Goal: Task Accomplishment & Management: Complete application form

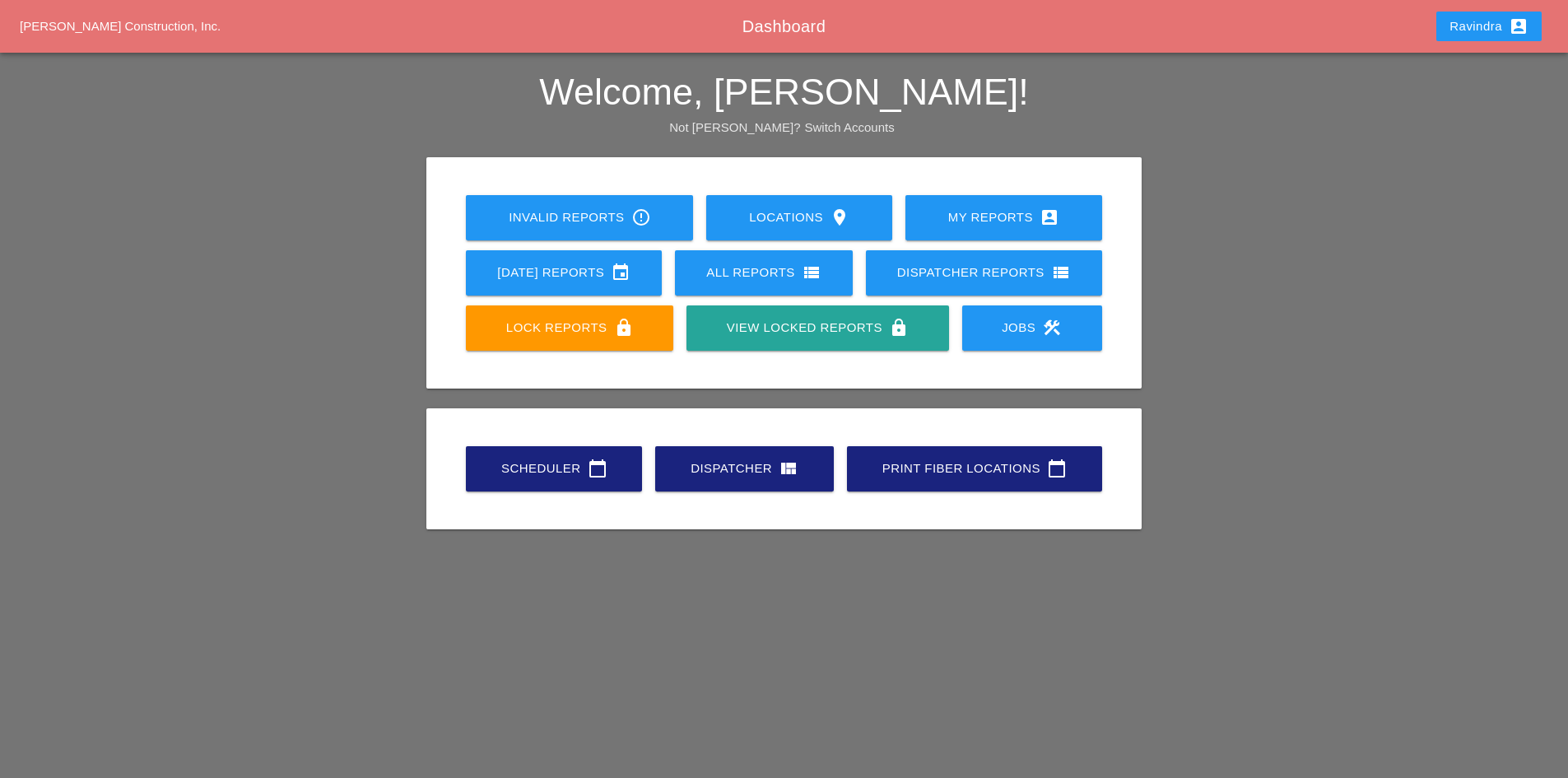
click at [512, 461] on div "Scheduler calendar_today" at bounding box center [554, 467] width 124 height 20
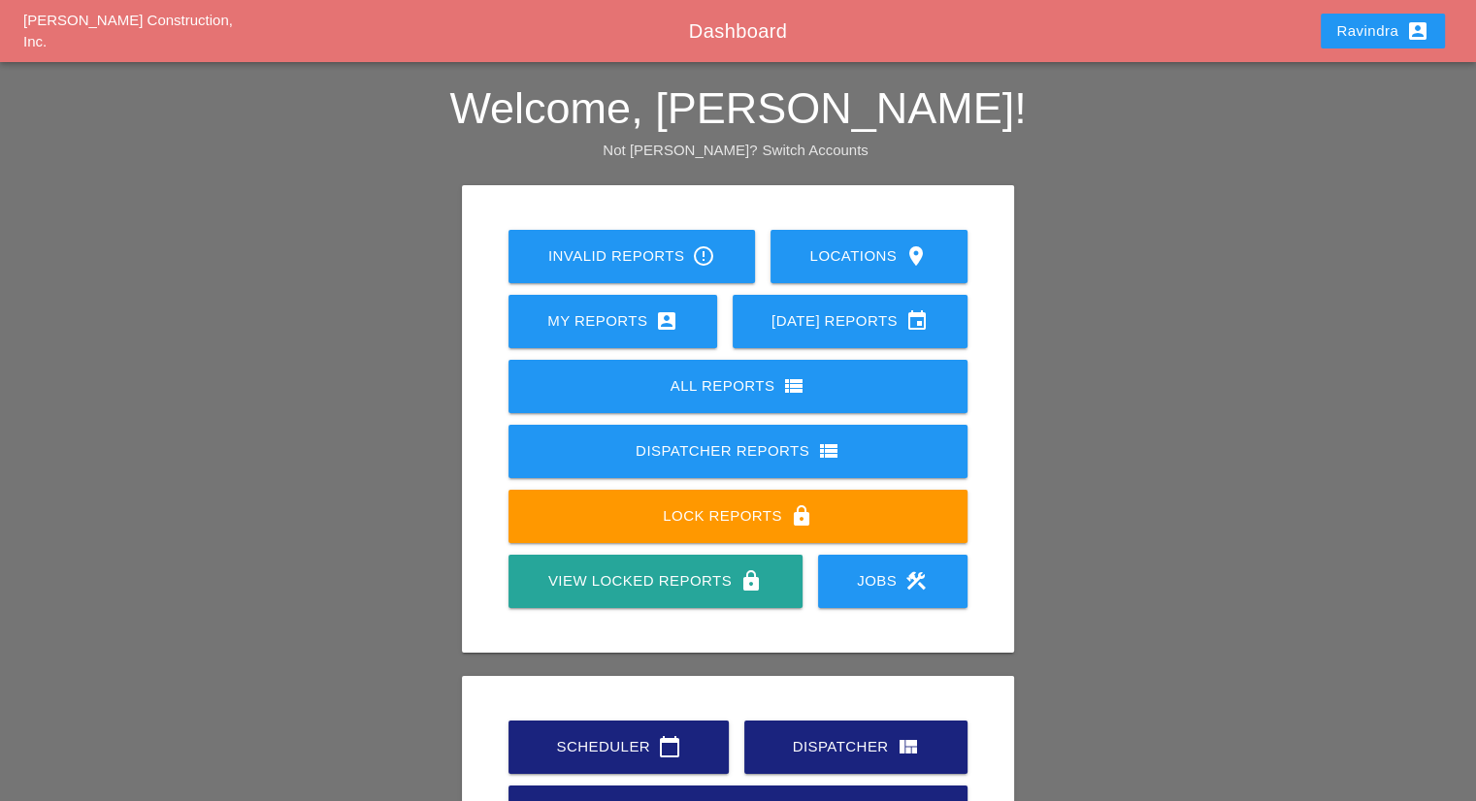
click at [626, 718] on div "Scheduler calendar_today Dispatcher view_quilt Print Fiber Locations calendar_t…" at bounding box center [738, 780] width 474 height 130
click at [625, 730] on link "Scheduler calendar_today" at bounding box center [618, 747] width 220 height 53
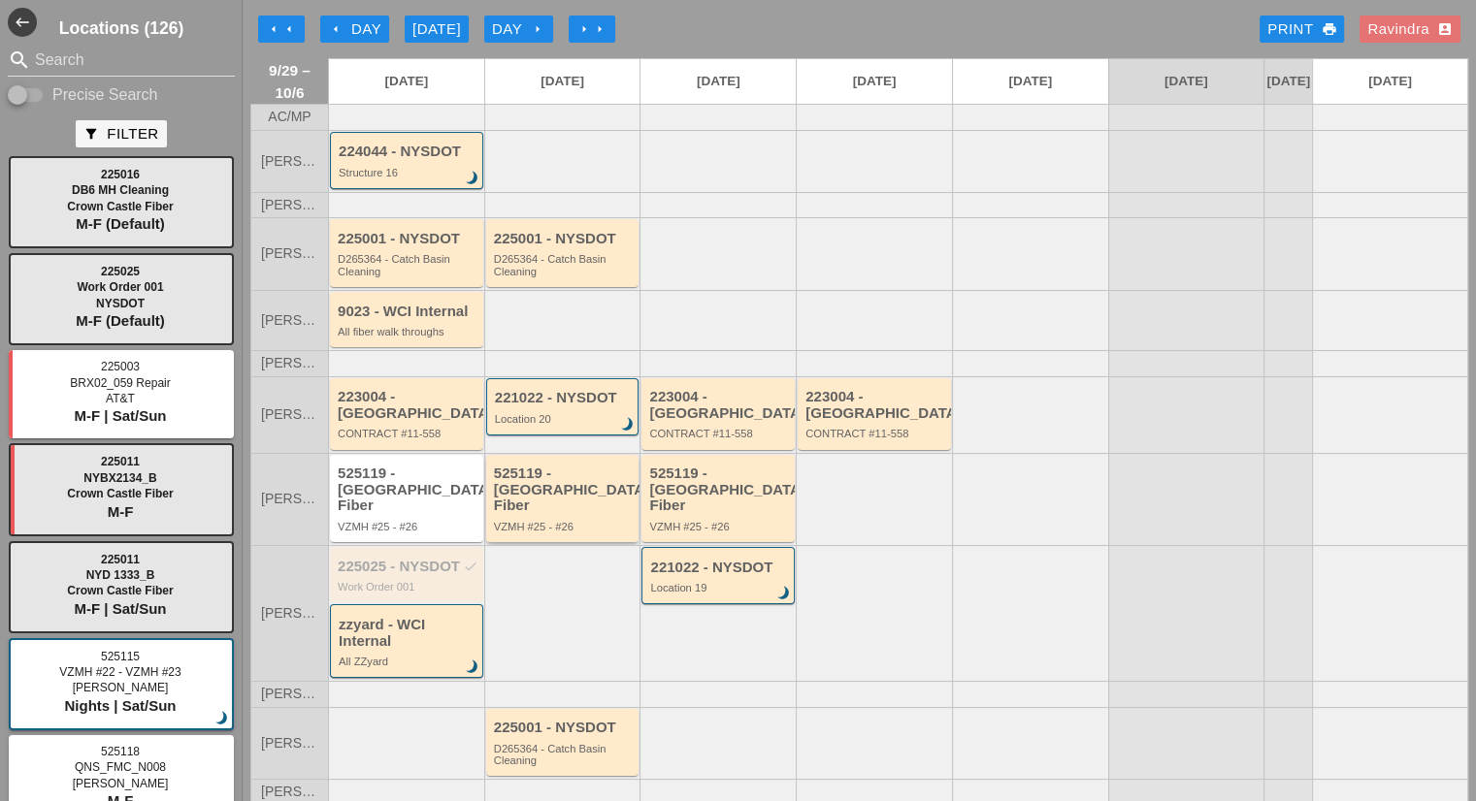
click at [590, 521] on div "VZMH #25 - #26" at bounding box center [564, 527] width 141 height 12
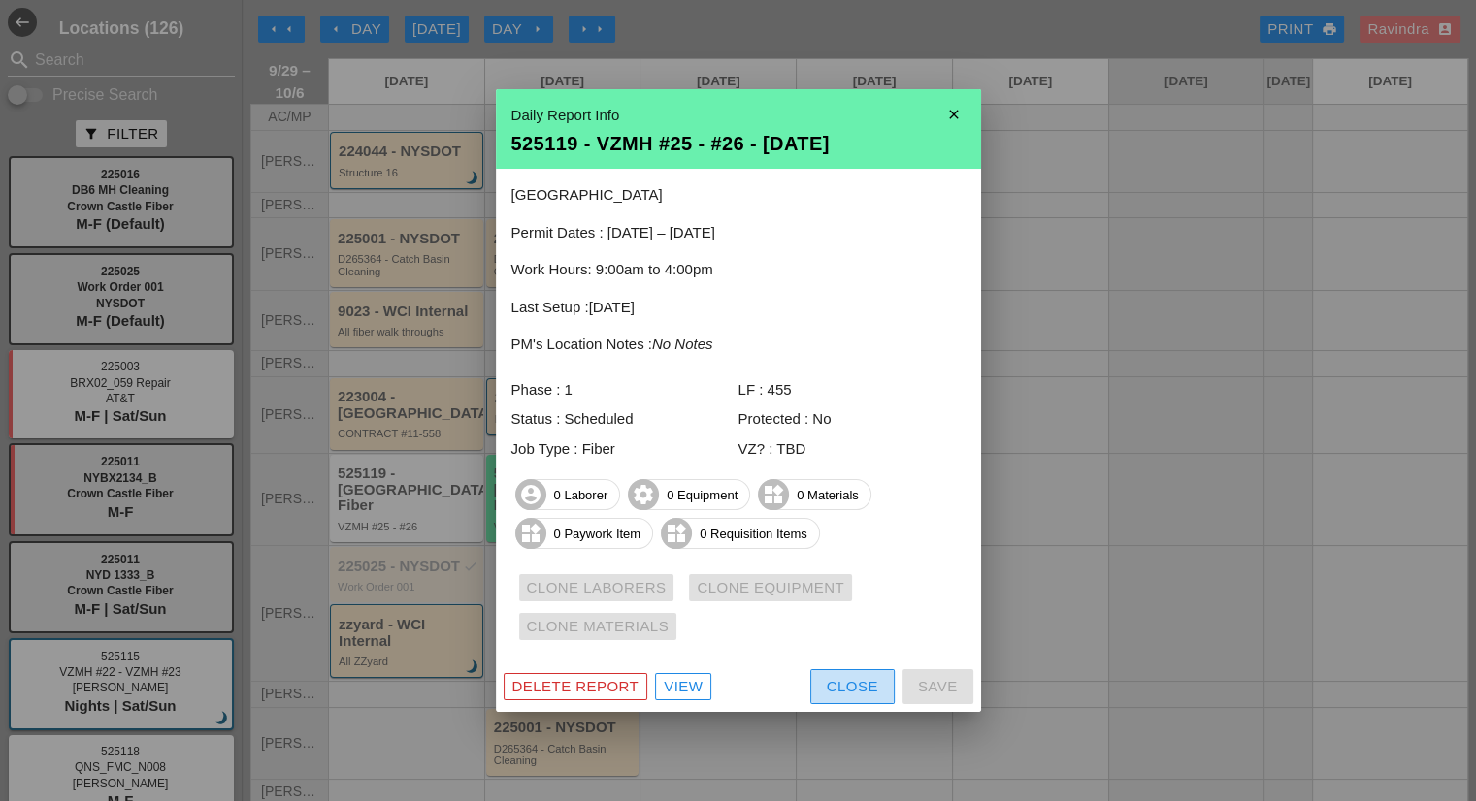
click at [821, 681] on button "Close" at bounding box center [852, 686] width 84 height 35
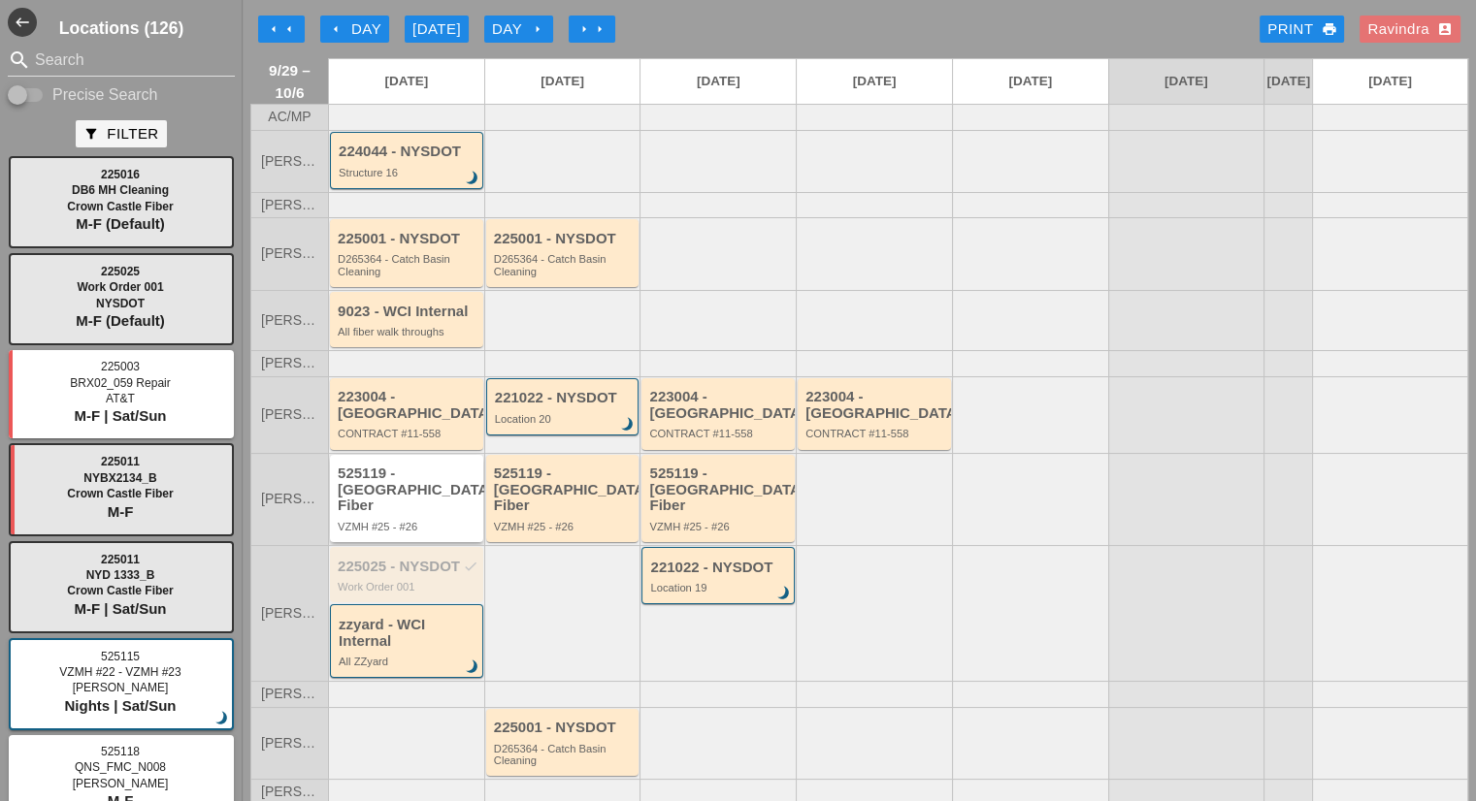
click at [438, 470] on div "525119 - [GEOGRAPHIC_DATA] Fiber" at bounding box center [408, 490] width 141 height 49
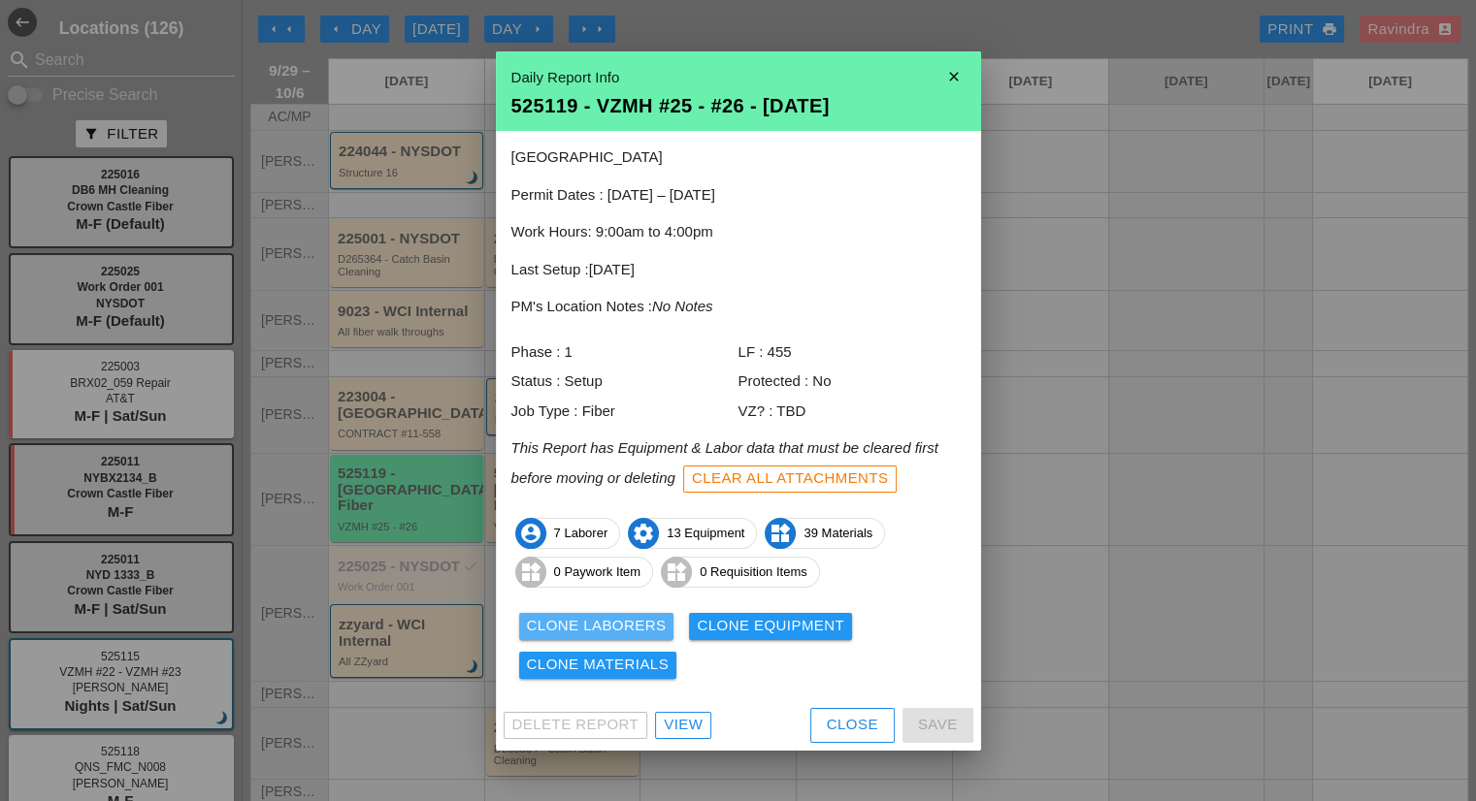
click at [638, 633] on div "Clone Laborers" at bounding box center [597, 626] width 140 height 22
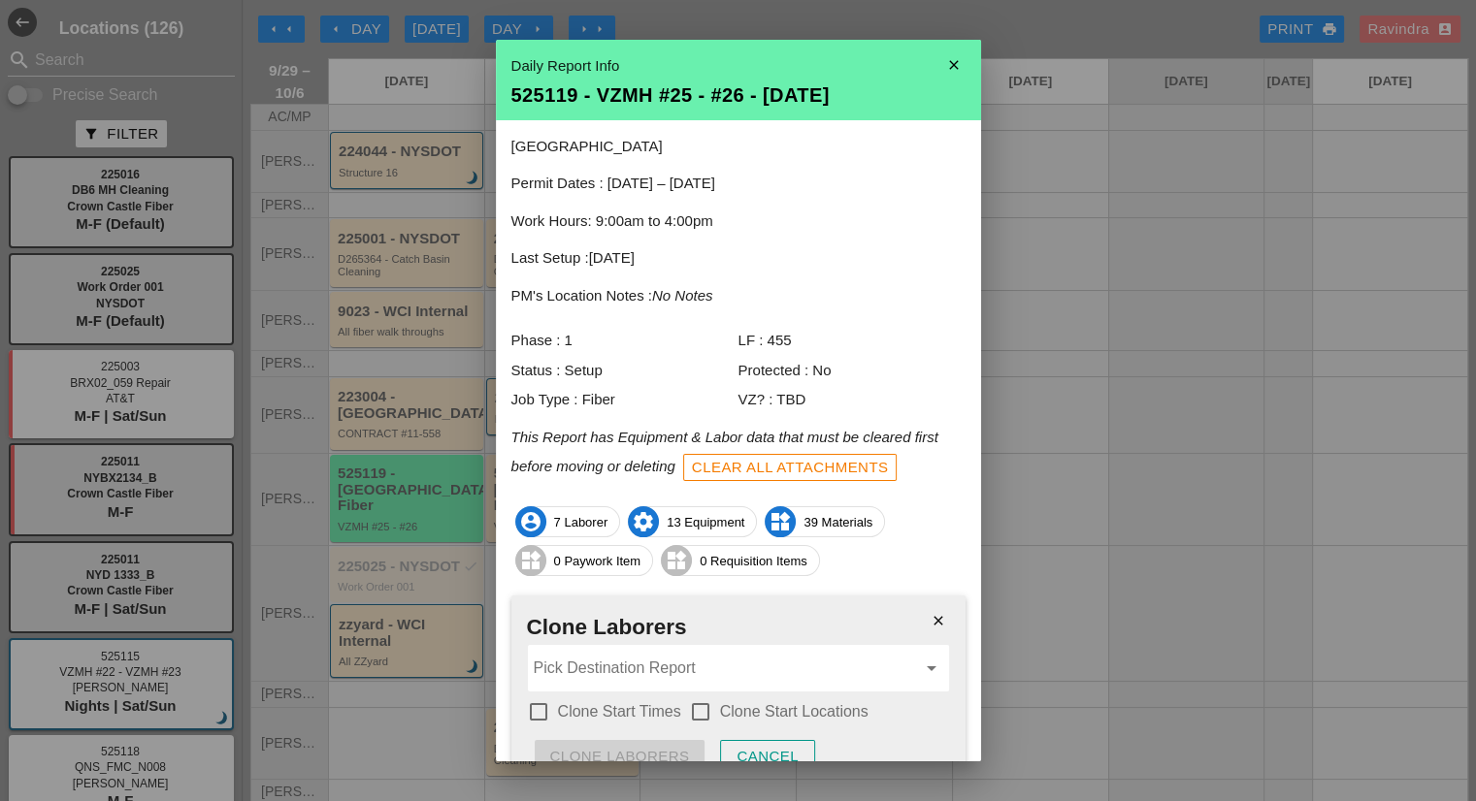
click at [624, 648] on div "Pick Destination Report arrow_drop_down" at bounding box center [738, 668] width 421 height 47
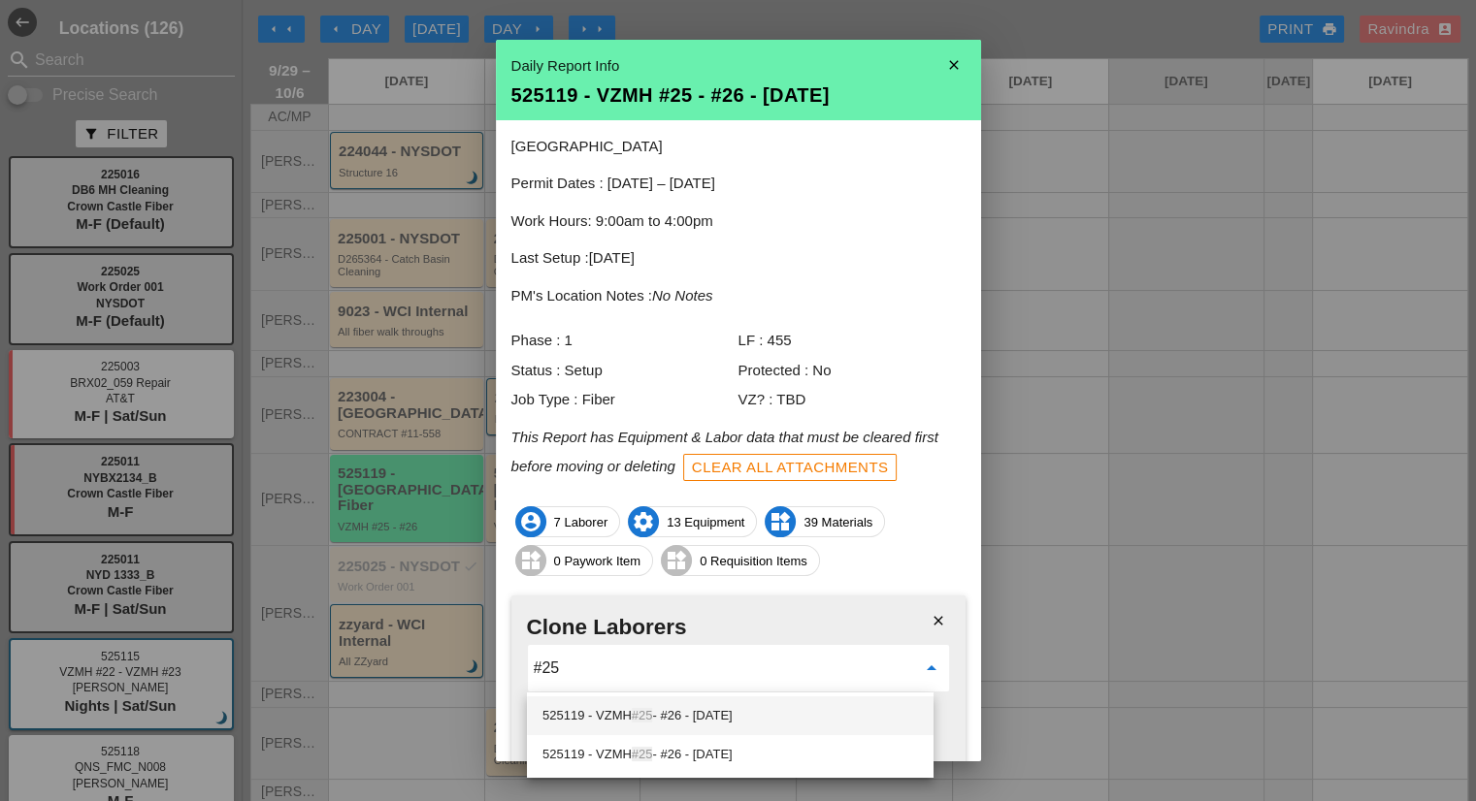
click at [664, 719] on div "525119 - VZMH #25 - #26 - 09/30/2025" at bounding box center [729, 715] width 375 height 23
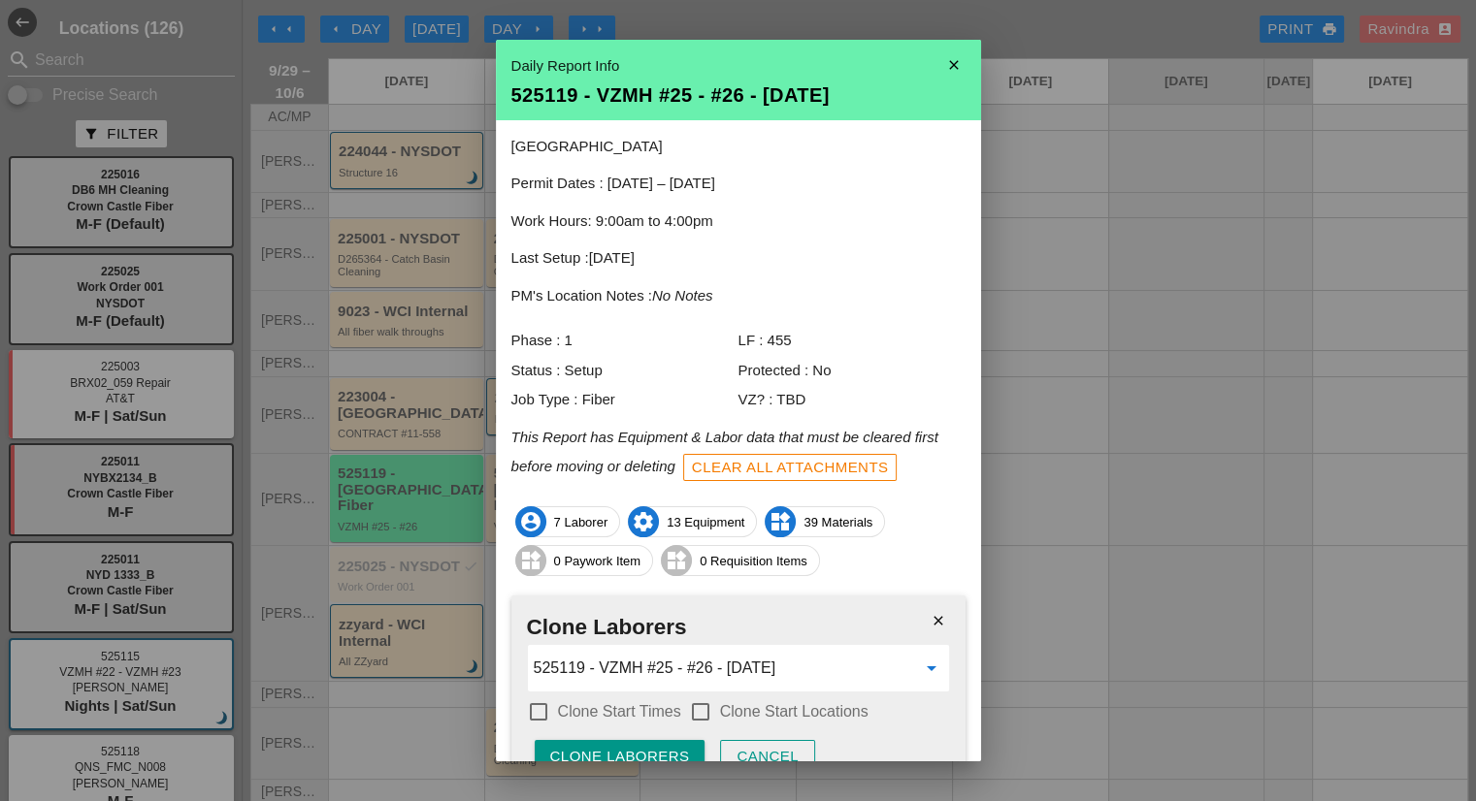
type input "525119 - VZMH #25 - #26 - 09/30/2025"
click at [640, 709] on label "Clone Start Times" at bounding box center [619, 711] width 123 height 19
checkbox input "true"
click at [738, 715] on label "Clone Start Locations" at bounding box center [794, 711] width 148 height 19
checkbox input "true"
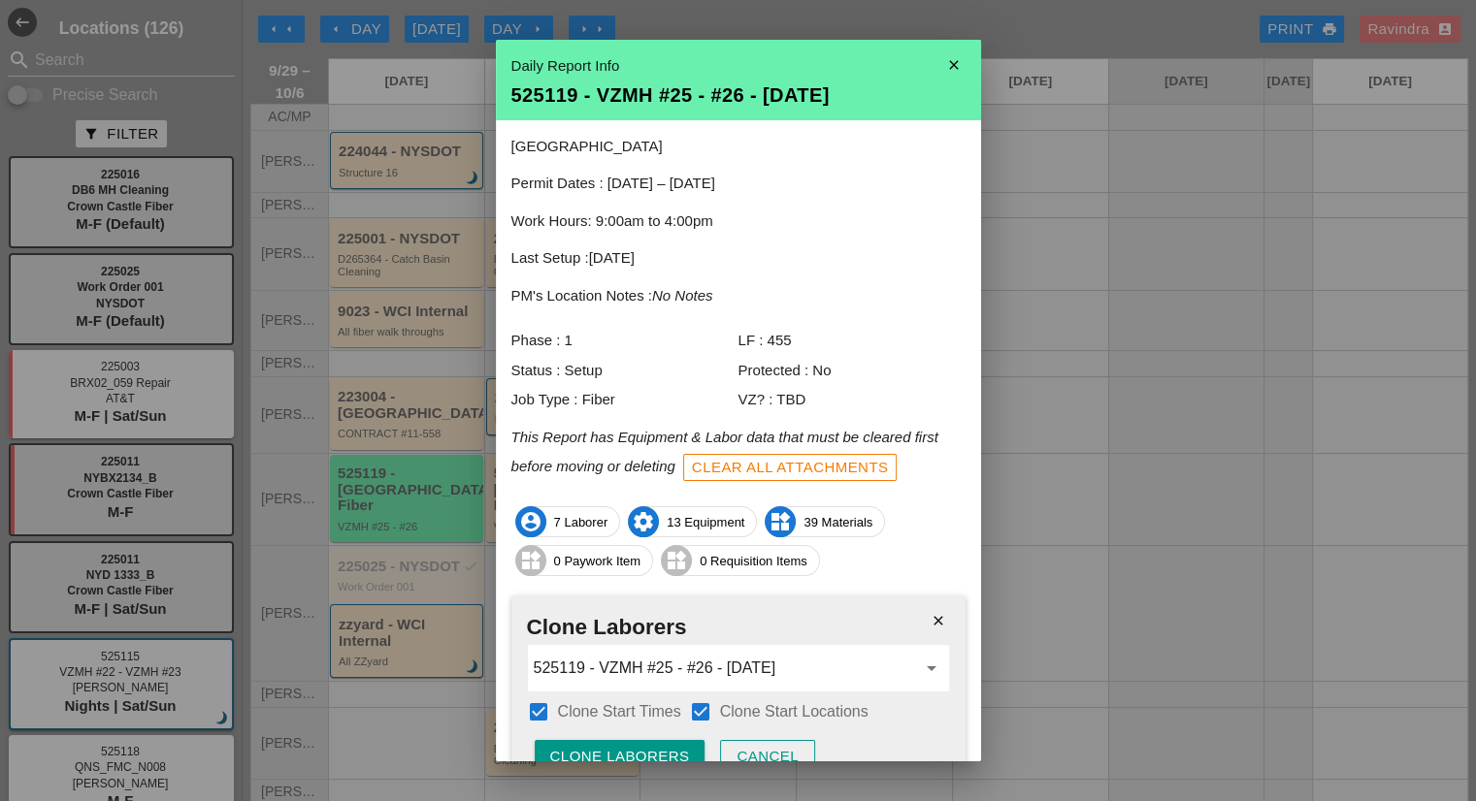
click at [679, 747] on div "Clone Laborers" at bounding box center [620, 757] width 140 height 22
click at [679, 747] on button "Are you sure?" at bounding box center [612, 757] width 154 height 35
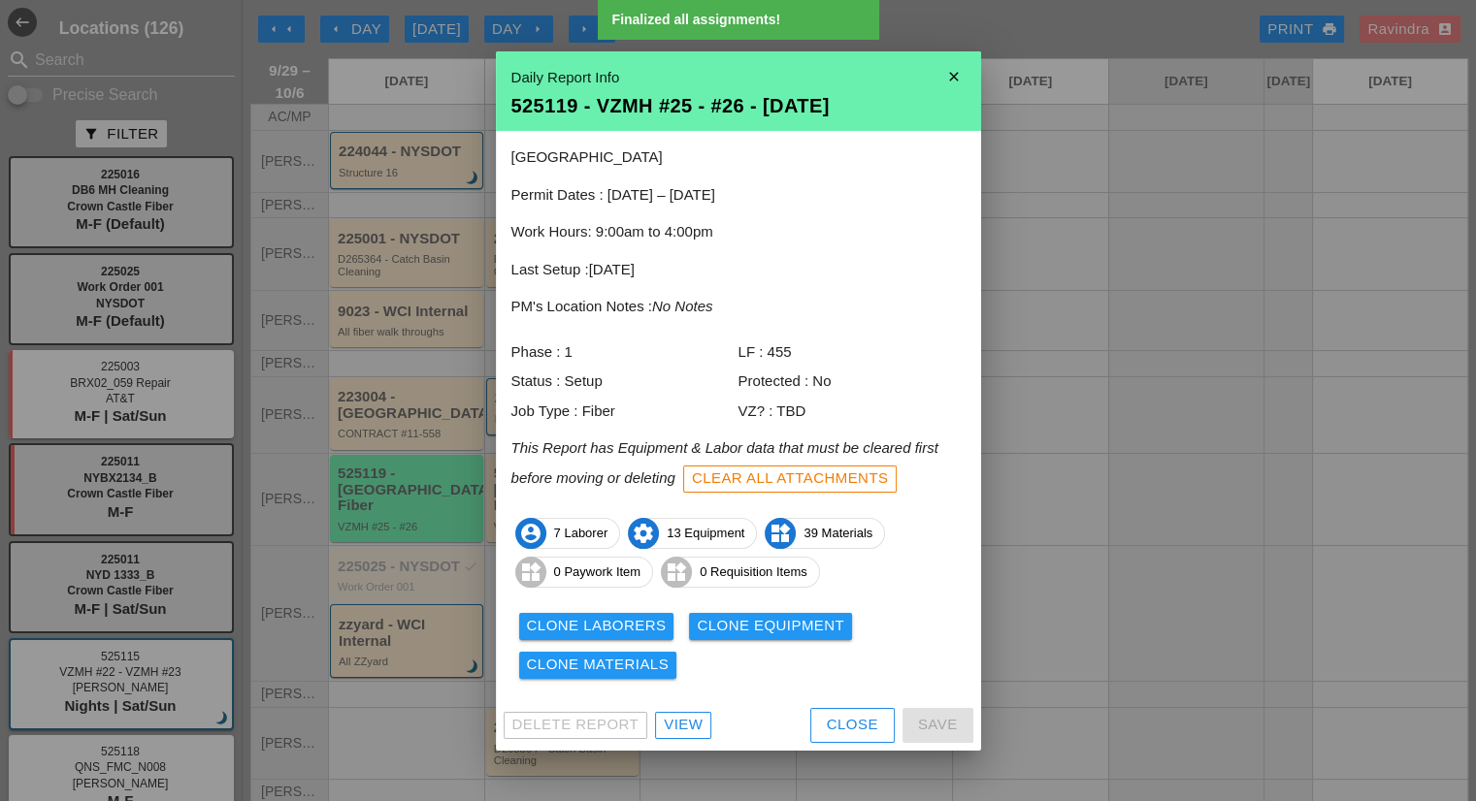
click at [754, 630] on div "Clone Equipment" at bounding box center [770, 626] width 147 height 22
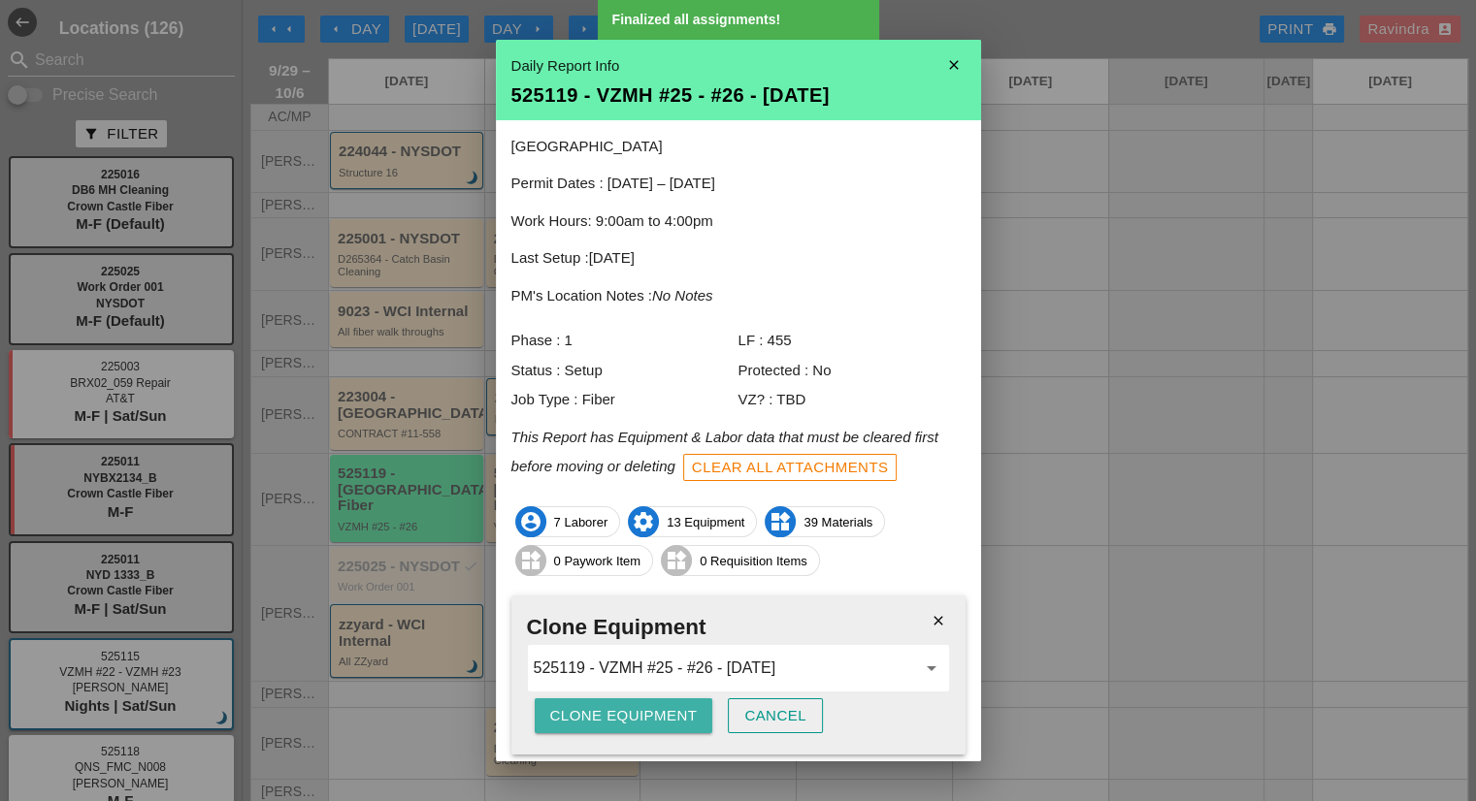
click at [610, 711] on div "Clone Equipment" at bounding box center [623, 716] width 147 height 22
click at [610, 711] on div "Are you sure?" at bounding box center [611, 716] width 123 height 22
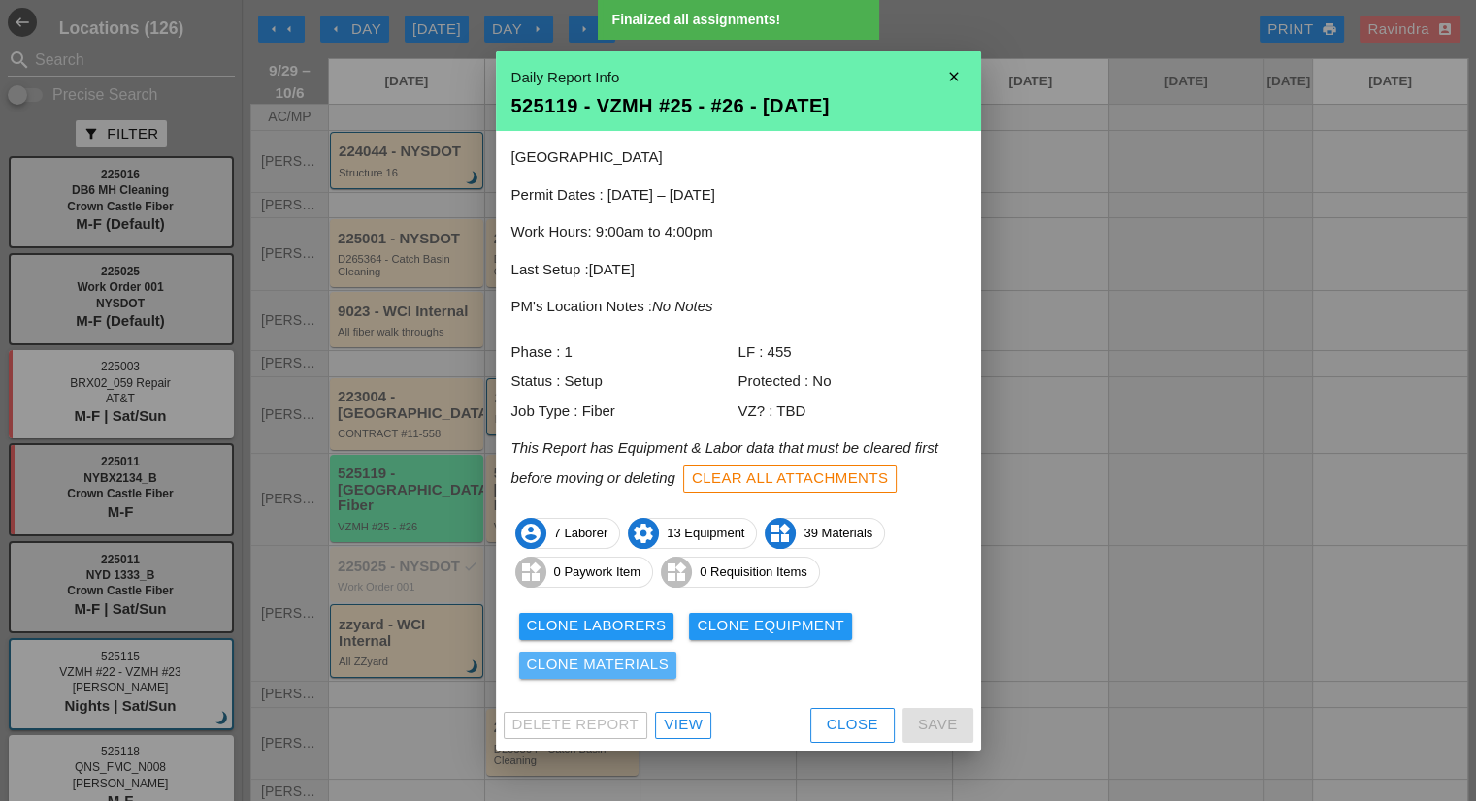
click at [622, 665] on div "Clone Materials" at bounding box center [598, 665] width 143 height 22
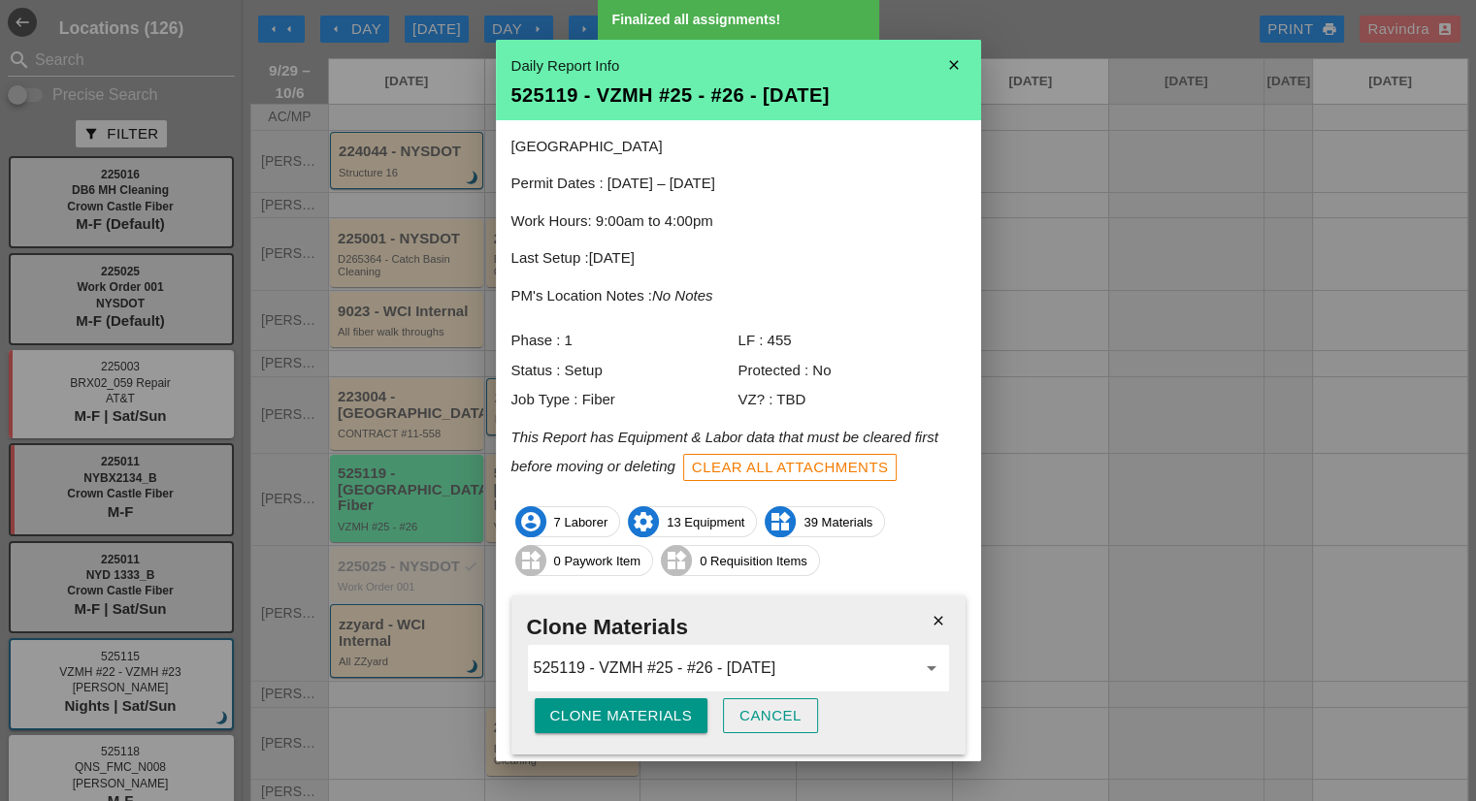
click at [604, 706] on div "Clone Materials" at bounding box center [621, 716] width 143 height 22
click at [604, 706] on div "Are you sure?" at bounding box center [611, 716] width 123 height 22
click at [935, 66] on icon "close" at bounding box center [953, 65] width 39 height 39
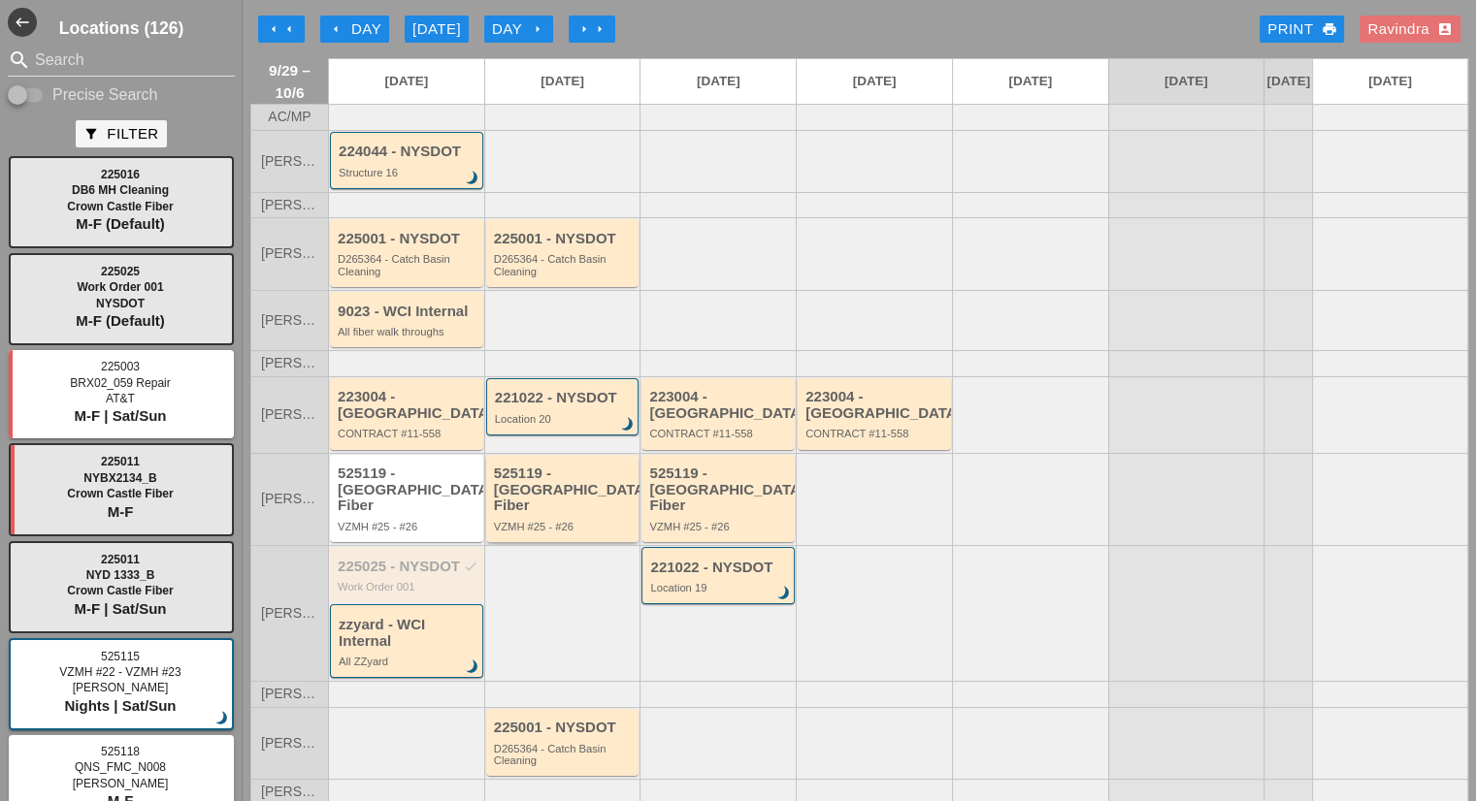
click at [570, 485] on div "525119 - [GEOGRAPHIC_DATA] Fiber" at bounding box center [564, 490] width 141 height 49
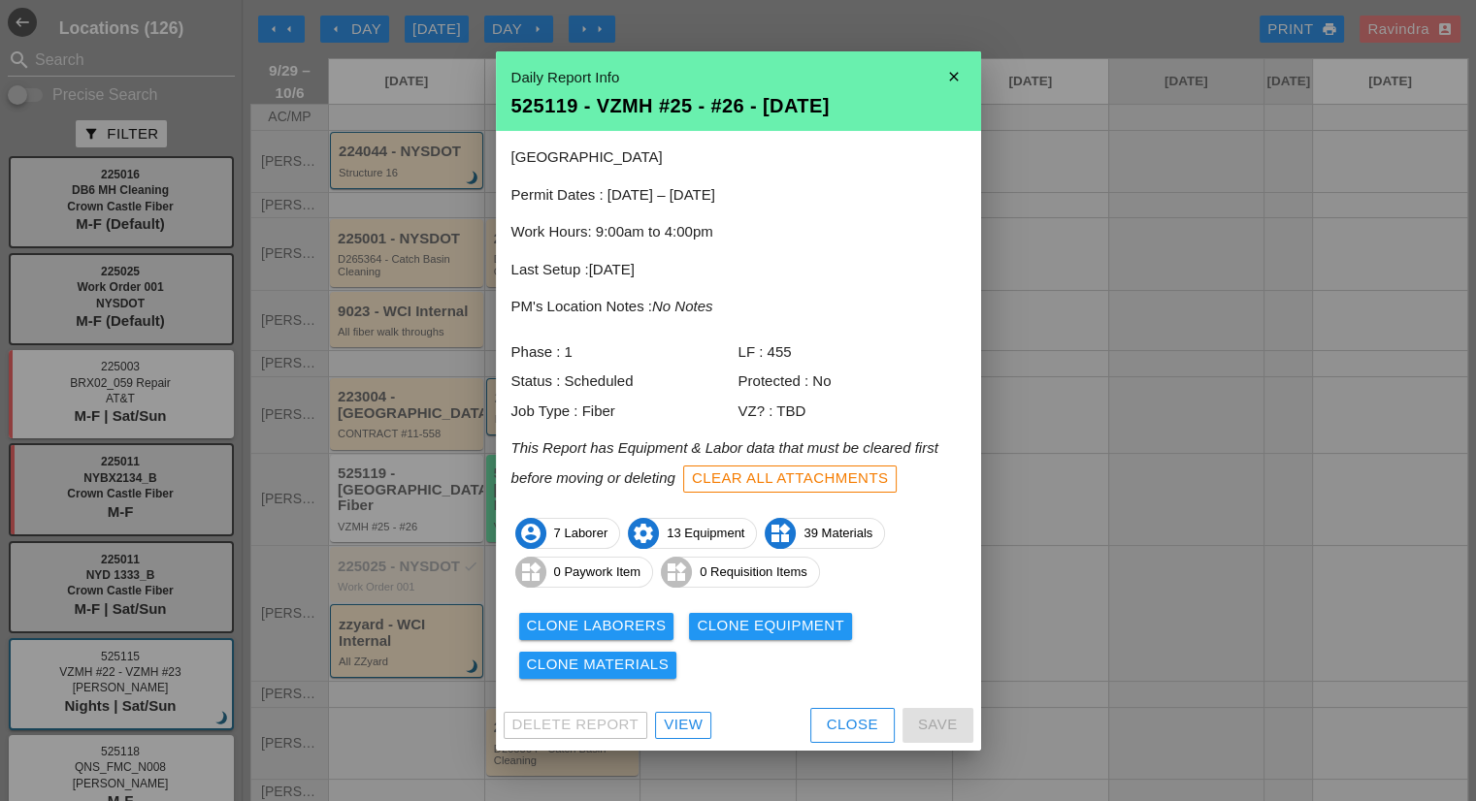
click at [682, 729] on div "View" at bounding box center [683, 725] width 39 height 22
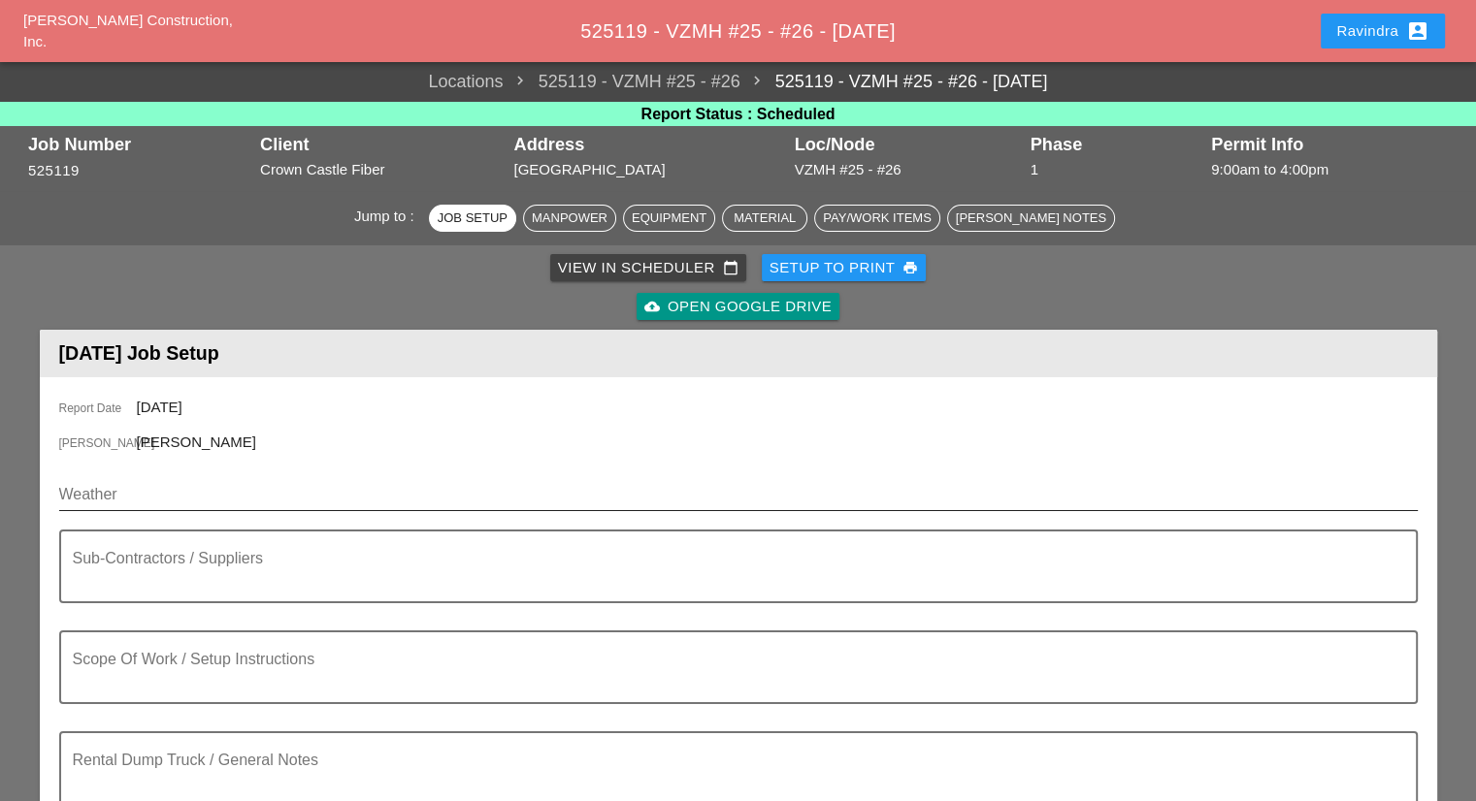
click at [243, 490] on input "Weather" at bounding box center [724, 494] width 1331 height 31
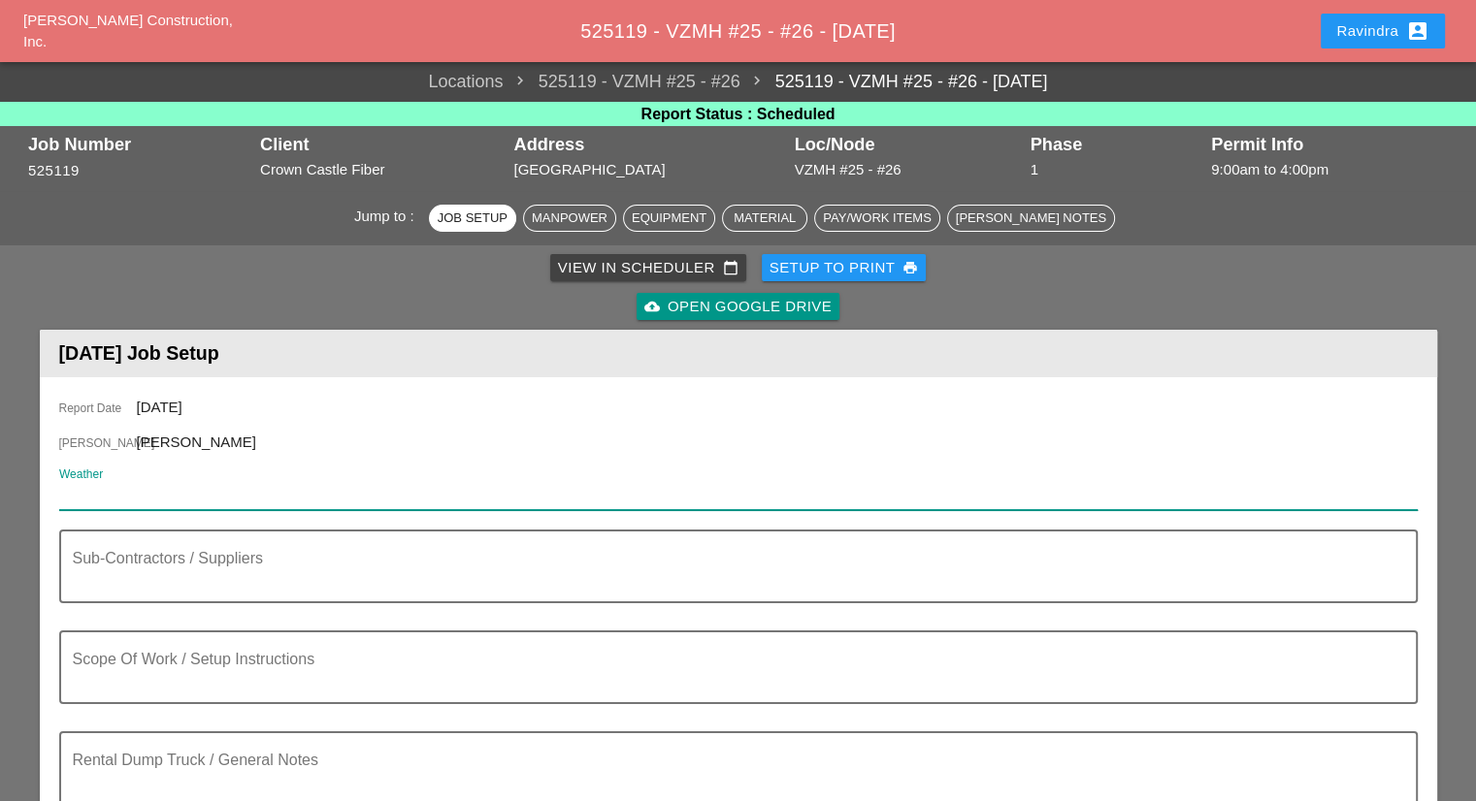
paste input "Tue 30 Day 84° 3% NNE 9 mph Cloudy skies early, followed by partial clearing. V…"
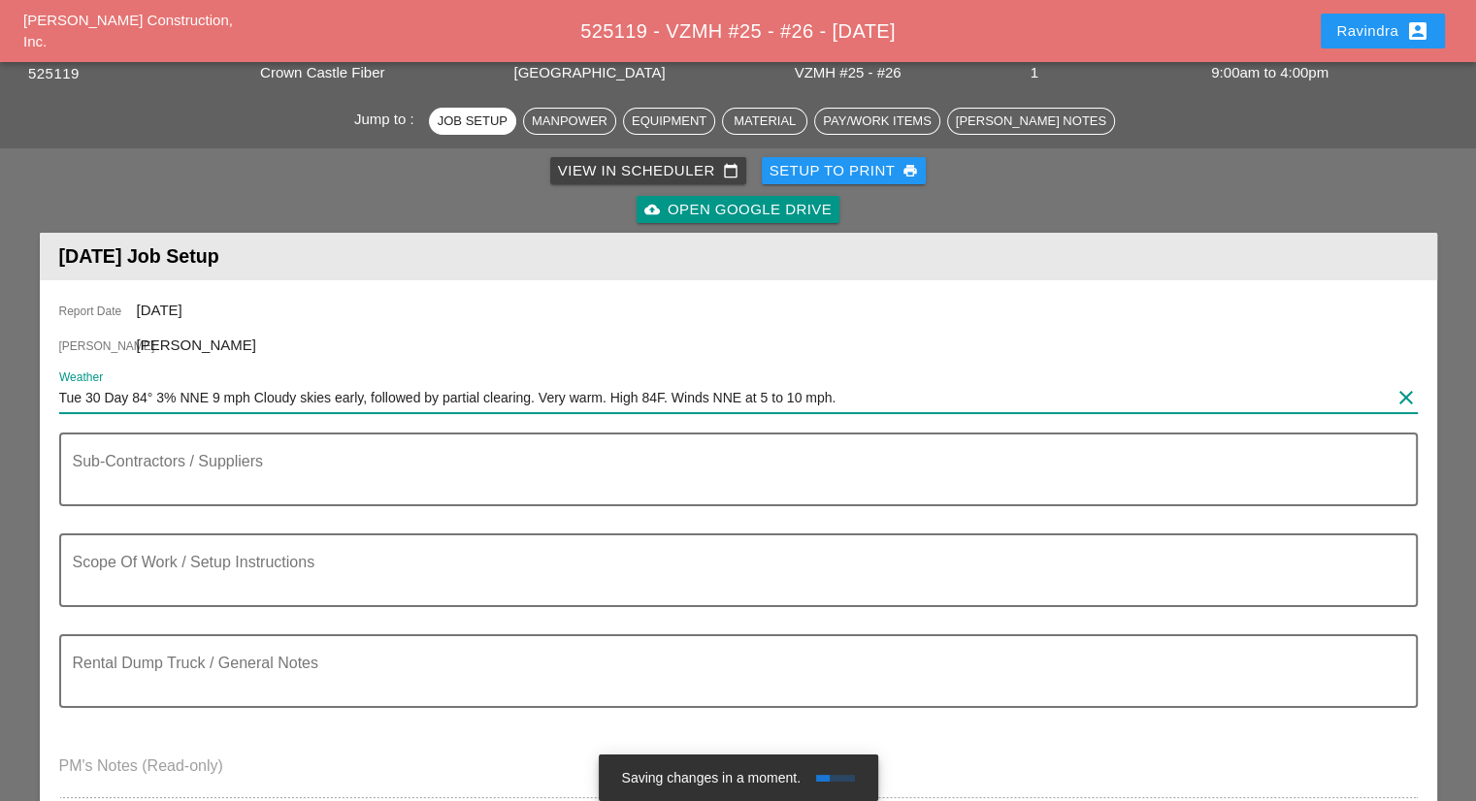
scroll to position [194, 0]
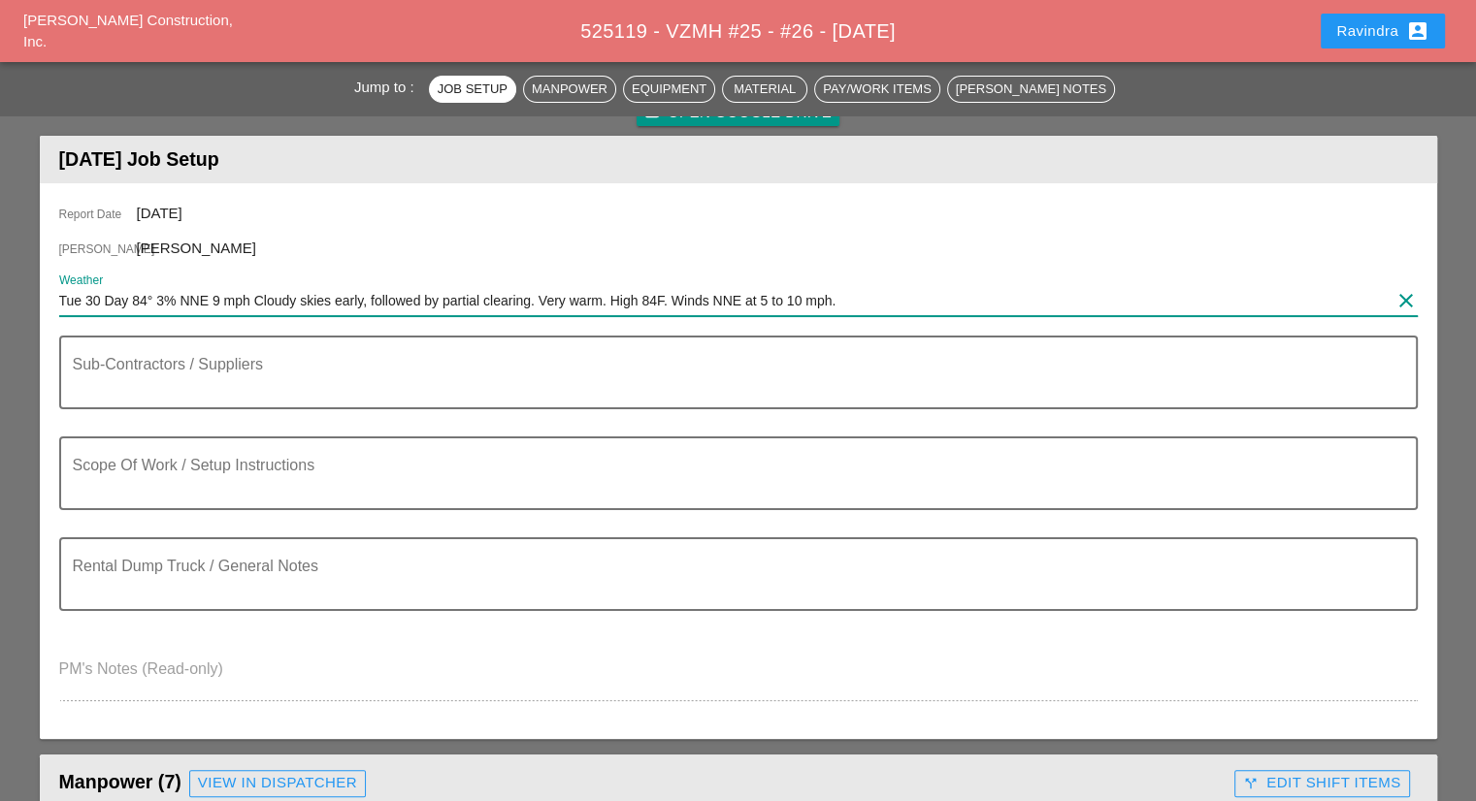
type input "Tue 30 Day 84° 3% NNE 9 mph Cloudy skies early, followed by partial clearing. V…"
click at [262, 390] on textarea "Sub-Contractors / Suppliers" at bounding box center [730, 384] width 1315 height 47
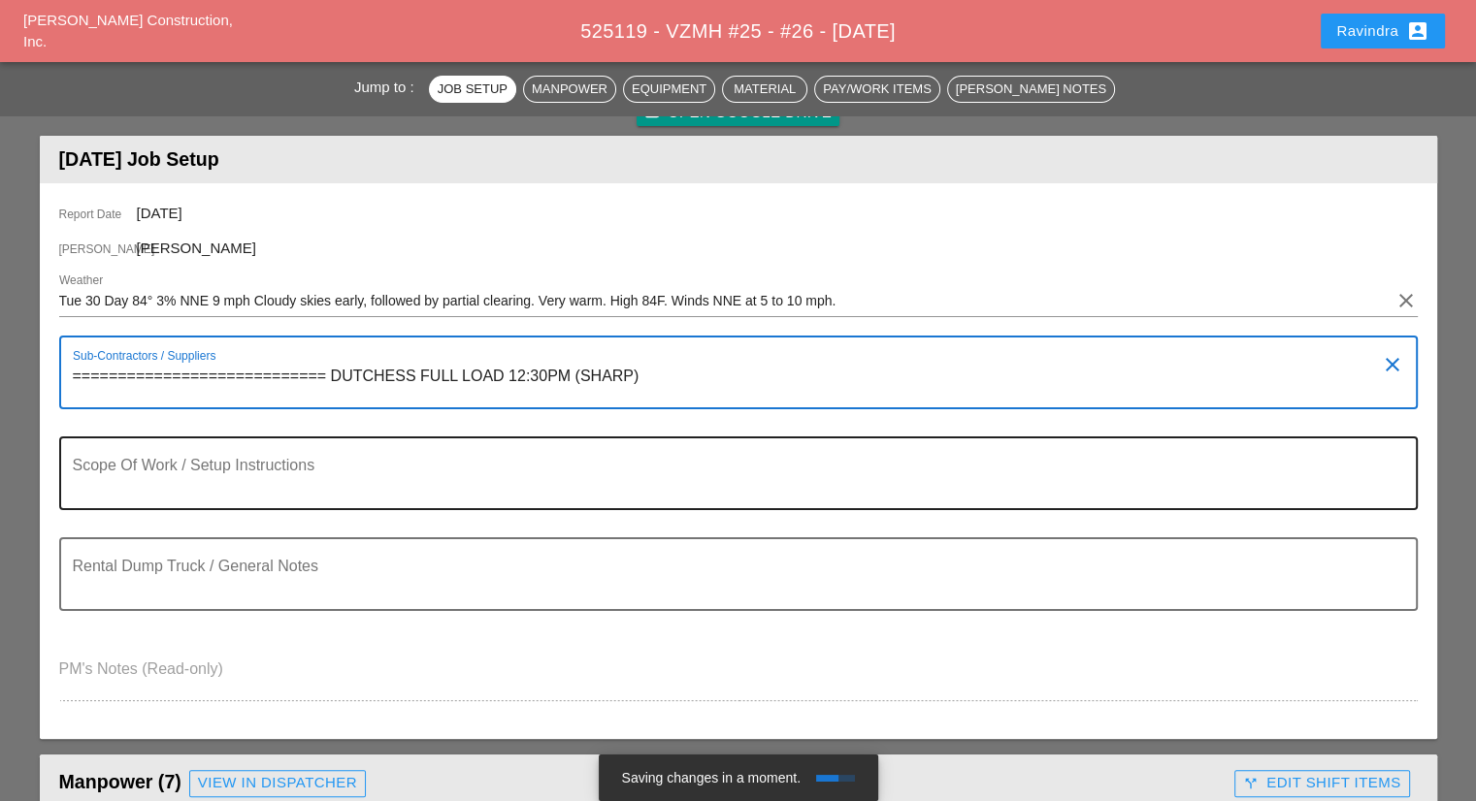
type textarea "============================ DUTCHESS FULL LOAD 12:30PM (SHARP)"
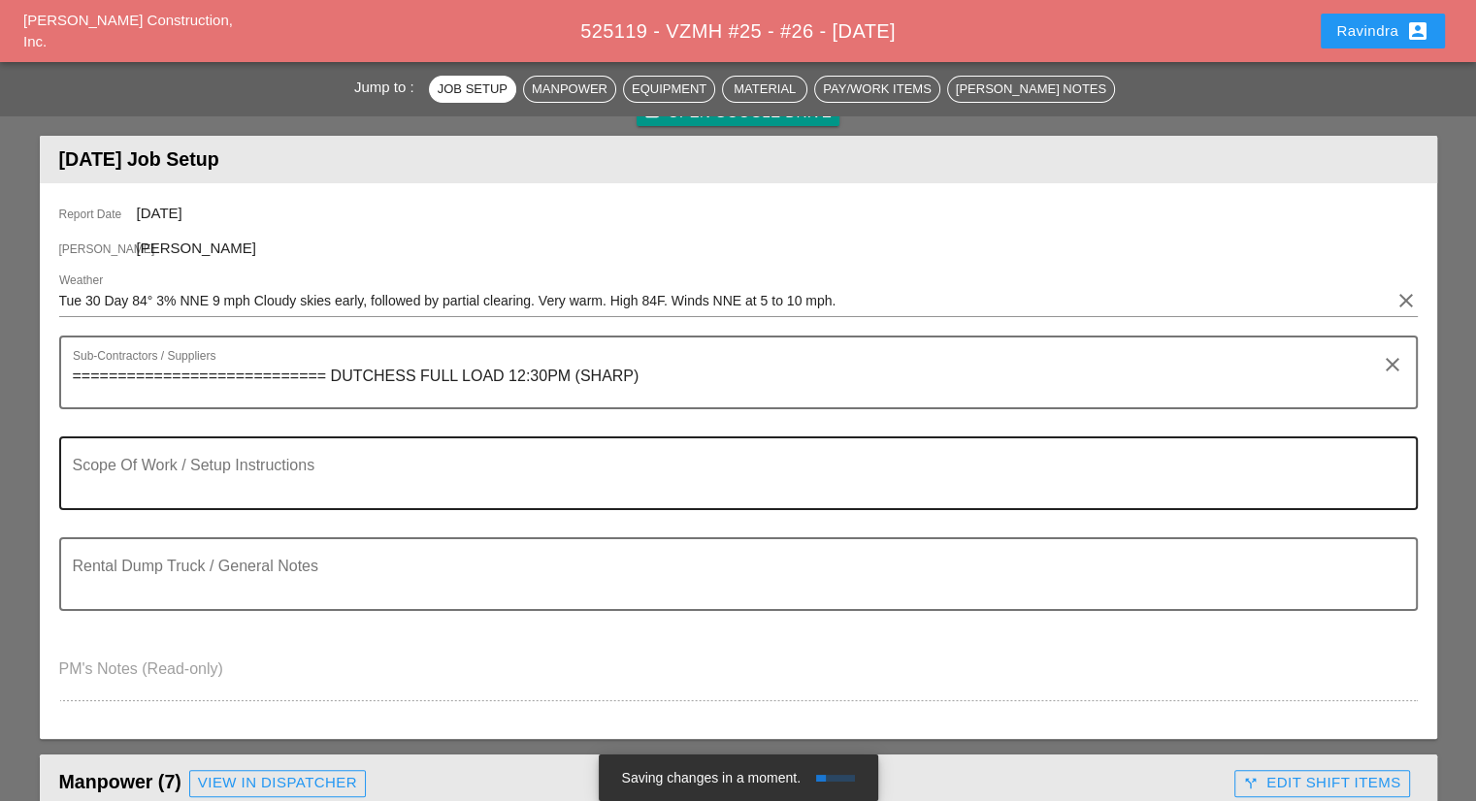
click at [178, 476] on textarea "Scope Of Work / Setup Instructions" at bounding box center [730, 485] width 1315 height 47
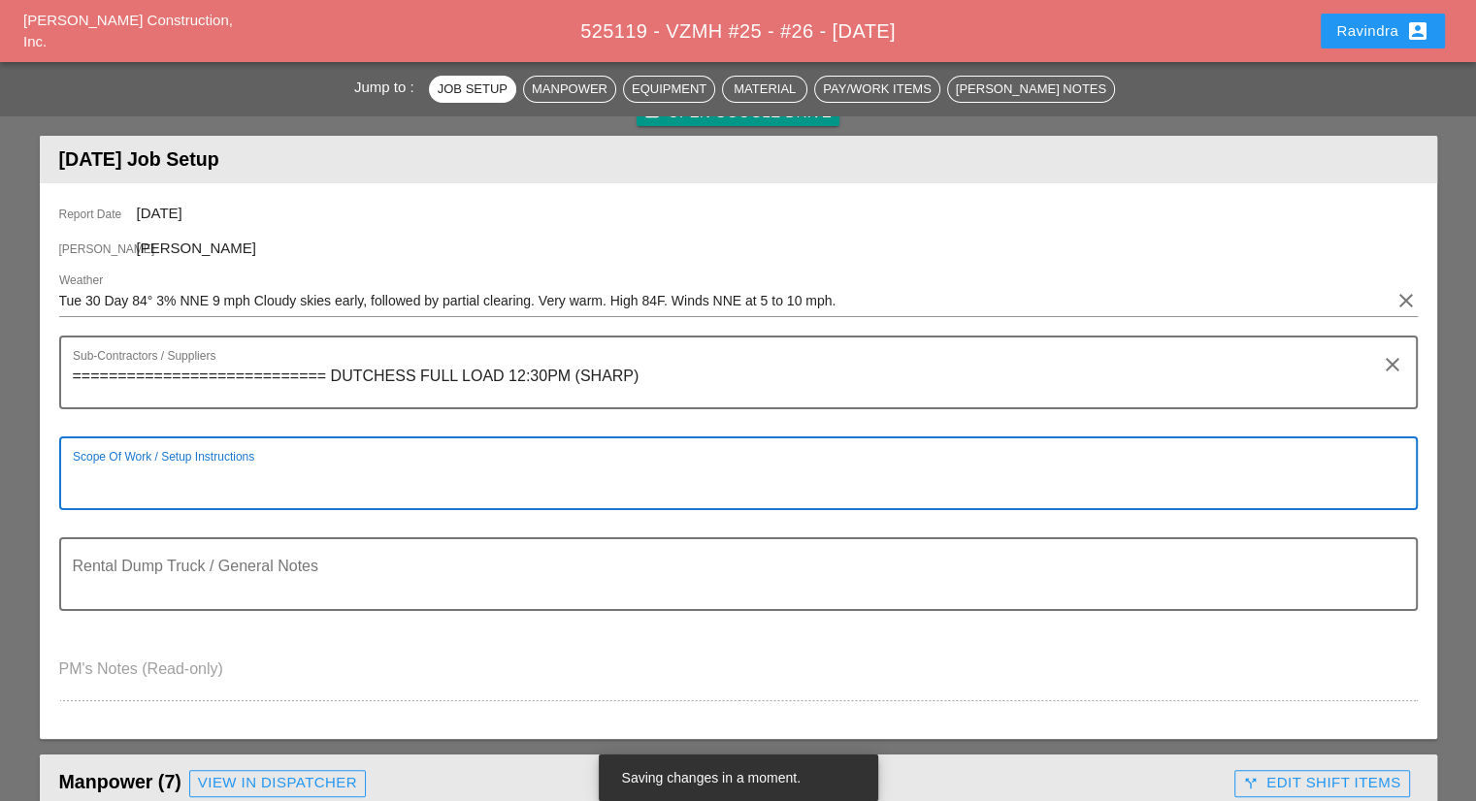
paste textarea "Scope of Work Tuesday 9/30: 1) Begin mainline 1-4" PVC excavation & installatio…"
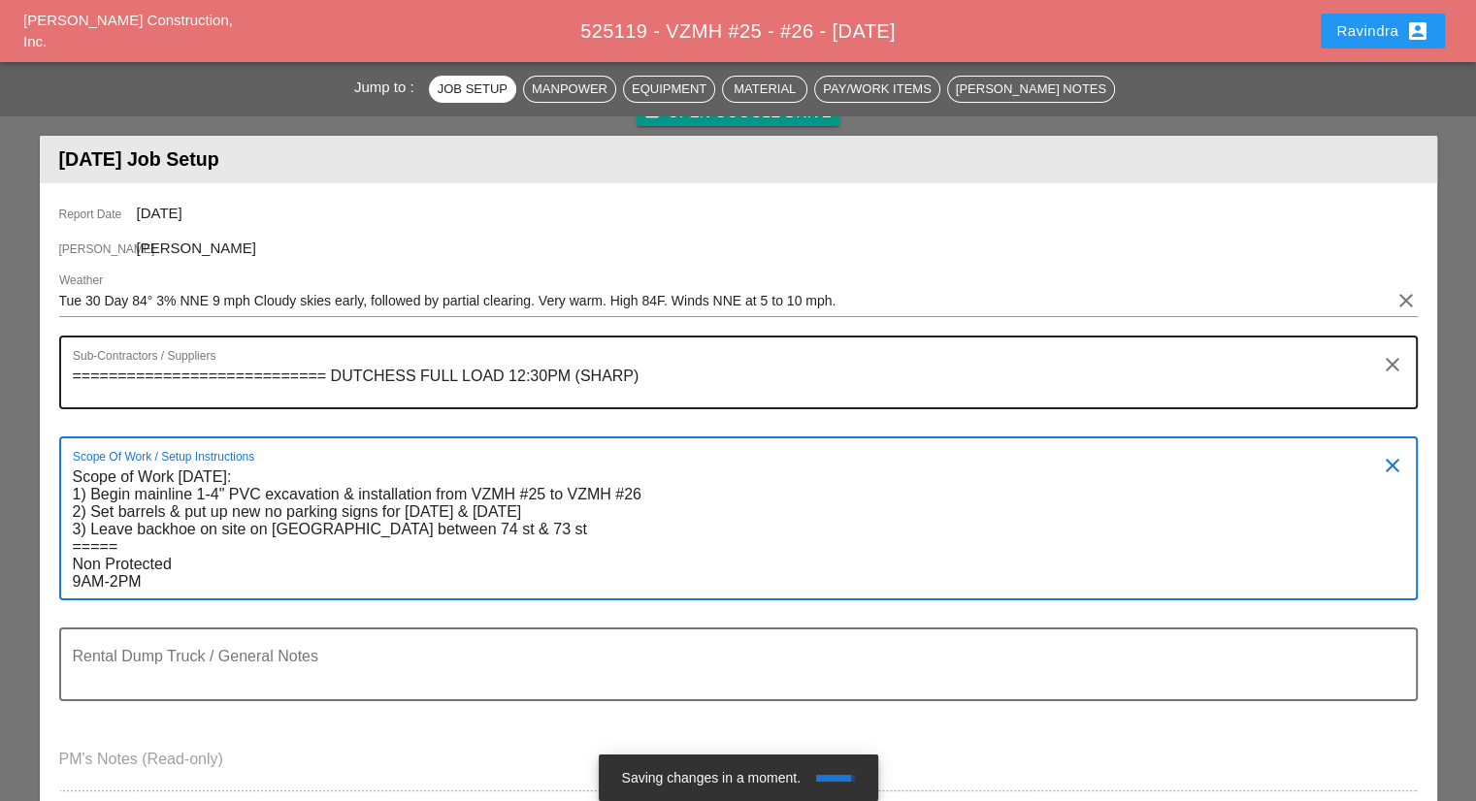
type textarea "Scope of Work Tuesday 9/30: 1) Begin mainline 1-4" PVC excavation & installatio…"
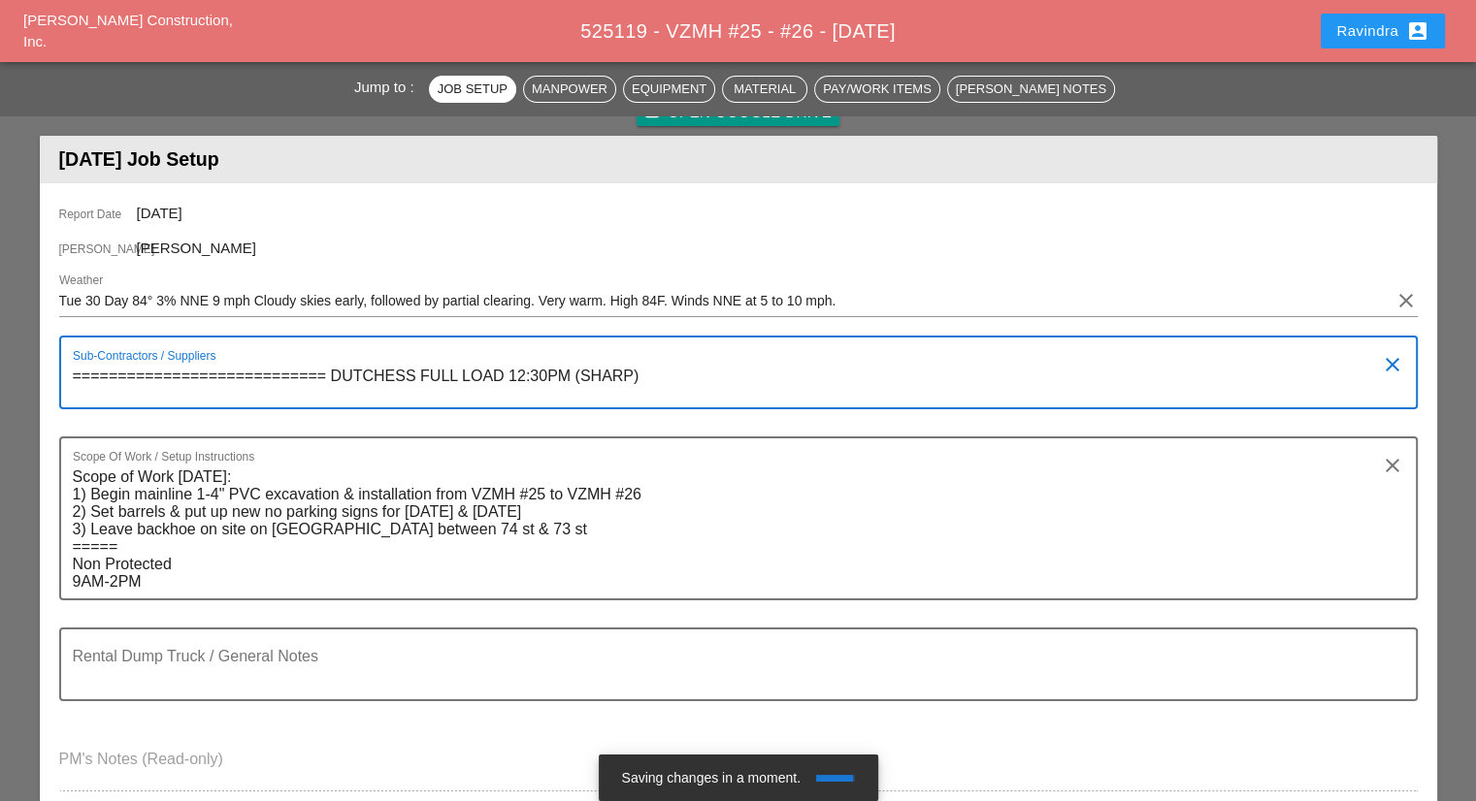
drag, startPoint x: 322, startPoint y: 374, endPoint x: 54, endPoint y: 379, distance: 267.8
click at [54, 379] on div "Report Date 09/30/2025 Foreman Gillie Etnel Weather Tue 30 Day 84° 3% NNE 9 mph…" at bounding box center [738, 506] width 1397 height 646
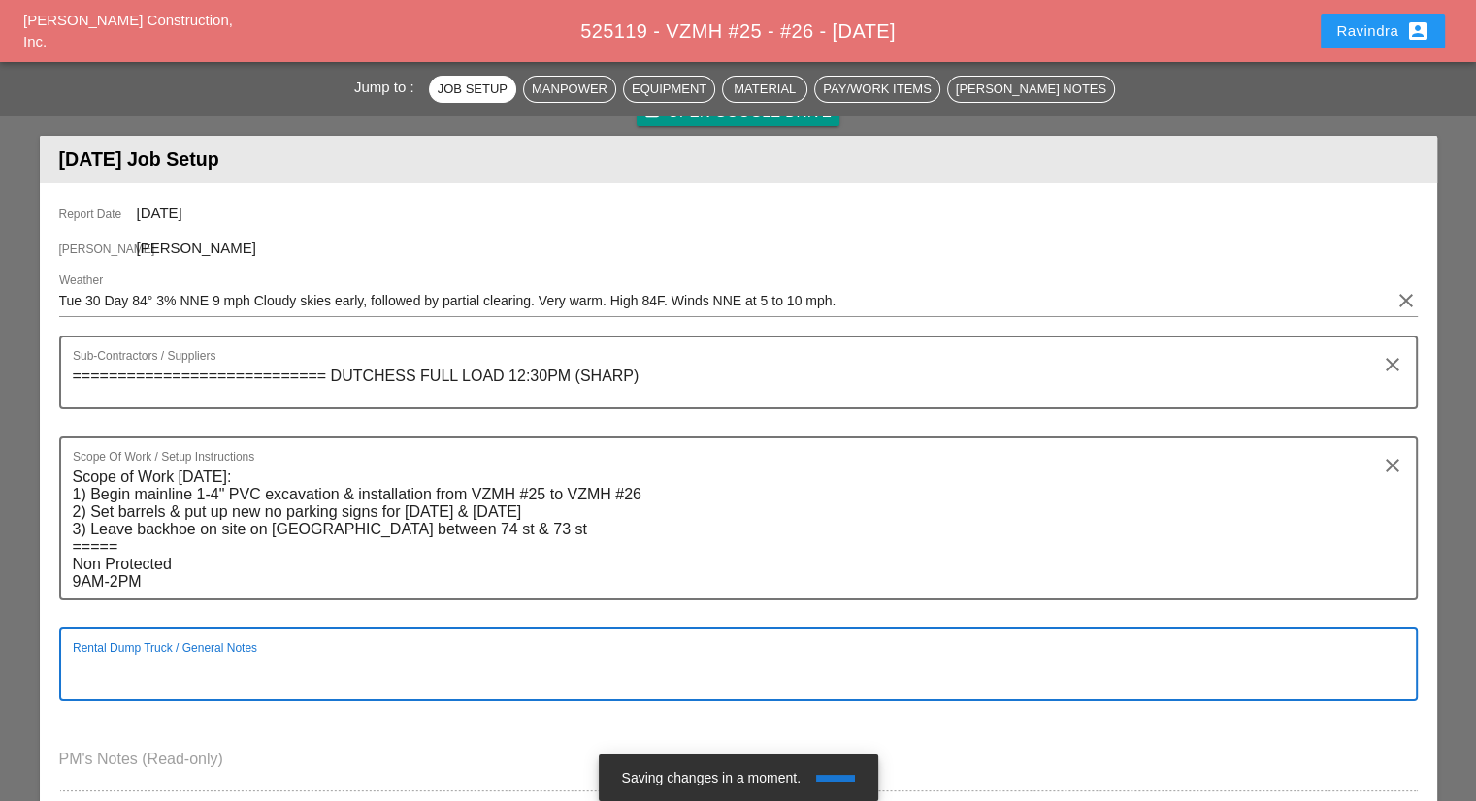
click at [215, 675] on textarea "Rental Dump Truck / General Notes" at bounding box center [730, 676] width 1315 height 47
paste textarea "============================"
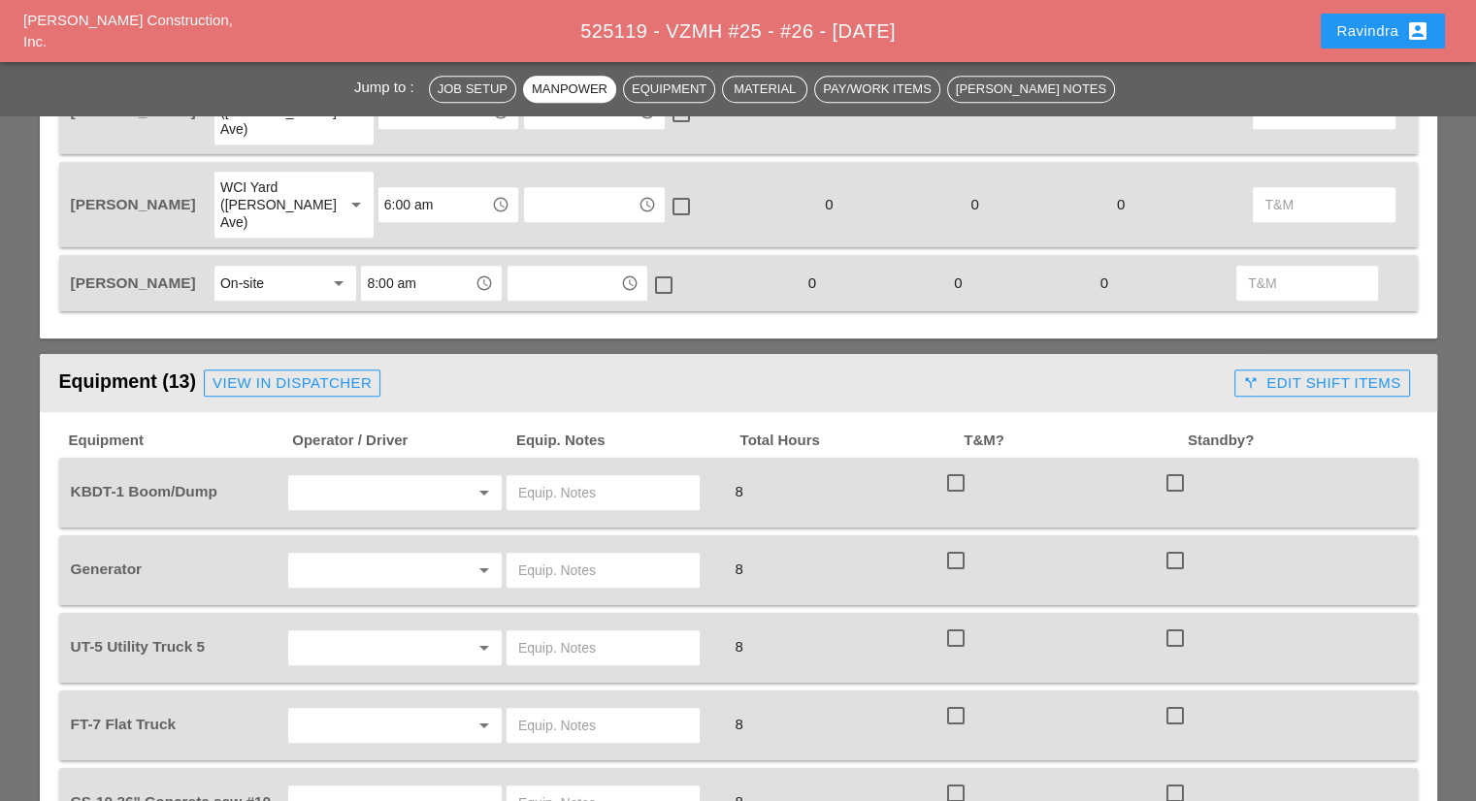
scroll to position [1455, 0]
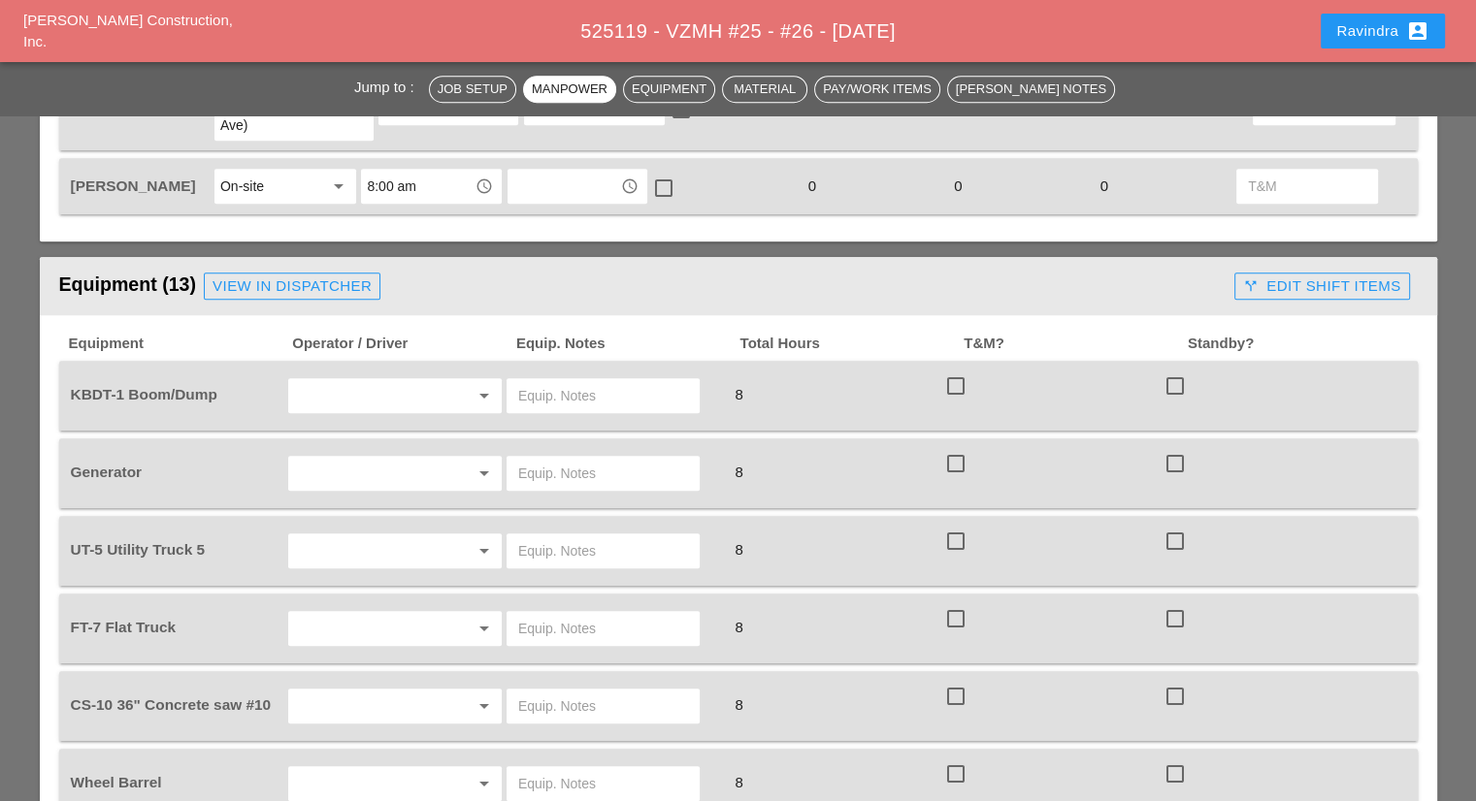
type textarea "============================ RENTAL DUMP TRUCK ON SITE AT 8:30 AM"
click at [351, 380] on input "text" at bounding box center [367, 395] width 147 height 31
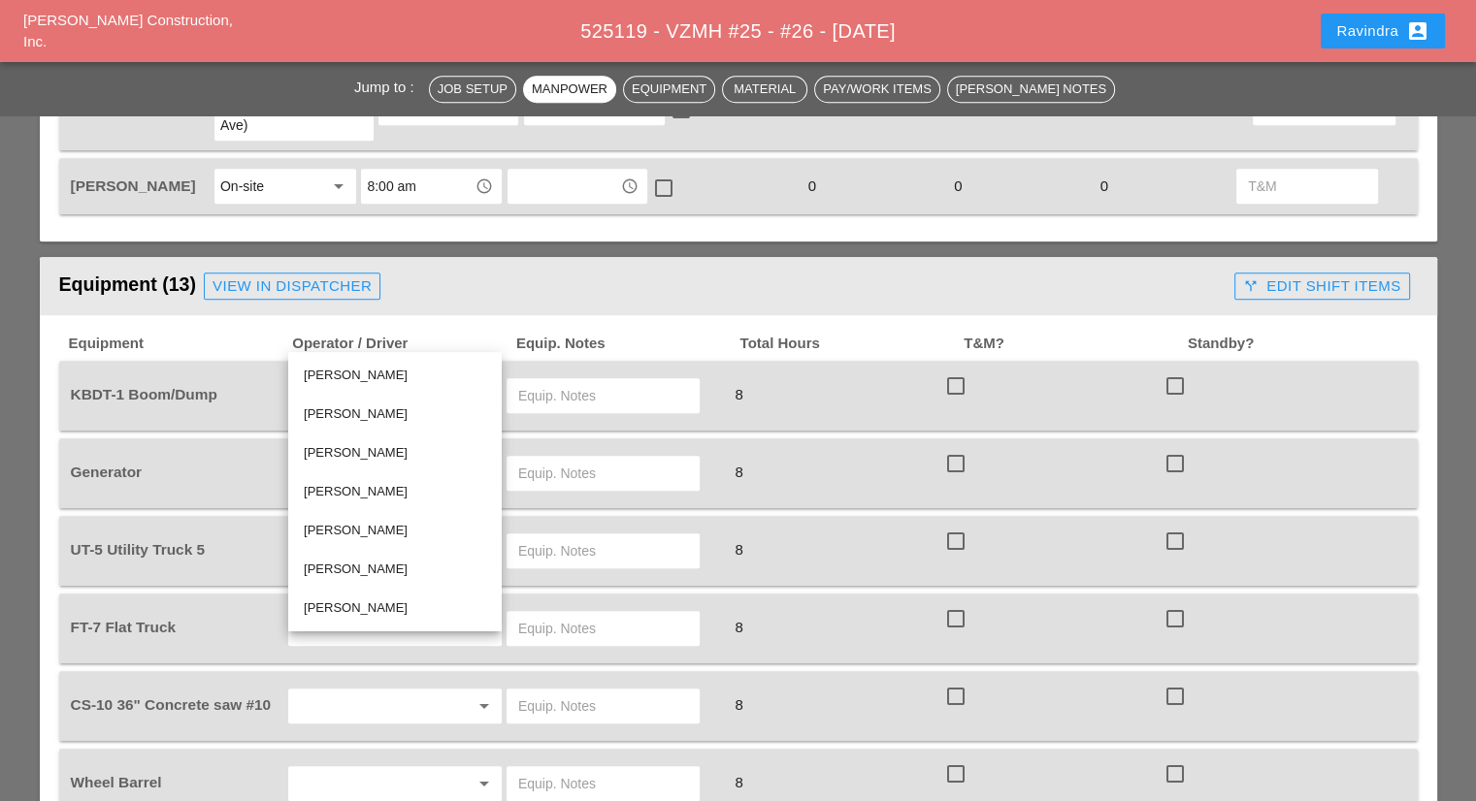
drag, startPoint x: 326, startPoint y: 568, endPoint x: 422, endPoint y: 461, distance: 143.6
click at [326, 568] on div "[PERSON_NAME]" at bounding box center [395, 569] width 182 height 23
type input "[PERSON_NAME]"
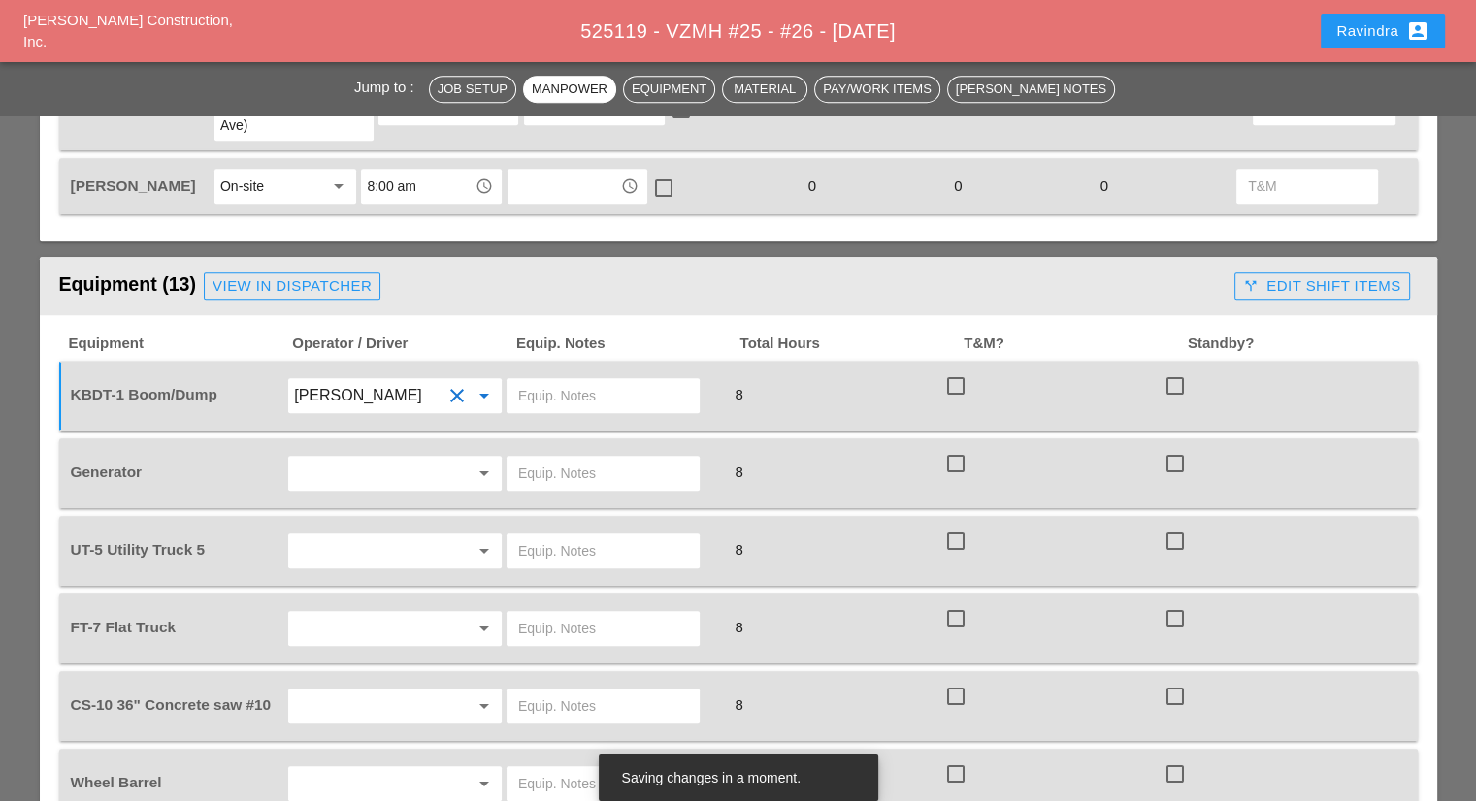
click at [557, 380] on input "text" at bounding box center [603, 395] width 170 height 31
type input "W/ 8 MED PLATES / TR 20"
click at [301, 446] on div "arrow_drop_down" at bounding box center [394, 473] width 219 height 54
click at [302, 458] on input "text" at bounding box center [367, 473] width 147 height 31
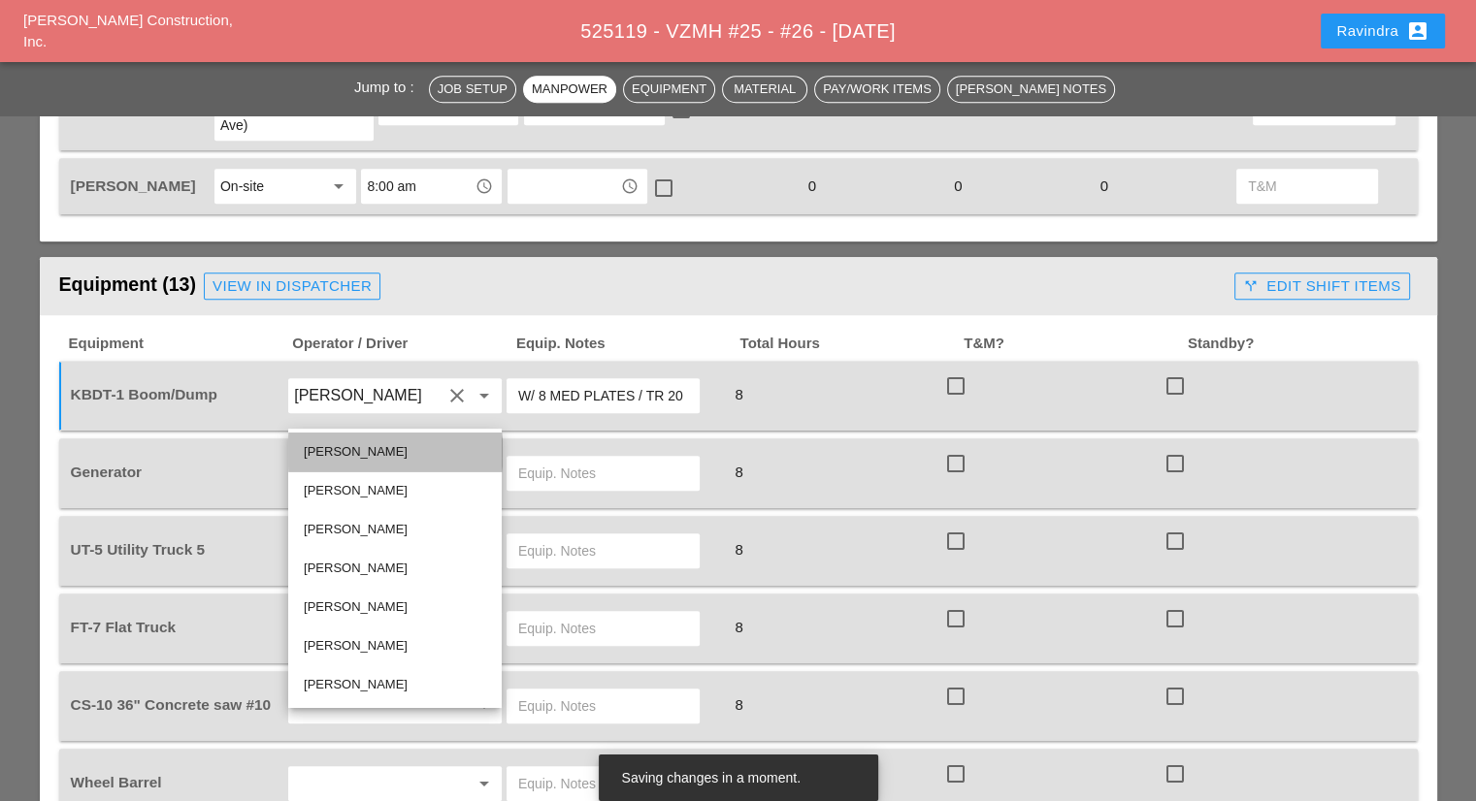
click at [330, 449] on div "[PERSON_NAME]" at bounding box center [395, 451] width 182 height 23
type input "[PERSON_NAME]"
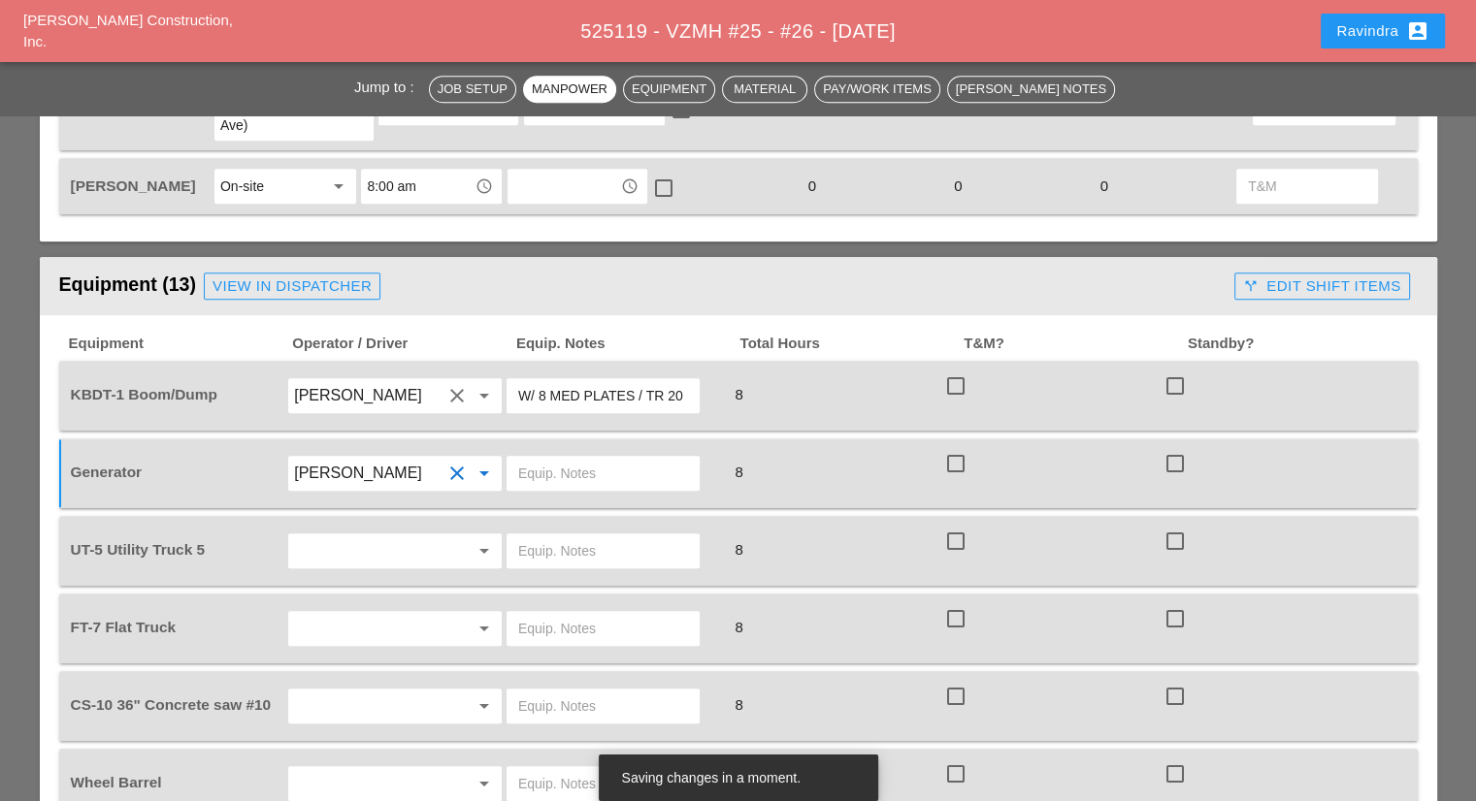
click at [598, 458] on input "text" at bounding box center [603, 473] width 170 height 31
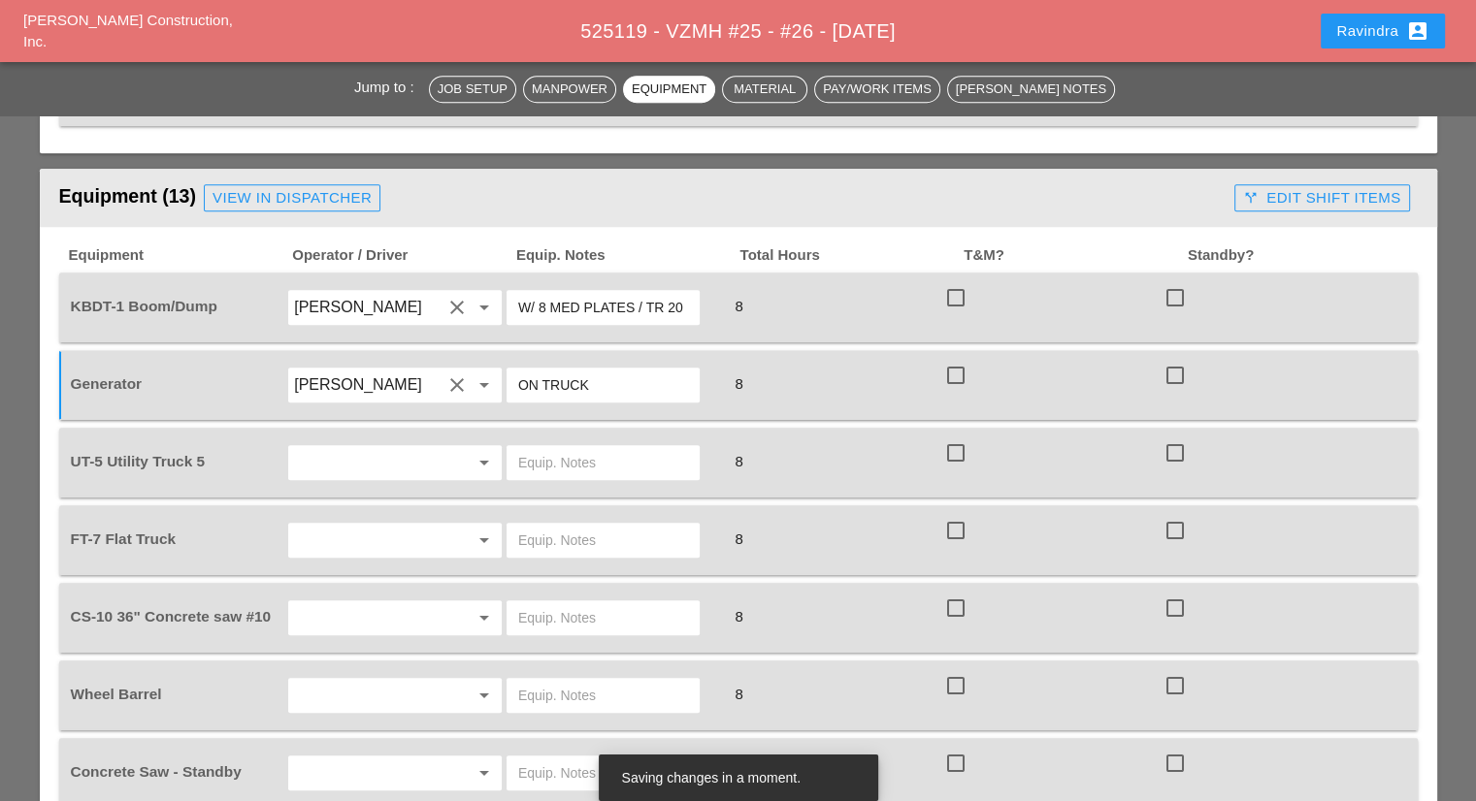
scroll to position [1649, 0]
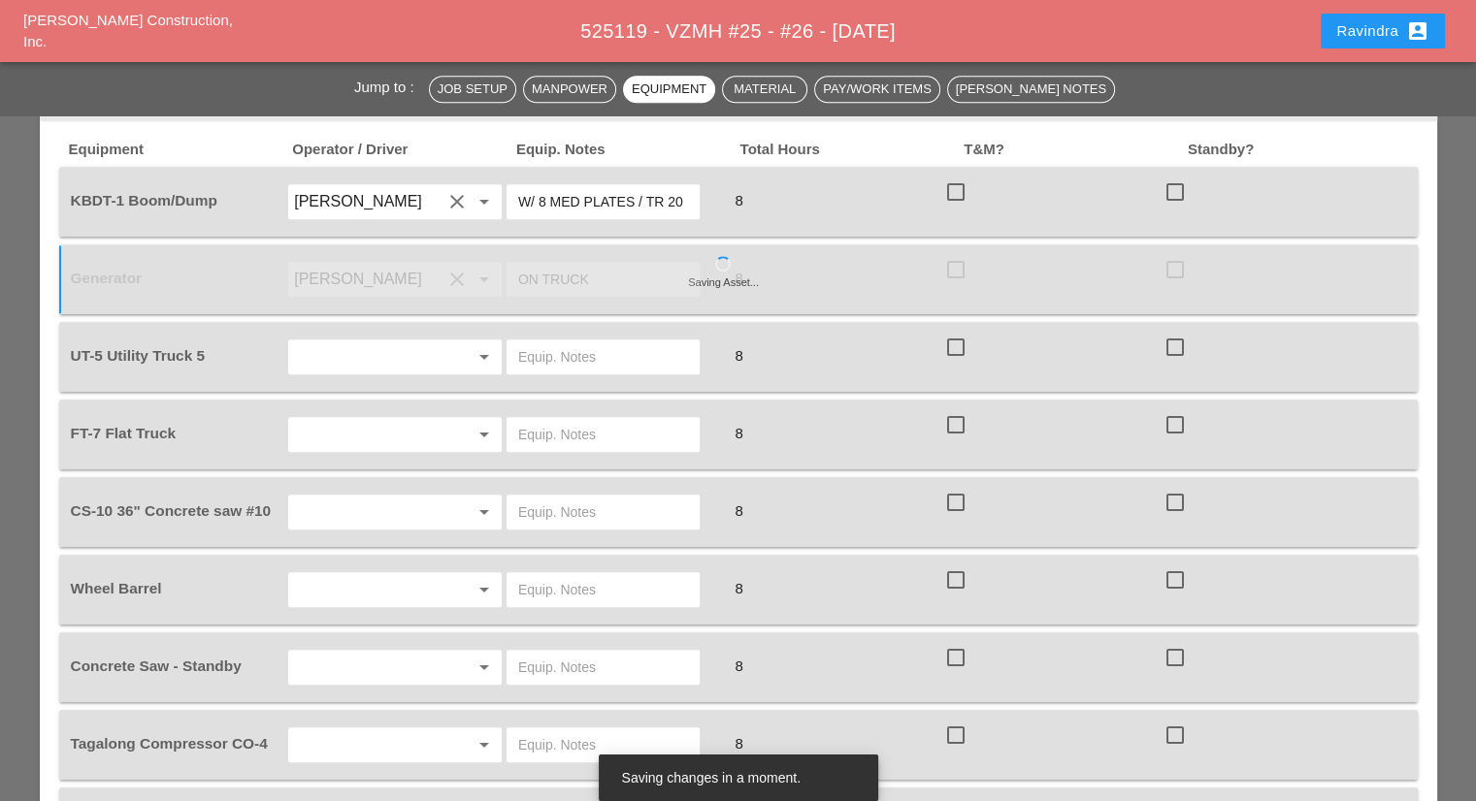
type input "ON TRUCK"
click at [368, 341] on input "text" at bounding box center [367, 356] width 147 height 31
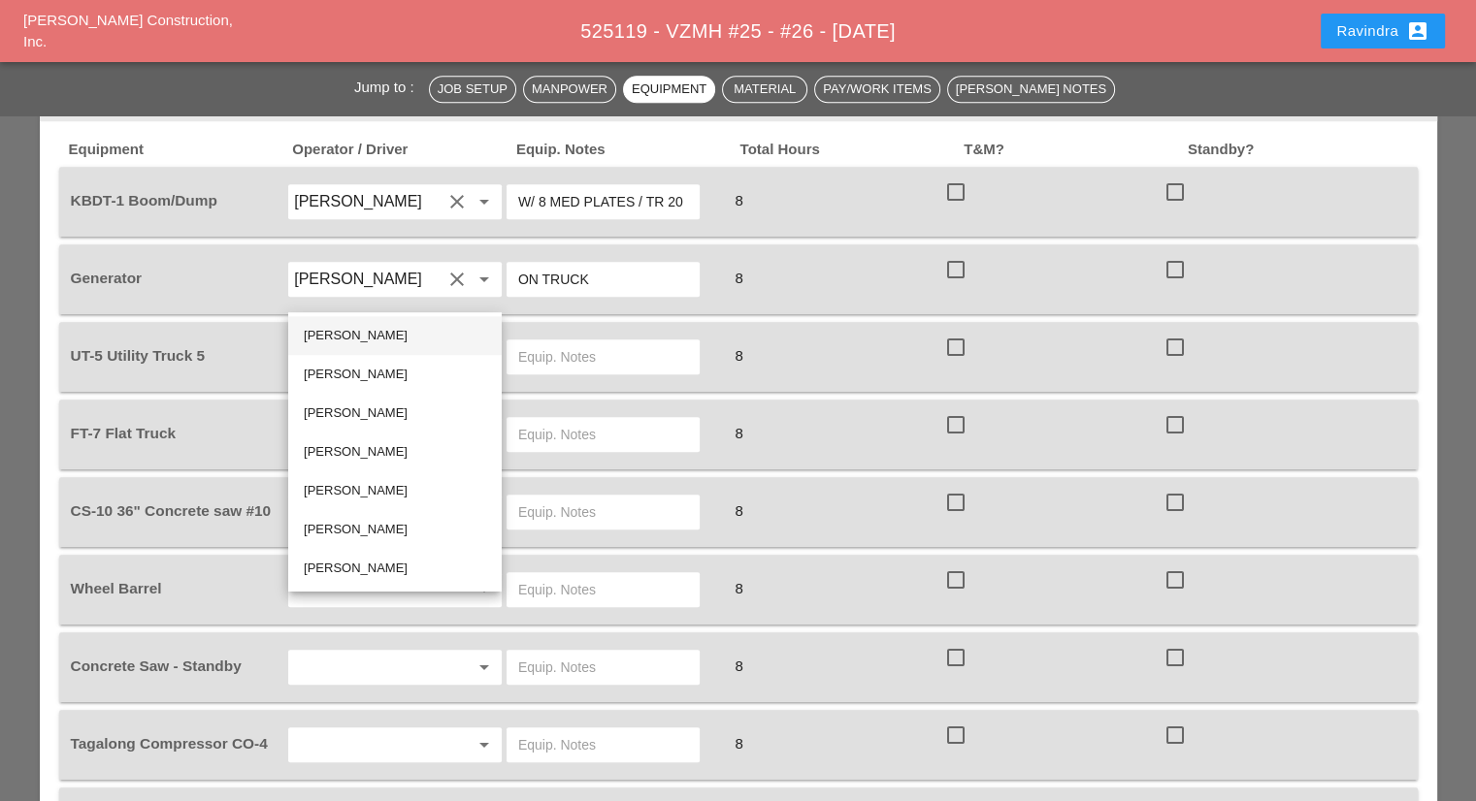
click at [345, 333] on div "[PERSON_NAME]" at bounding box center [395, 335] width 182 height 23
type input "[PERSON_NAME]"
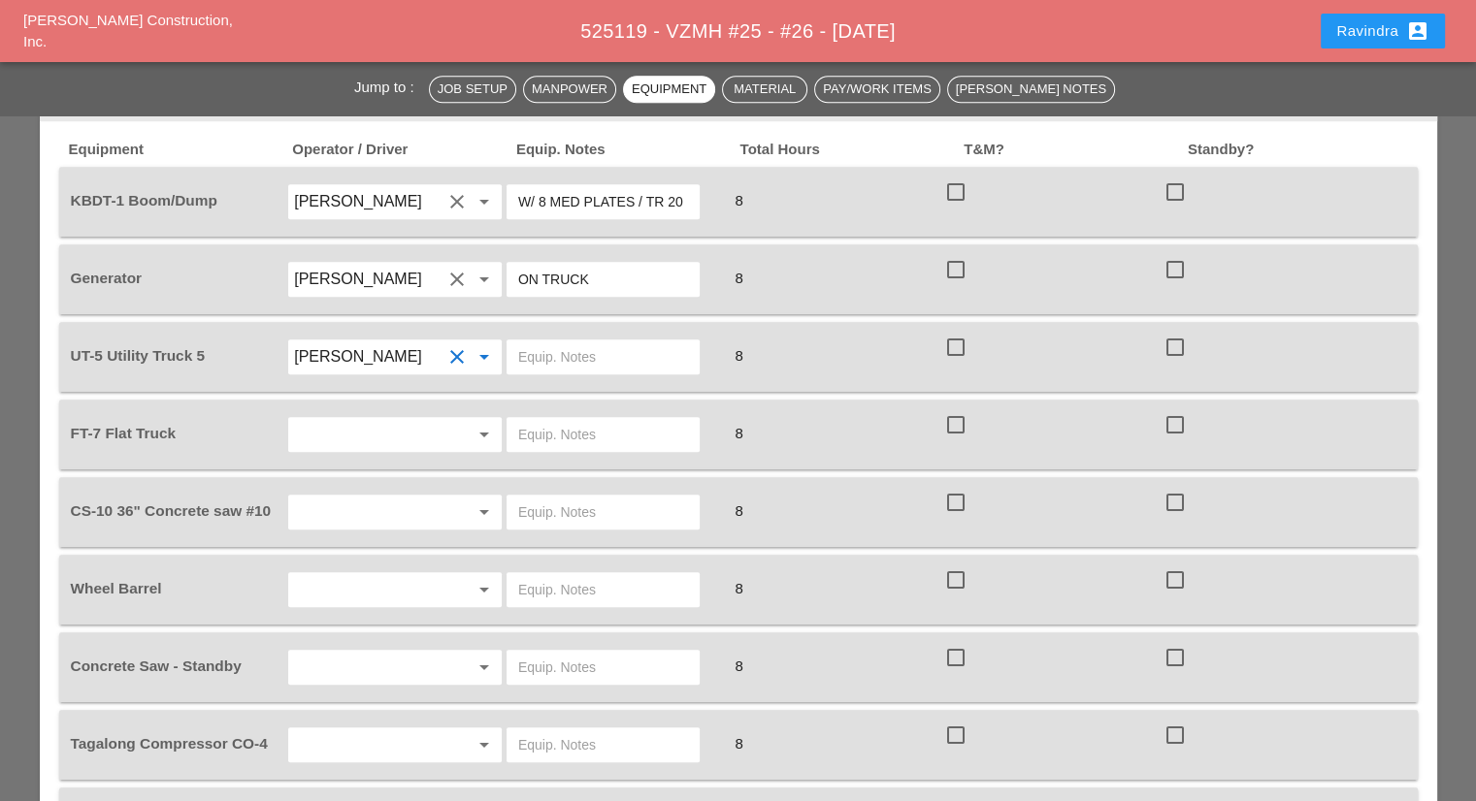
click at [573, 341] on input "text" at bounding box center [603, 356] width 170 height 31
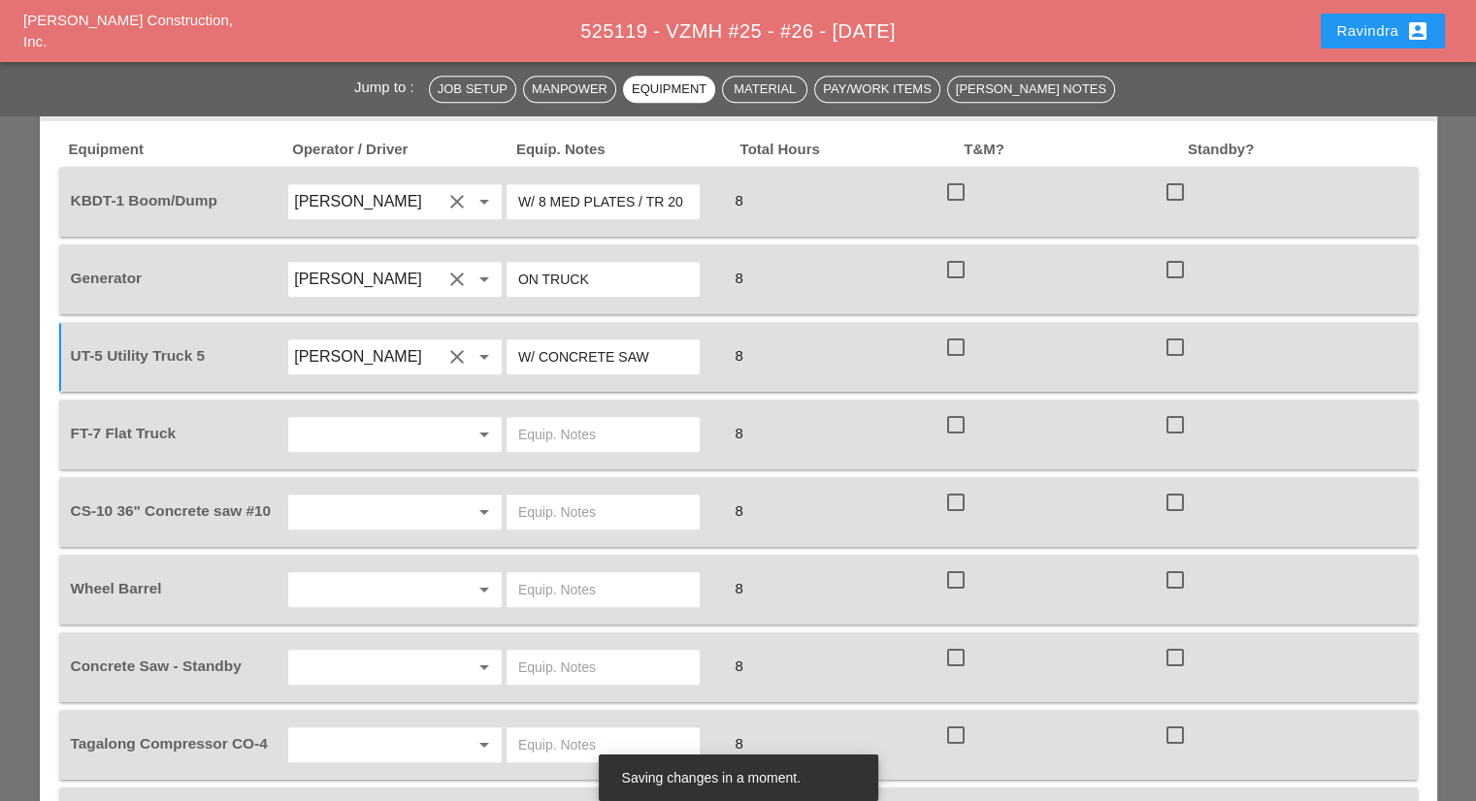
type input "W/ CONCRETE SAW"
click at [407, 419] on input "text" at bounding box center [367, 434] width 147 height 31
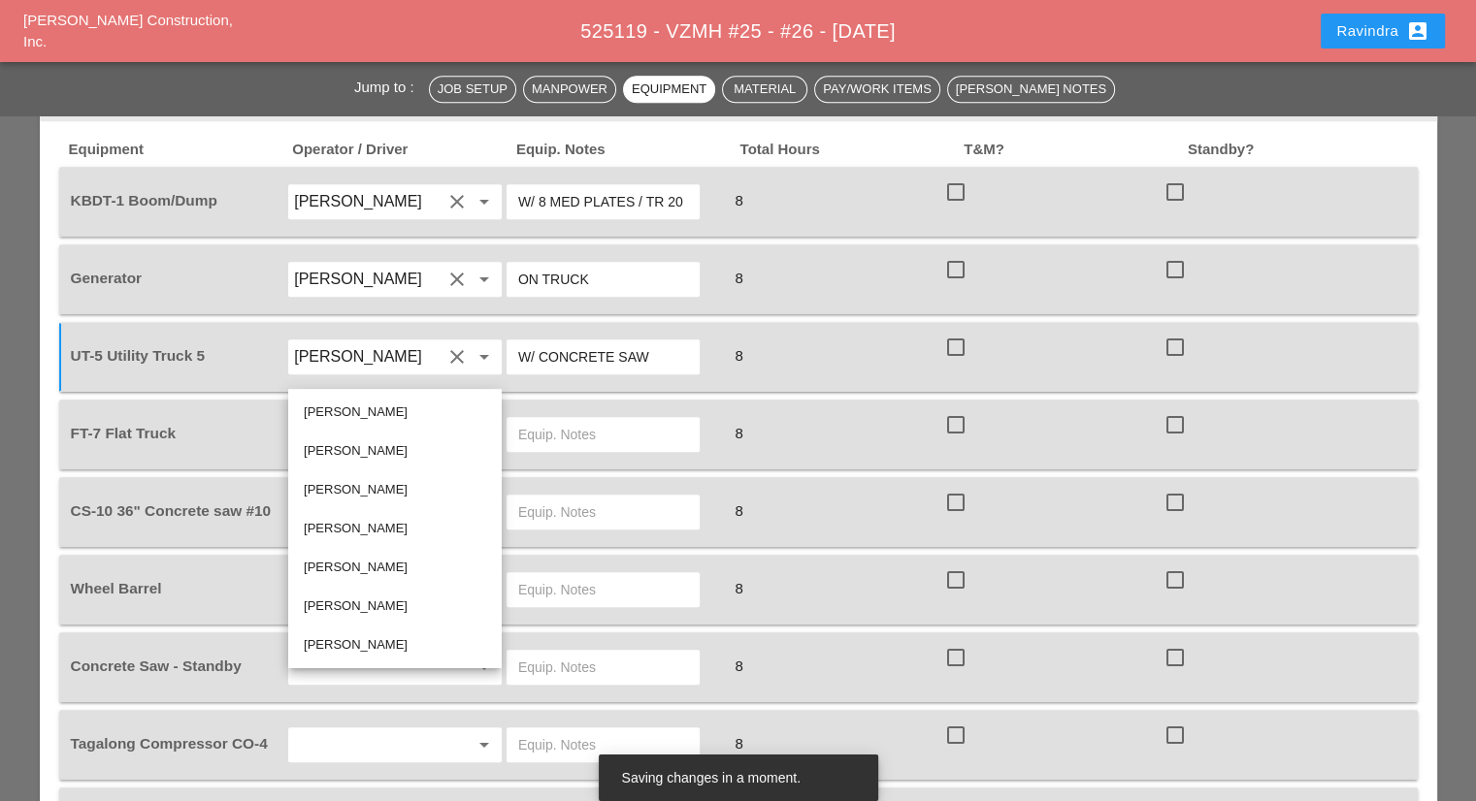
click at [354, 571] on div "[PERSON_NAME]" at bounding box center [395, 567] width 182 height 23
type input "[PERSON_NAME]"
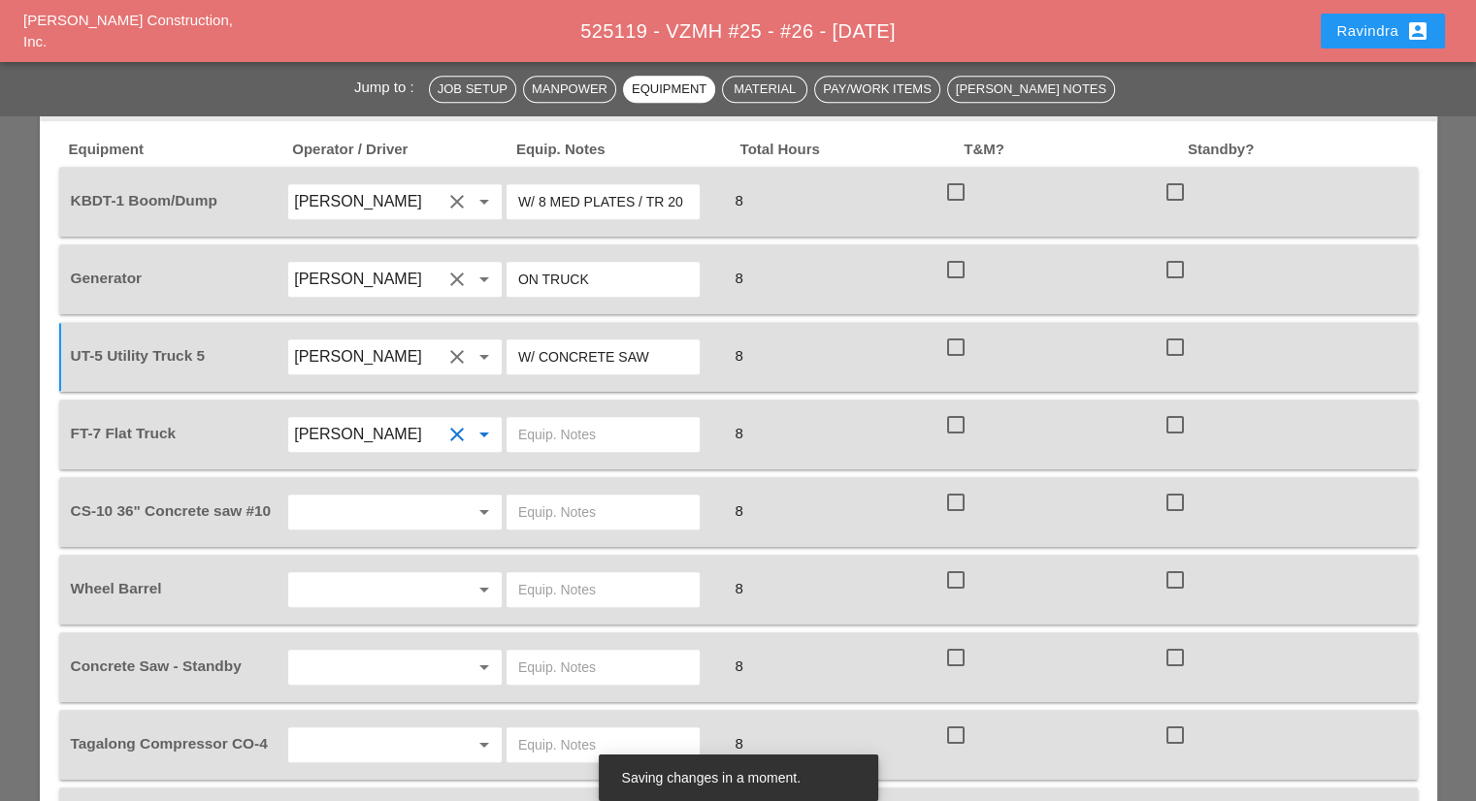
click at [552, 419] on input "text" at bounding box center [603, 434] width 170 height 31
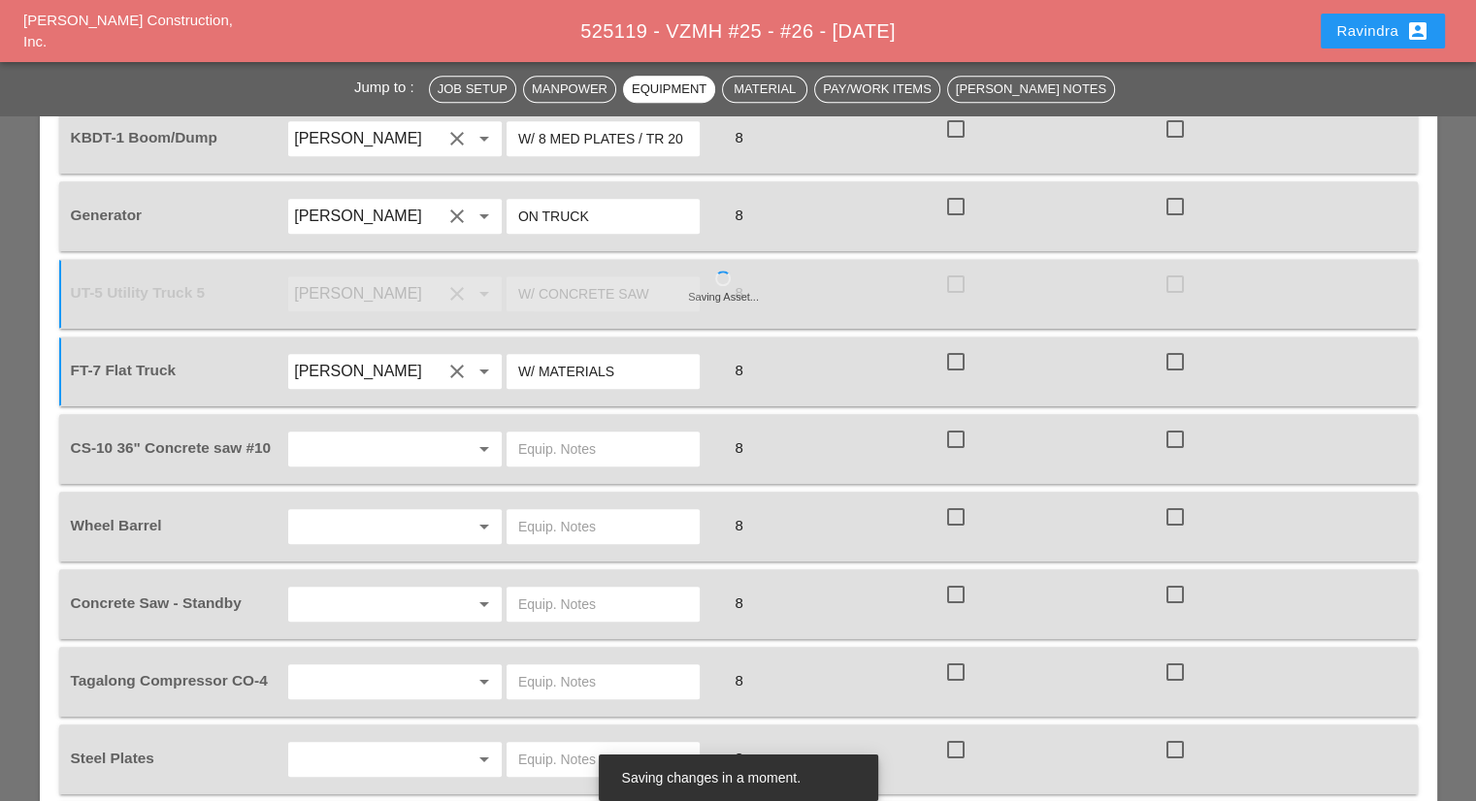
scroll to position [1746, 0]
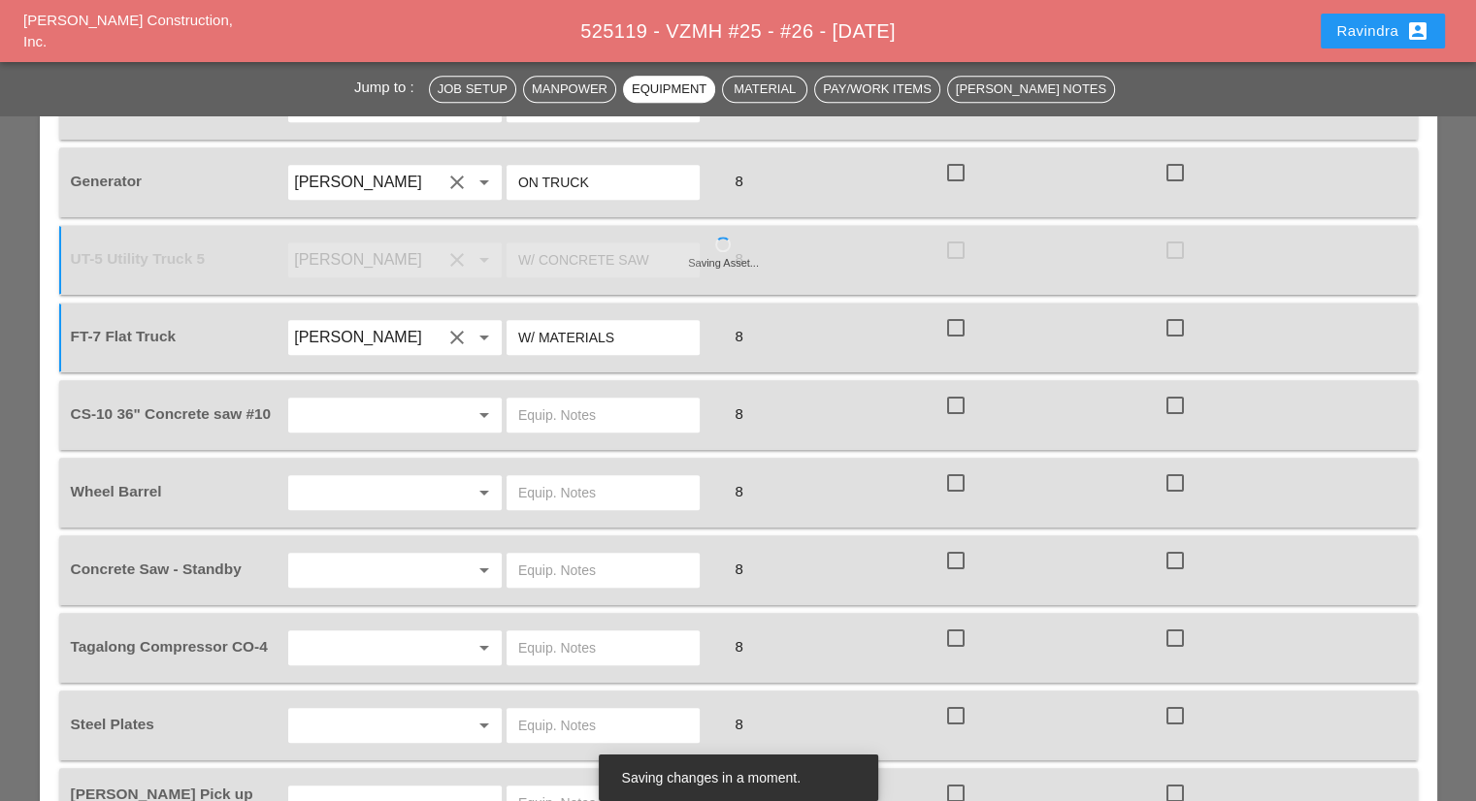
type input "W/ MATERIALS"
click at [348, 400] on input "text" at bounding box center [367, 415] width 147 height 31
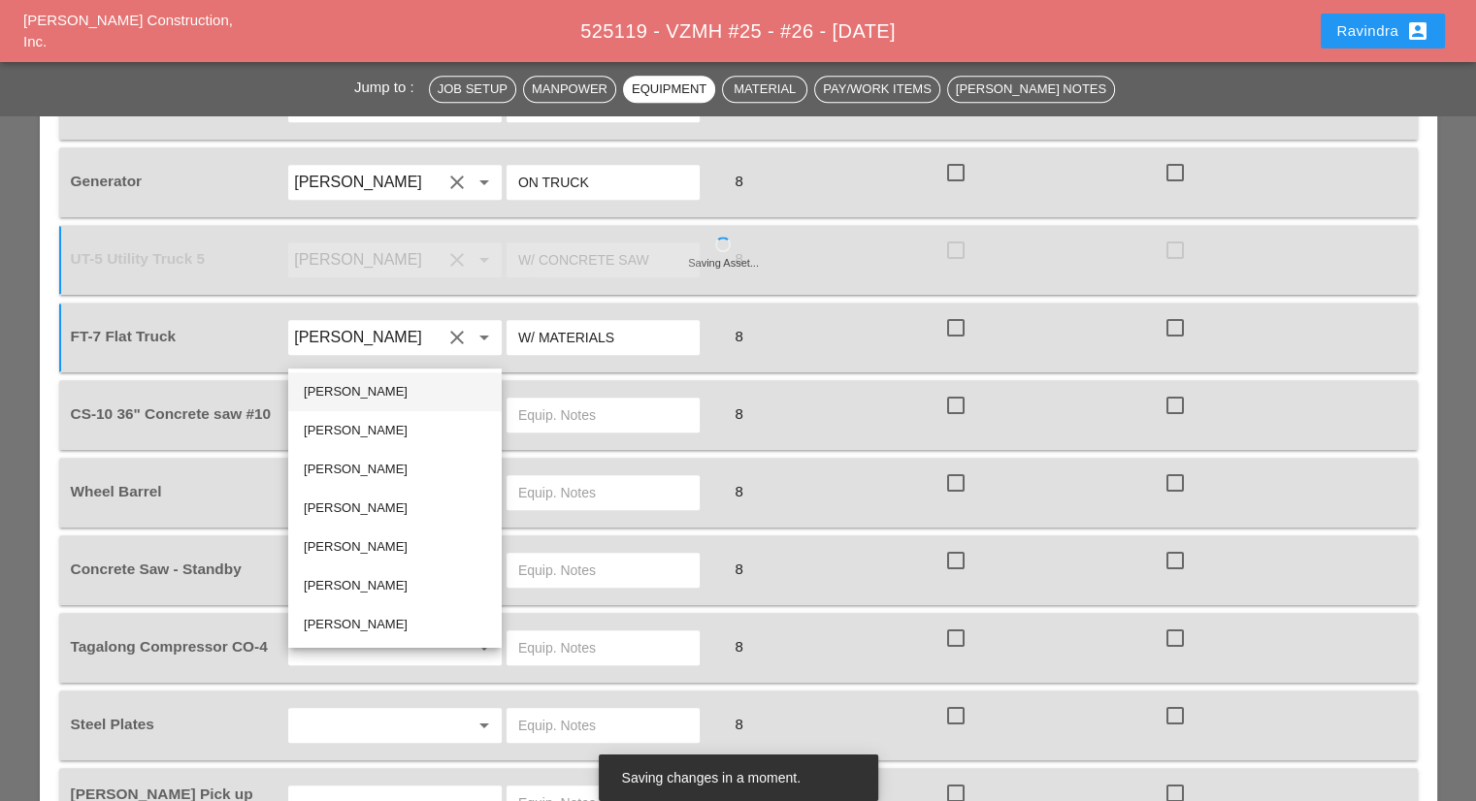
click at [346, 377] on div "[PERSON_NAME]" at bounding box center [395, 392] width 182 height 39
type input "[PERSON_NAME]"
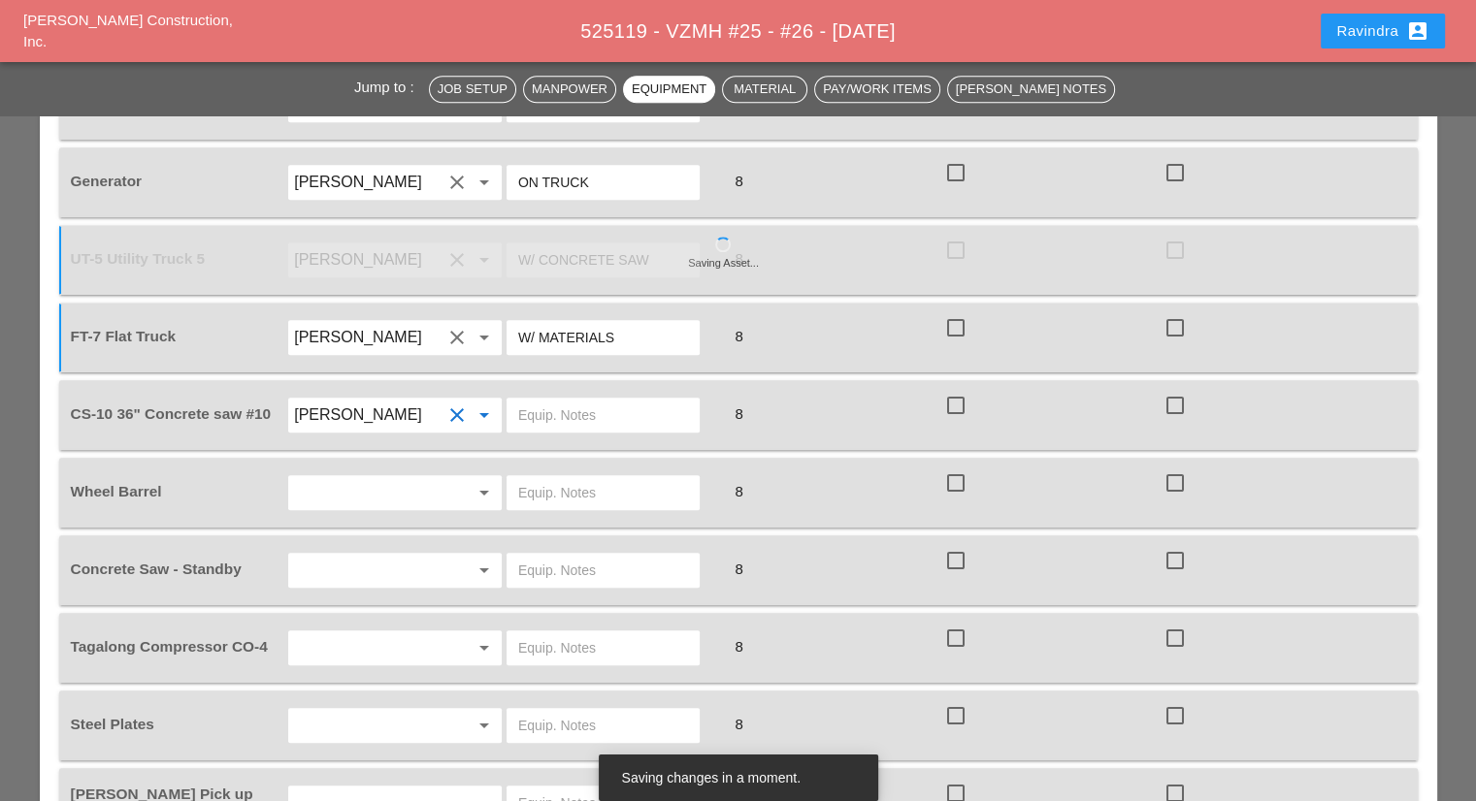
click at [592, 400] on input "text" at bounding box center [603, 415] width 170 height 31
type input "FULL SETUP"
click at [330, 477] on input "text" at bounding box center [367, 492] width 147 height 31
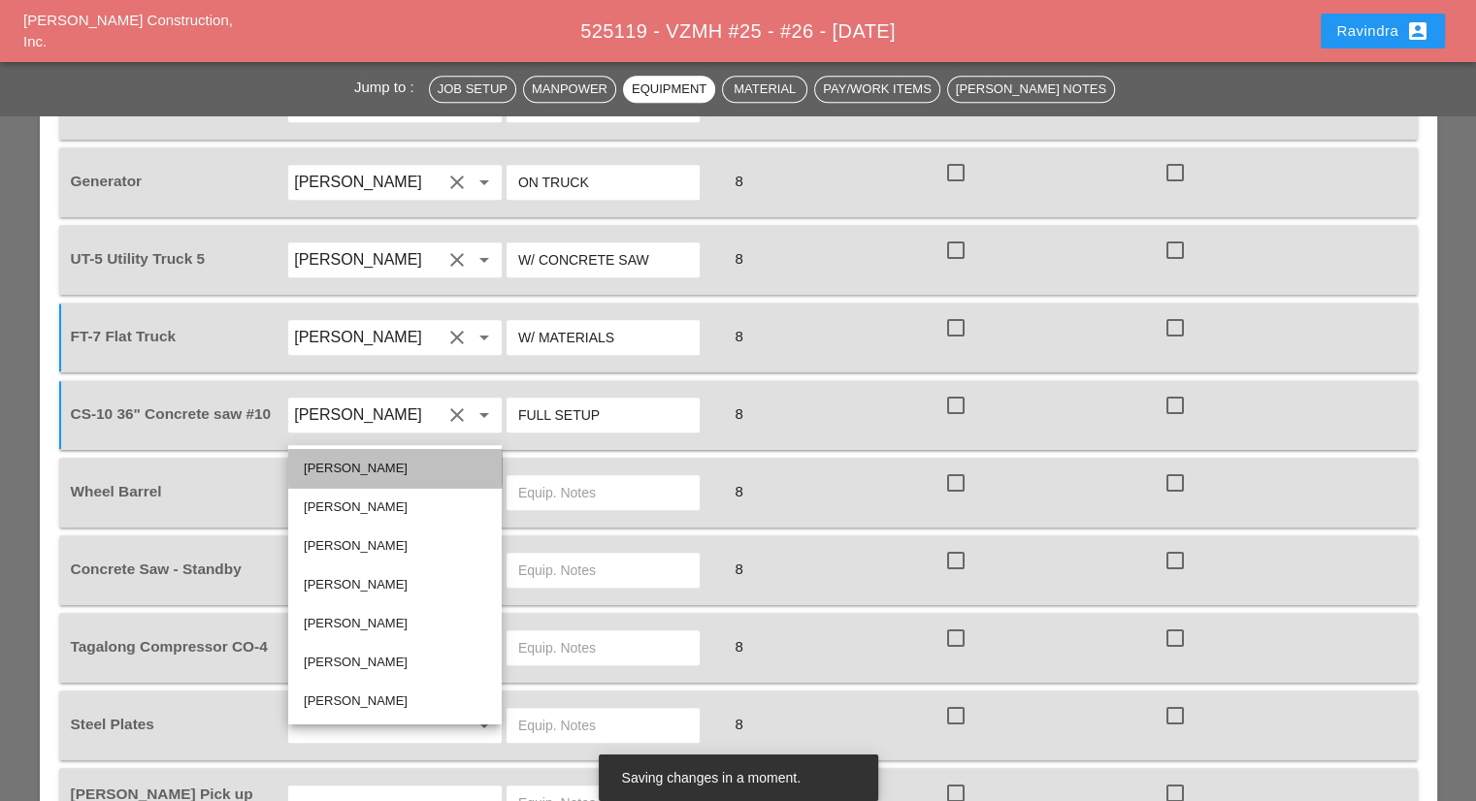
drag, startPoint x: 330, startPoint y: 459, endPoint x: 600, endPoint y: 430, distance: 272.2
click at [330, 460] on div "[PERSON_NAME]" at bounding box center [395, 468] width 182 height 23
type input "[PERSON_NAME]"
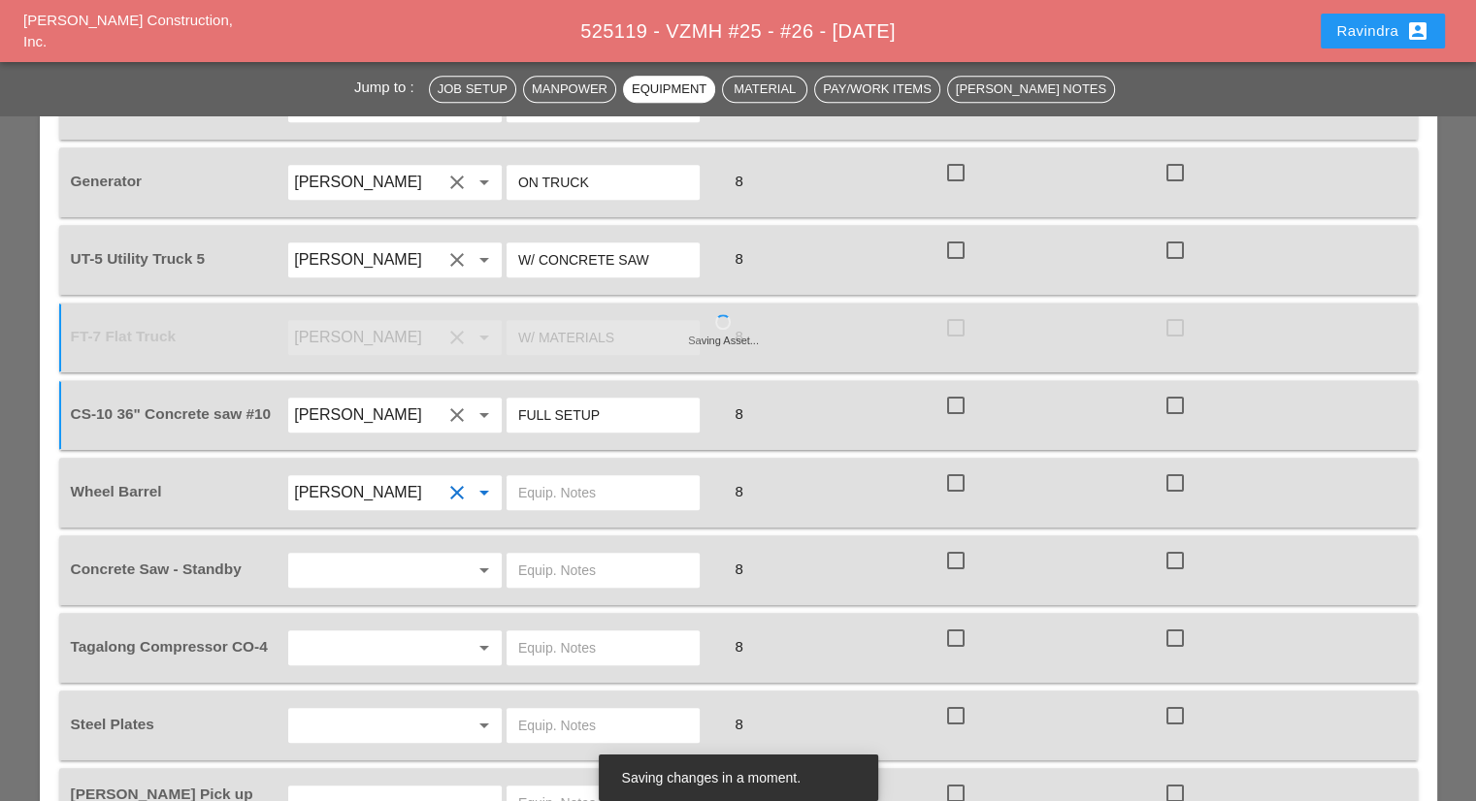
click at [600, 477] on input "text" at bounding box center [603, 492] width 170 height 31
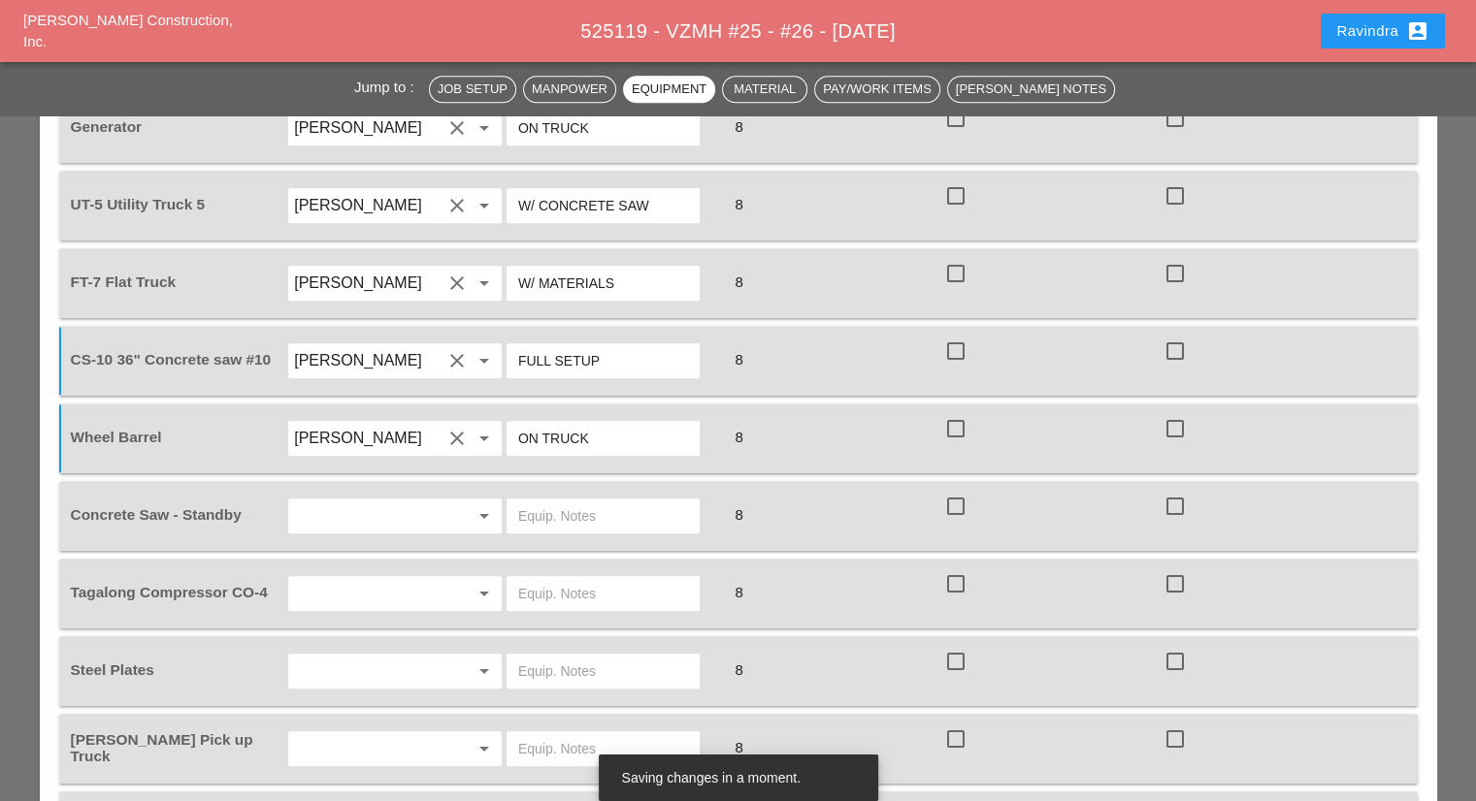
scroll to position [1843, 0]
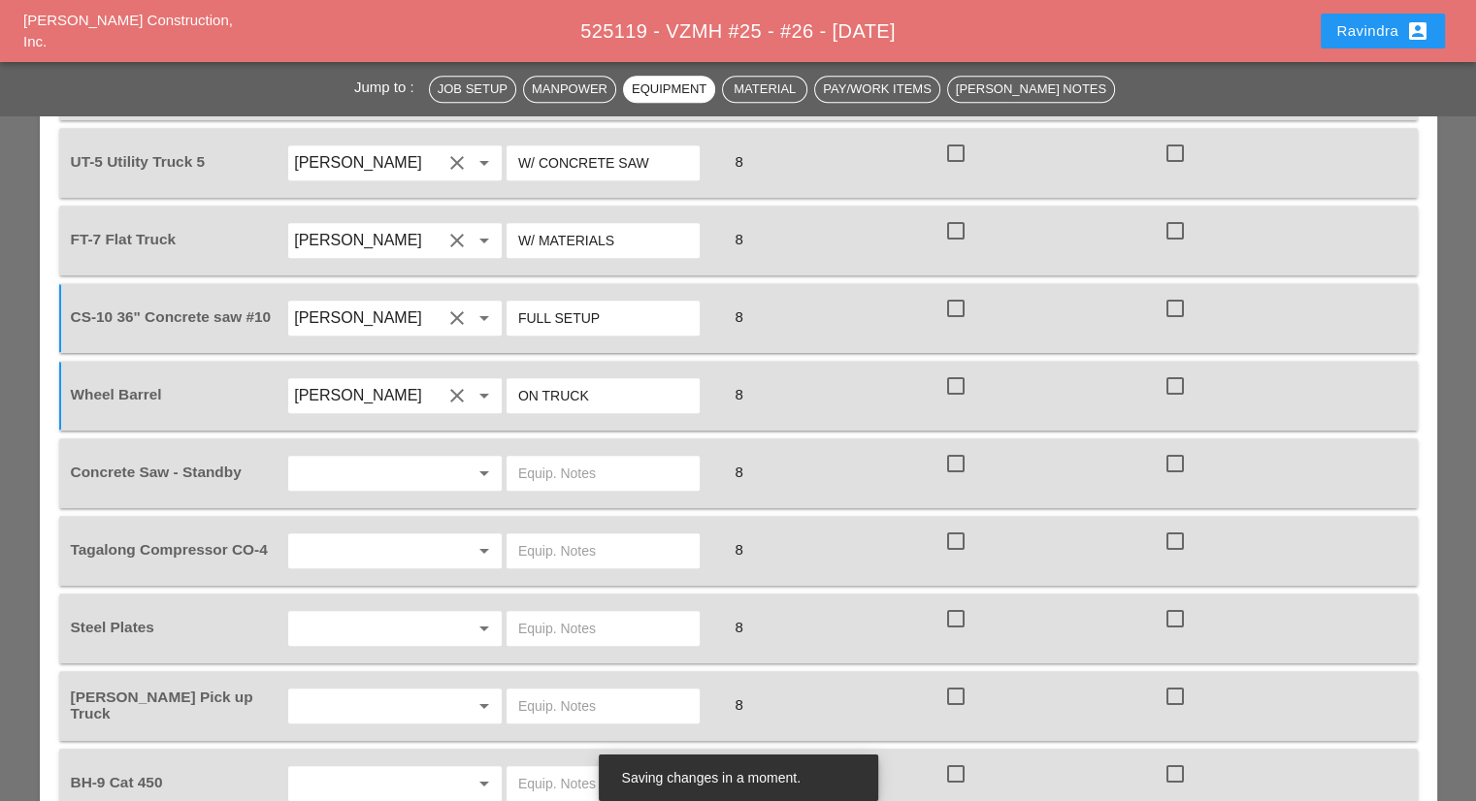
type input "ON TRUCK"
click at [381, 458] on input "text" at bounding box center [367, 473] width 147 height 31
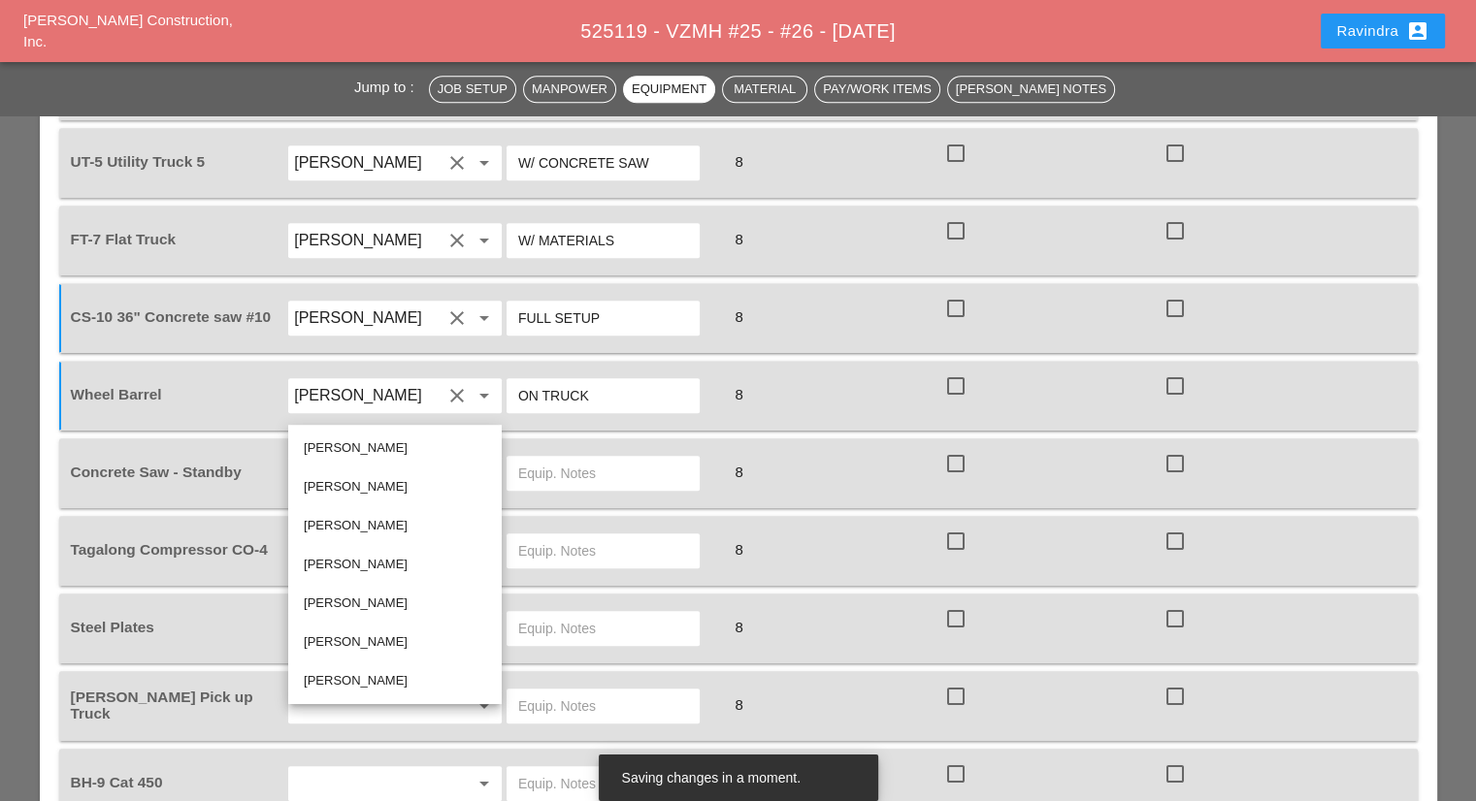
click at [345, 436] on div "[PERSON_NAME]" at bounding box center [395, 448] width 182 height 39
type input "[PERSON_NAME]"
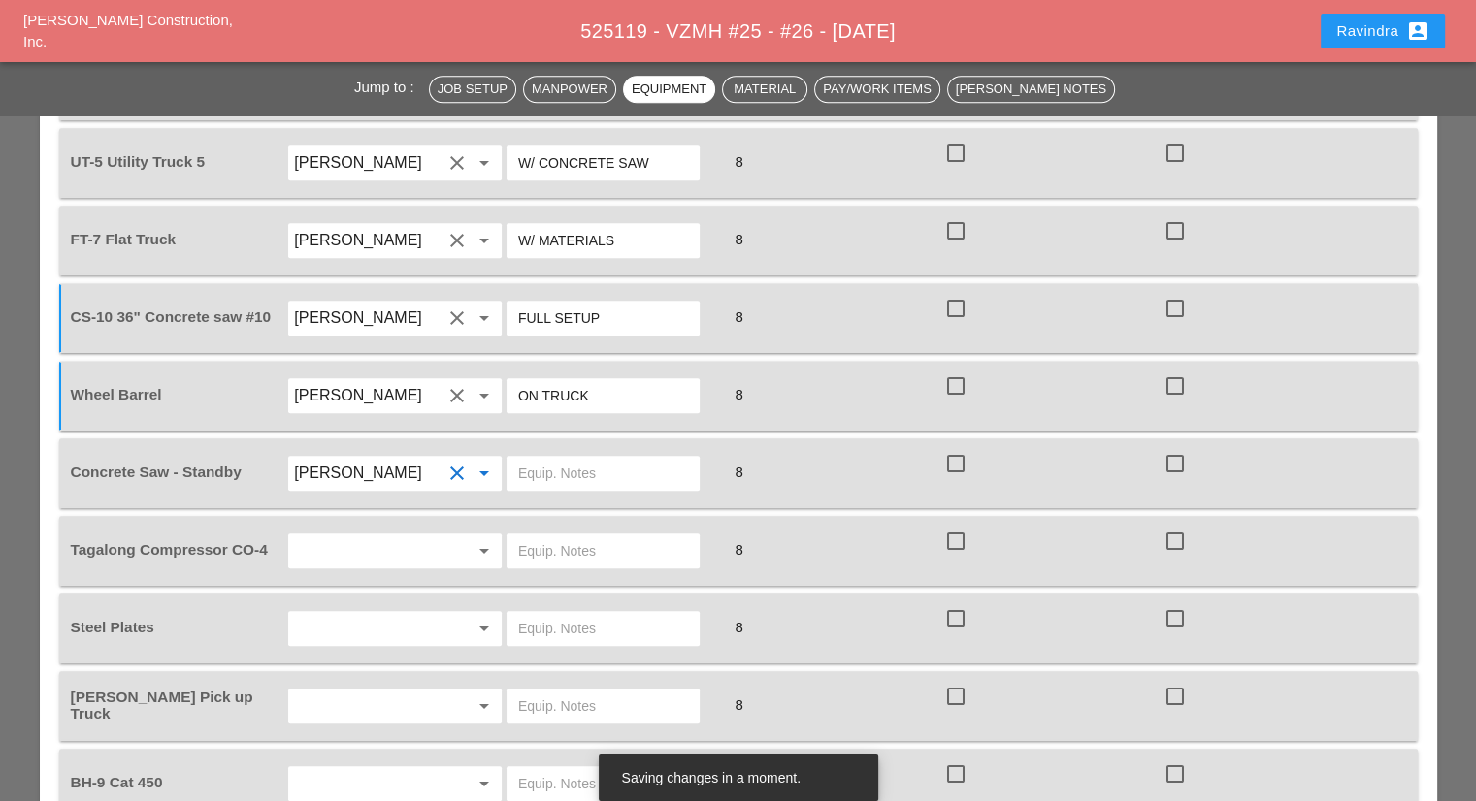
click at [567, 458] on input "text" at bounding box center [603, 473] width 170 height 31
click at [565, 458] on input "text" at bounding box center [603, 473] width 170 height 31
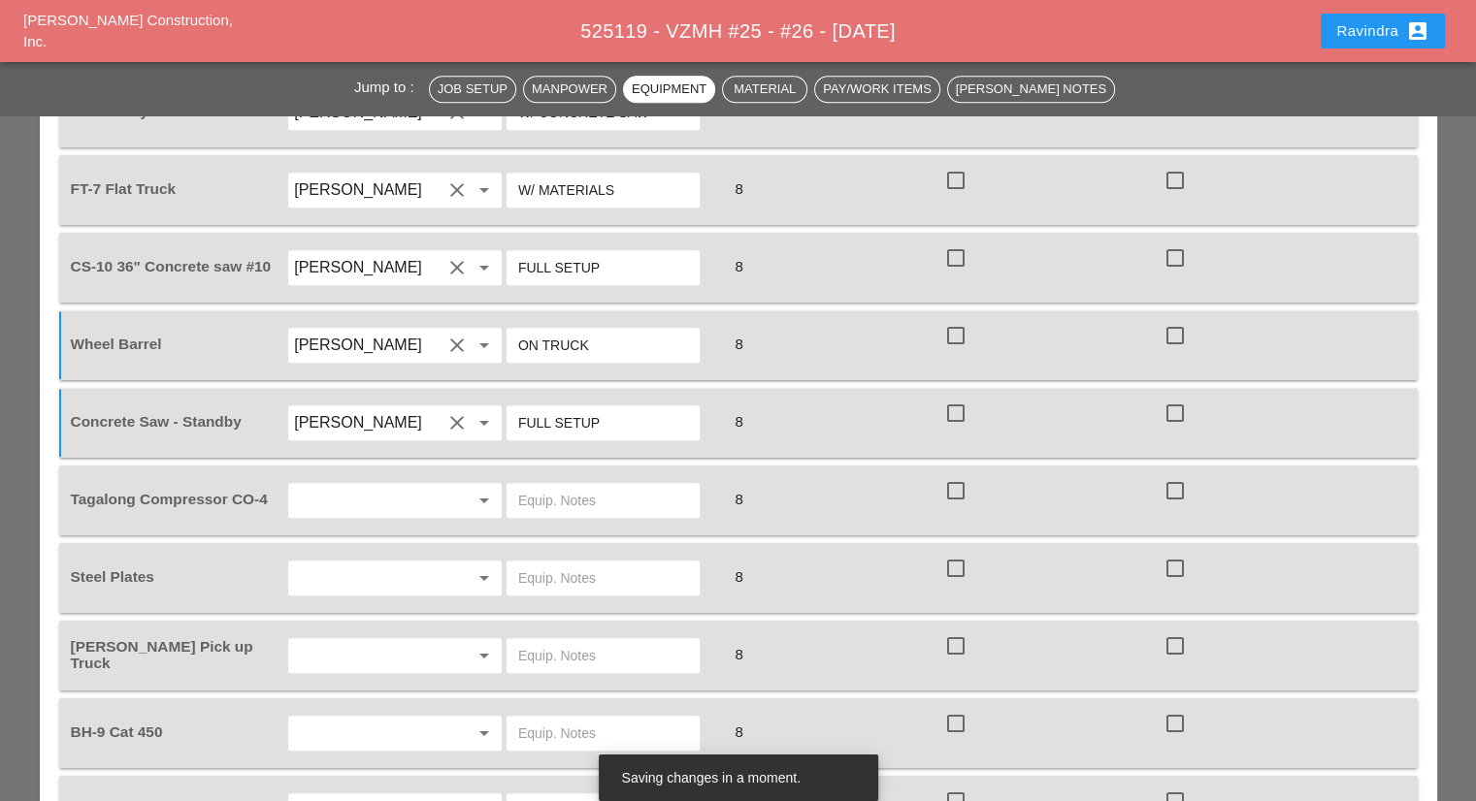
scroll to position [1940, 0]
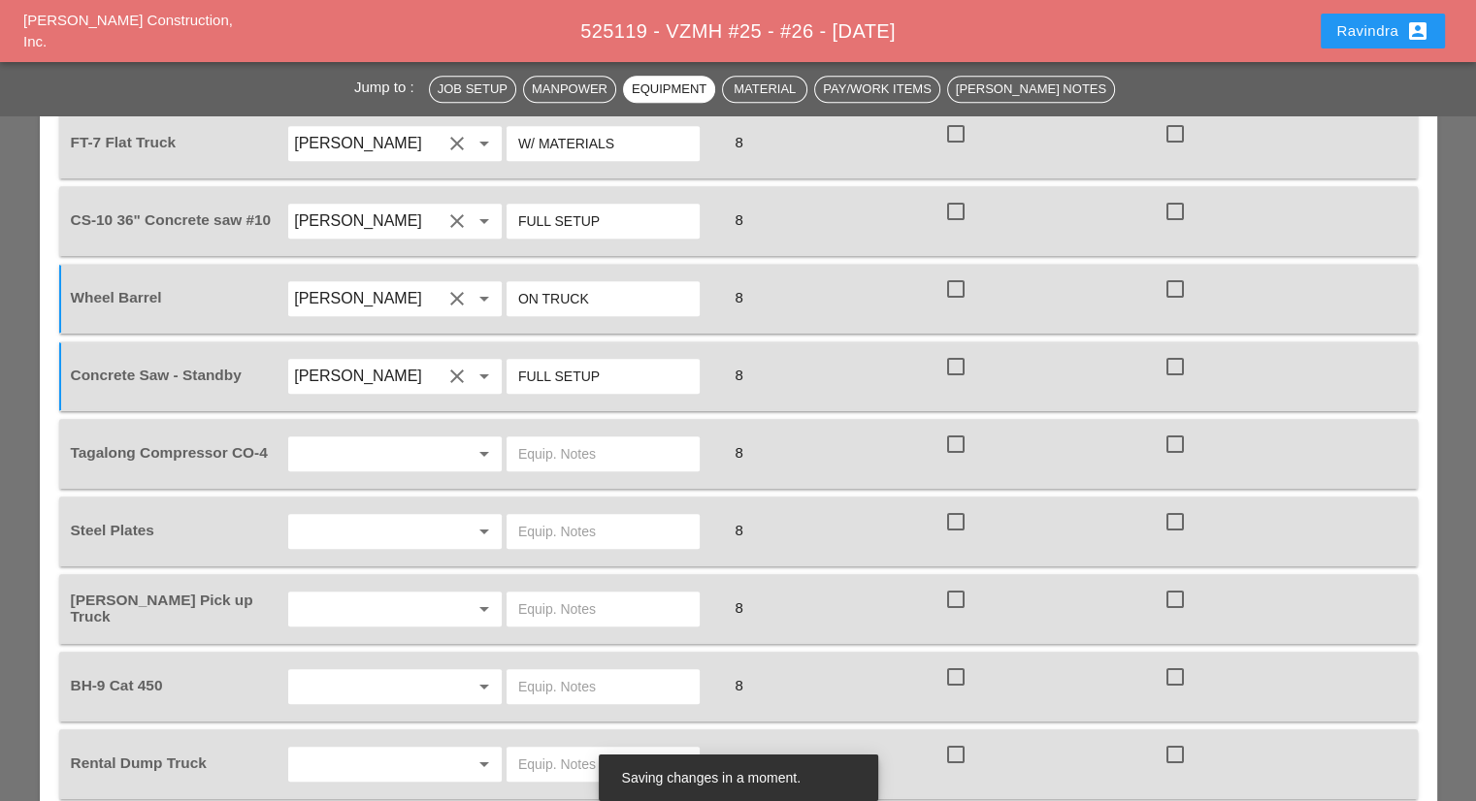
type input "FULL SETUP"
click at [419, 438] on input "text" at bounding box center [367, 453] width 147 height 31
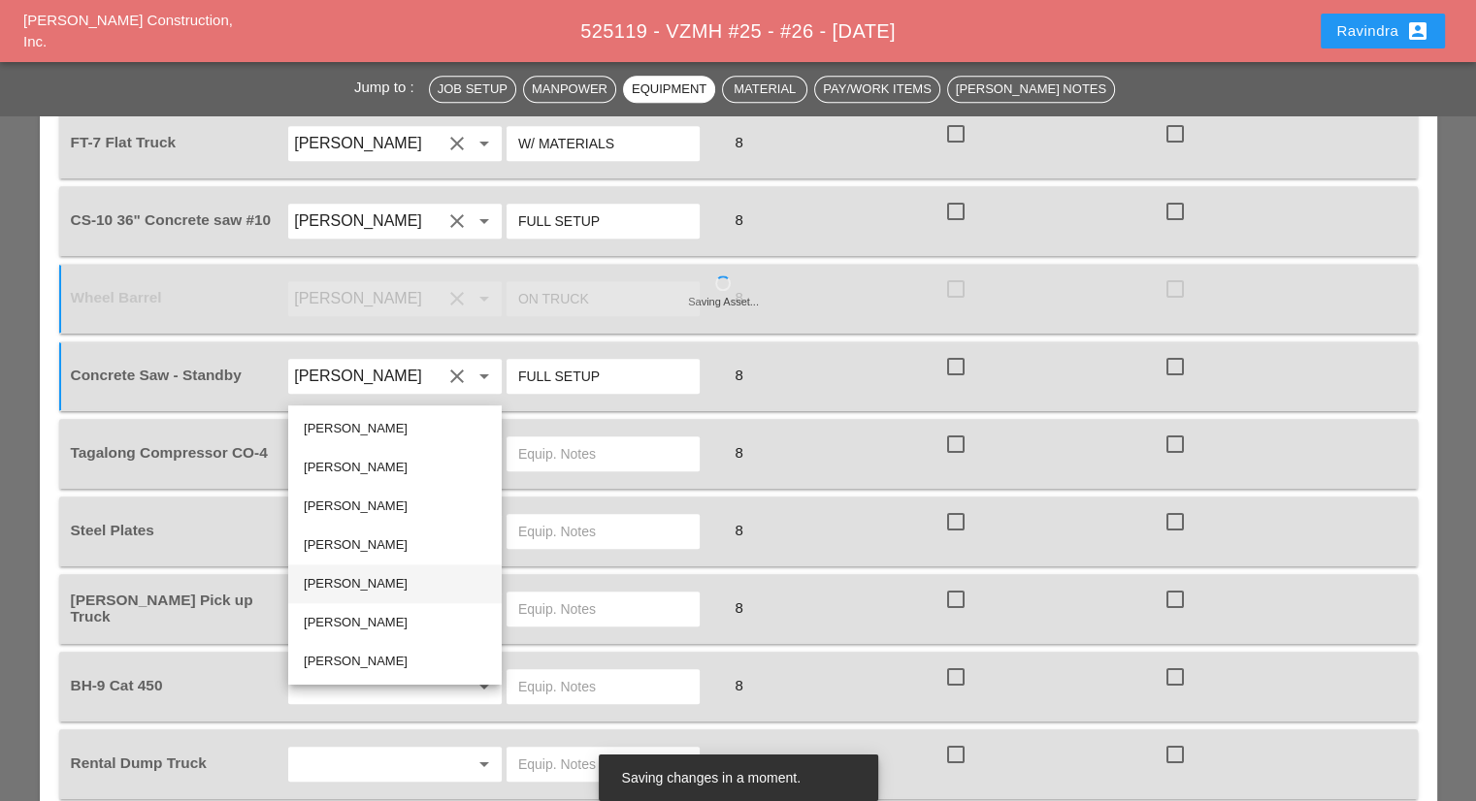
click at [343, 591] on div "[PERSON_NAME]" at bounding box center [395, 583] width 182 height 23
type input "[PERSON_NAME]"
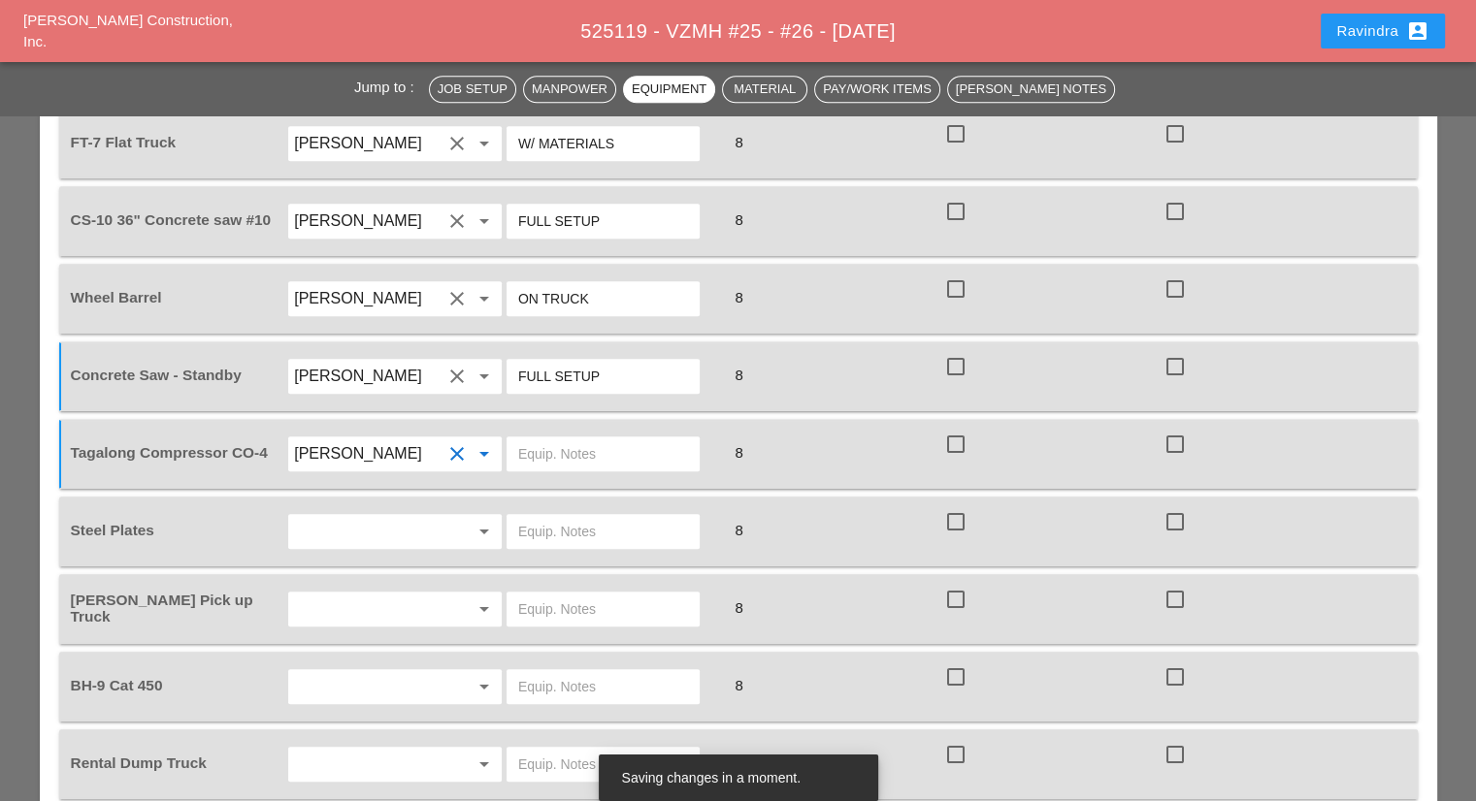
click at [562, 438] on input "text" at bounding box center [603, 453] width 170 height 31
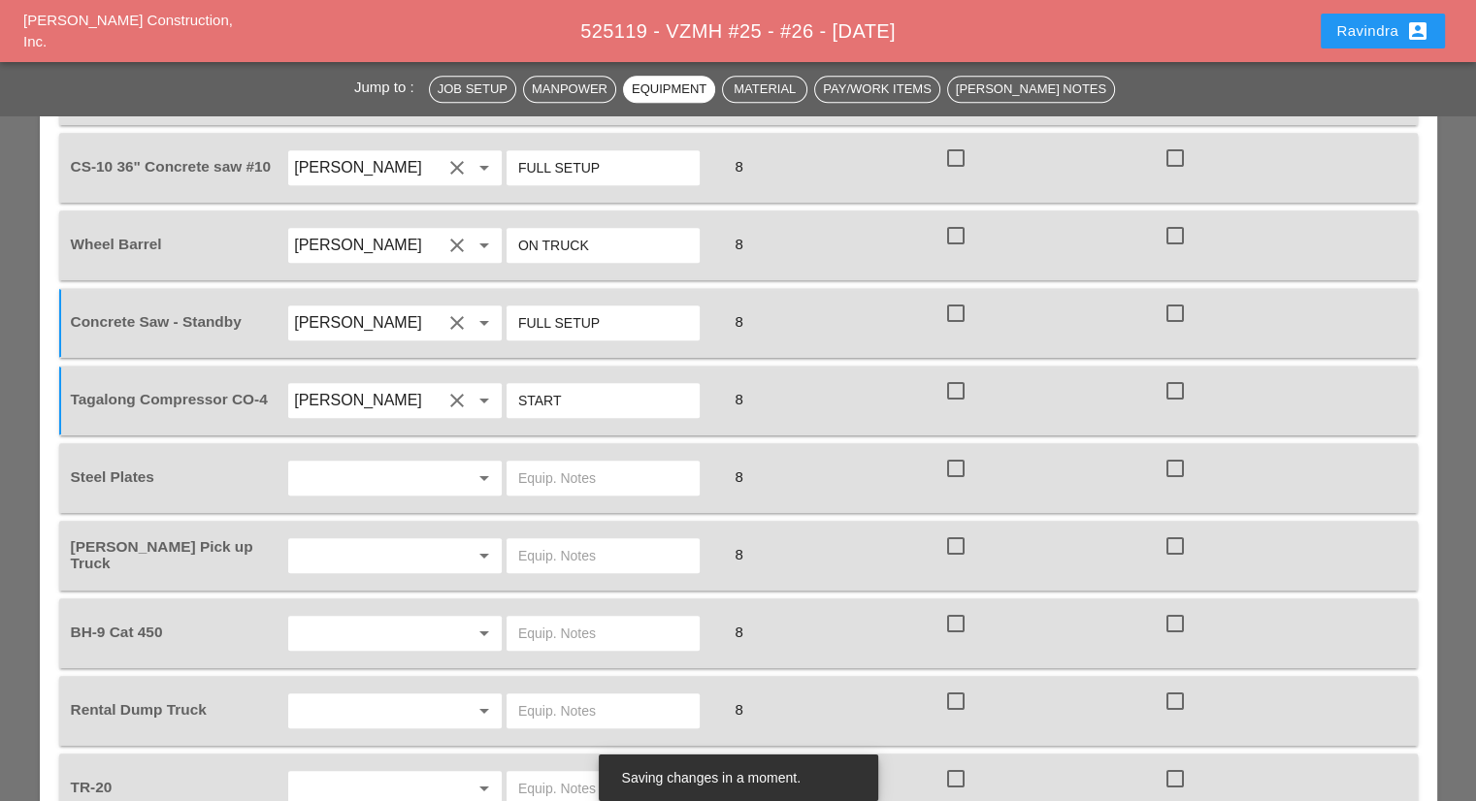
scroll to position [2037, 0]
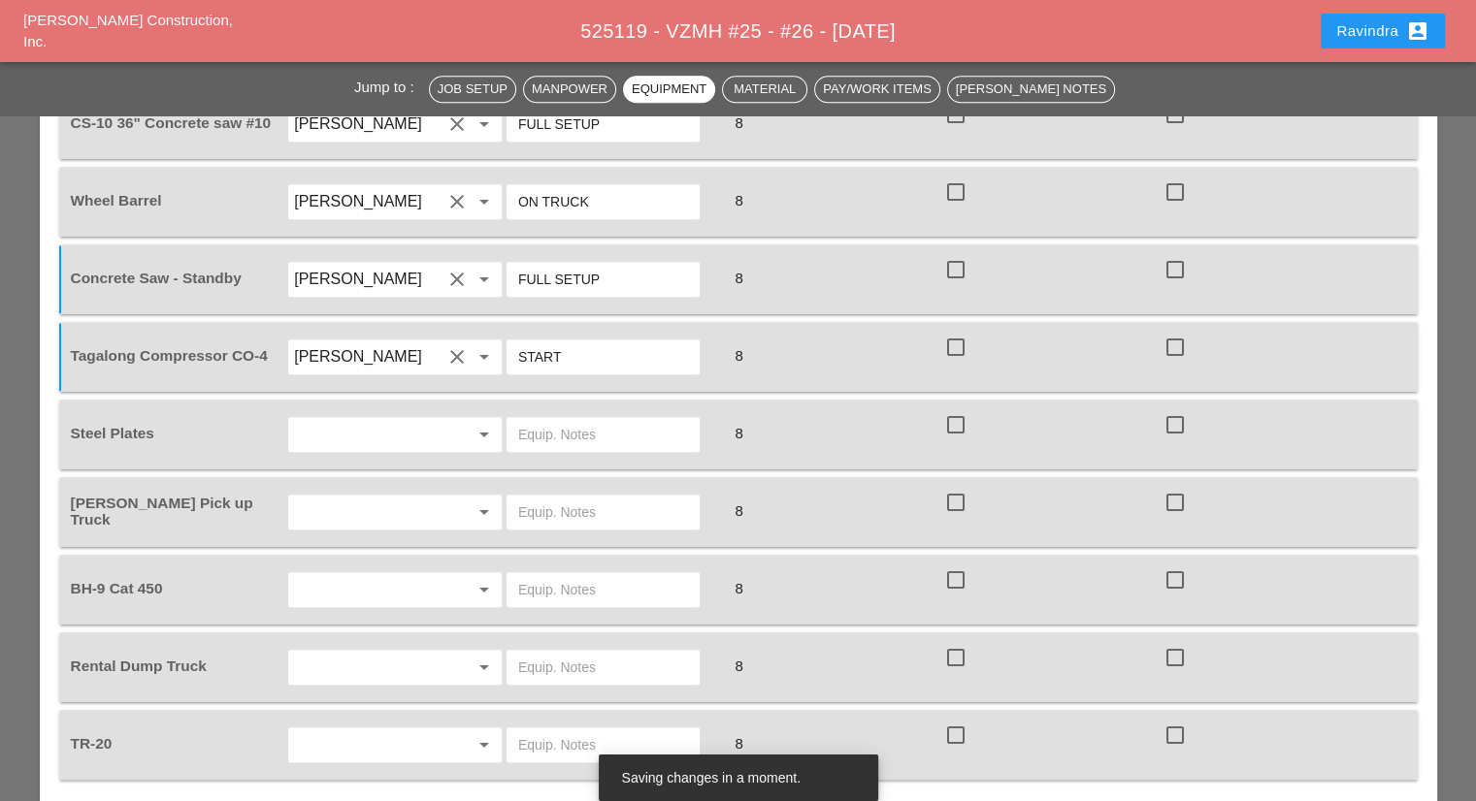
type input "START"
click at [412, 419] on input "text" at bounding box center [367, 434] width 147 height 31
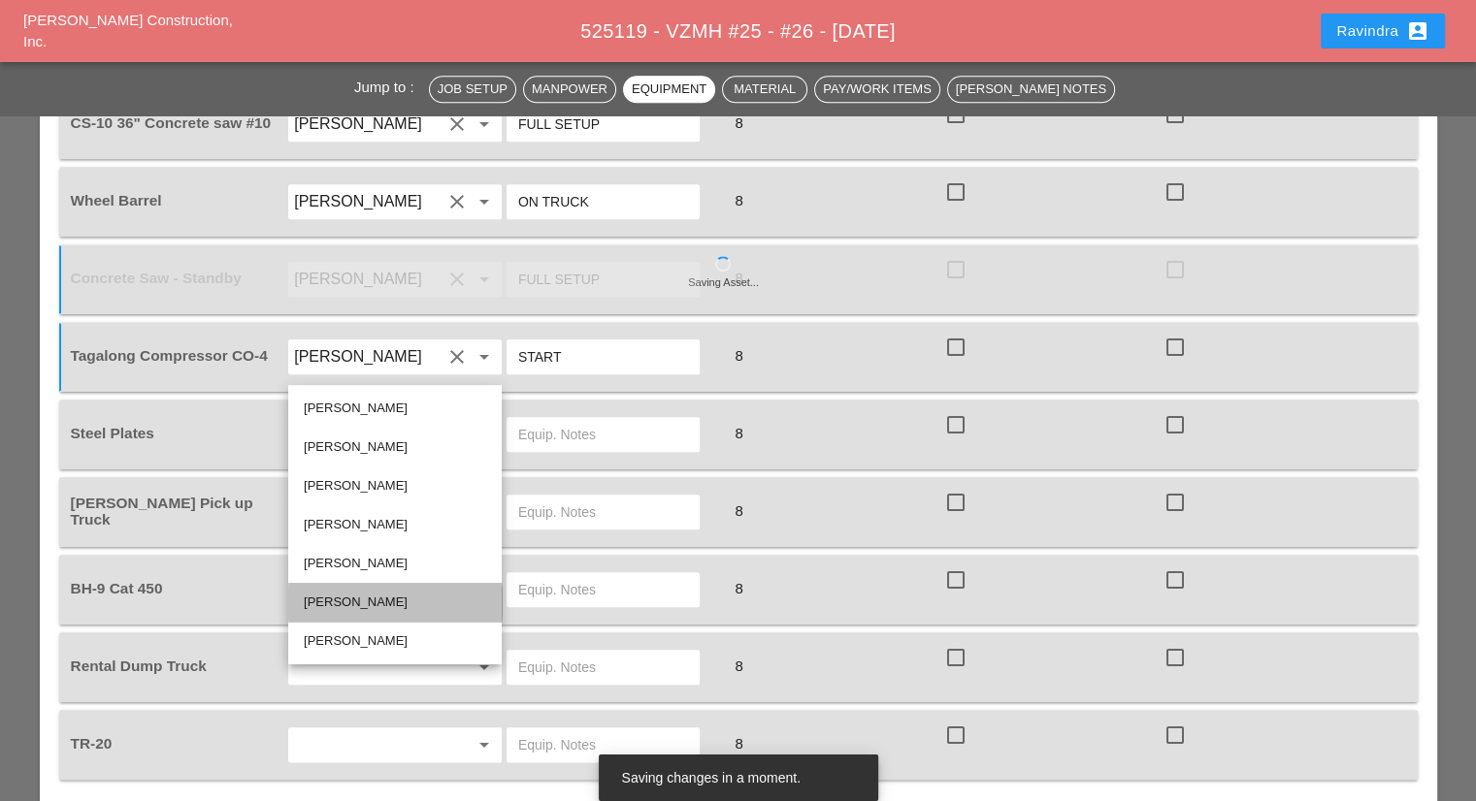
drag, startPoint x: 368, startPoint y: 603, endPoint x: 471, endPoint y: 429, distance: 202.6
click at [368, 601] on div "[PERSON_NAME]" at bounding box center [395, 602] width 182 height 23
type input "[PERSON_NAME]"
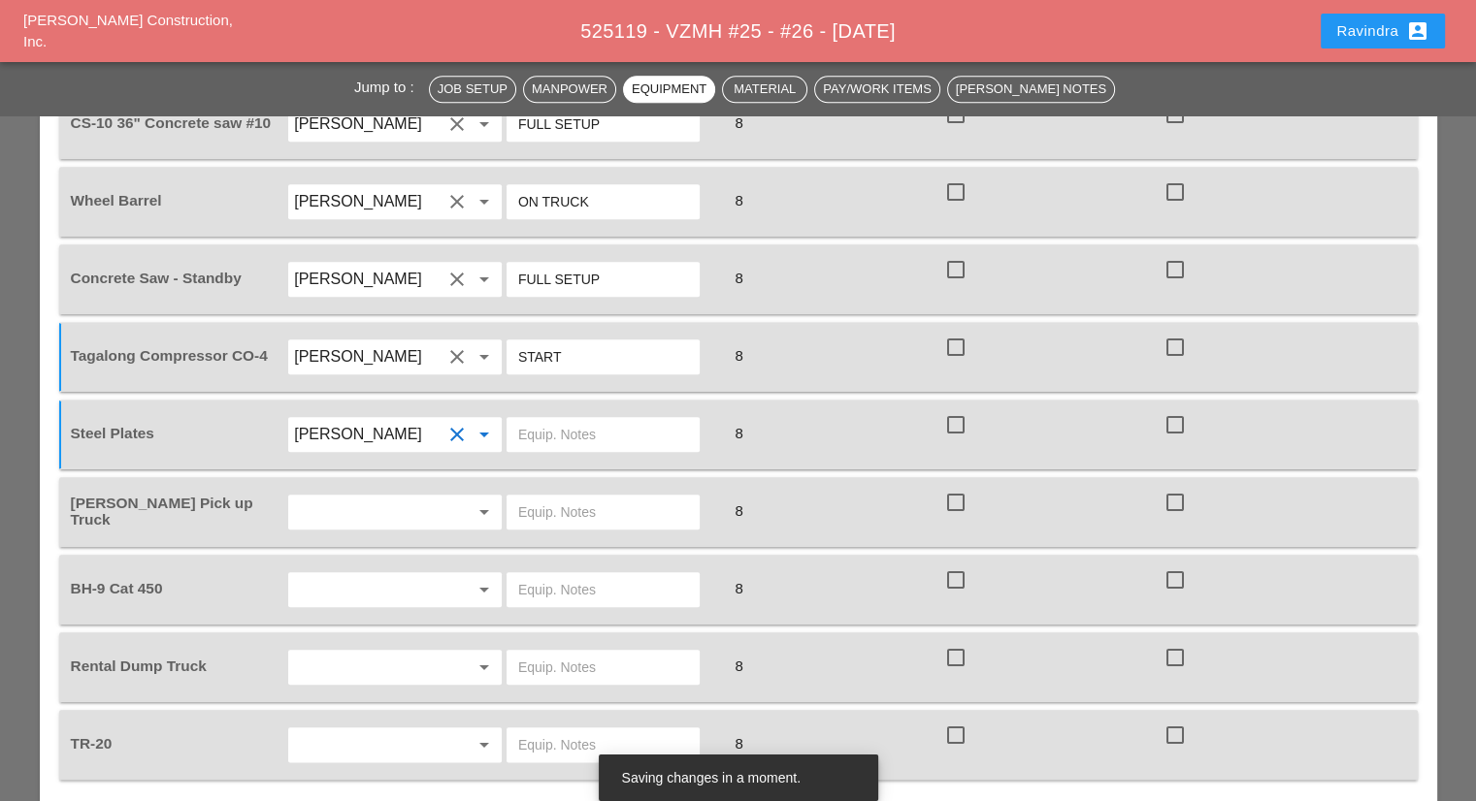
click at [535, 419] on input "text" at bounding box center [603, 434] width 170 height 31
type input "8 MED PLATES"
click at [343, 495] on div "arrow_drop_down" at bounding box center [394, 512] width 213 height 35
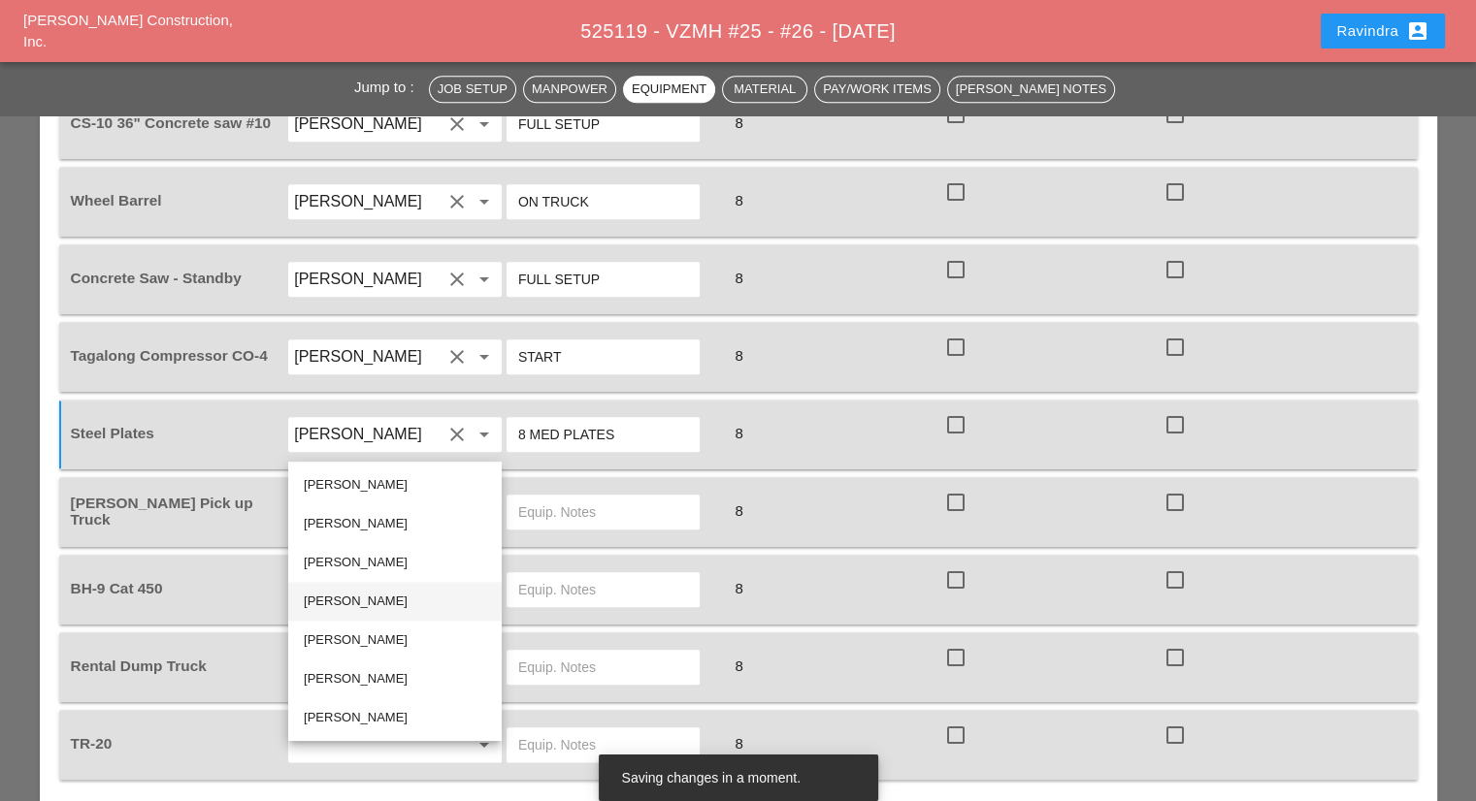
click at [353, 601] on div "[PERSON_NAME]" at bounding box center [395, 601] width 182 height 23
type input "[PERSON_NAME]"
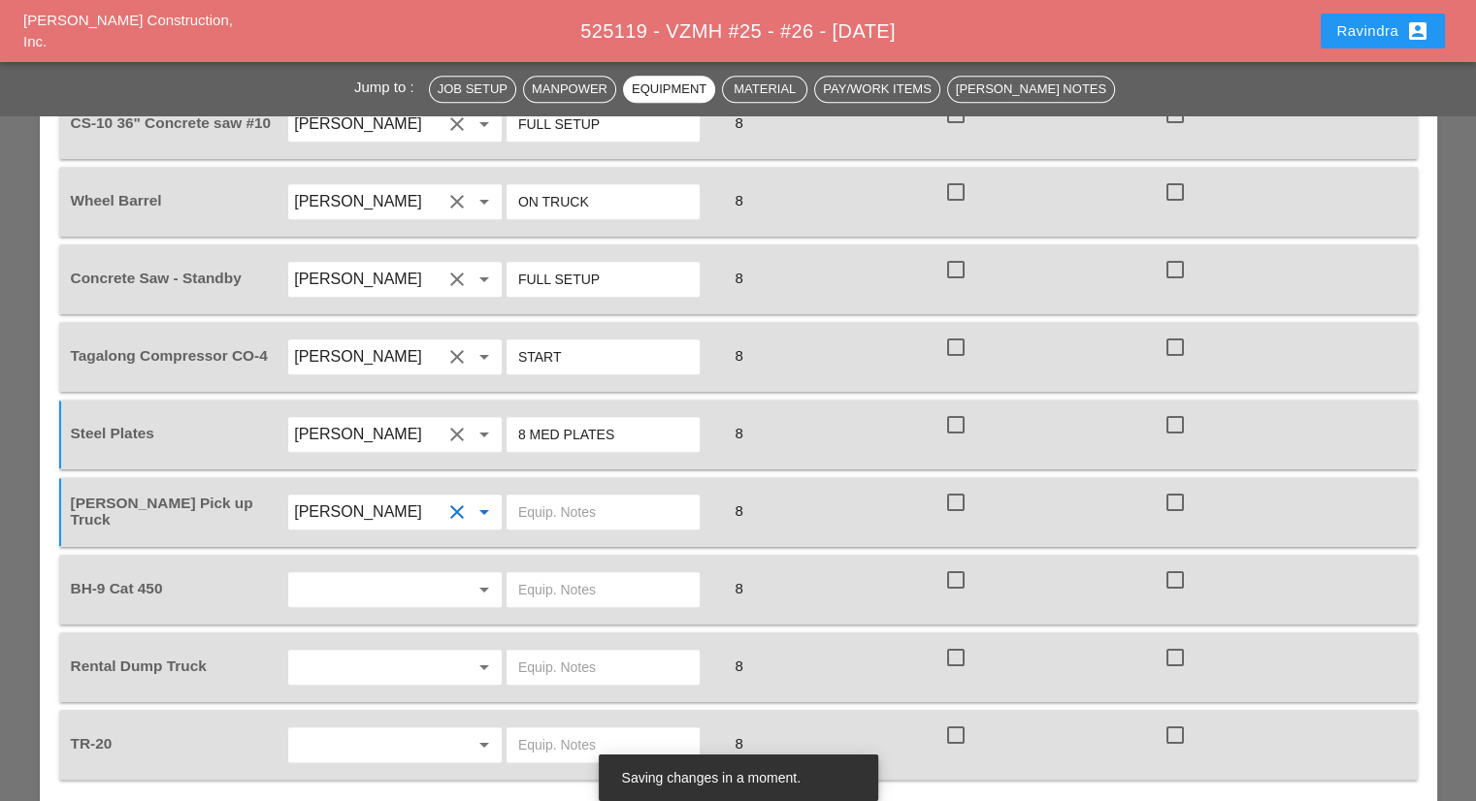
click at [590, 497] on input "text" at bounding box center [603, 512] width 170 height 31
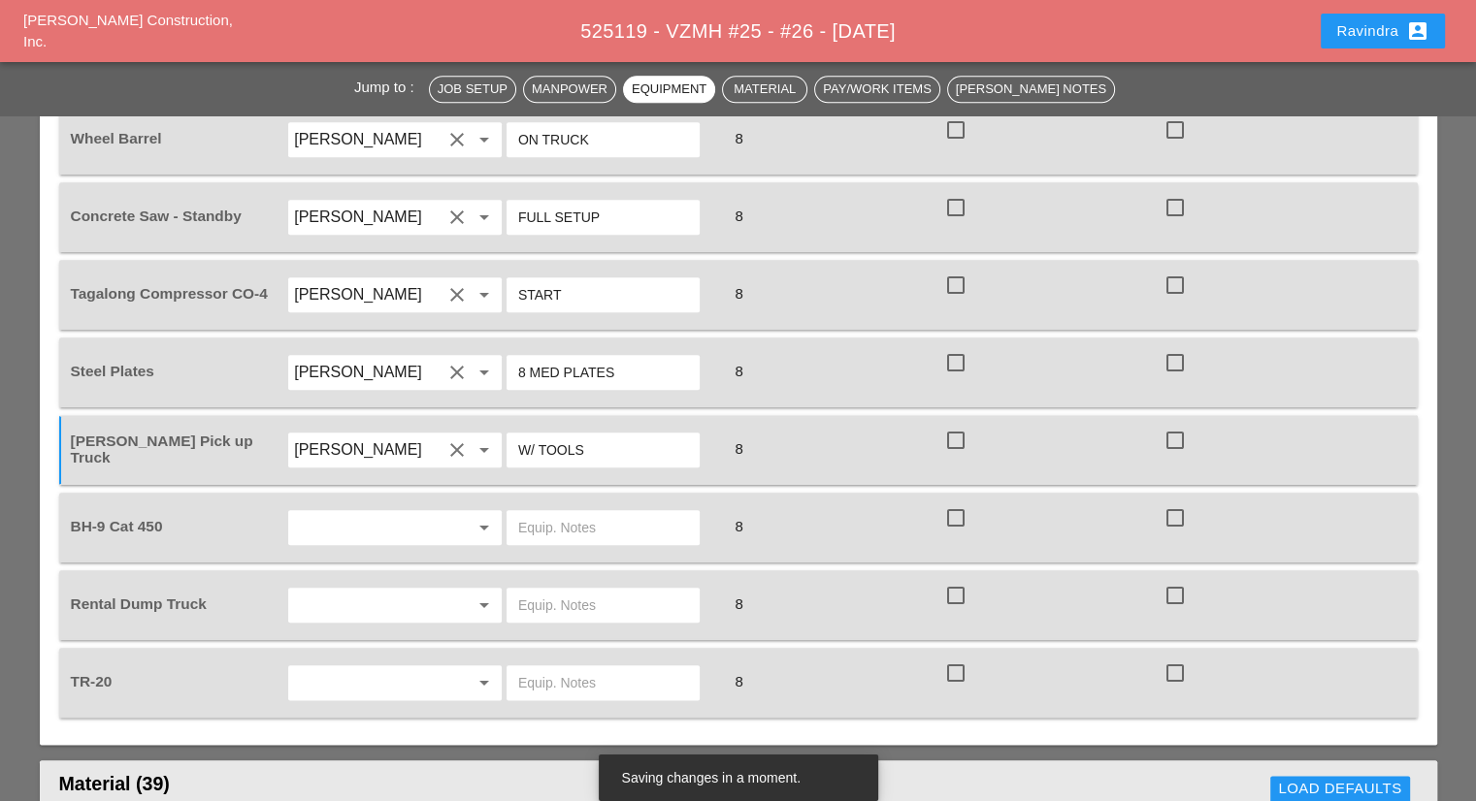
scroll to position [2134, 0]
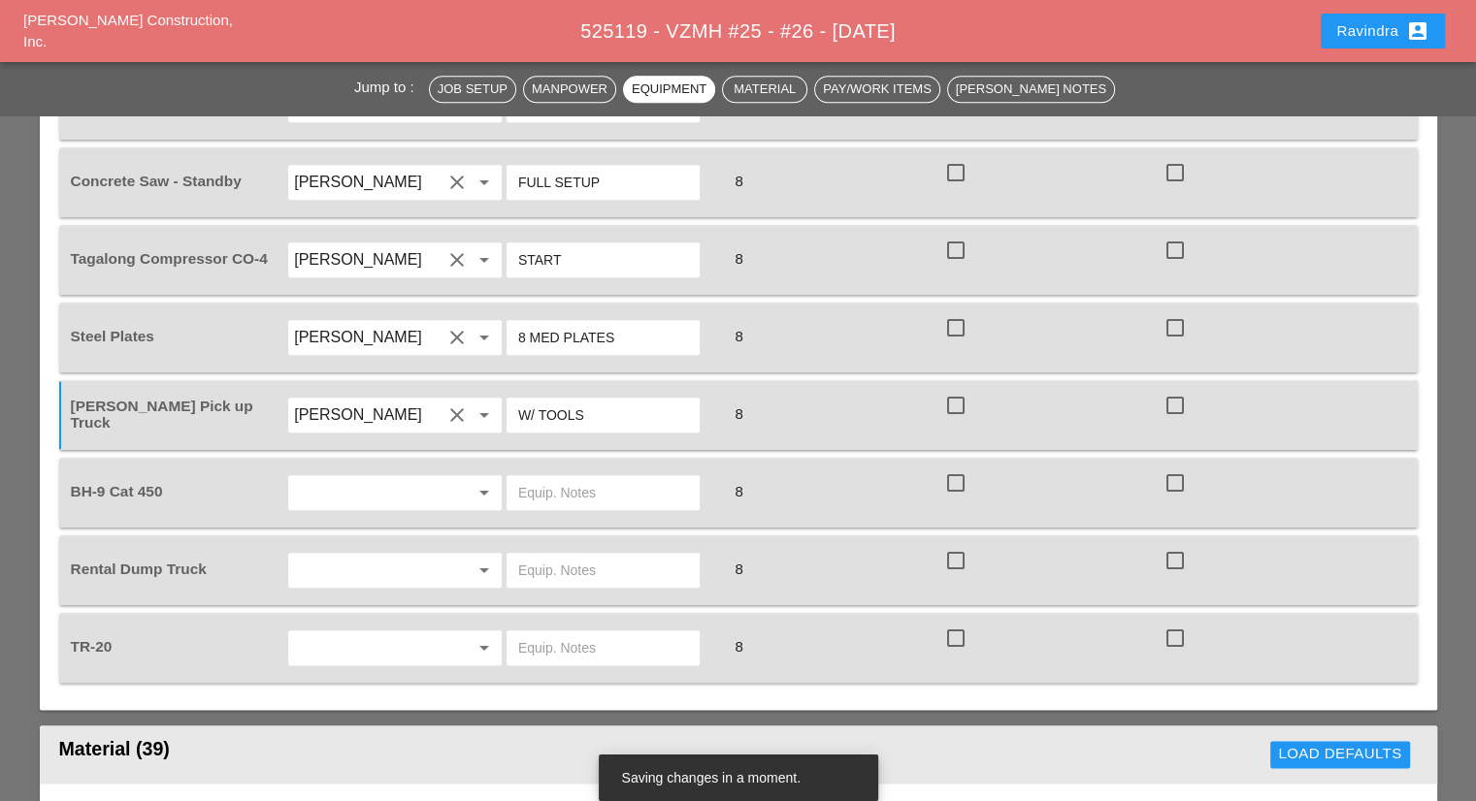
type input "W/ TOOLS"
click at [328, 477] on input "text" at bounding box center [367, 492] width 147 height 31
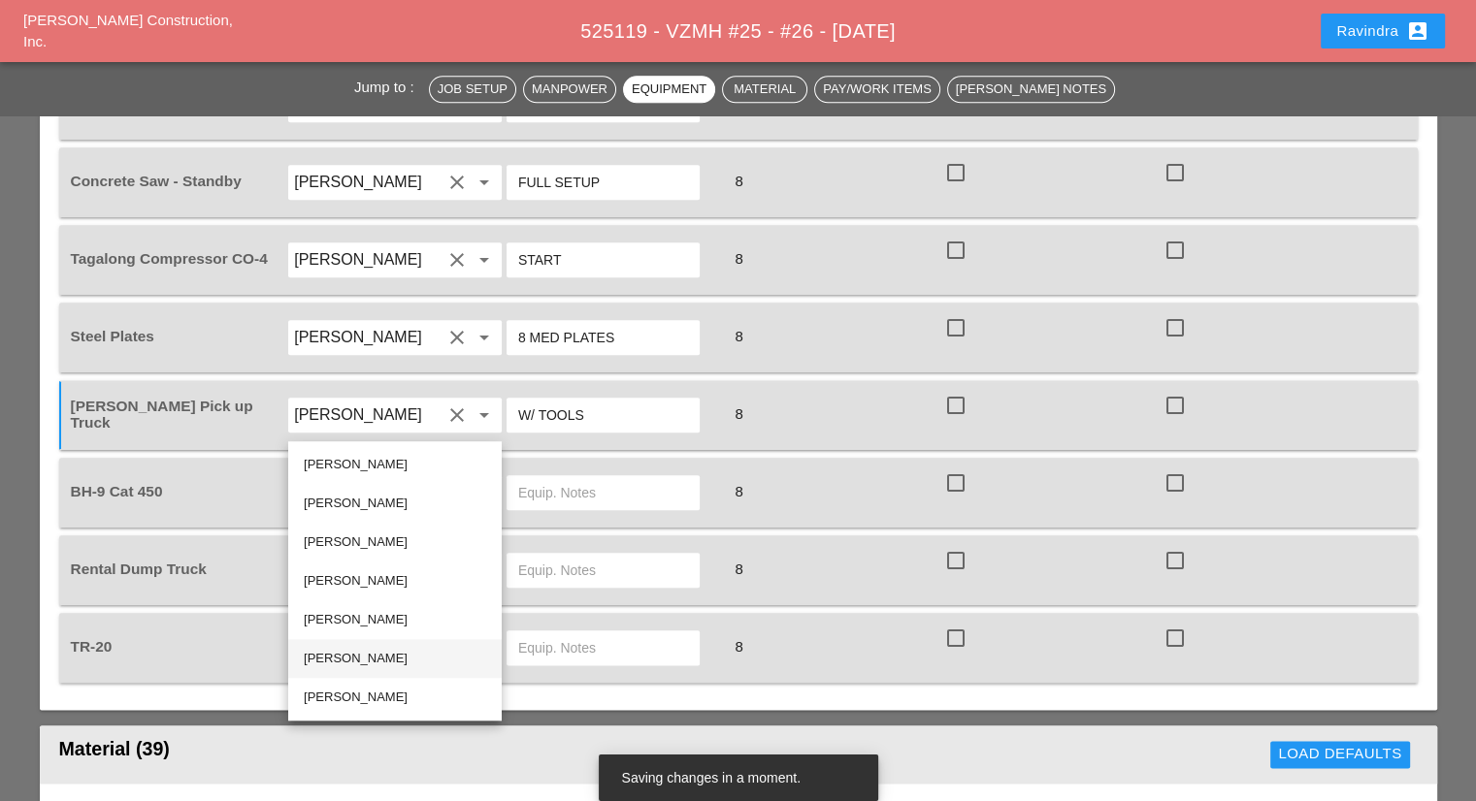
click at [361, 658] on div "[PERSON_NAME]" at bounding box center [395, 658] width 182 height 23
type input "[PERSON_NAME]"
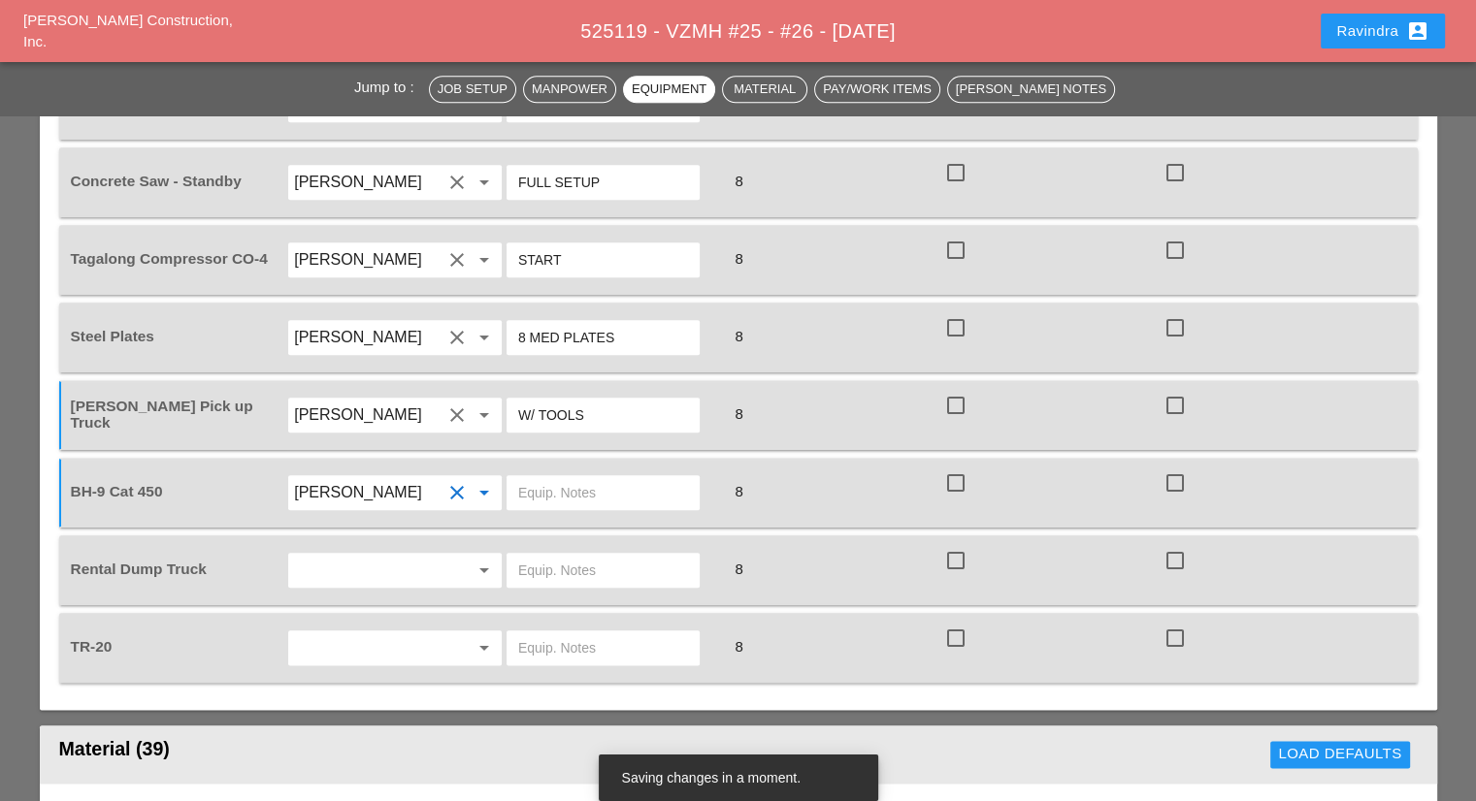
click at [550, 477] on input "text" at bounding box center [603, 492] width 170 height 31
type input "W/ TR 20"
click at [592, 555] on input "text" at bounding box center [603, 570] width 170 height 31
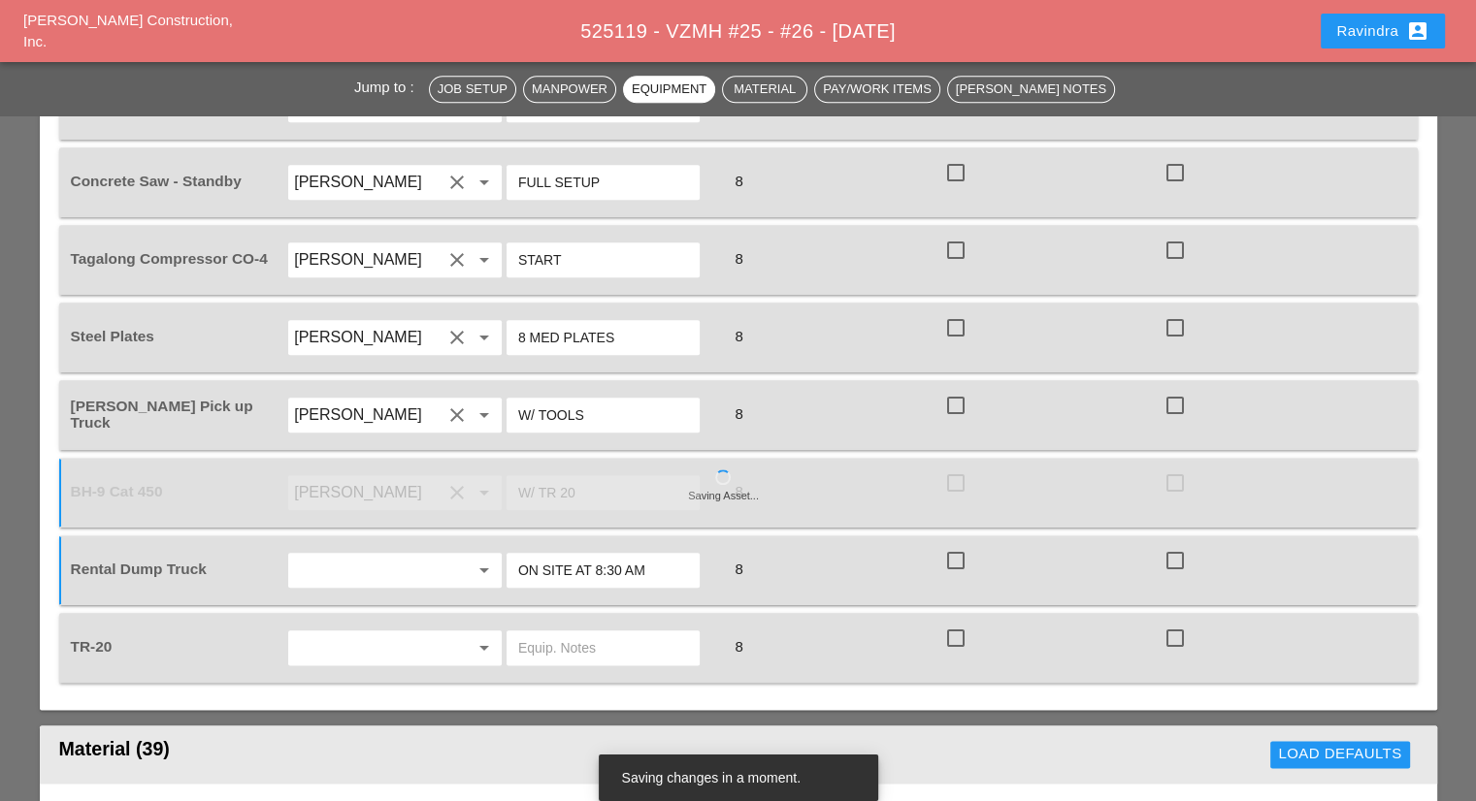
type input "ON SITE AT 8:30 AM"
click at [344, 633] on input "text" at bounding box center [367, 648] width 147 height 31
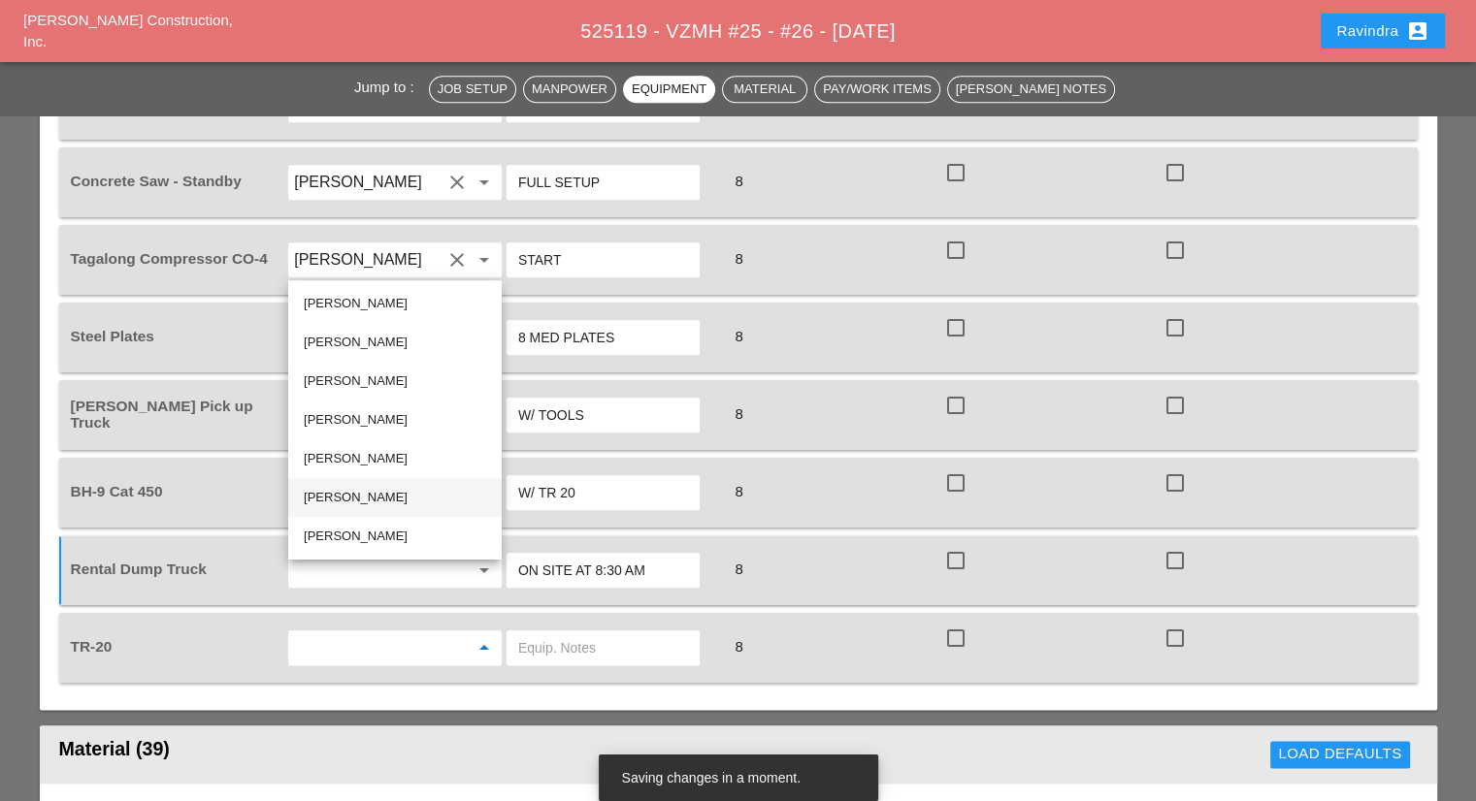
click at [367, 490] on div "[PERSON_NAME]" at bounding box center [395, 497] width 182 height 23
type input "[PERSON_NAME]"
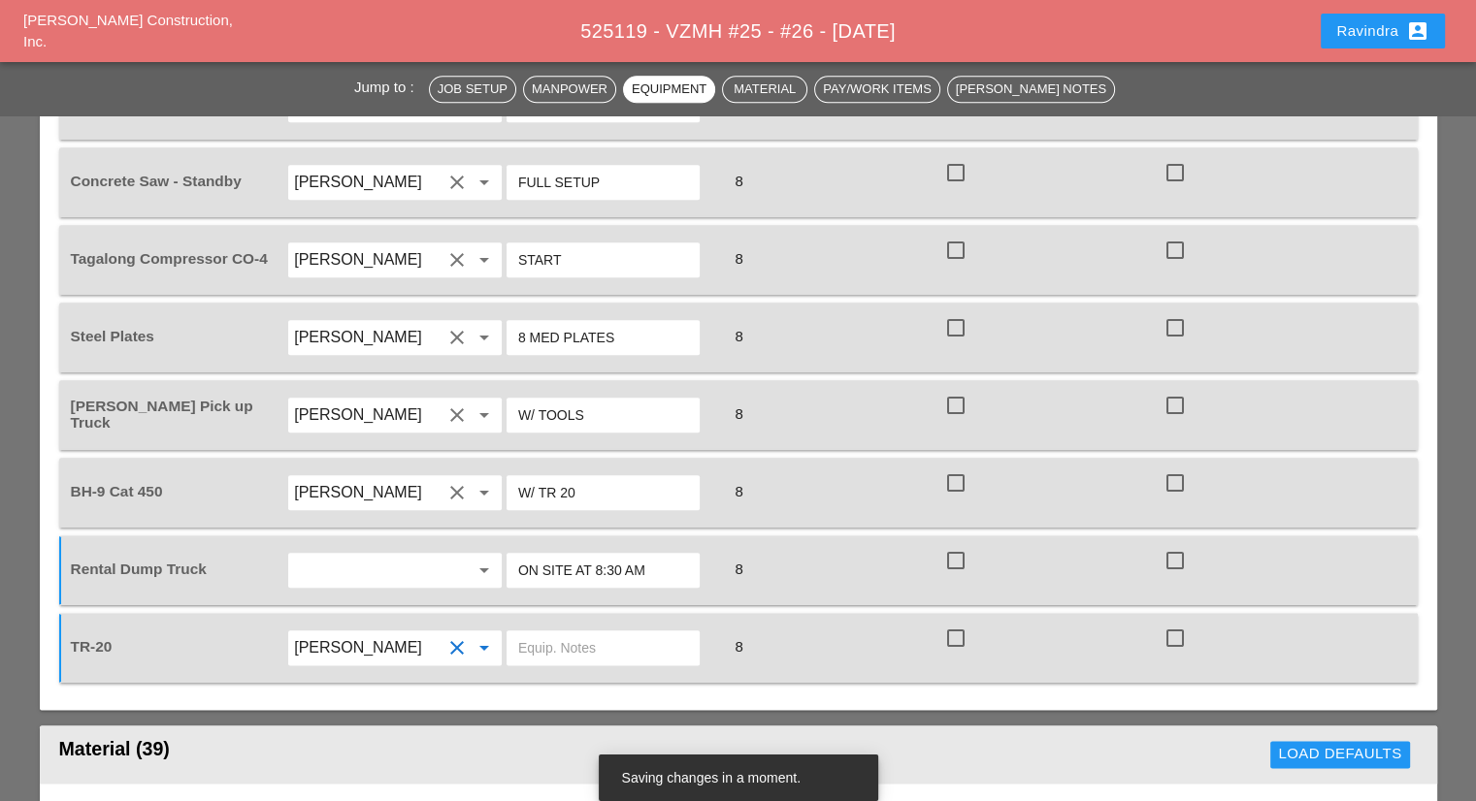
click at [540, 633] on input "text" at bounding box center [603, 648] width 170 height 31
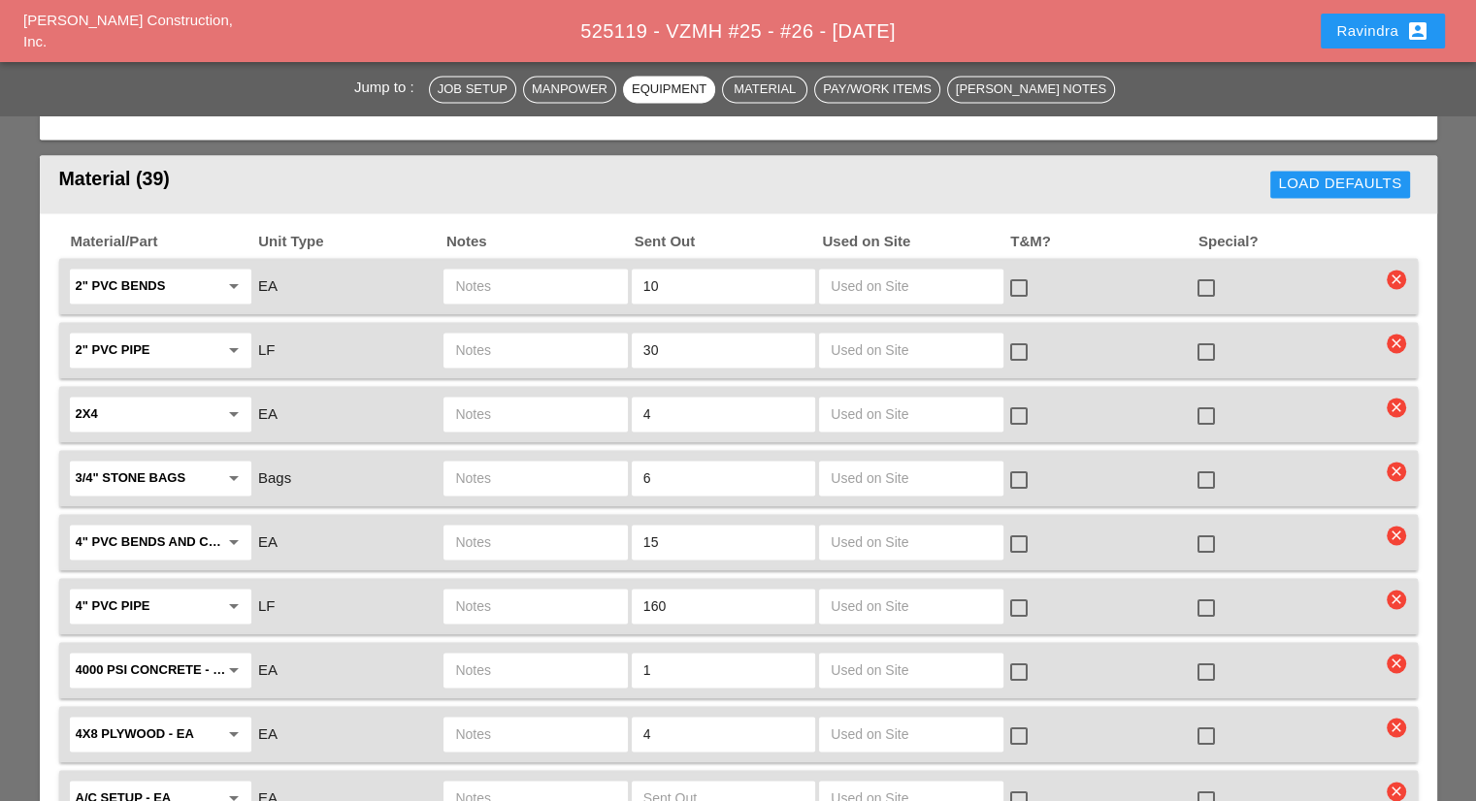
scroll to position [2716, 0]
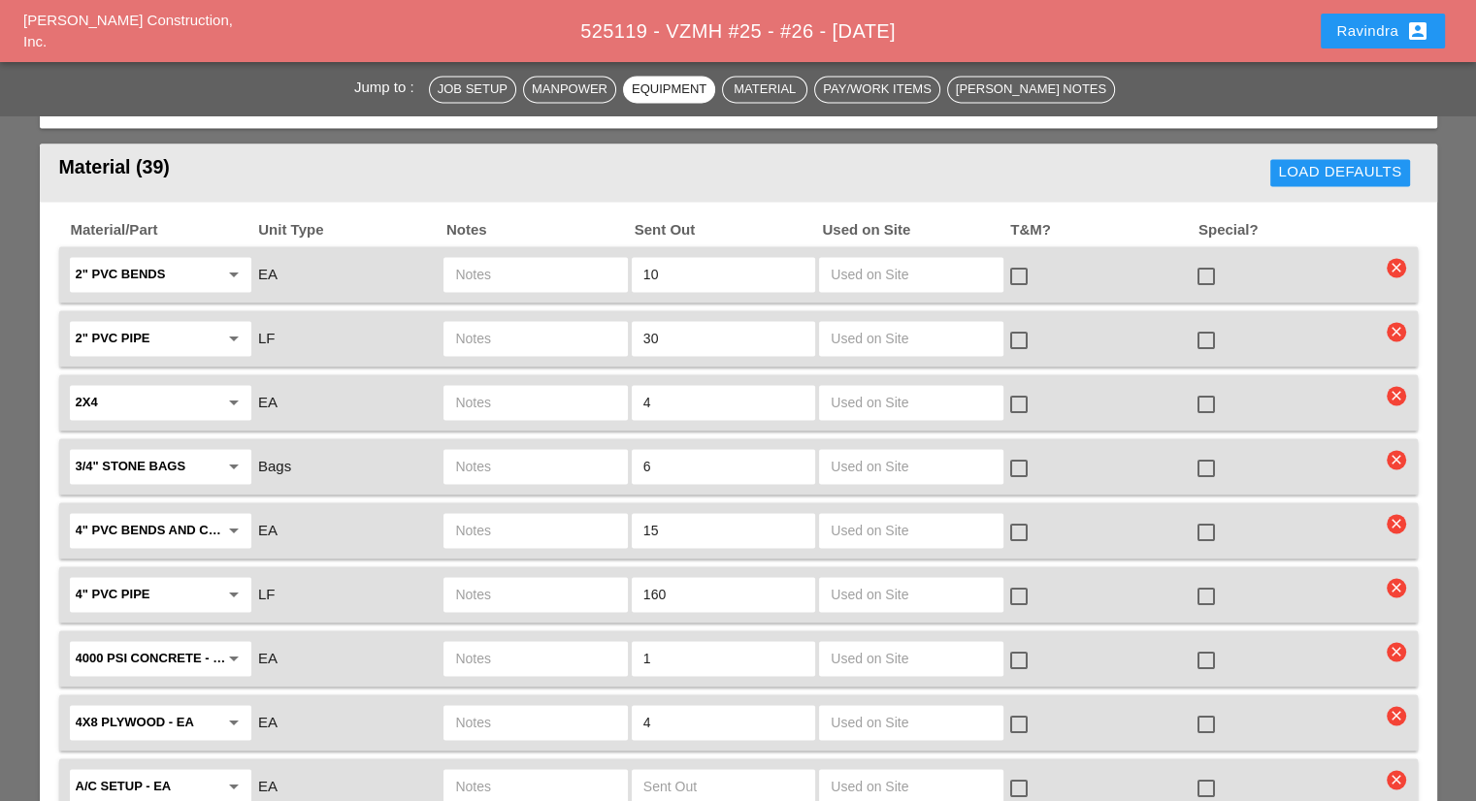
type input "W/ KBDT1 / BH9"
click at [1215, 516] on div at bounding box center [1205, 532] width 33 height 33
checkbox input "true"
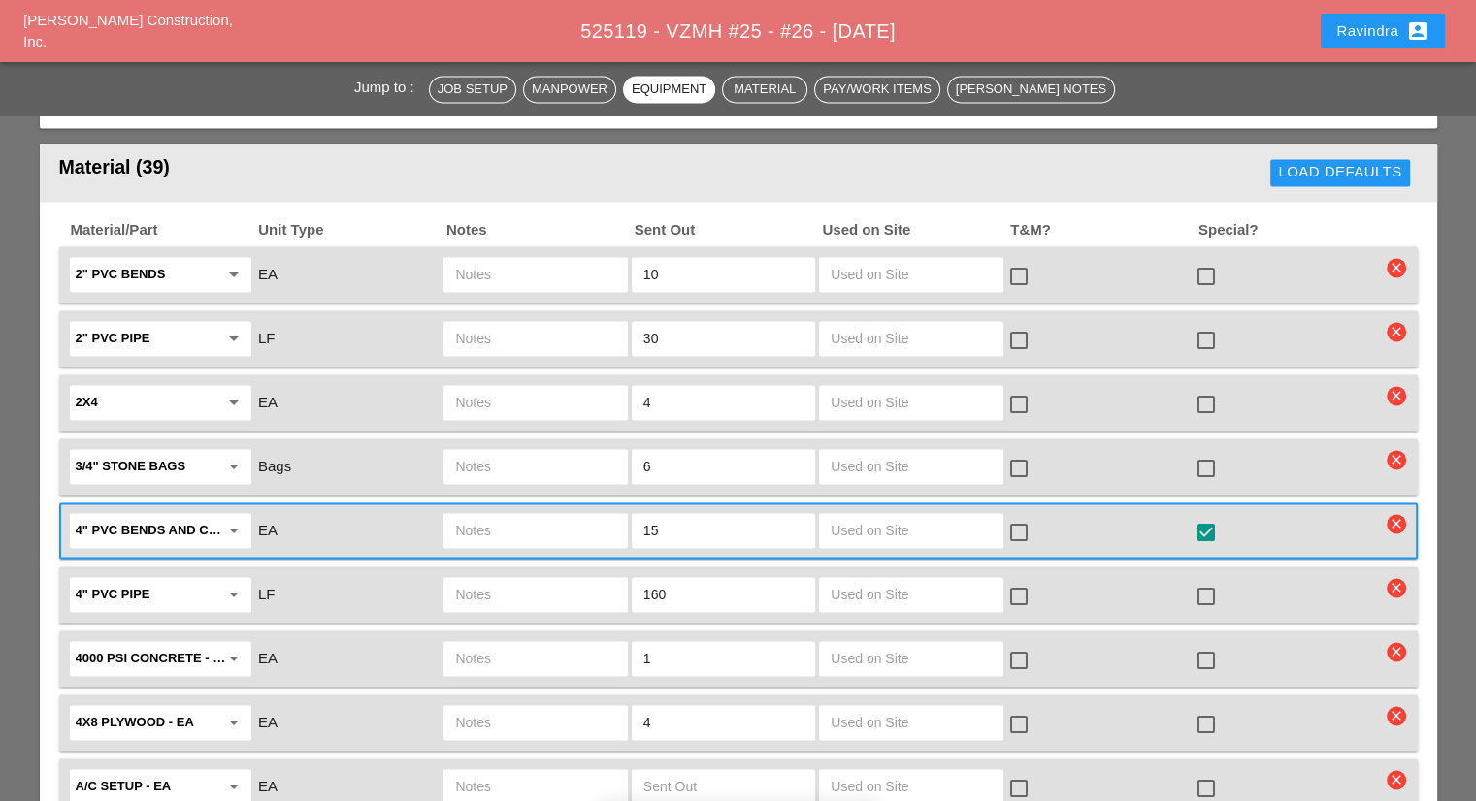
click at [484, 513] on div at bounding box center [534, 530] width 183 height 35
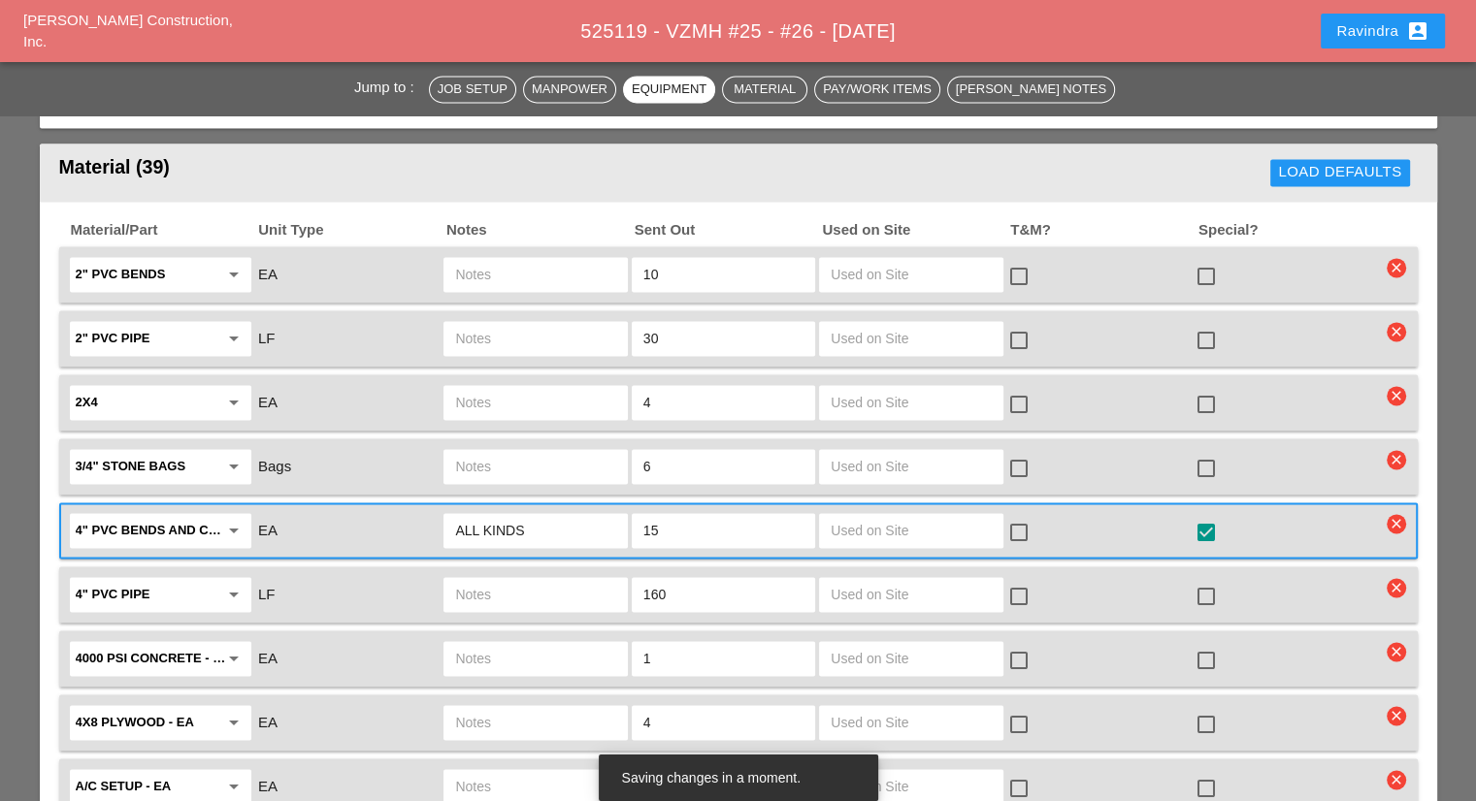
type input "ALL KINDS"
click at [1215, 580] on div at bounding box center [1205, 596] width 33 height 33
checkbox input "true"
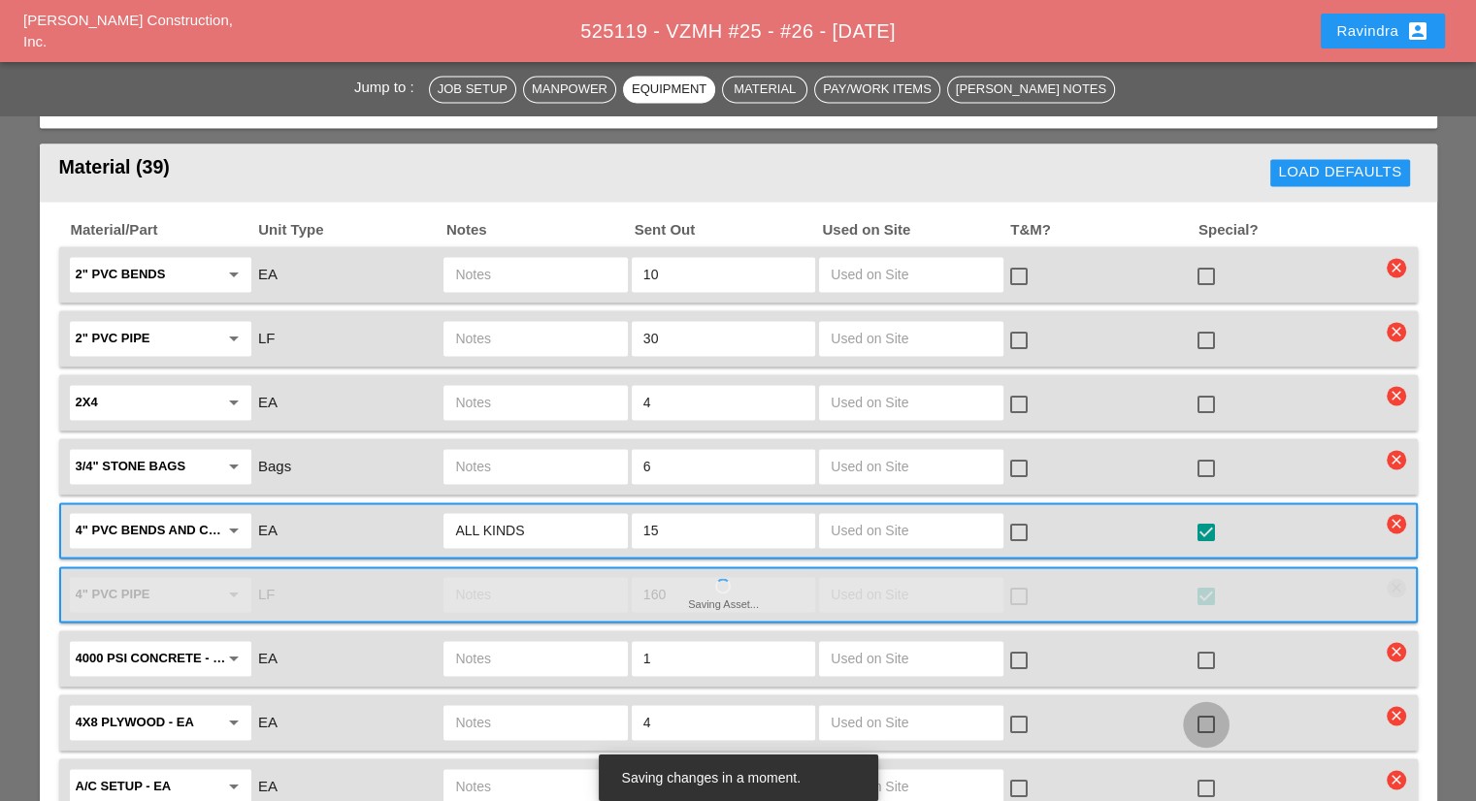
click at [1204, 708] on div at bounding box center [1205, 724] width 33 height 33
checkbox input "true"
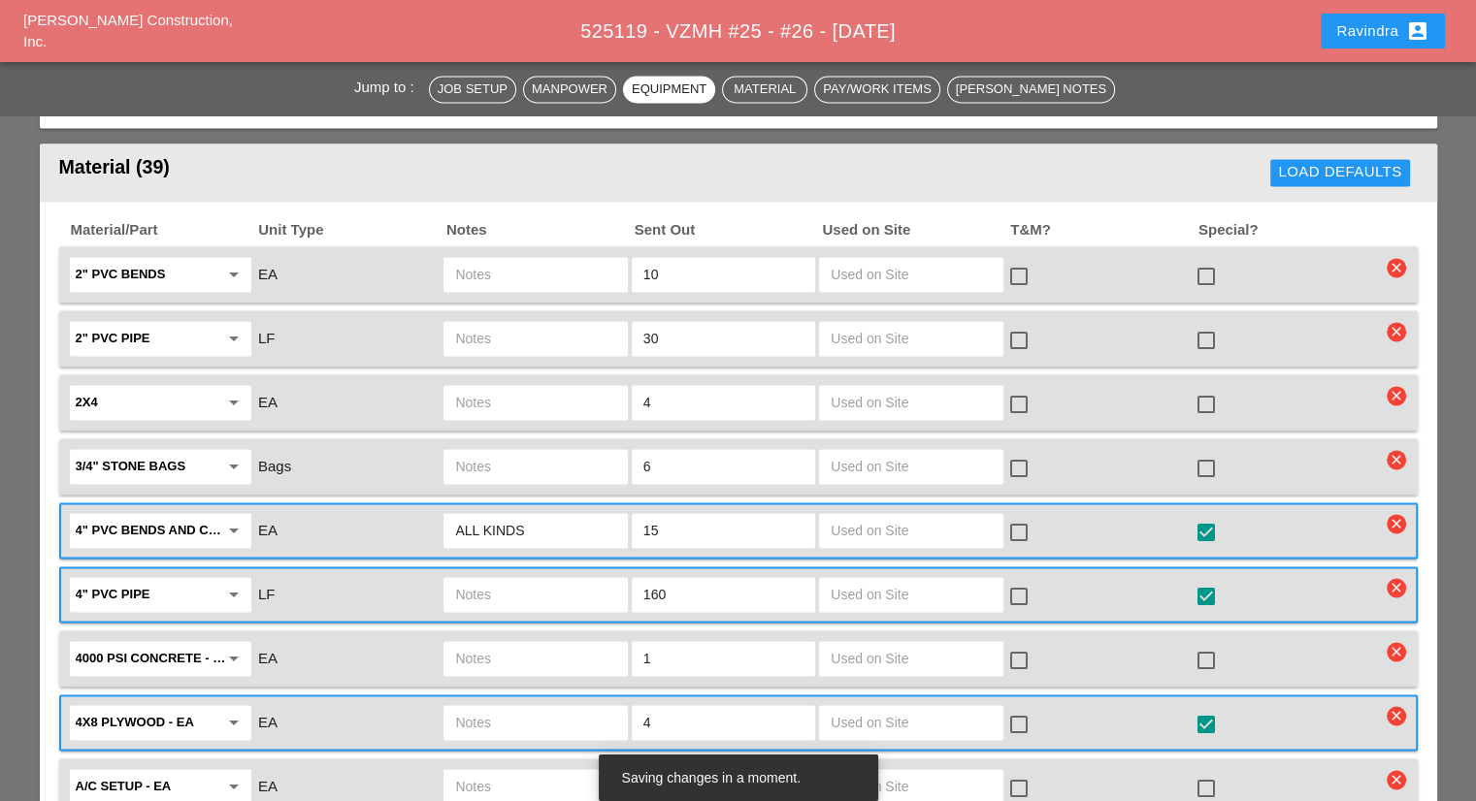
click at [575, 643] on input "text" at bounding box center [535, 658] width 160 height 31
type input "FULL SKID"
click at [1201, 644] on div at bounding box center [1205, 660] width 33 height 33
checkbox input "true"
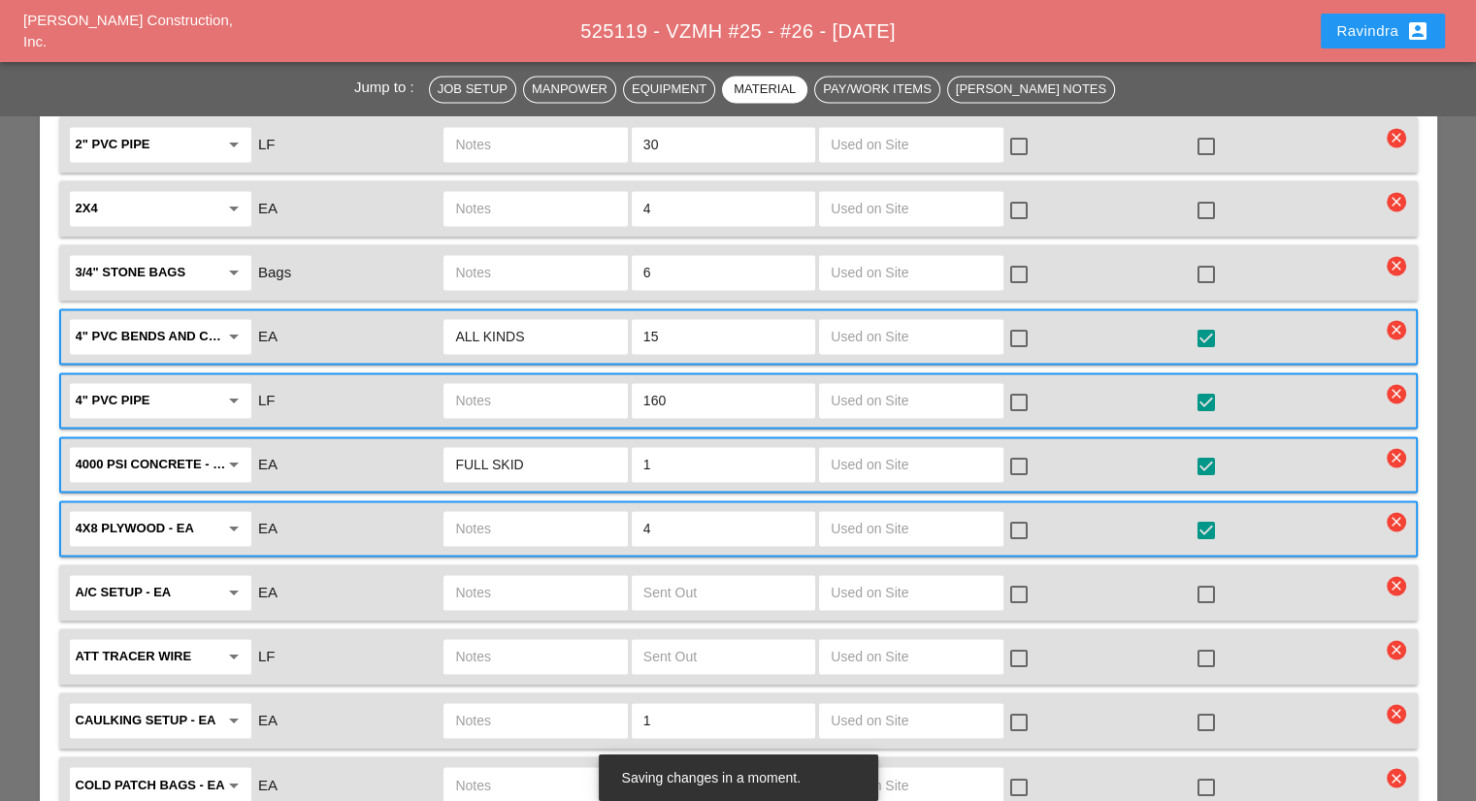
scroll to position [3007, 0]
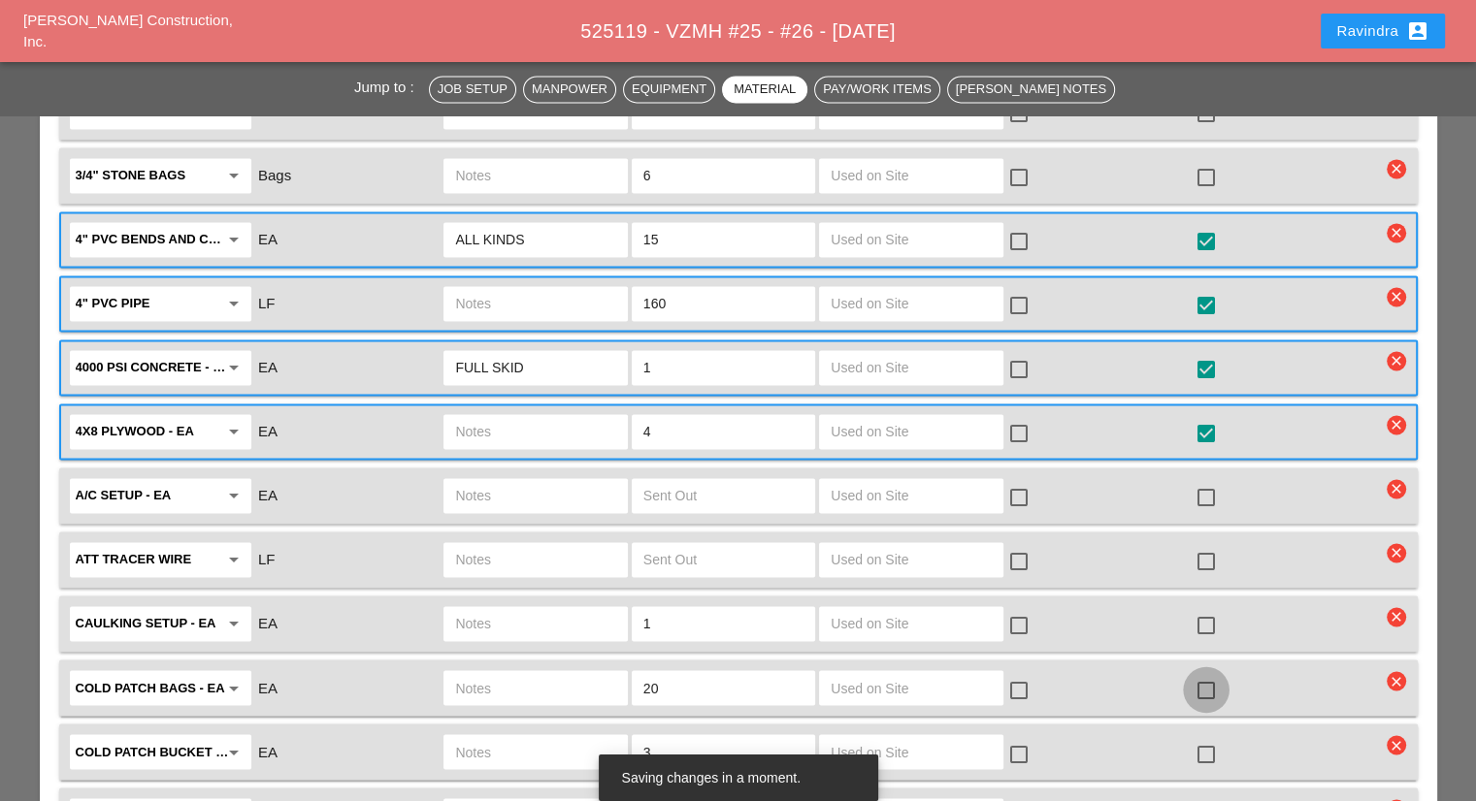
click at [1207, 673] on div at bounding box center [1205, 689] width 33 height 33
checkbox input "true"
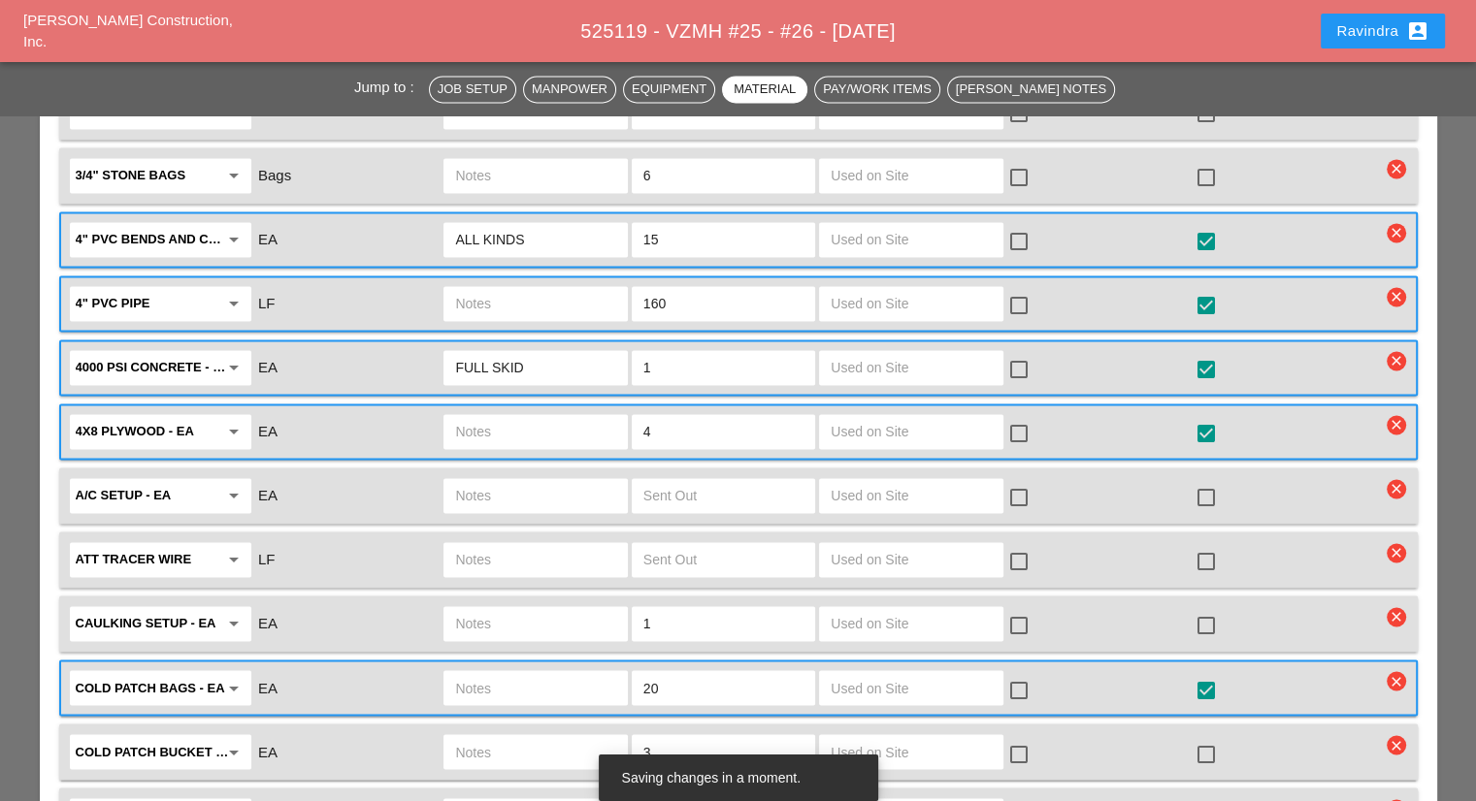
click at [577, 736] on input "text" at bounding box center [535, 751] width 160 height 31
type input "3 DEBRIS BAG COLD PATCH"
click at [1211, 737] on div at bounding box center [1205, 753] width 33 height 33
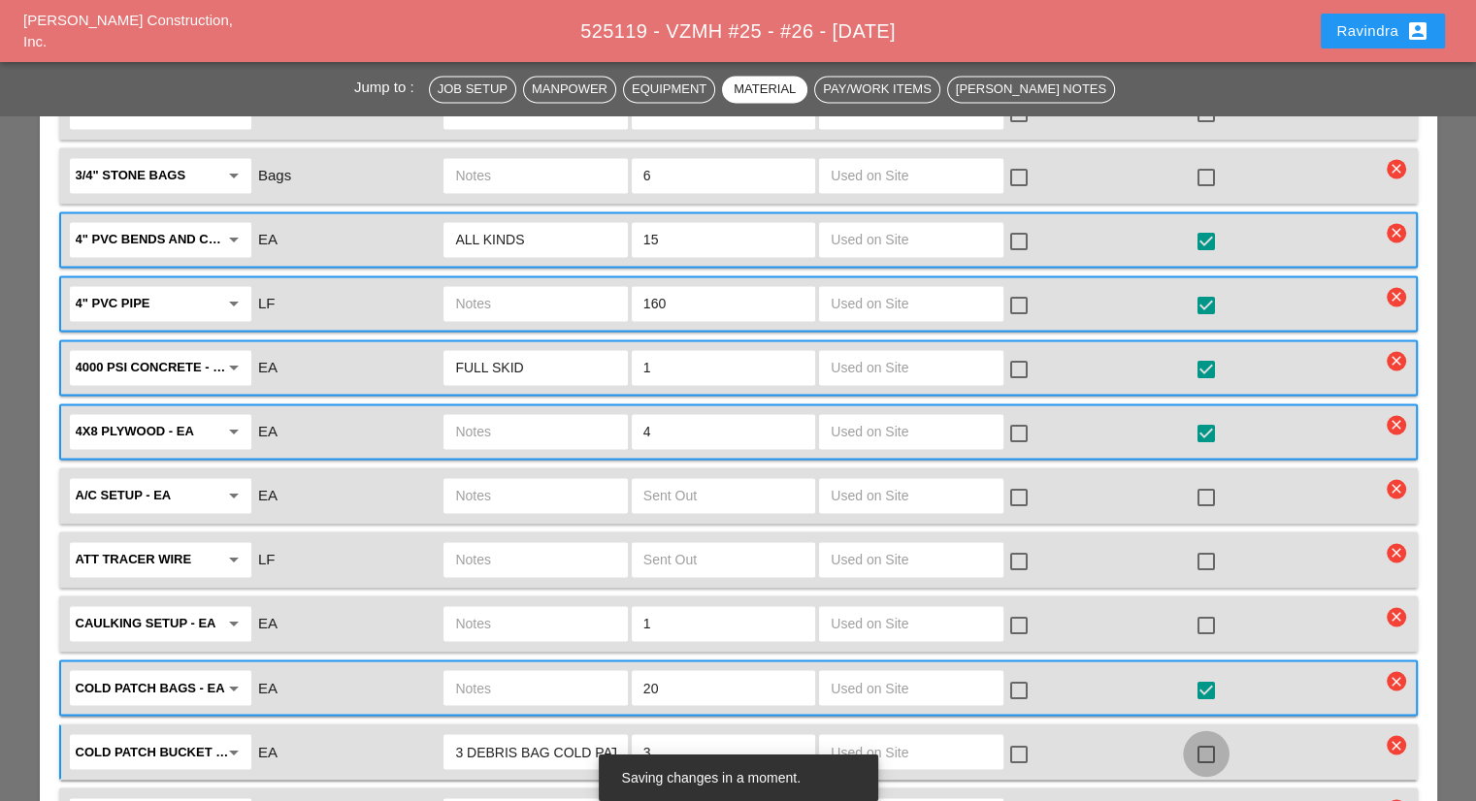
checkbox input "true"
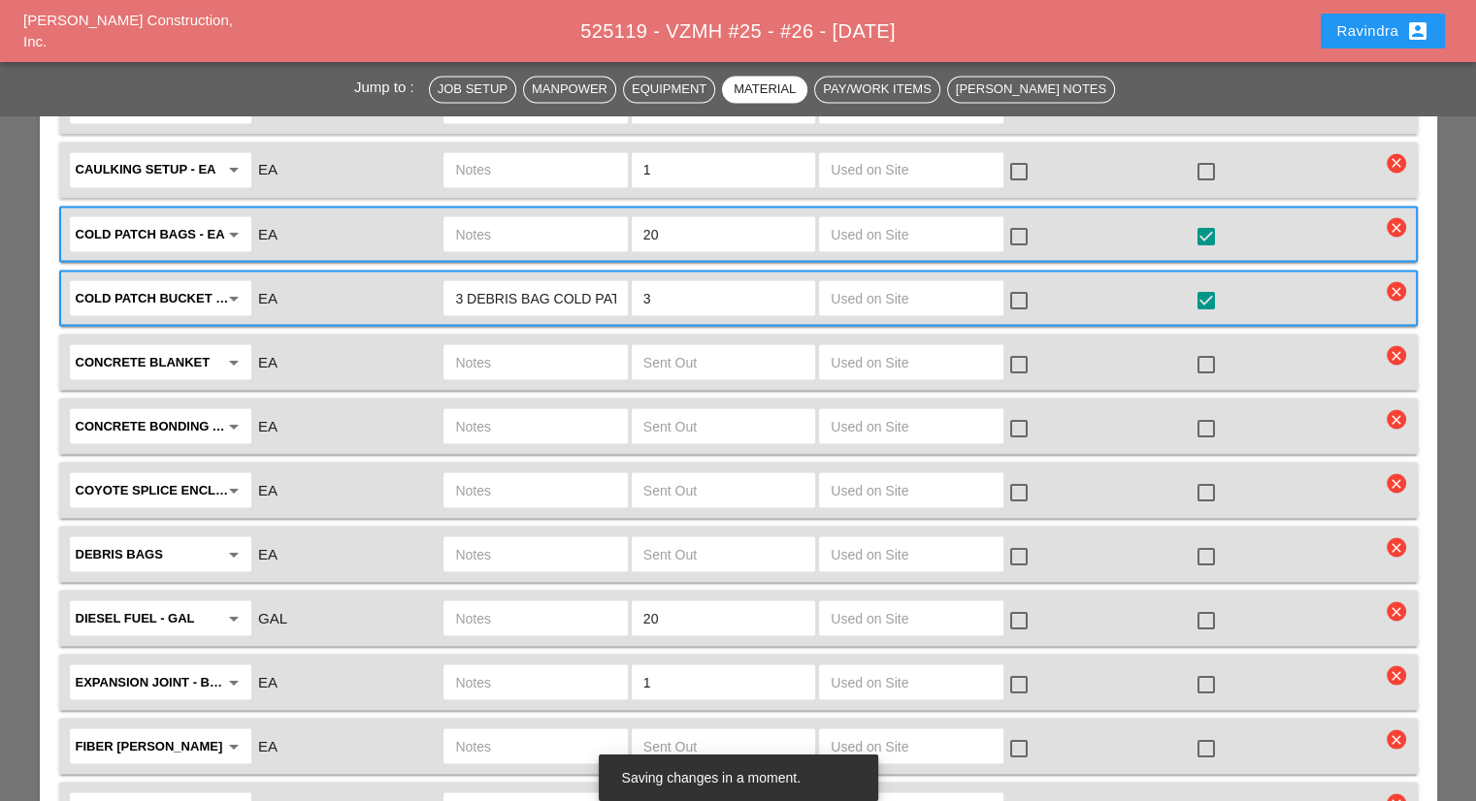
scroll to position [3492, 0]
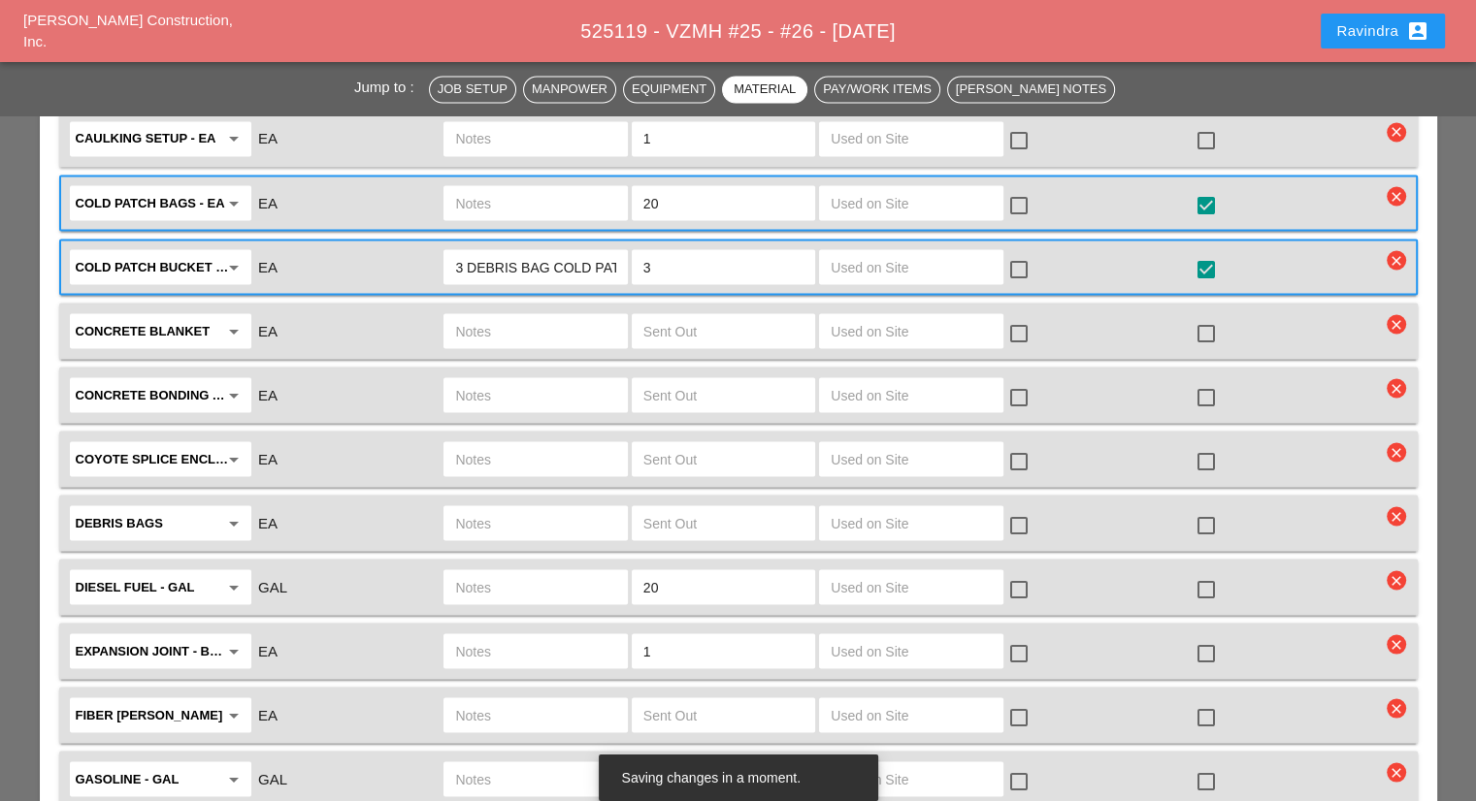
click at [1203, 572] on div at bounding box center [1205, 588] width 33 height 33
checkbox input "true"
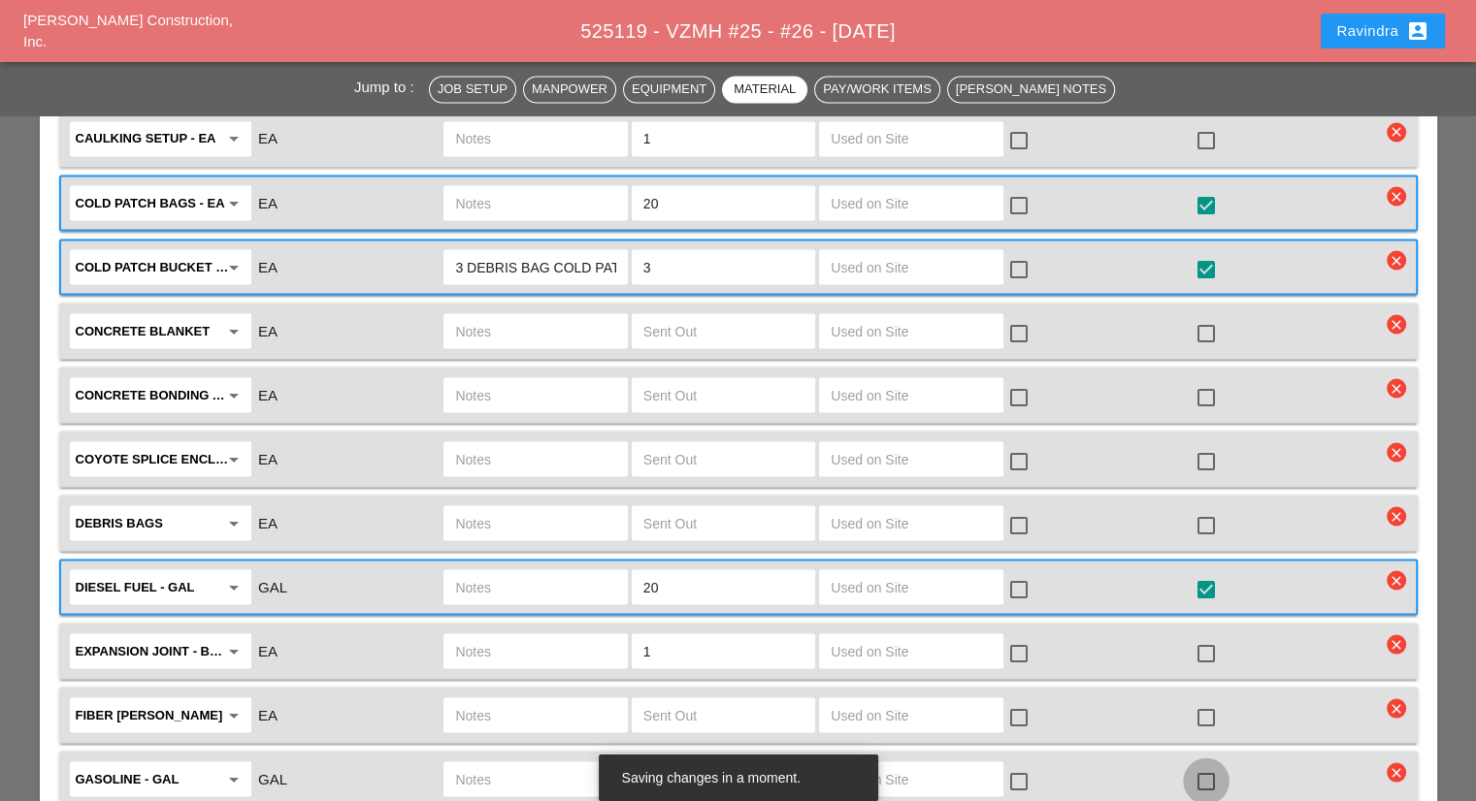
click at [1210, 764] on div at bounding box center [1205, 780] width 33 height 33
checkbox input "true"
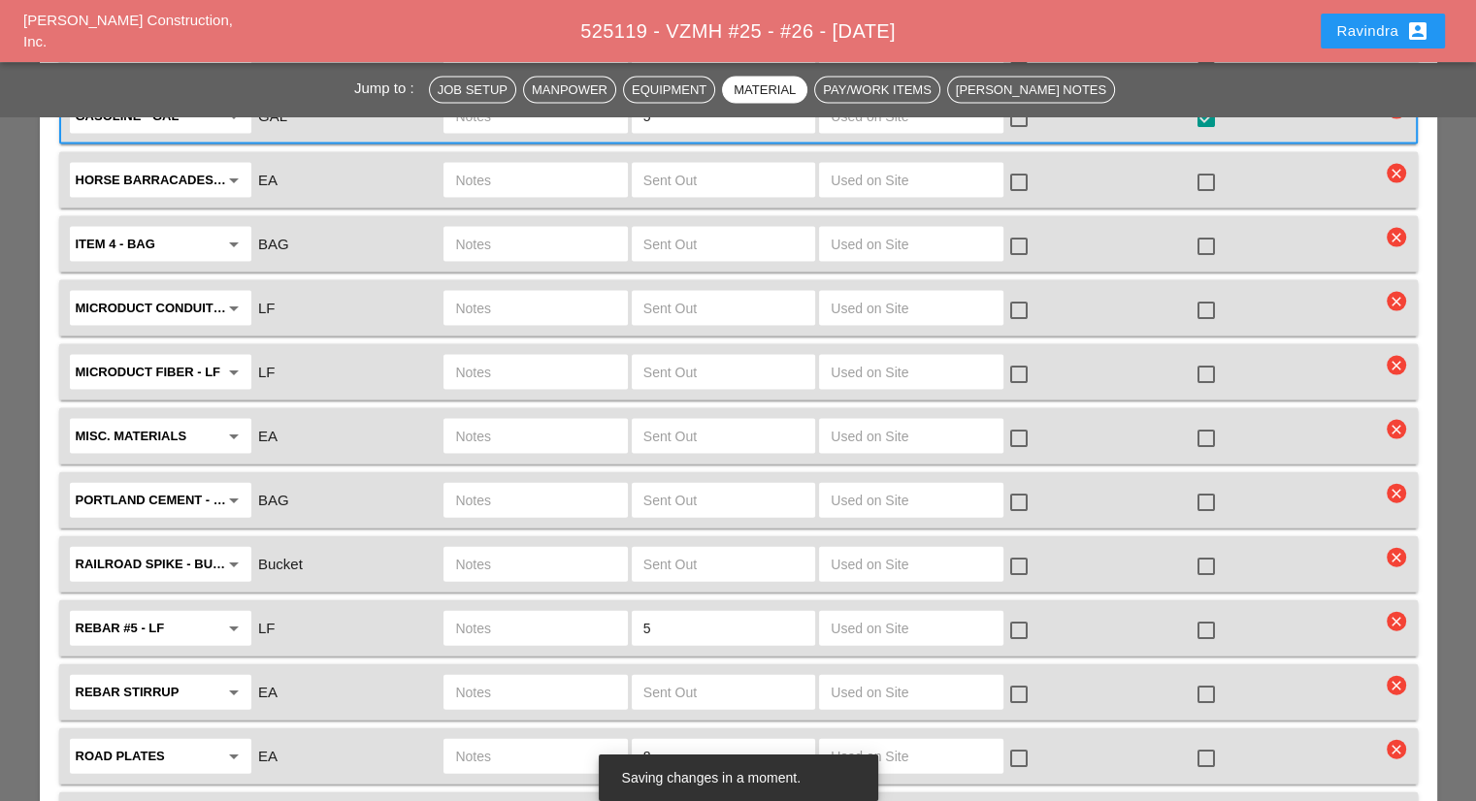
scroll to position [4171, 0]
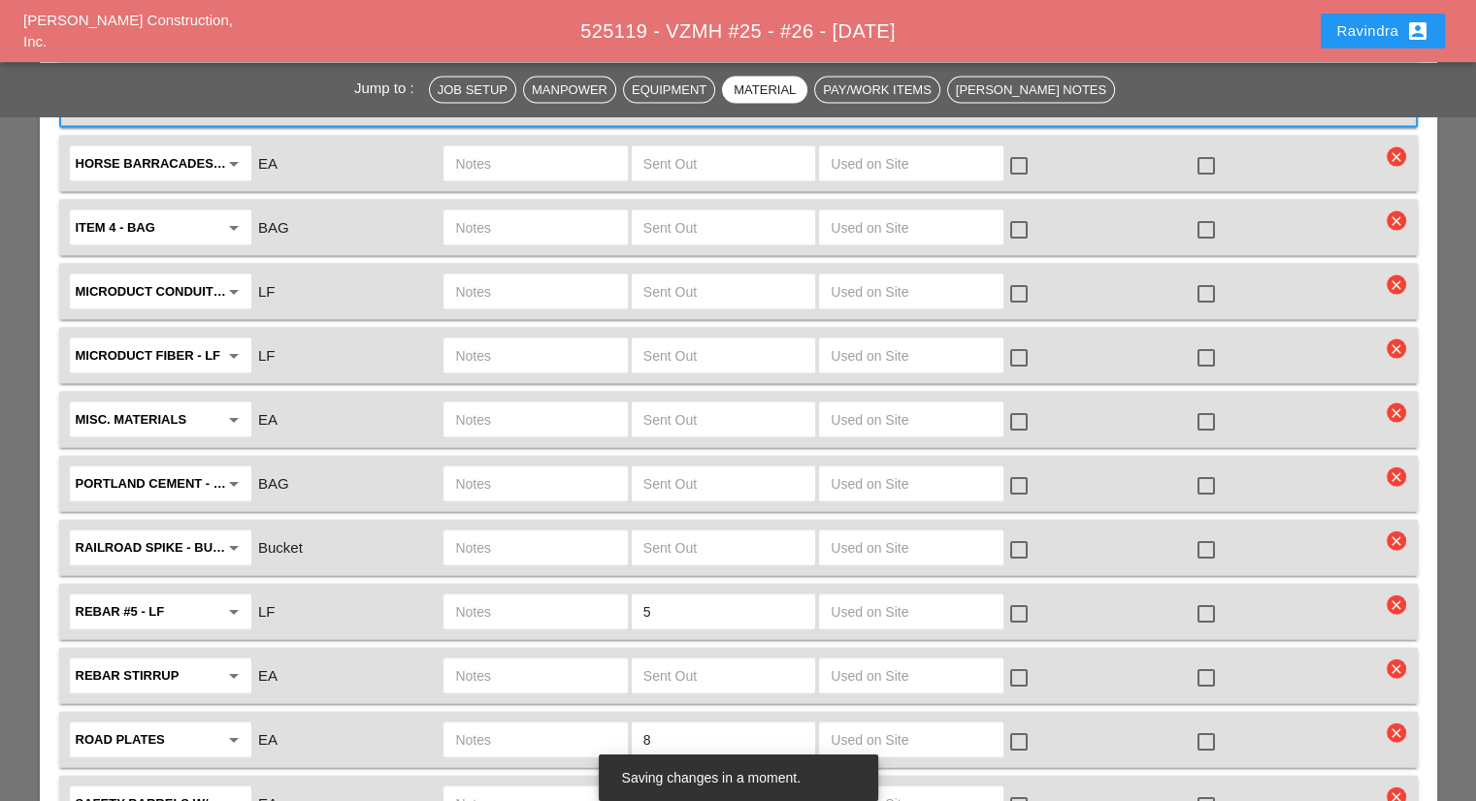
click at [1197, 726] on div at bounding box center [1205, 742] width 33 height 33
checkbox input "true"
click at [610, 725] on input "text" at bounding box center [535, 740] width 160 height 31
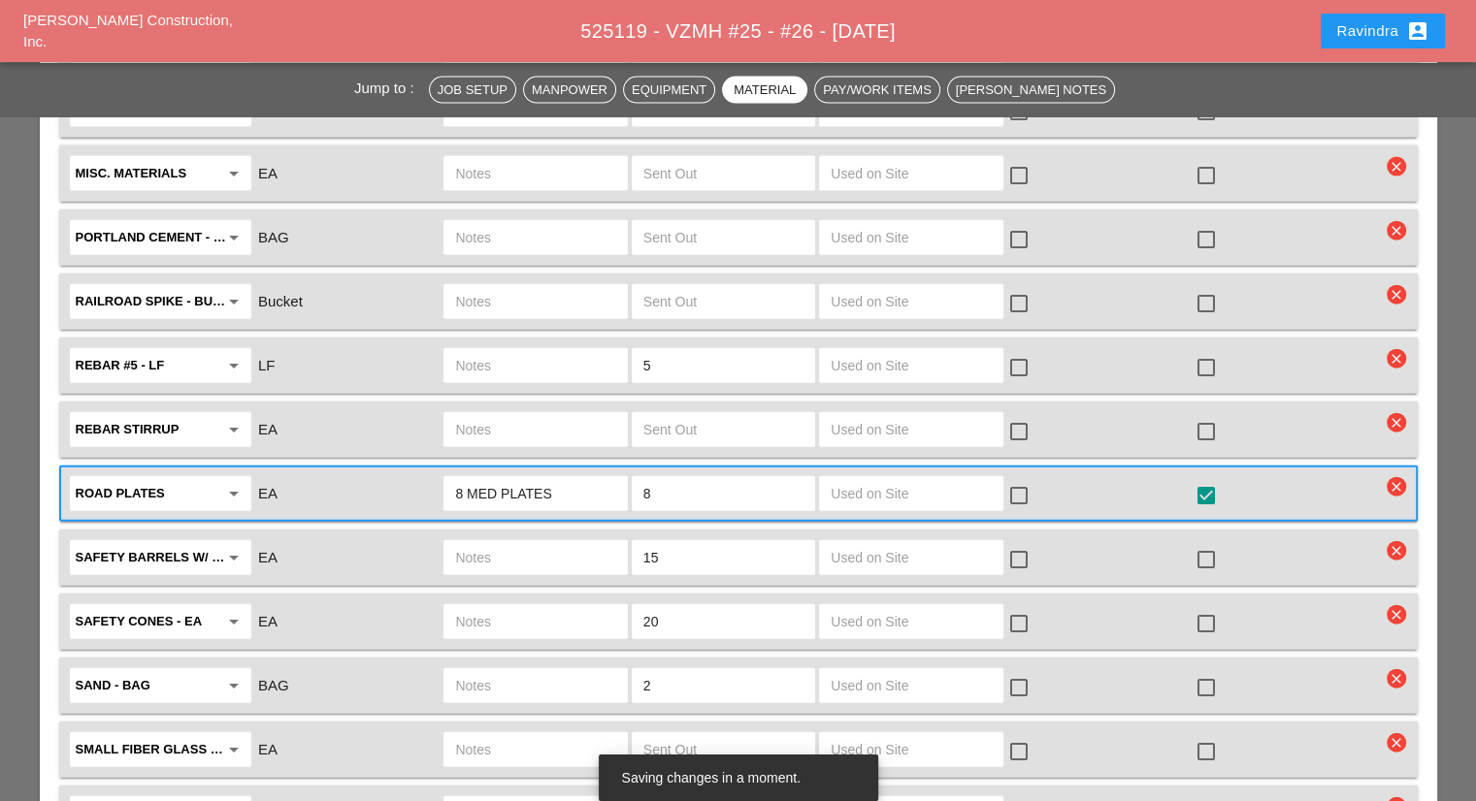
scroll to position [4462, 0]
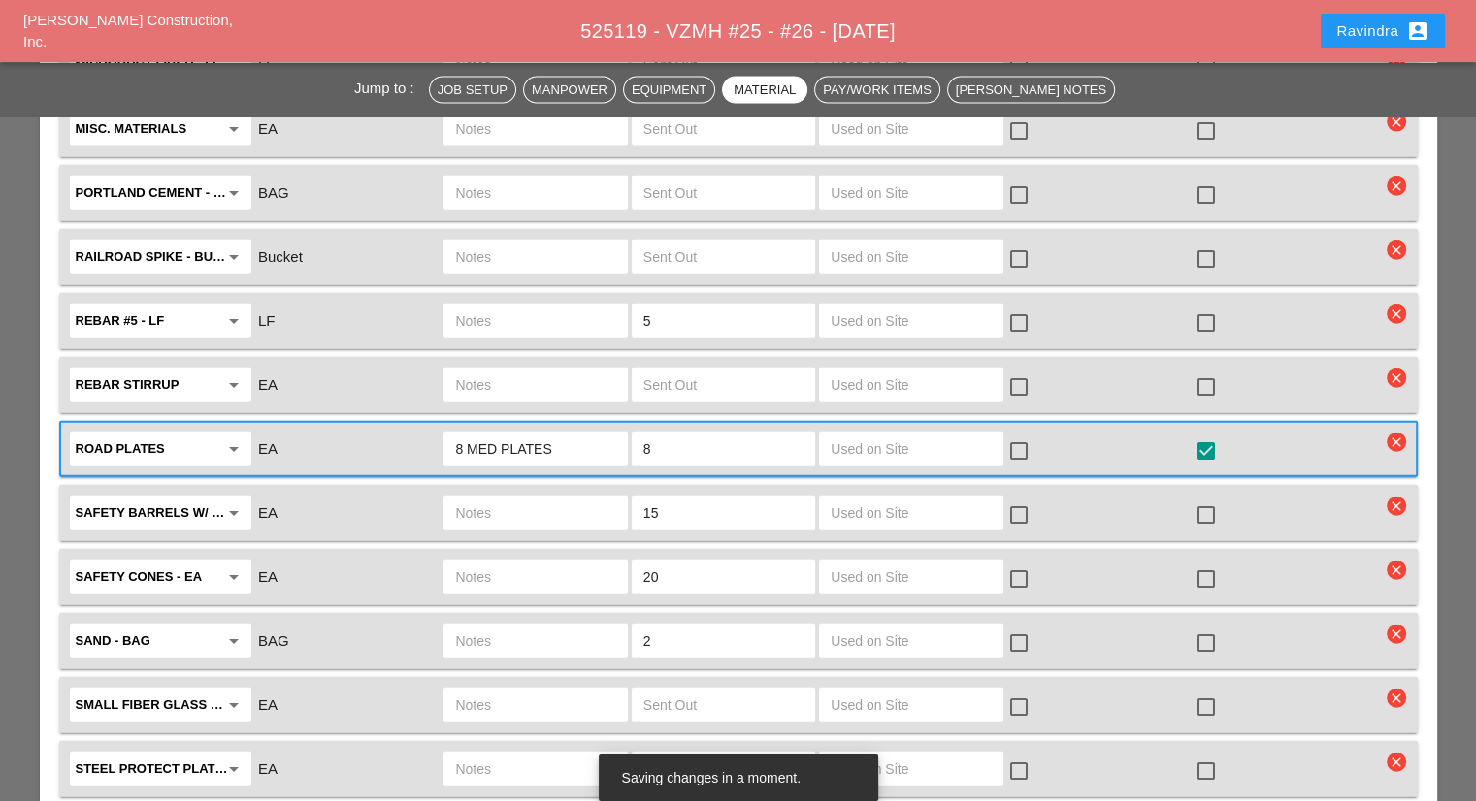
type input "8 MED PLATES"
click at [1198, 755] on div at bounding box center [1205, 771] width 33 height 33
checkbox input "true"
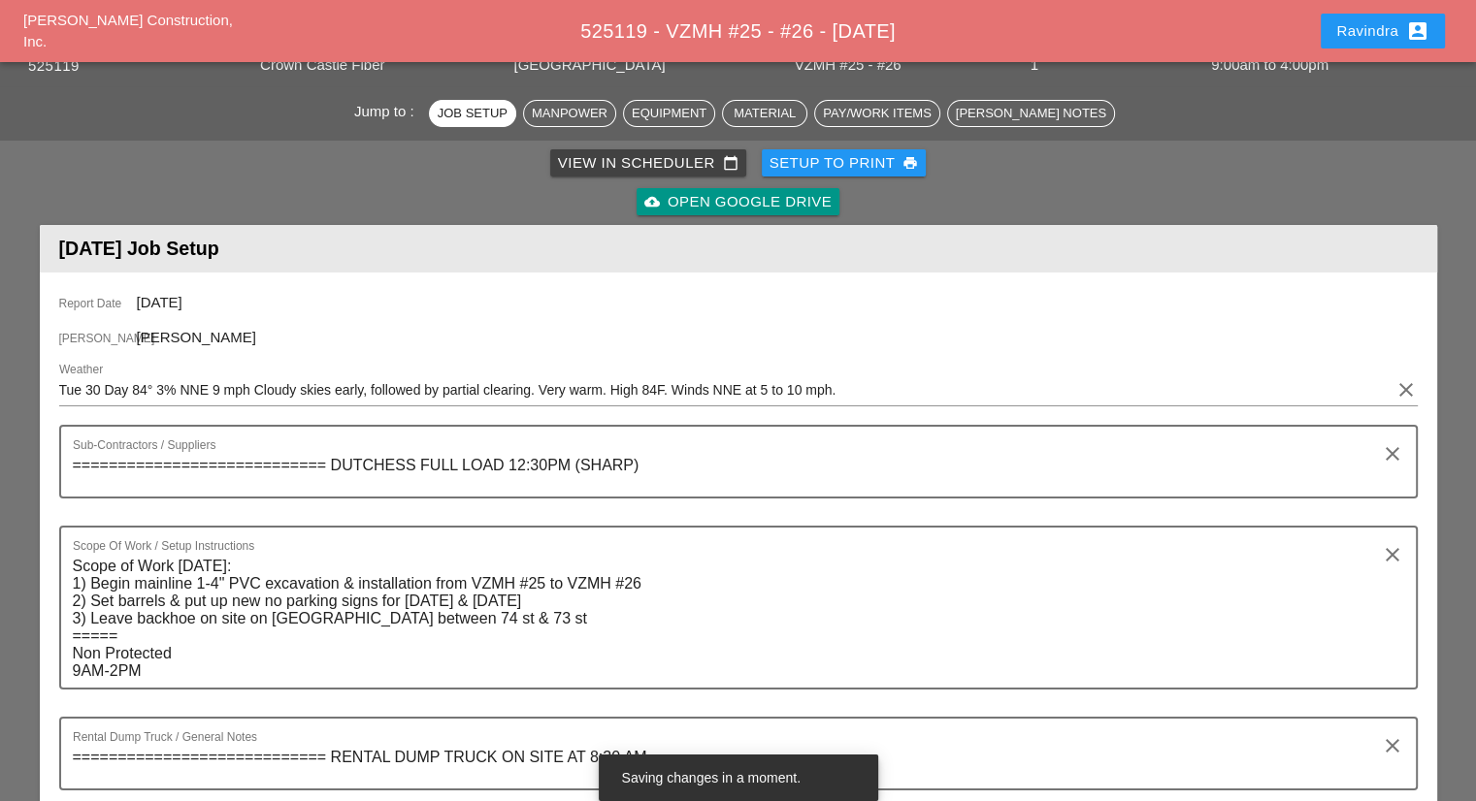
scroll to position [0, 0]
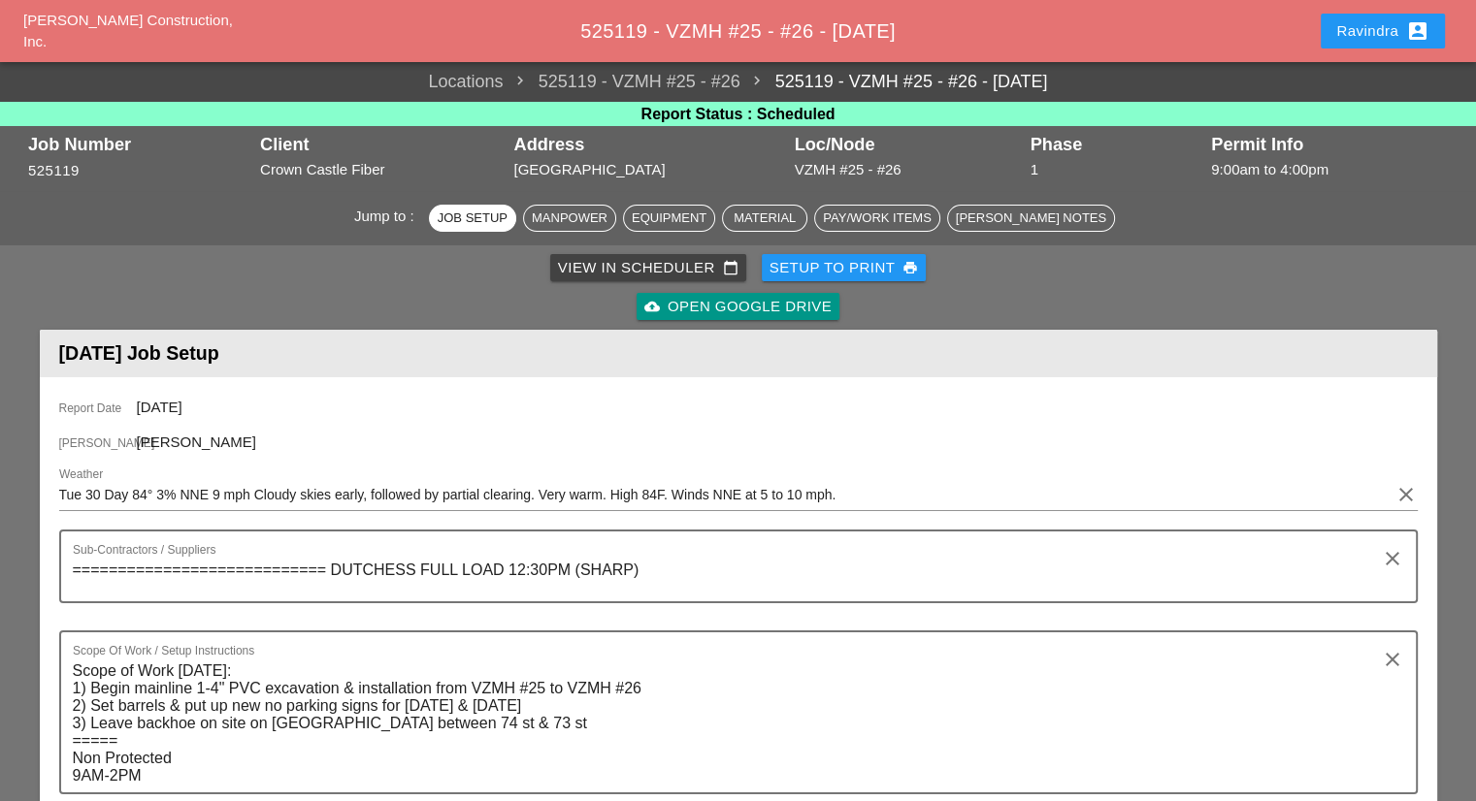
click at [132, 323] on div "cloud_upload Open Google Drive" at bounding box center [738, 306] width 1389 height 39
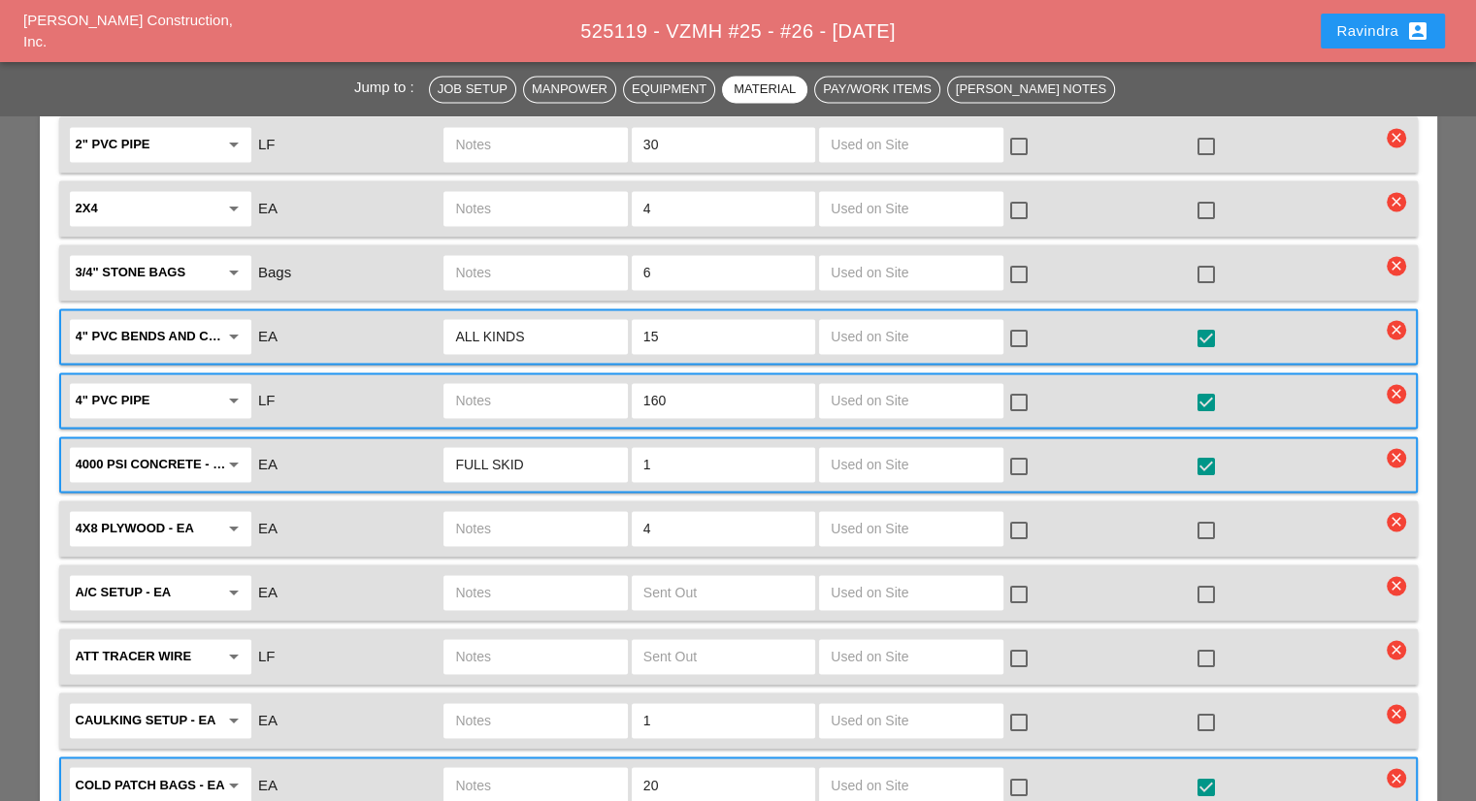
scroll to position [3007, 0]
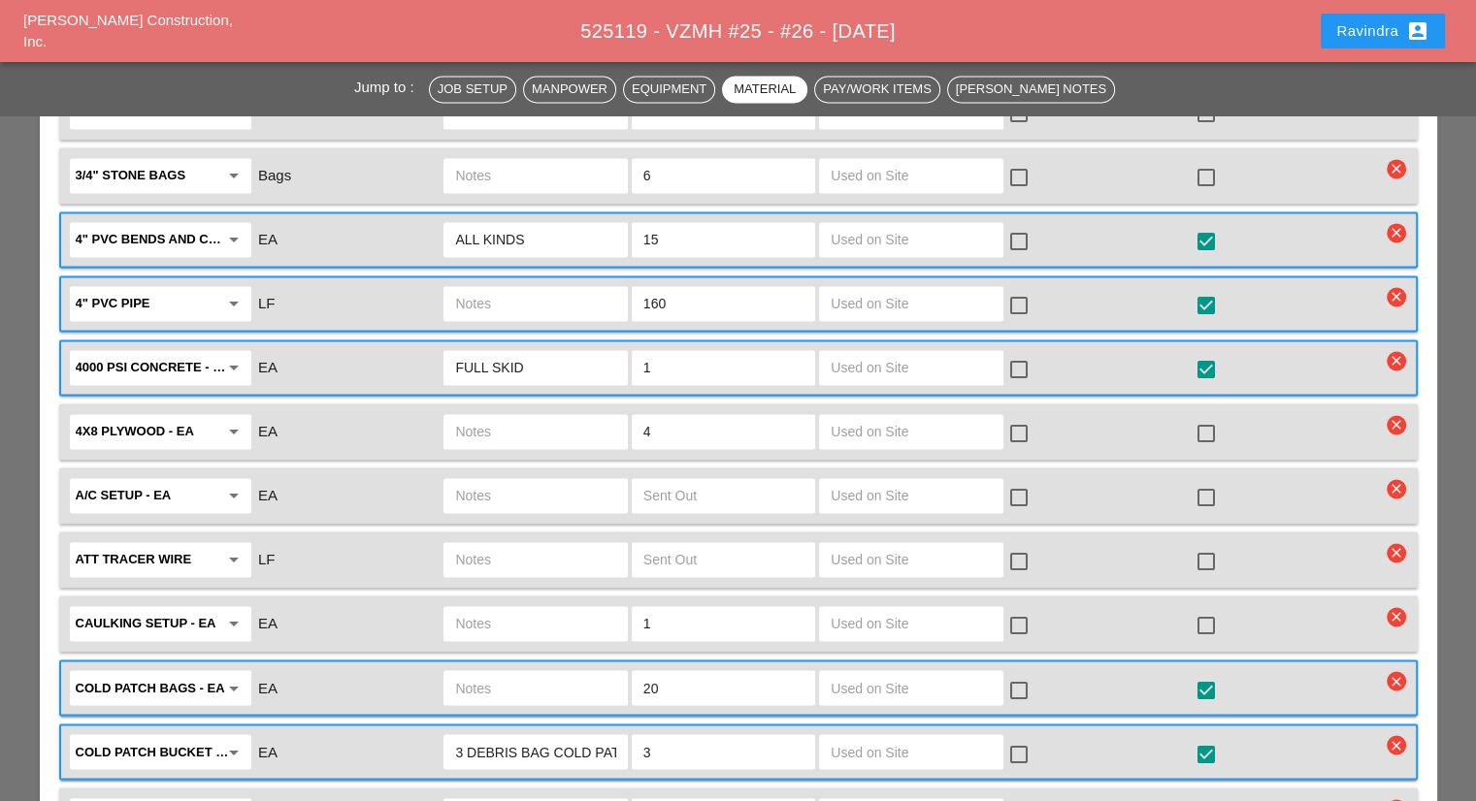
click at [1206, 417] on div at bounding box center [1205, 433] width 33 height 33
checkbox input "true"
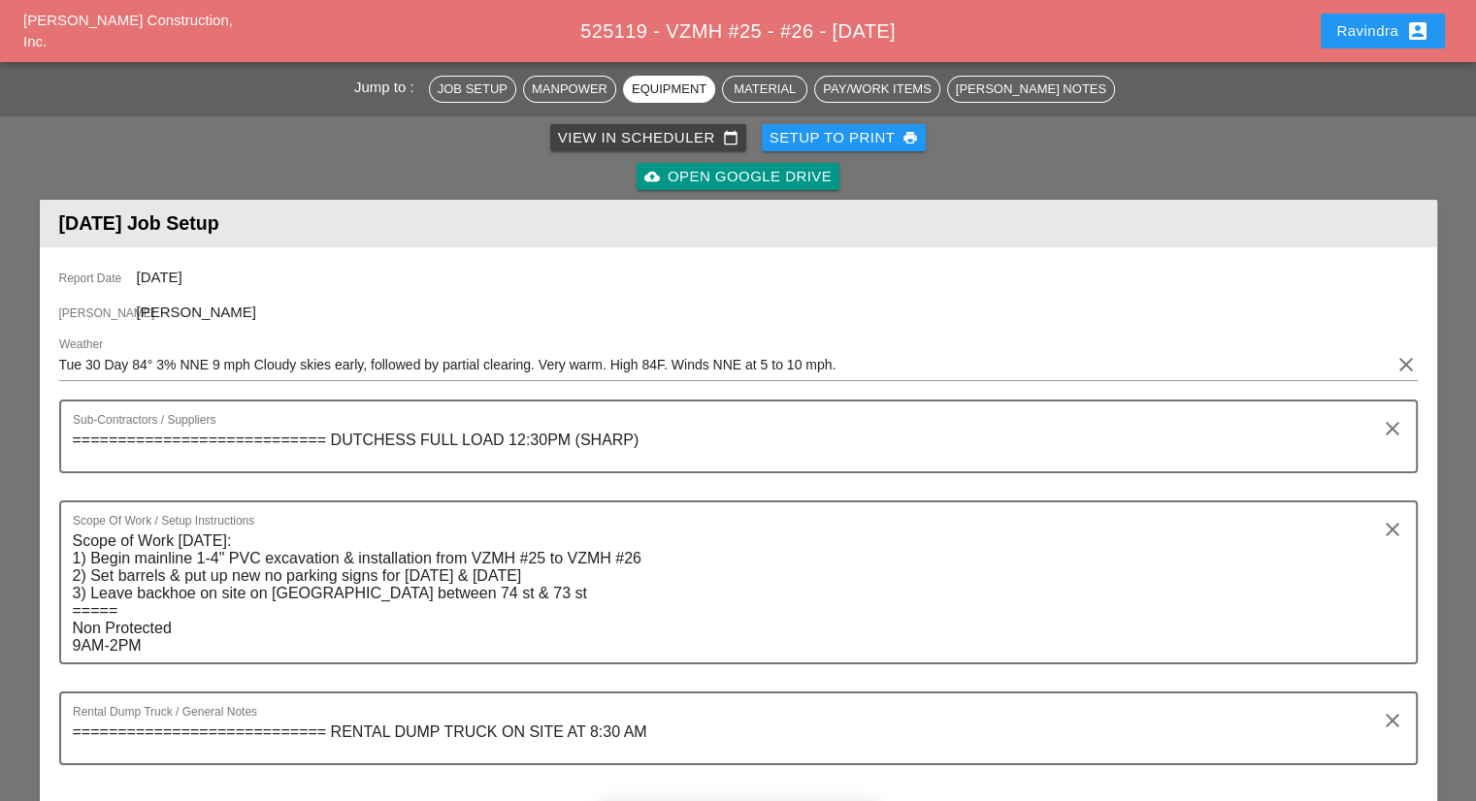
scroll to position [0, 0]
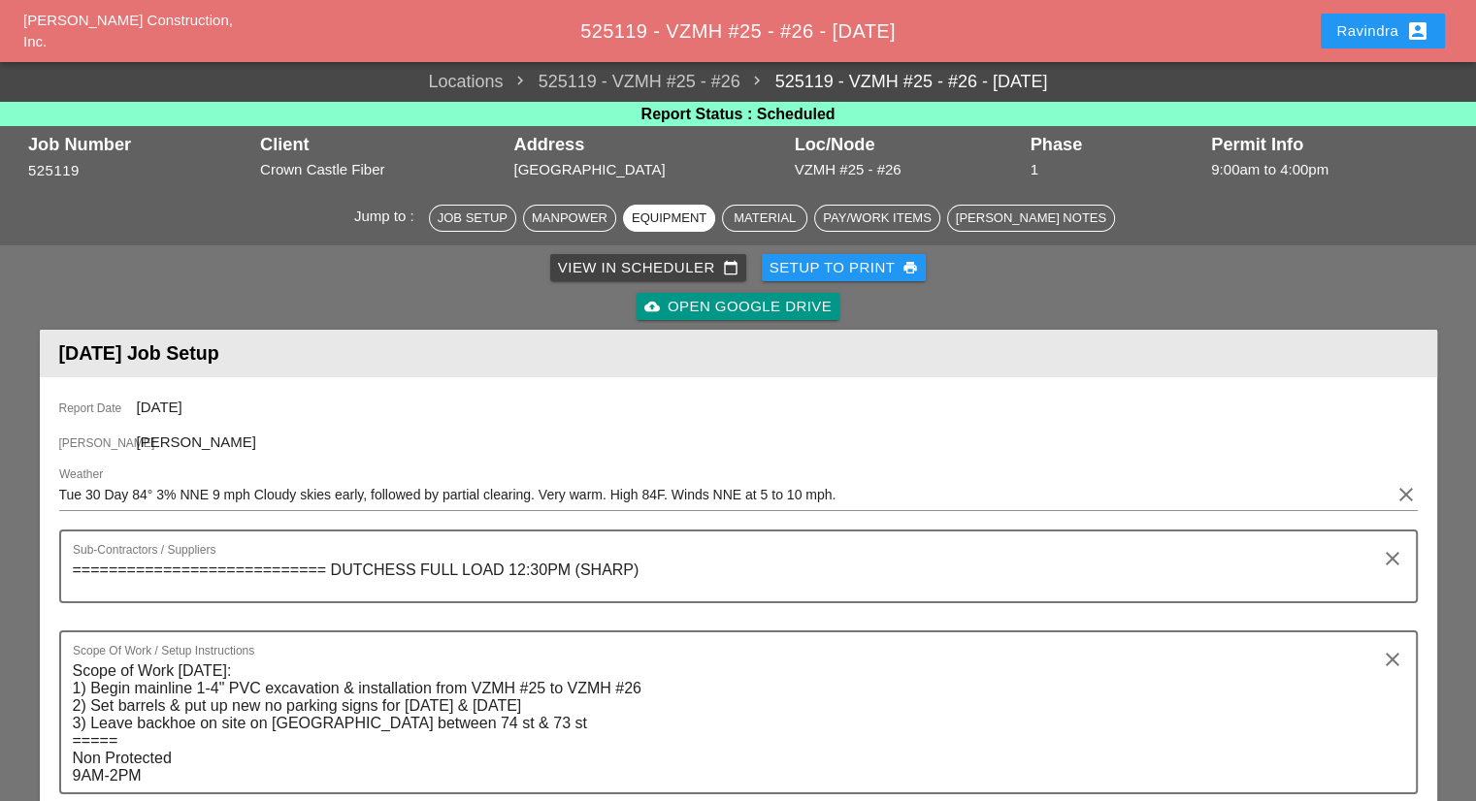
click at [1343, 48] on button "Ravindra account_box" at bounding box center [1382, 31] width 124 height 35
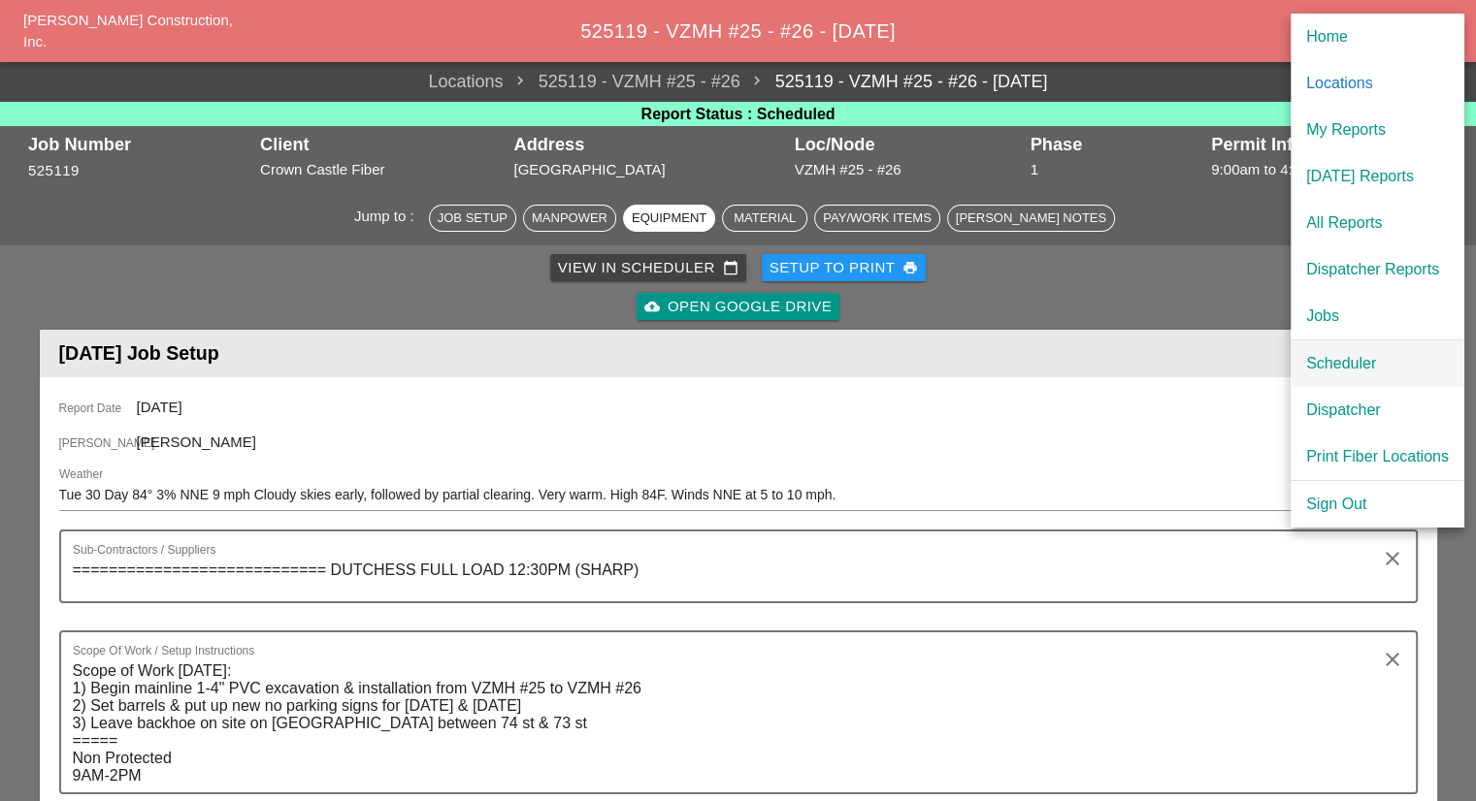
click at [1337, 359] on div "Scheduler" at bounding box center [1377, 363] width 143 height 23
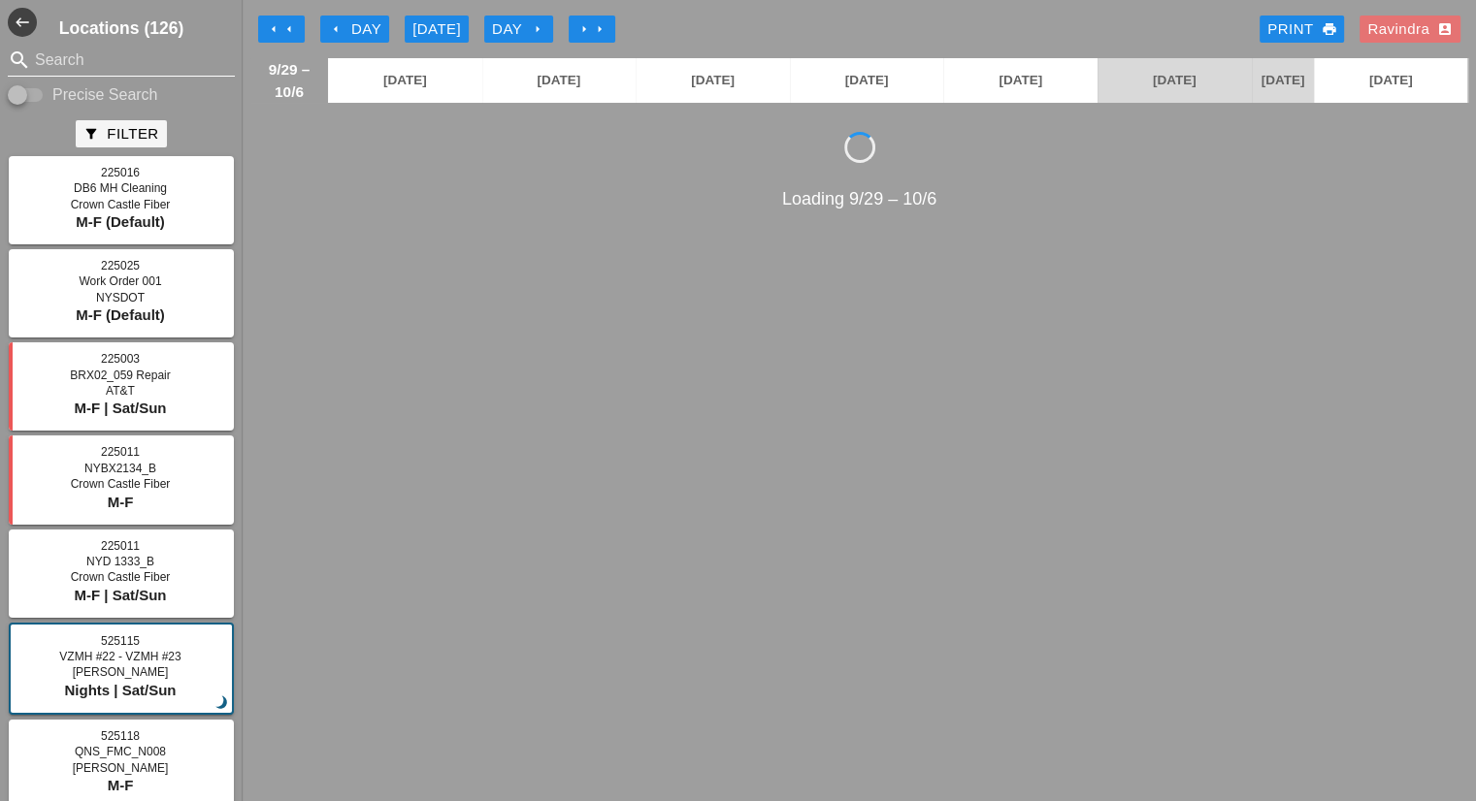
click at [208, 63] on div at bounding box center [221, 60] width 27 height 23
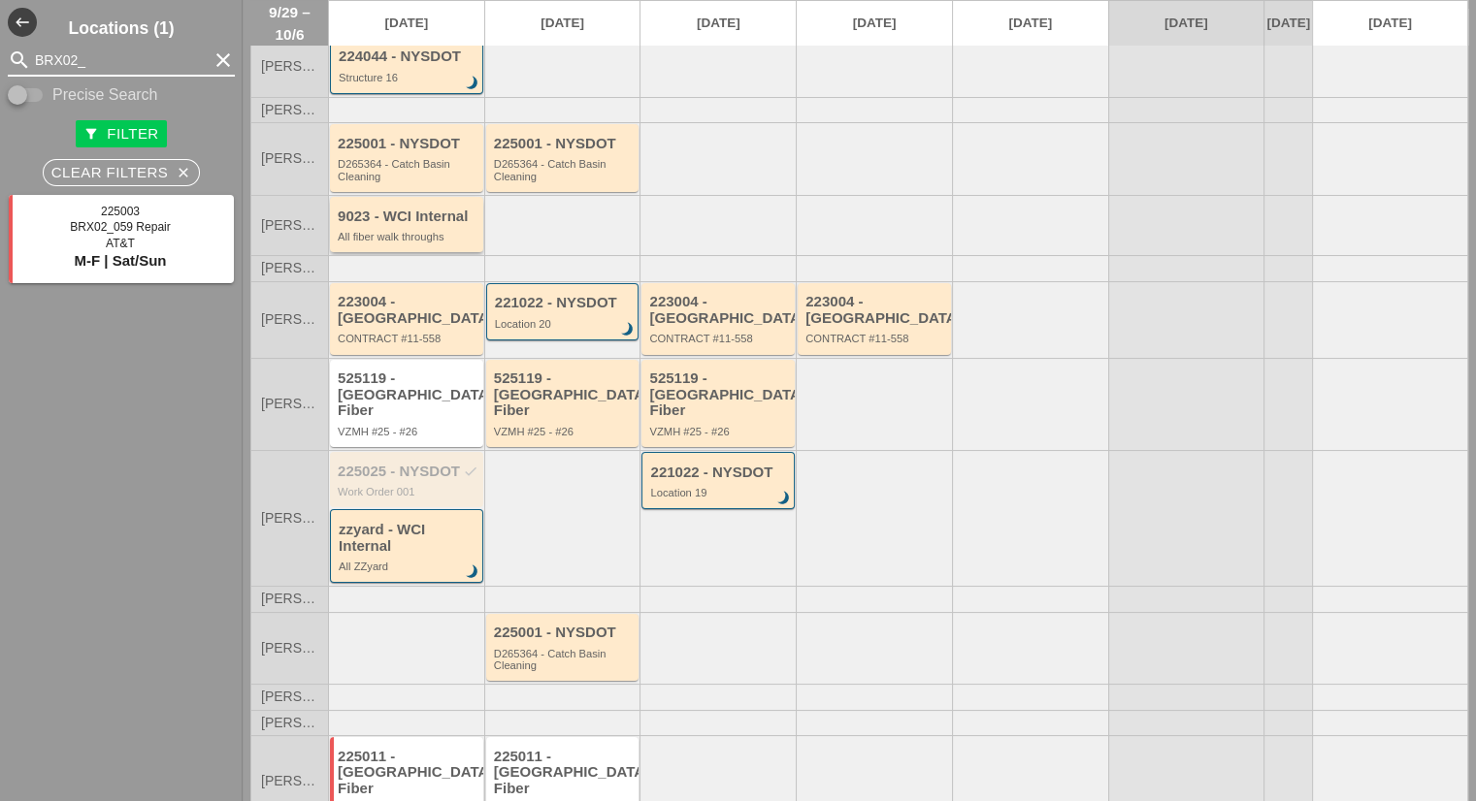
scroll to position [187, 0]
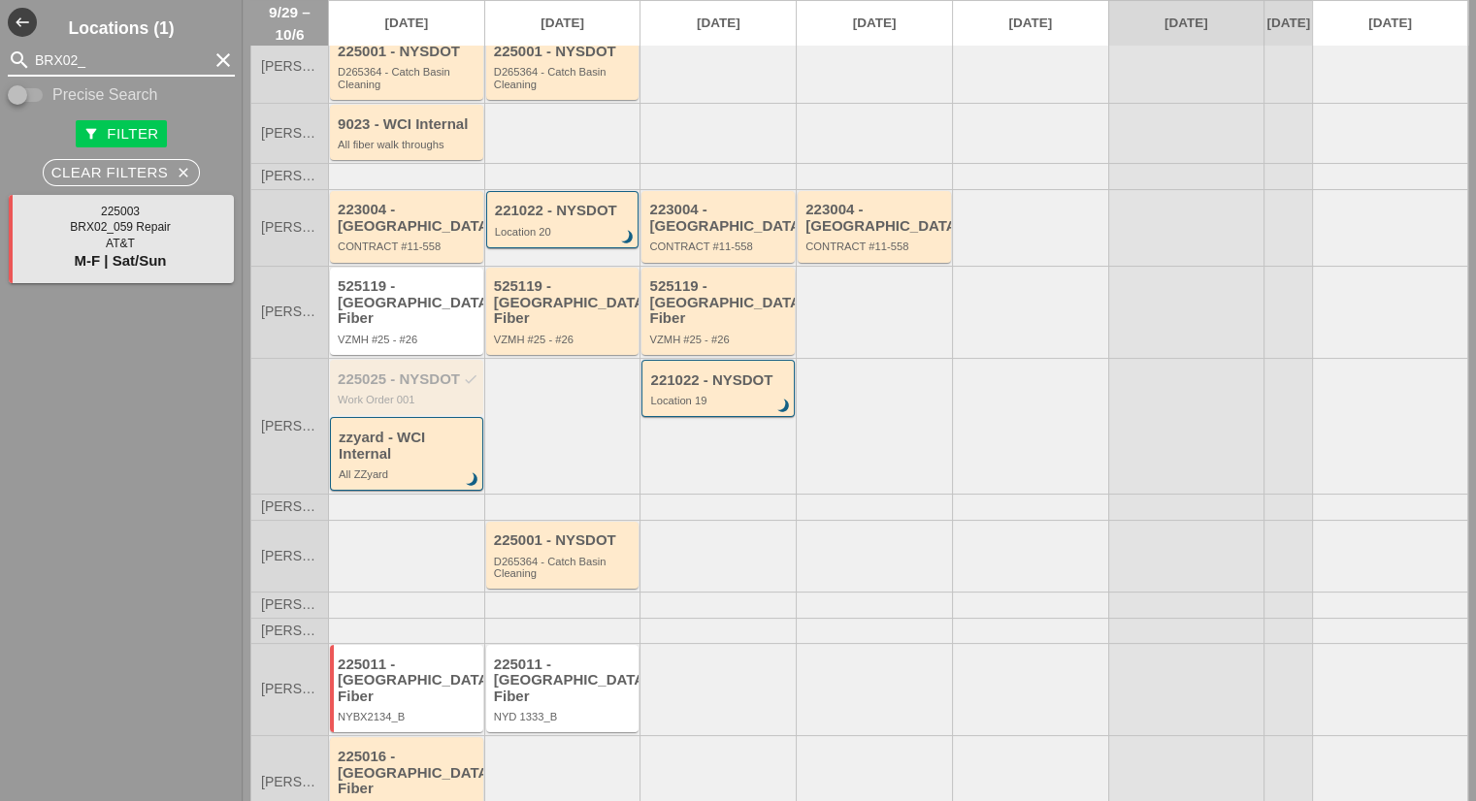
type input "BRX02_"
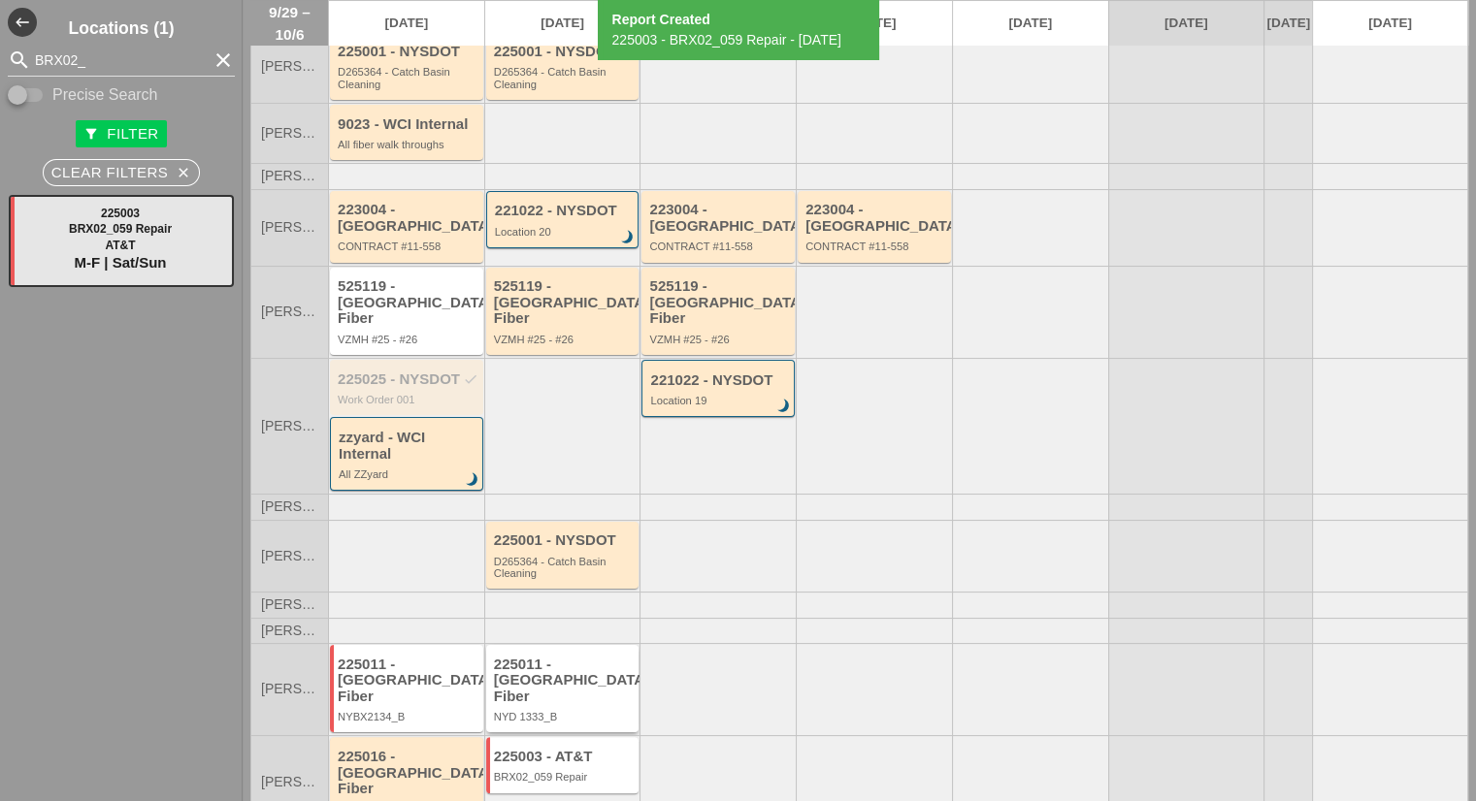
click at [583, 711] on div "NYD 1333_B" at bounding box center [564, 717] width 141 height 12
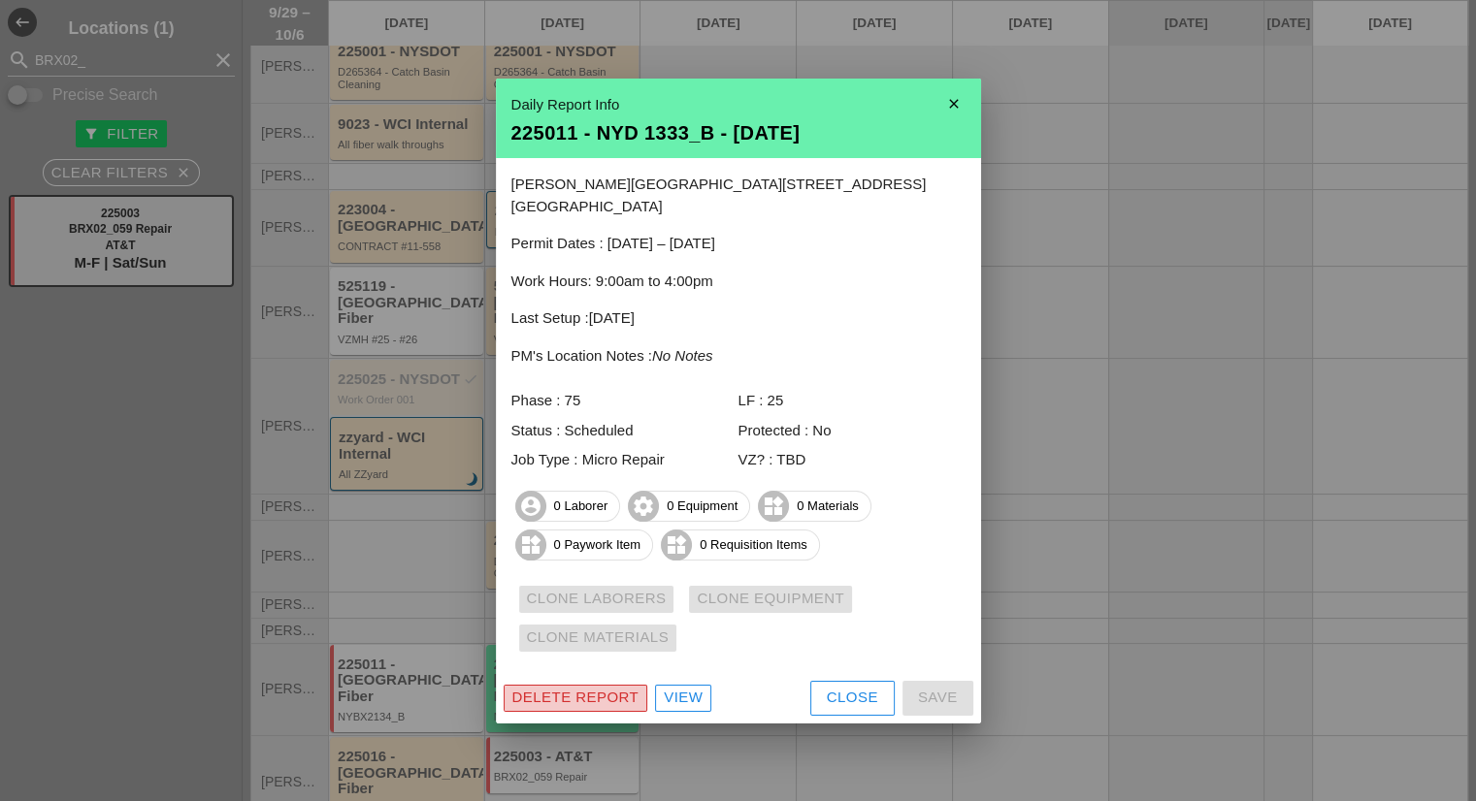
click at [586, 687] on div "Delete Report" at bounding box center [575, 698] width 127 height 22
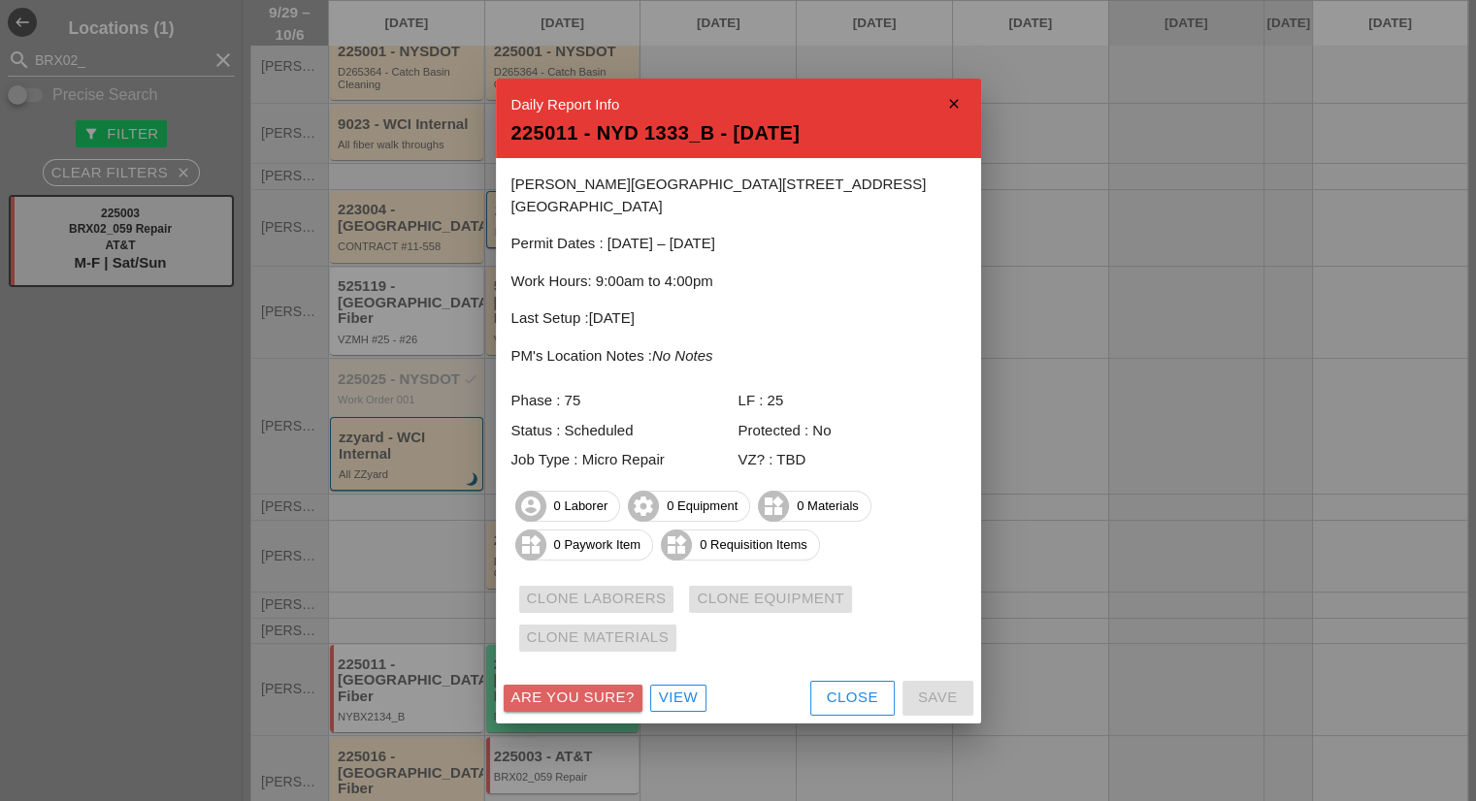
click at [586, 687] on div "Are you sure?" at bounding box center [572, 698] width 123 height 22
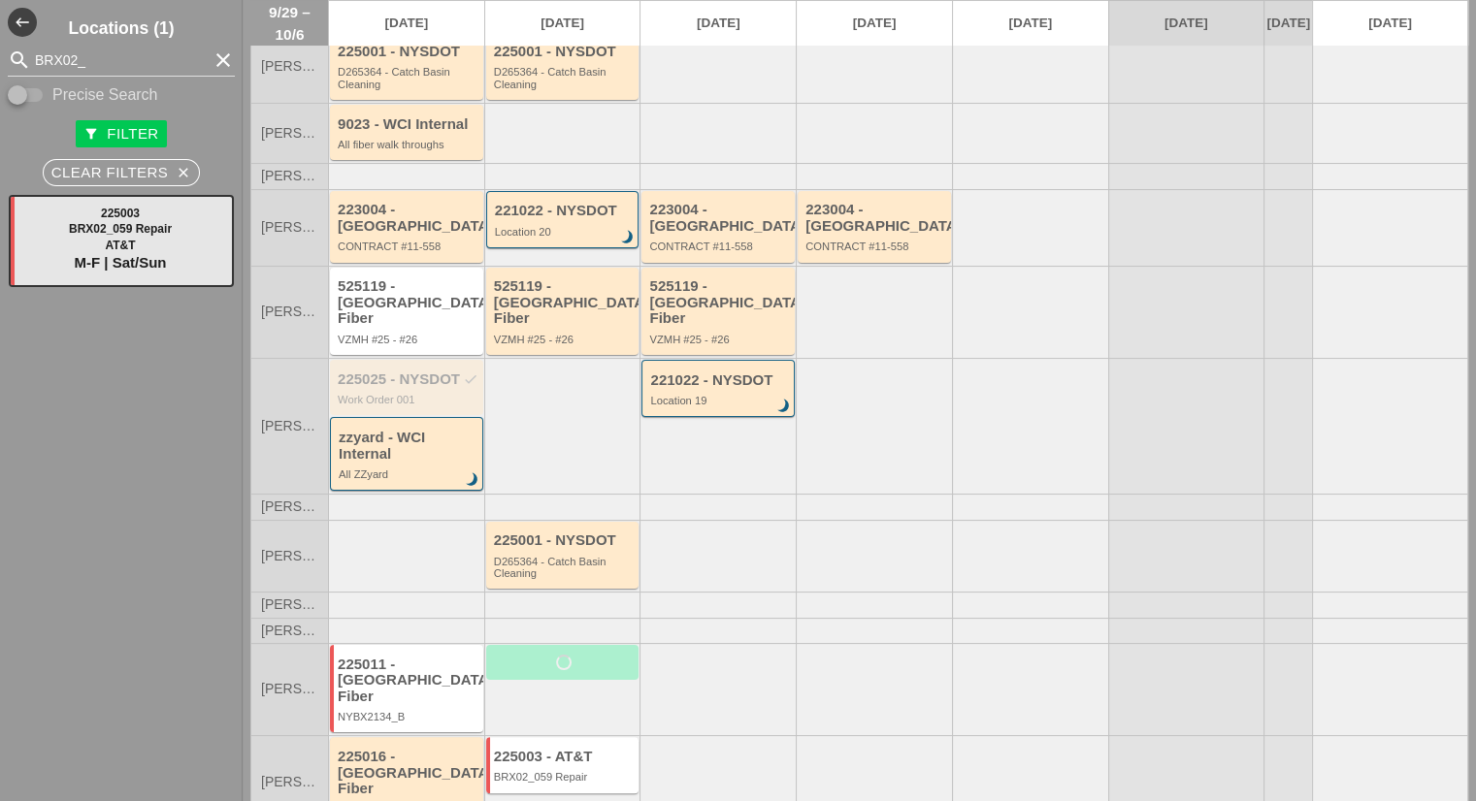
drag, startPoint x: 669, startPoint y: 664, endPoint x: 750, endPoint y: 676, distance: 81.5
click at [750, 676] on div at bounding box center [717, 689] width 156 height 92
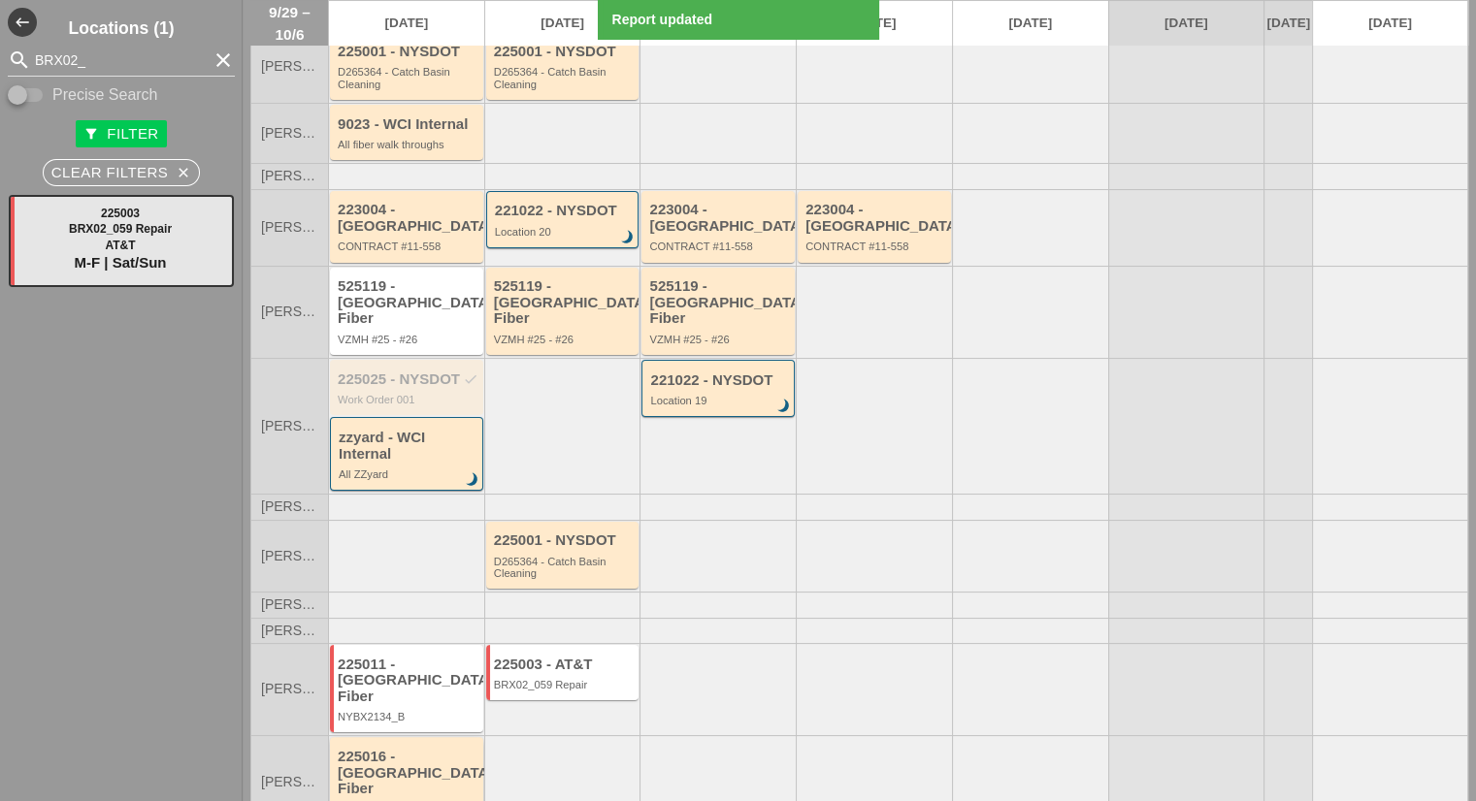
click at [454, 749] on div "225016 - [GEOGRAPHIC_DATA] Fiber" at bounding box center [408, 773] width 141 height 49
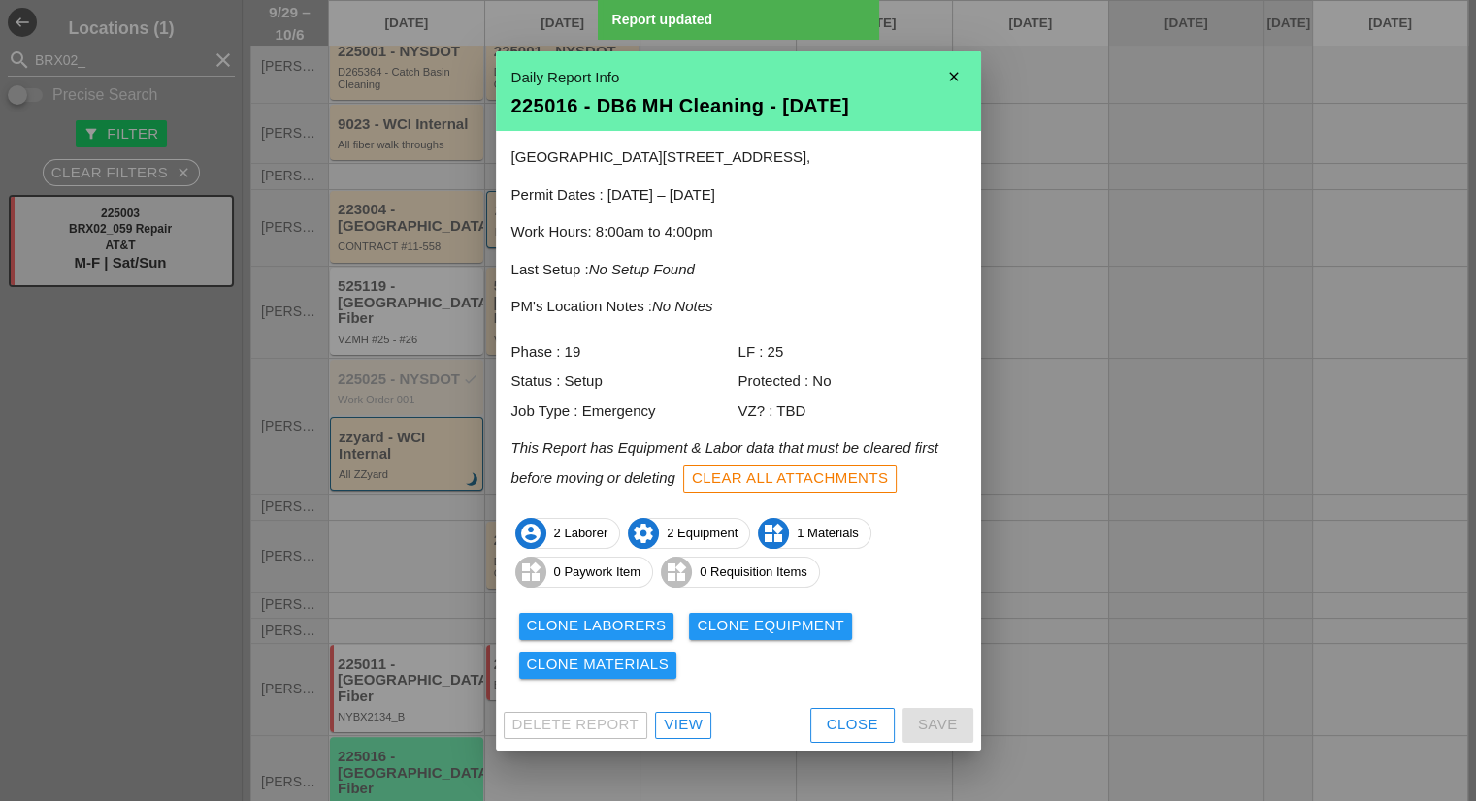
click at [860, 729] on div "Close" at bounding box center [852, 725] width 51 height 22
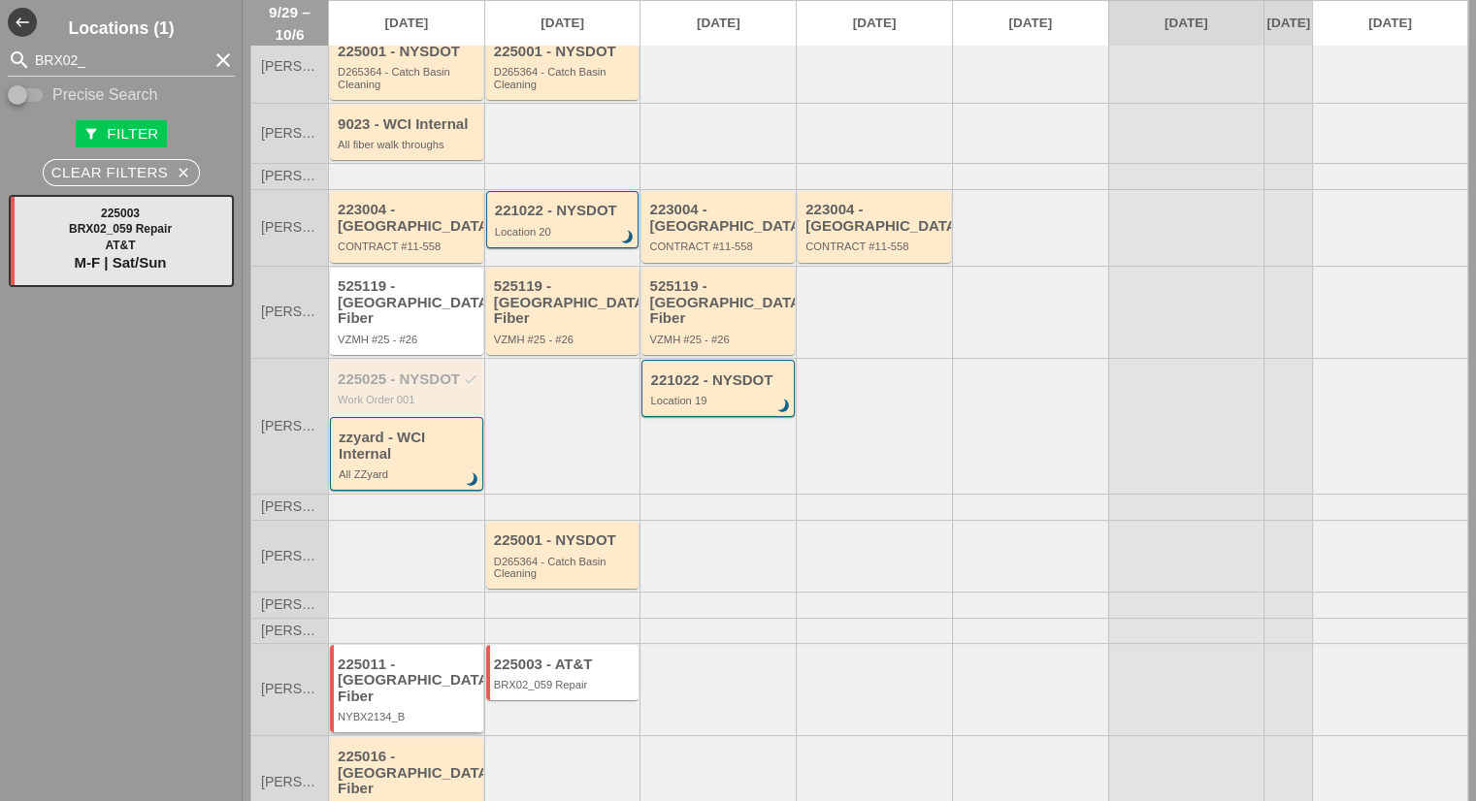
click at [397, 657] on div "225011 - [GEOGRAPHIC_DATA] Fiber" at bounding box center [408, 681] width 141 height 49
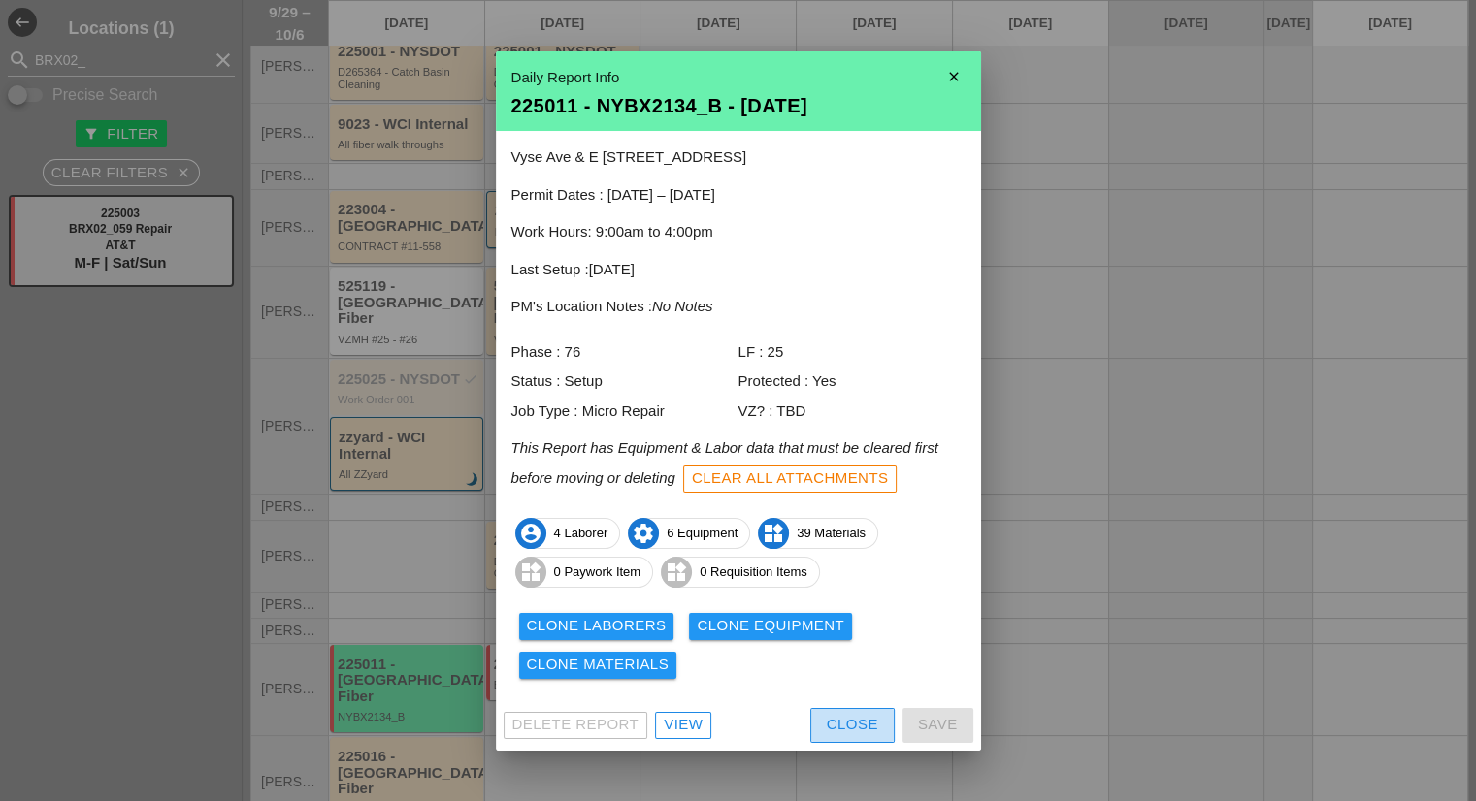
click at [823, 729] on button "Close" at bounding box center [852, 725] width 84 height 35
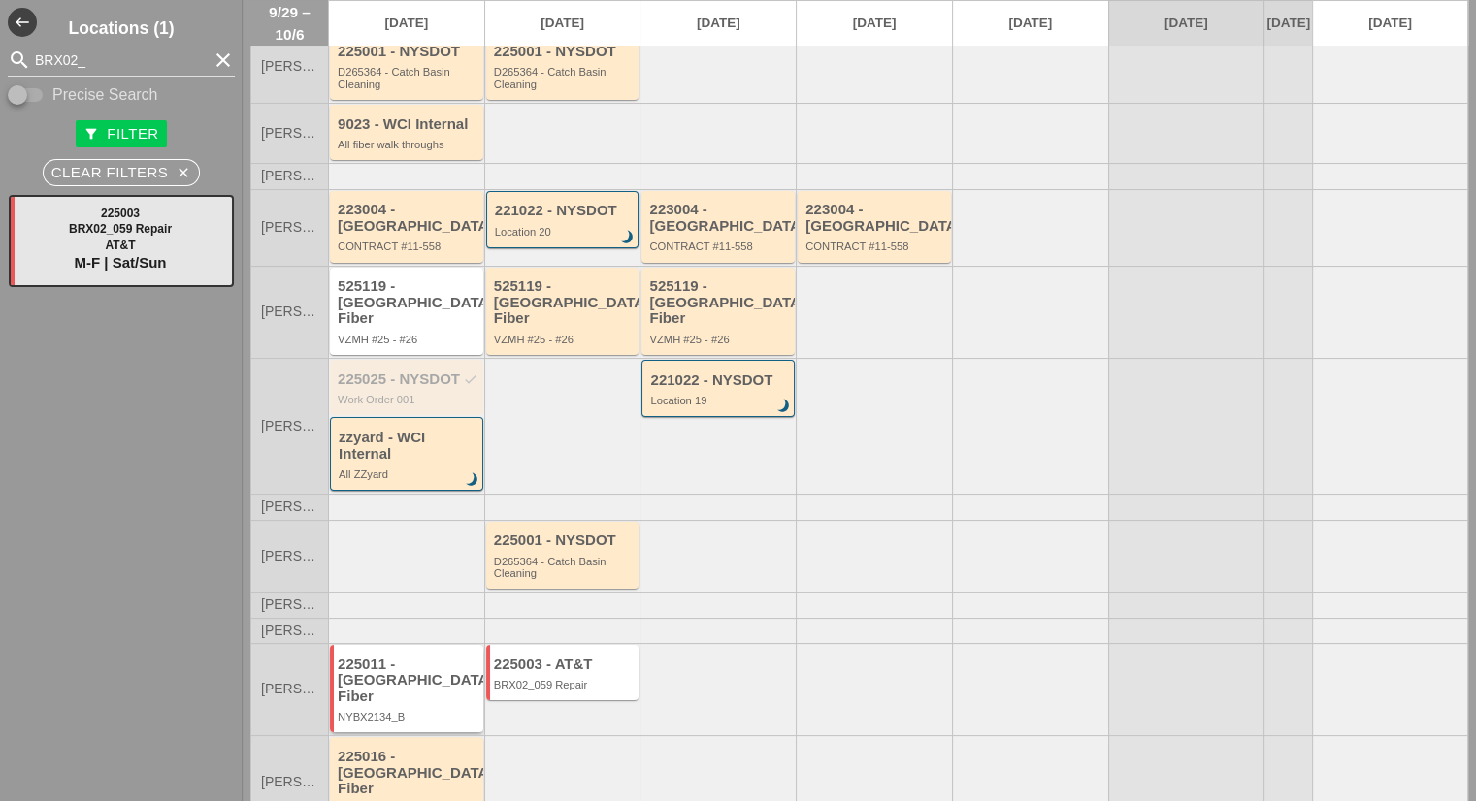
click at [418, 668] on div "225011 - Crown Castle Fiber NYBX2134_B" at bounding box center [408, 690] width 141 height 67
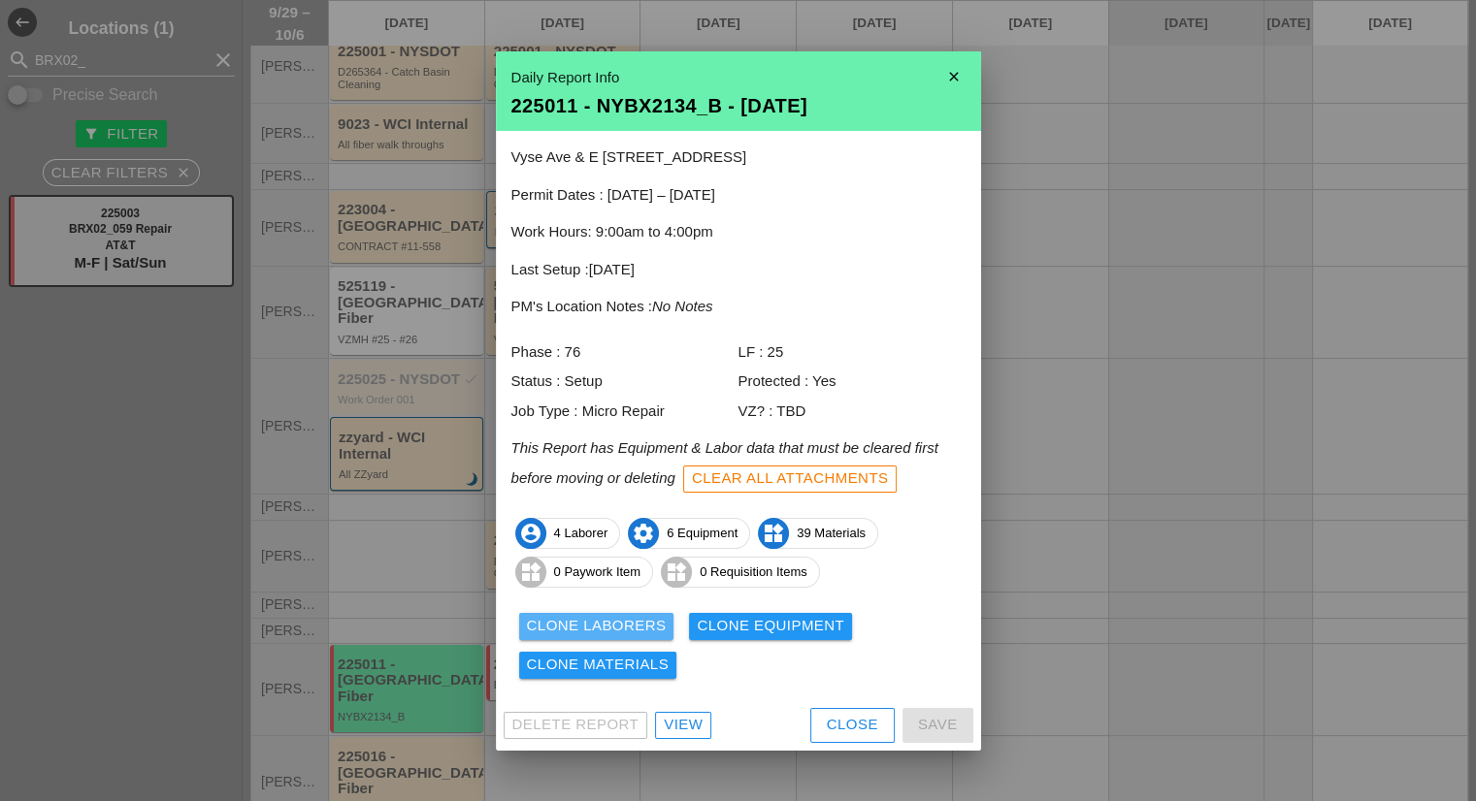
click at [602, 632] on div "Clone Laborers" at bounding box center [597, 626] width 140 height 22
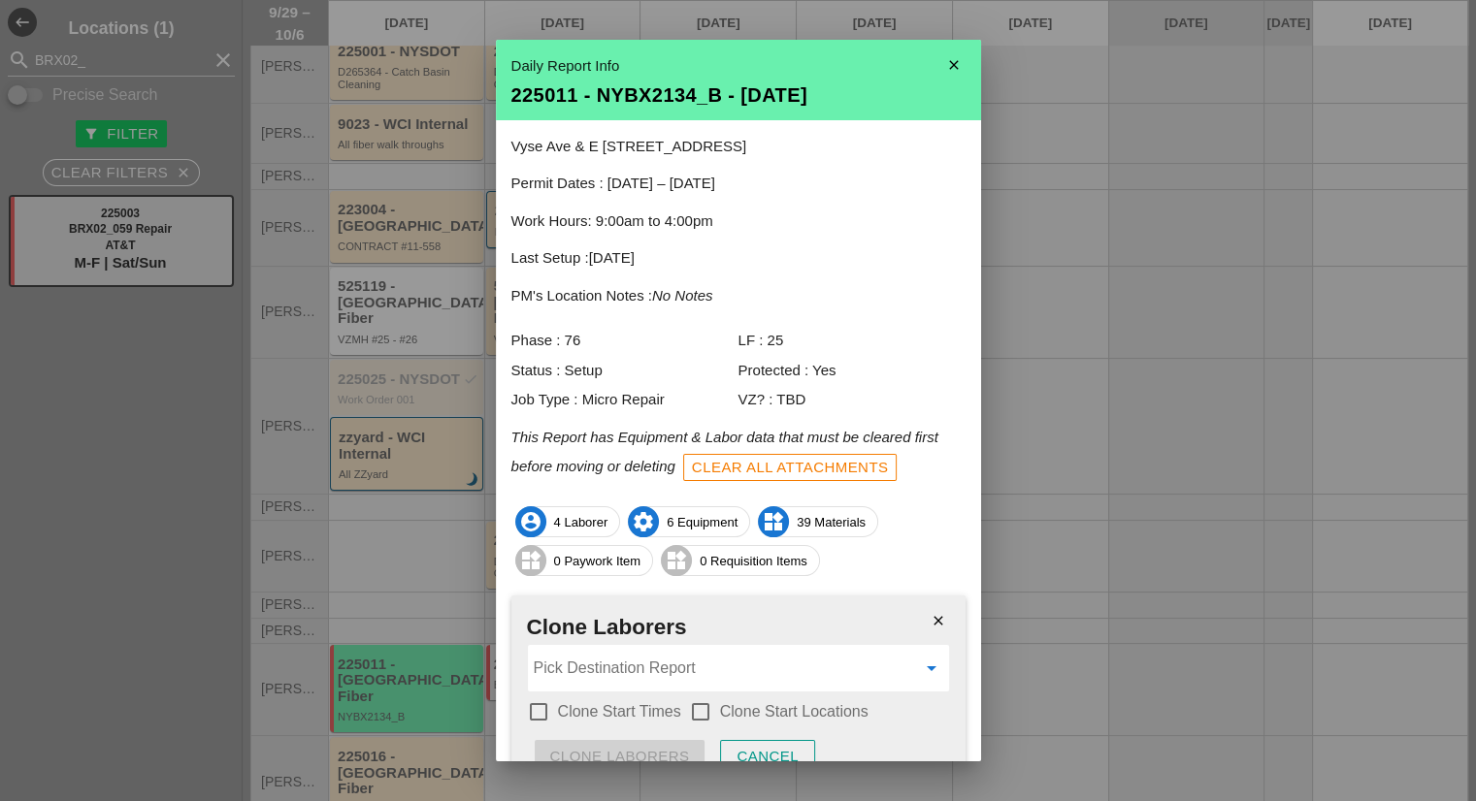
click at [582, 655] on input "Pick Destination Report" at bounding box center [725, 668] width 382 height 31
click at [603, 708] on span "BRX" at bounding box center [605, 715] width 26 height 15
type input "225003 - BRX02_059 Repair - [DATE]"
click at [595, 711] on label "Clone Start Times" at bounding box center [619, 711] width 123 height 19
checkbox input "true"
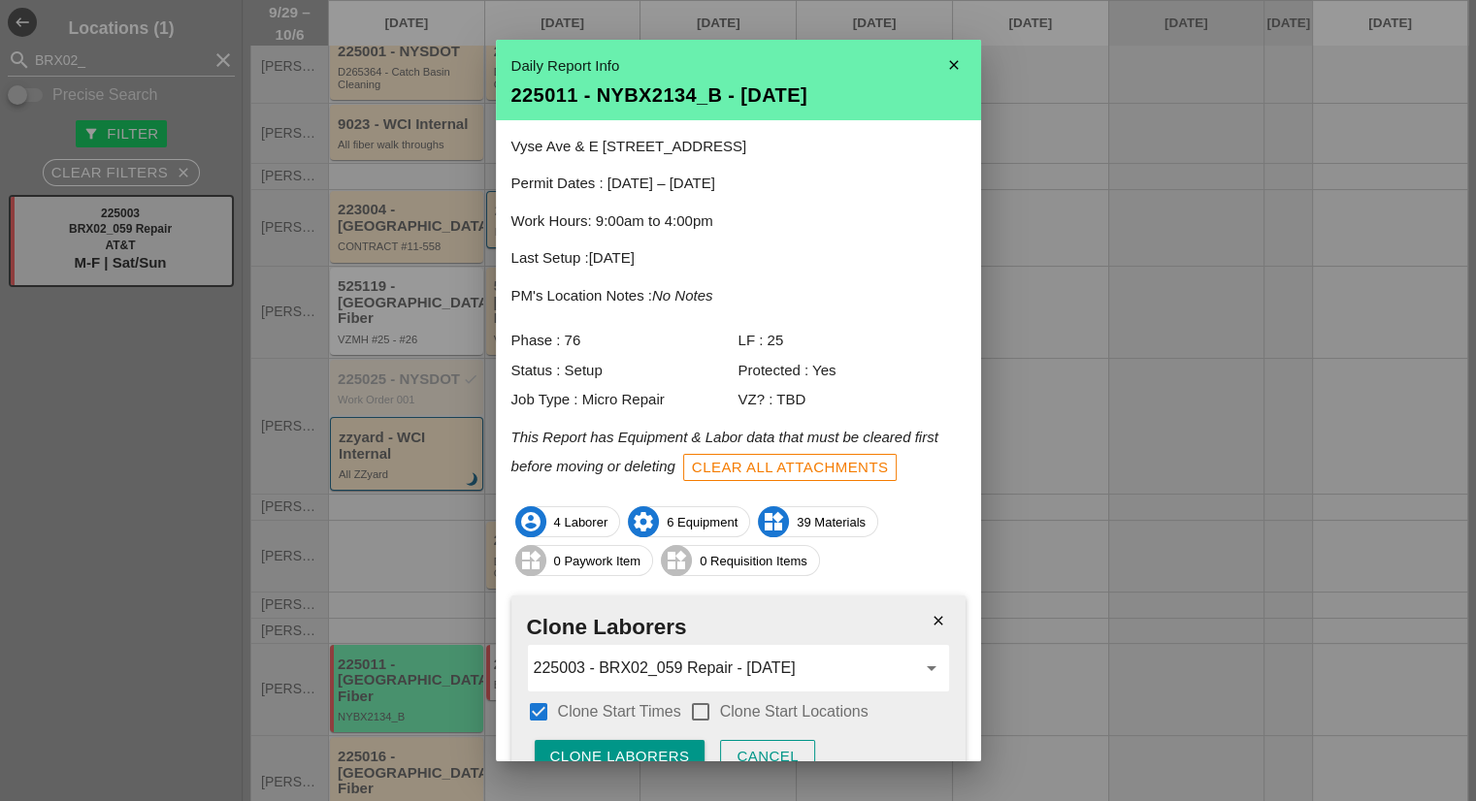
click at [735, 707] on label "Clone Start Locations" at bounding box center [794, 711] width 148 height 19
checkbox input "true"
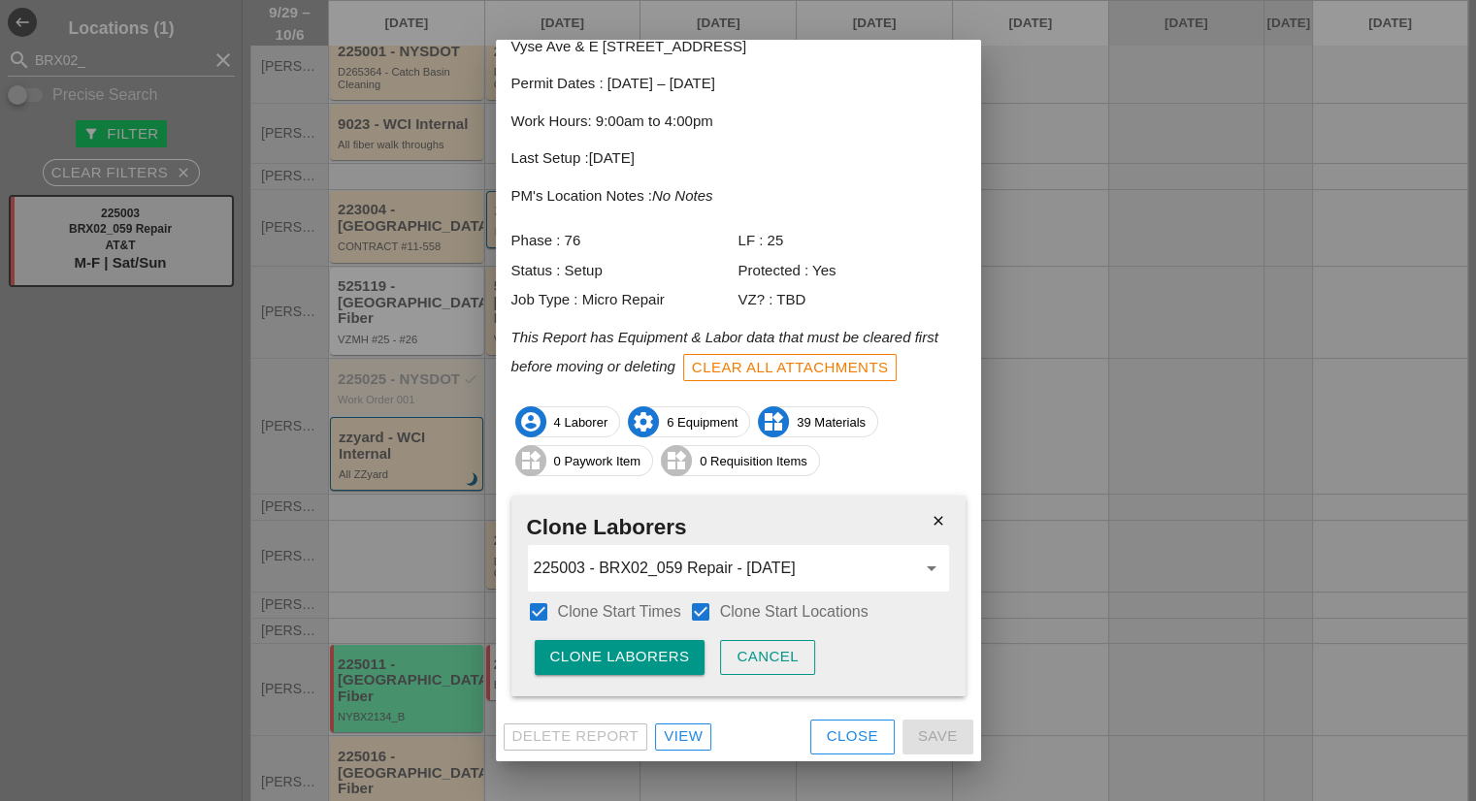
scroll to position [101, 0]
click at [625, 656] on div "Clone Laborers" at bounding box center [620, 656] width 140 height 22
click at [625, 656] on div "Are you sure?" at bounding box center [611, 656] width 123 height 22
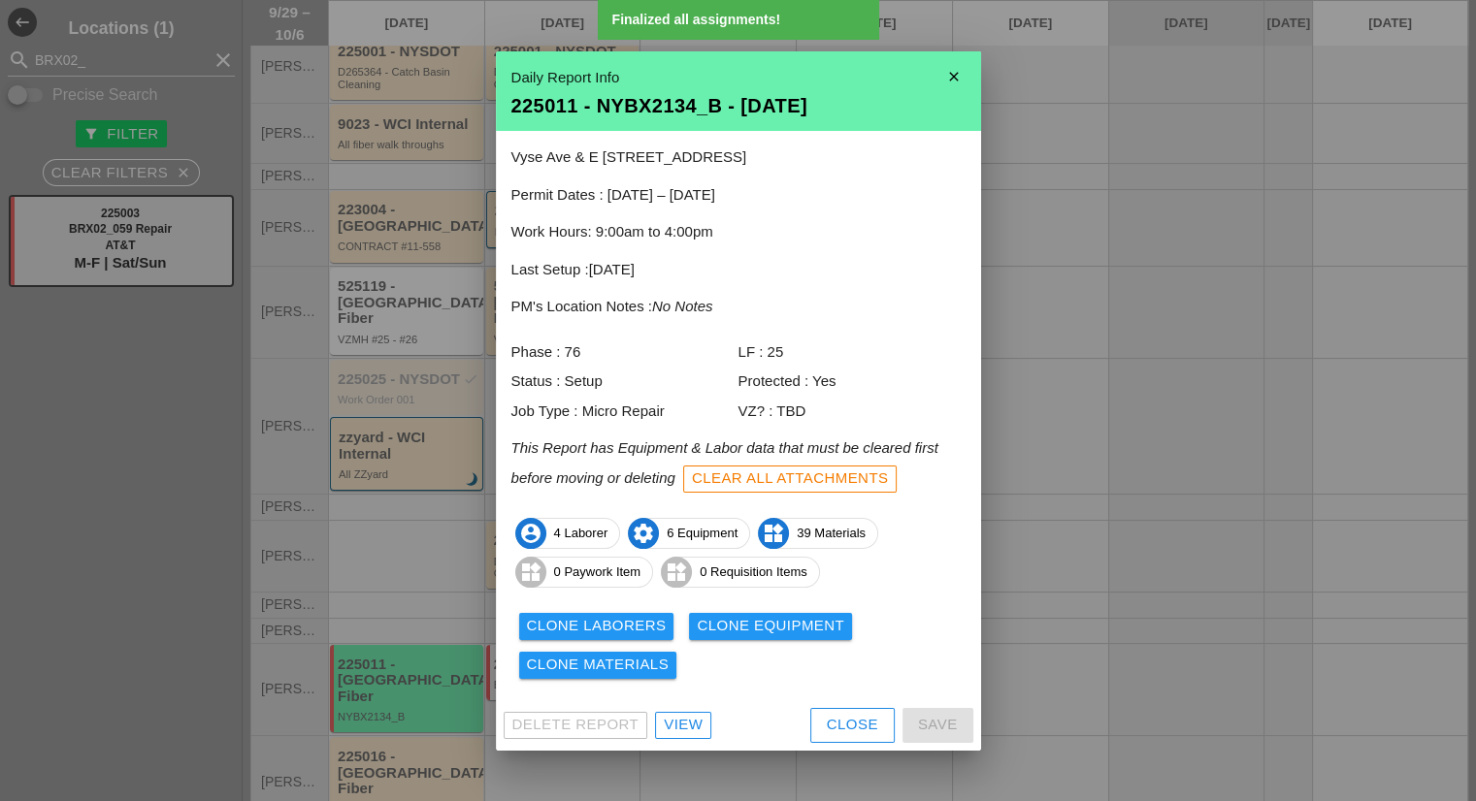
scroll to position [0, 0]
click at [722, 626] on div "Clone Equipment" at bounding box center [770, 626] width 147 height 22
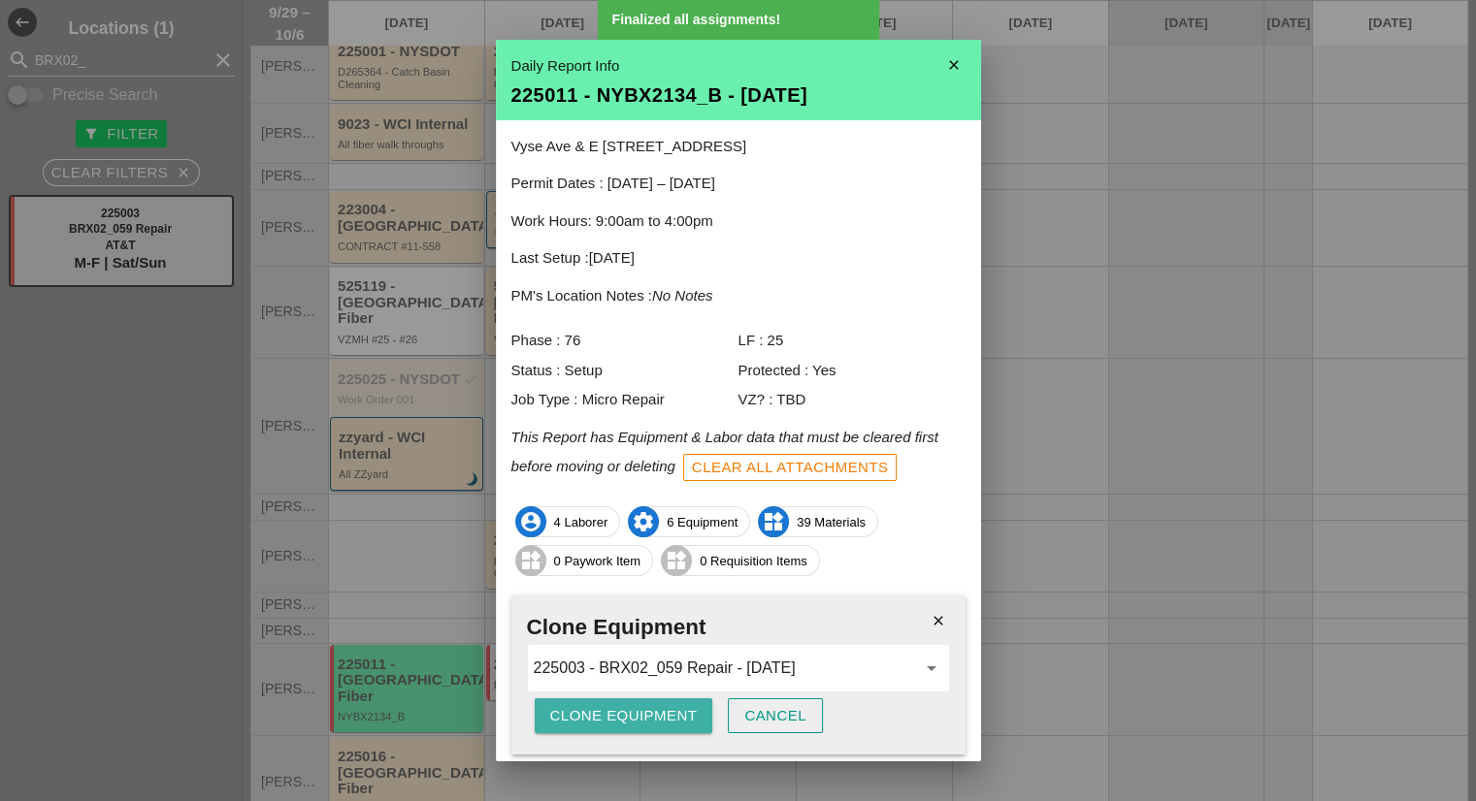
click at [626, 715] on div "Clone Equipment" at bounding box center [623, 716] width 147 height 22
click at [626, 715] on div "Are you sure?" at bounding box center [611, 716] width 123 height 22
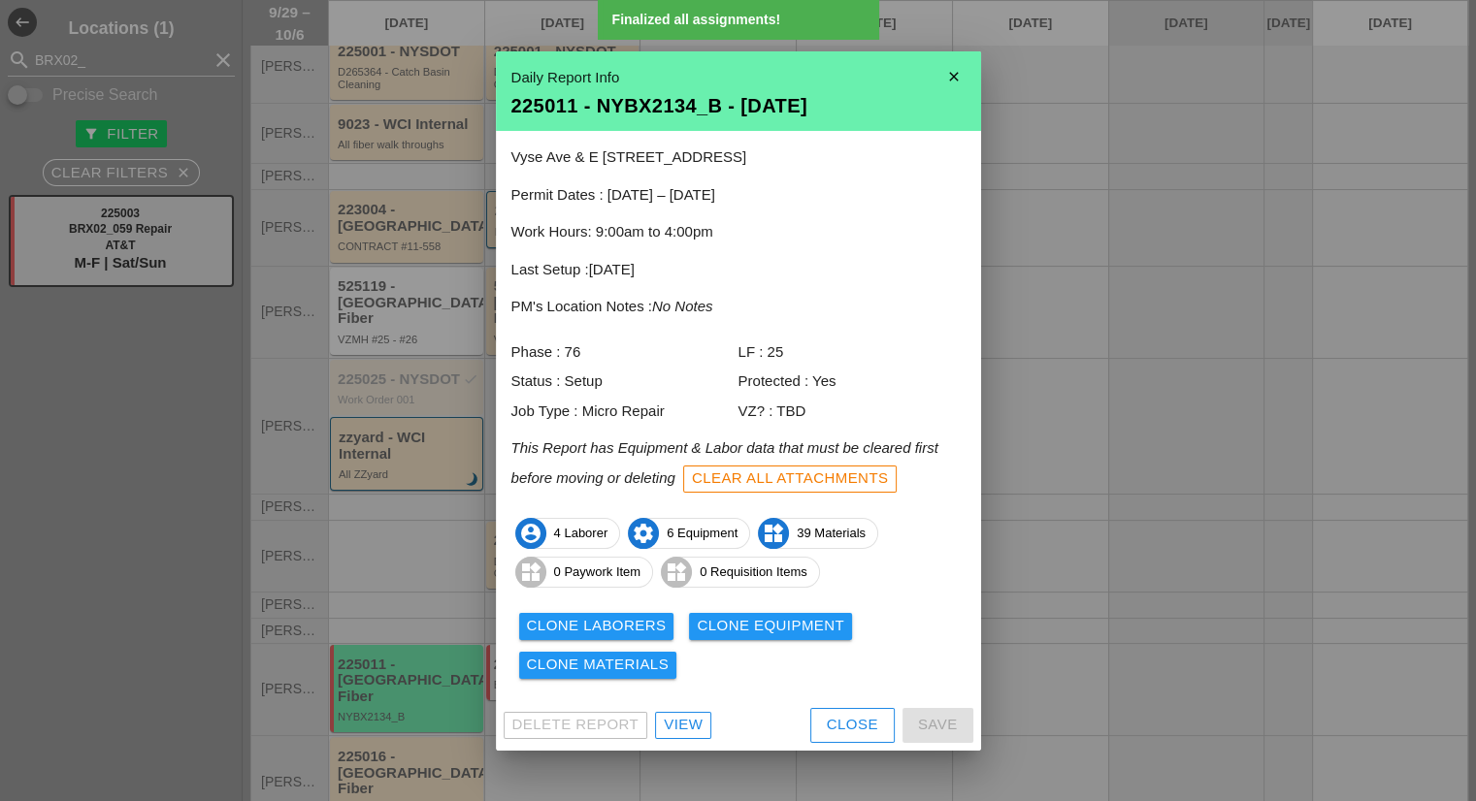
click at [571, 665] on div "Clone Materials" at bounding box center [598, 665] width 143 height 22
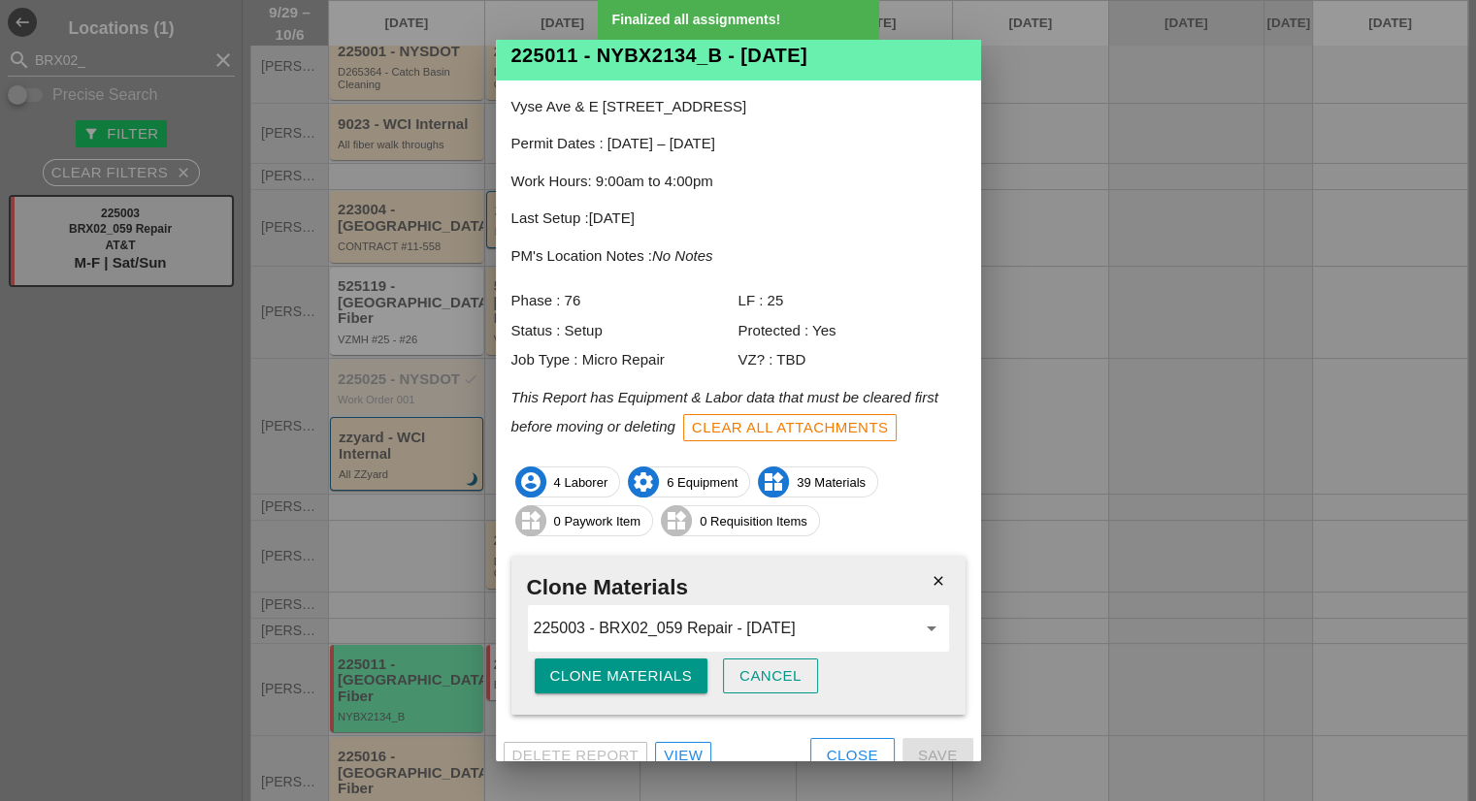
scroll to position [58, 0]
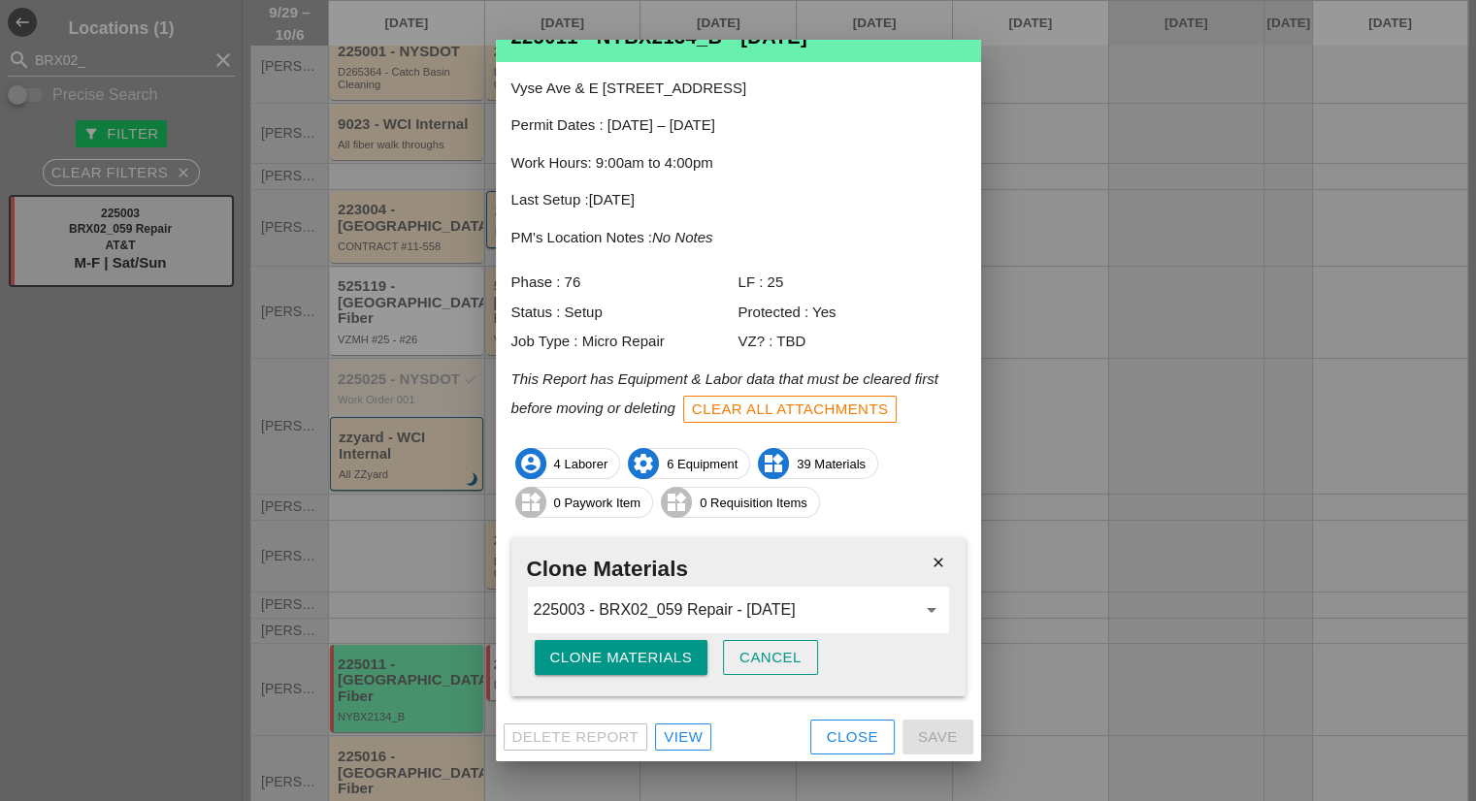
click at [628, 670] on button "Clone Materials" at bounding box center [622, 657] width 174 height 35
click at [628, 666] on div "Are you sure?" at bounding box center [611, 658] width 123 height 22
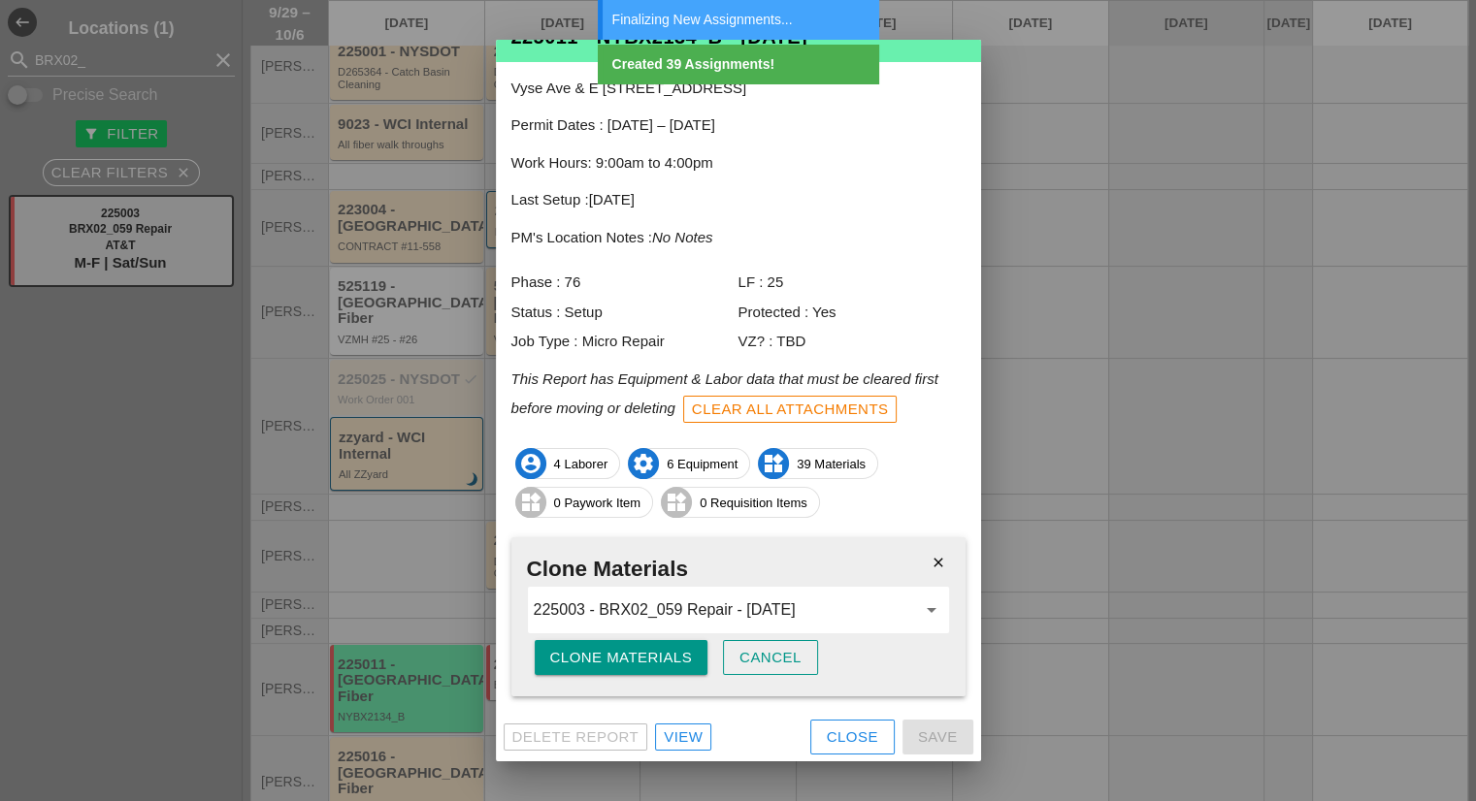
click at [810, 735] on button "Close" at bounding box center [852, 737] width 84 height 35
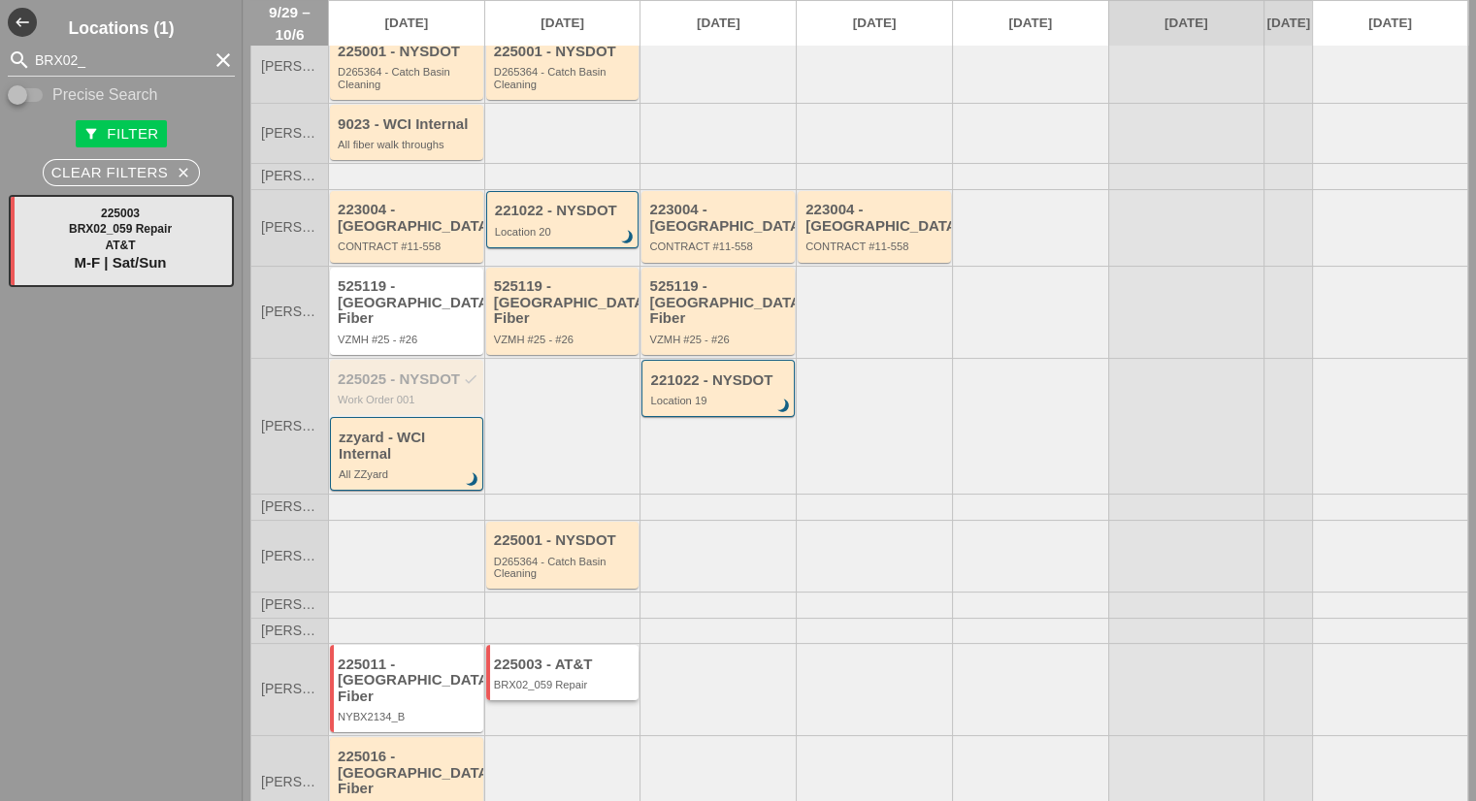
click at [600, 657] on div "225003 - AT&T BRX02_059 Repair" at bounding box center [564, 674] width 141 height 35
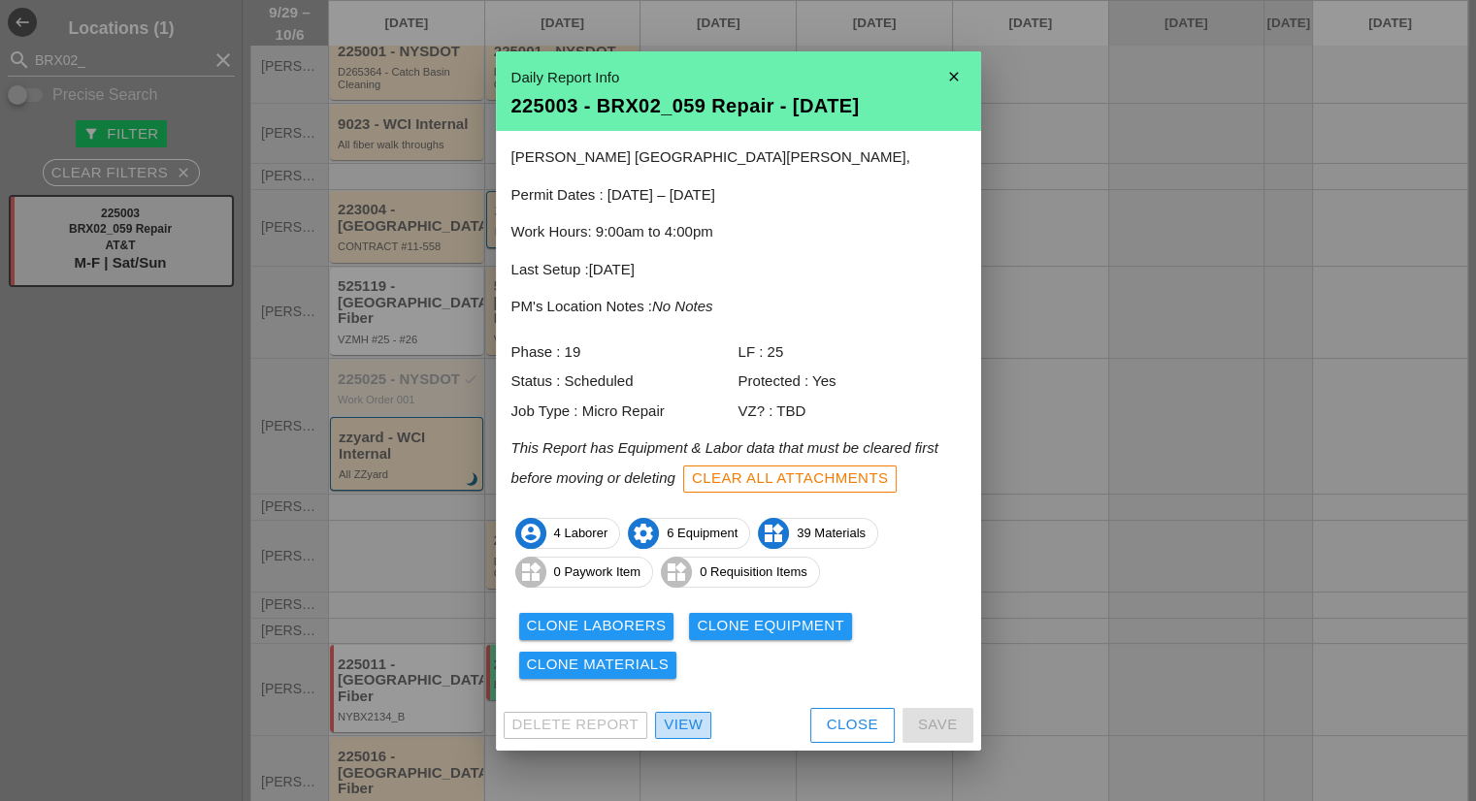
click at [679, 727] on div "View" at bounding box center [683, 725] width 39 height 22
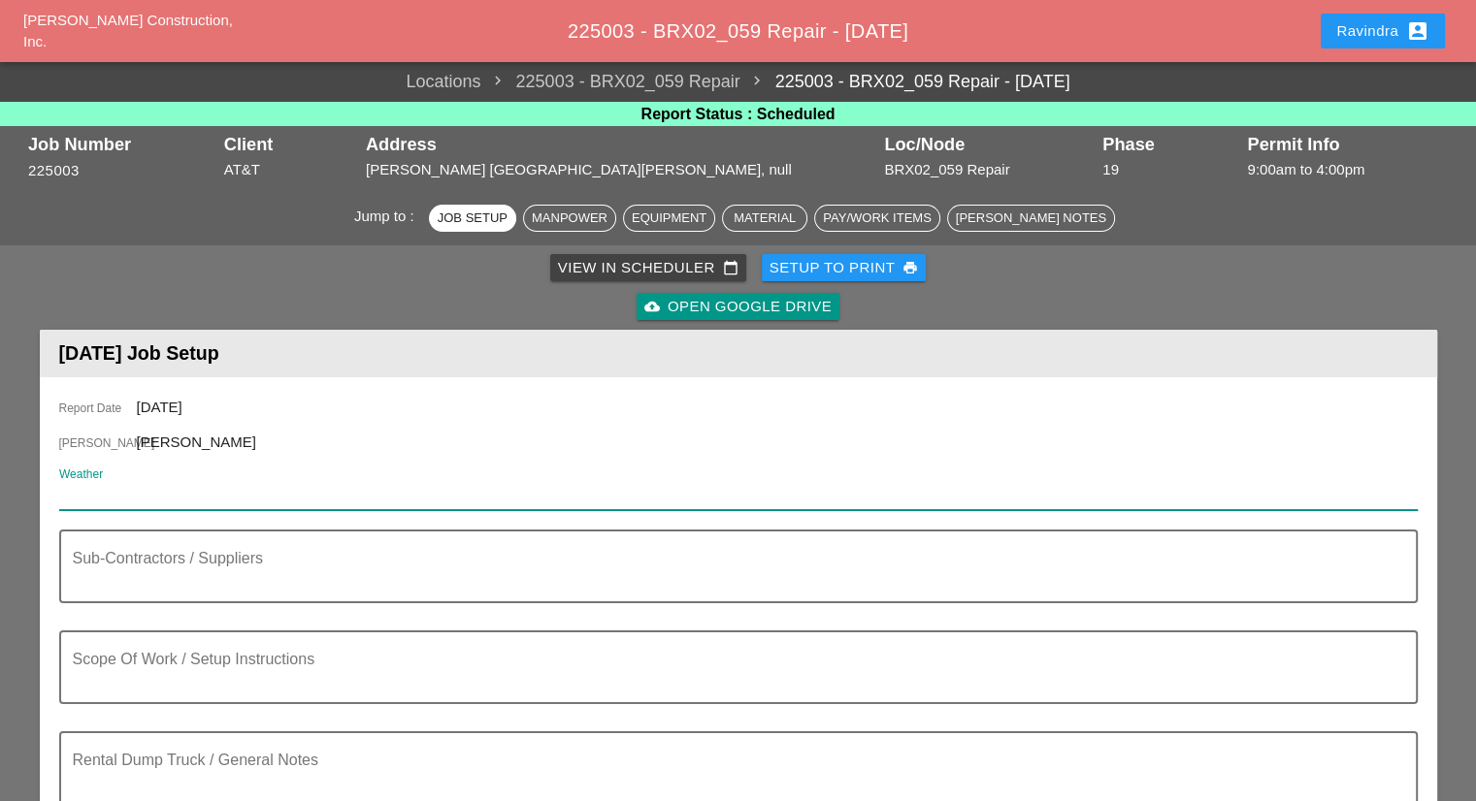
drag, startPoint x: 172, startPoint y: 494, endPoint x: 121, endPoint y: 507, distance: 52.2
paste input "Tue 30 Day 84° 3% NNE 9 mph Cloudy skies early, followed by partial clearing. V…"
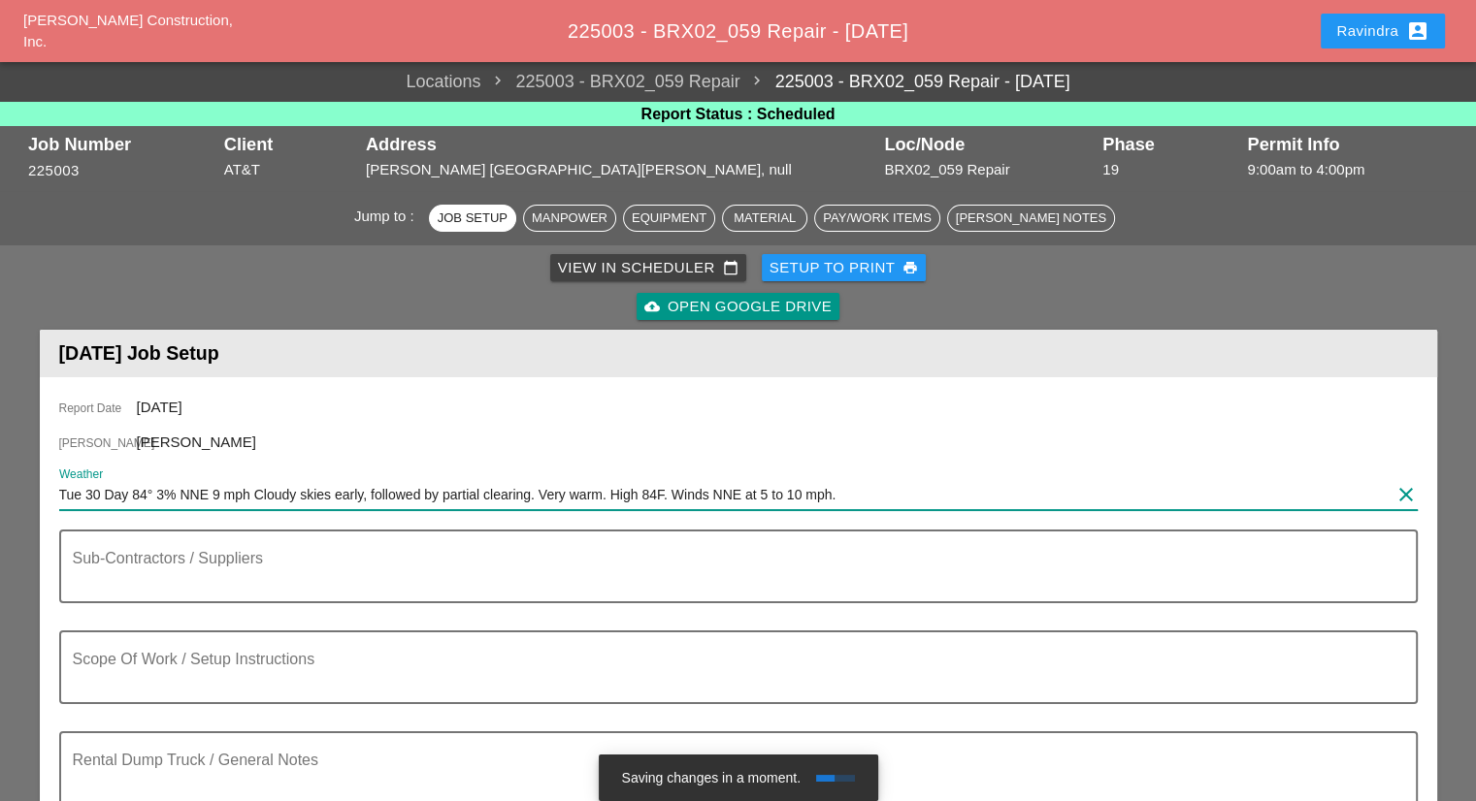
type input "Tue 30 Day 84° 3% NNE 9 mph Cloudy skies early, followed by partial clearing. V…"
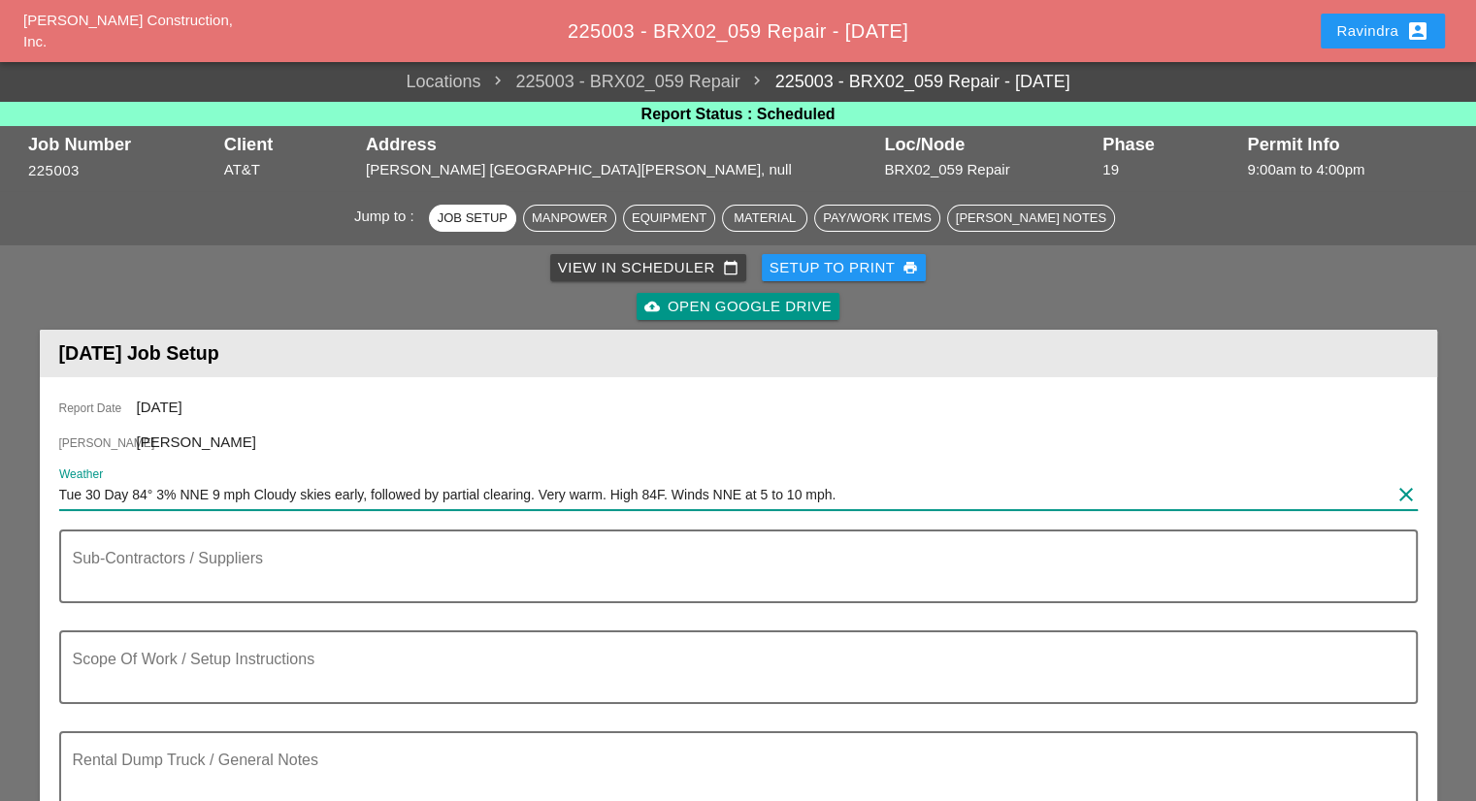
click at [1389, 36] on div "Ravindra account_box" at bounding box center [1382, 30] width 93 height 23
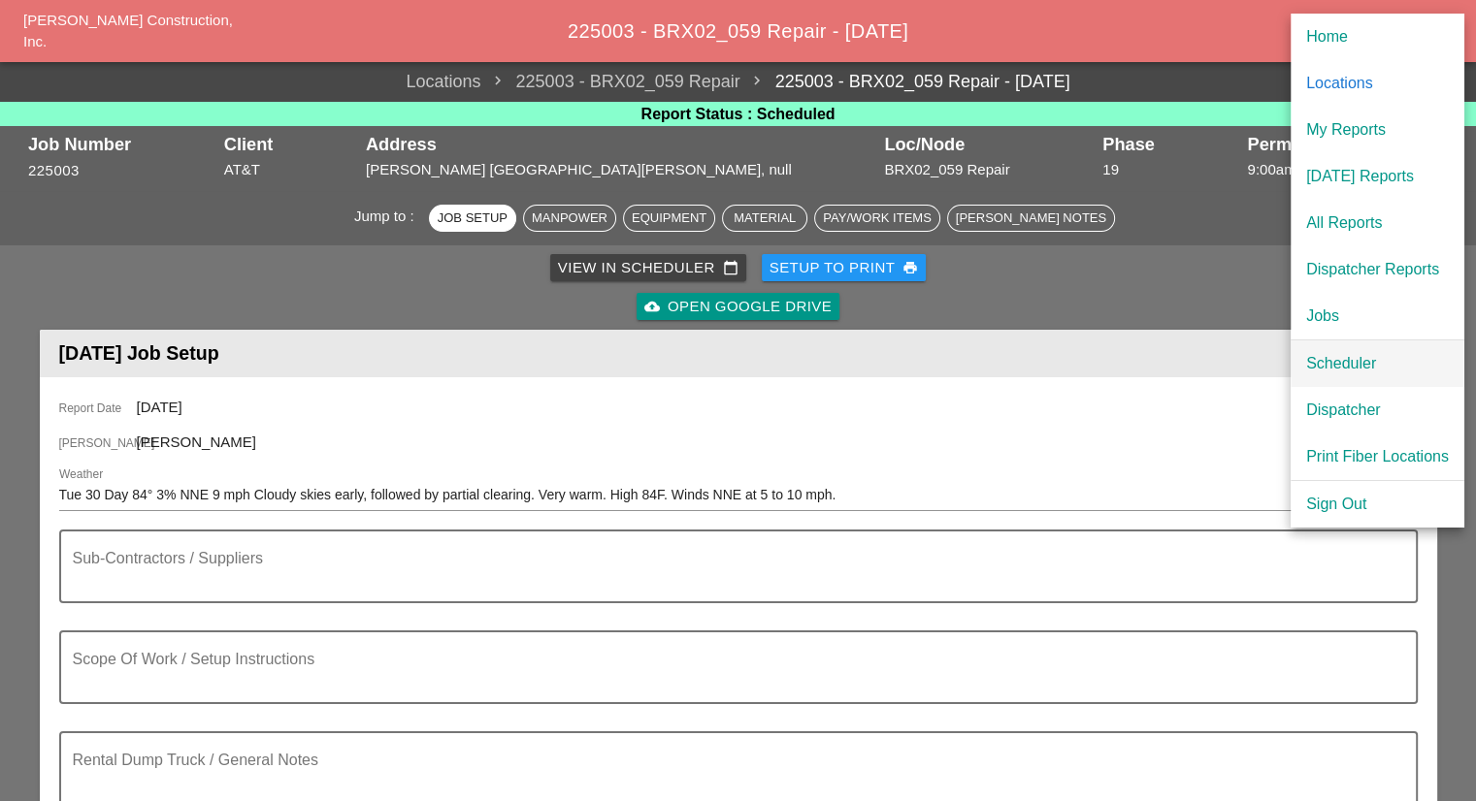
click at [1362, 357] on div "Scheduler" at bounding box center [1377, 363] width 143 height 23
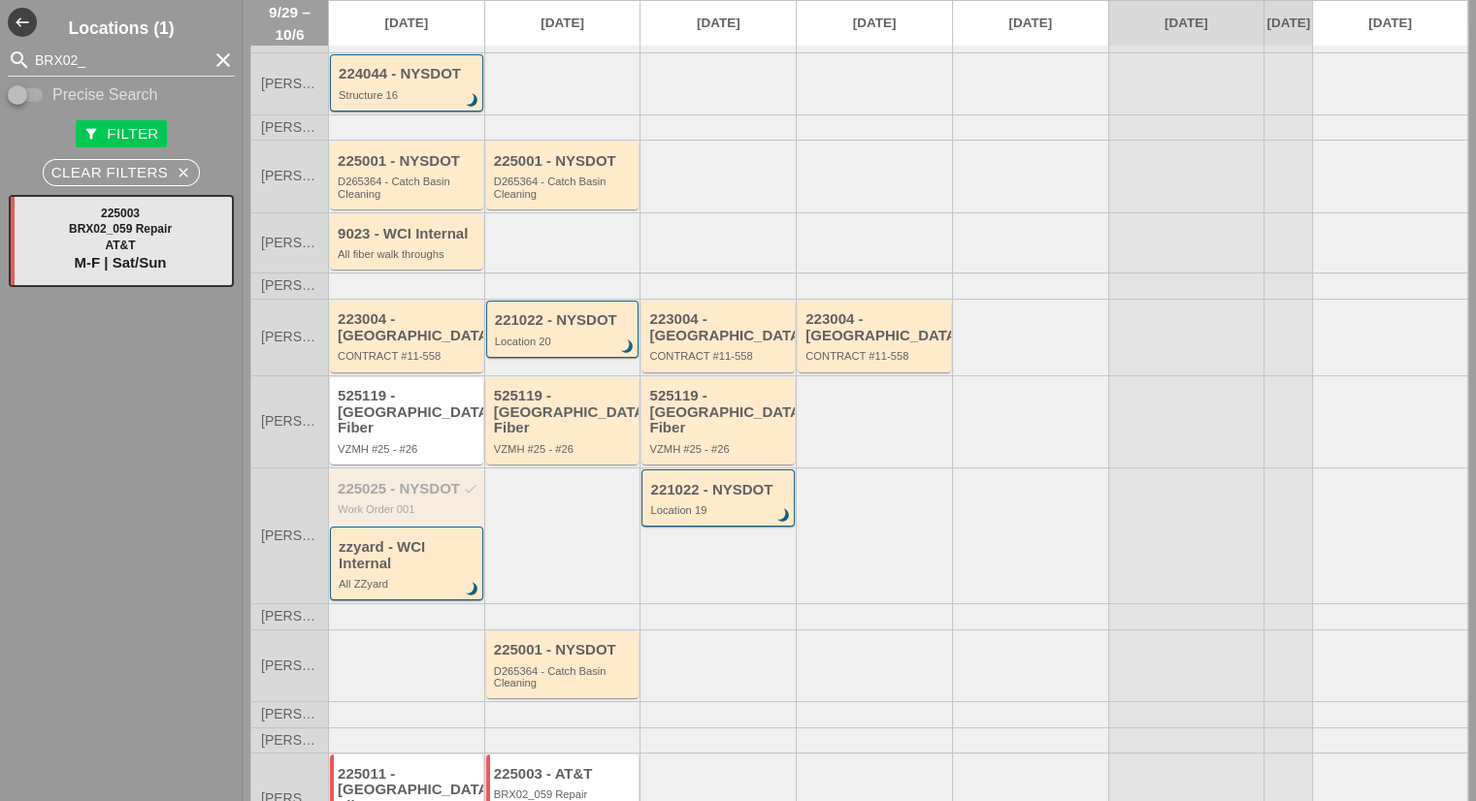
scroll to position [187, 0]
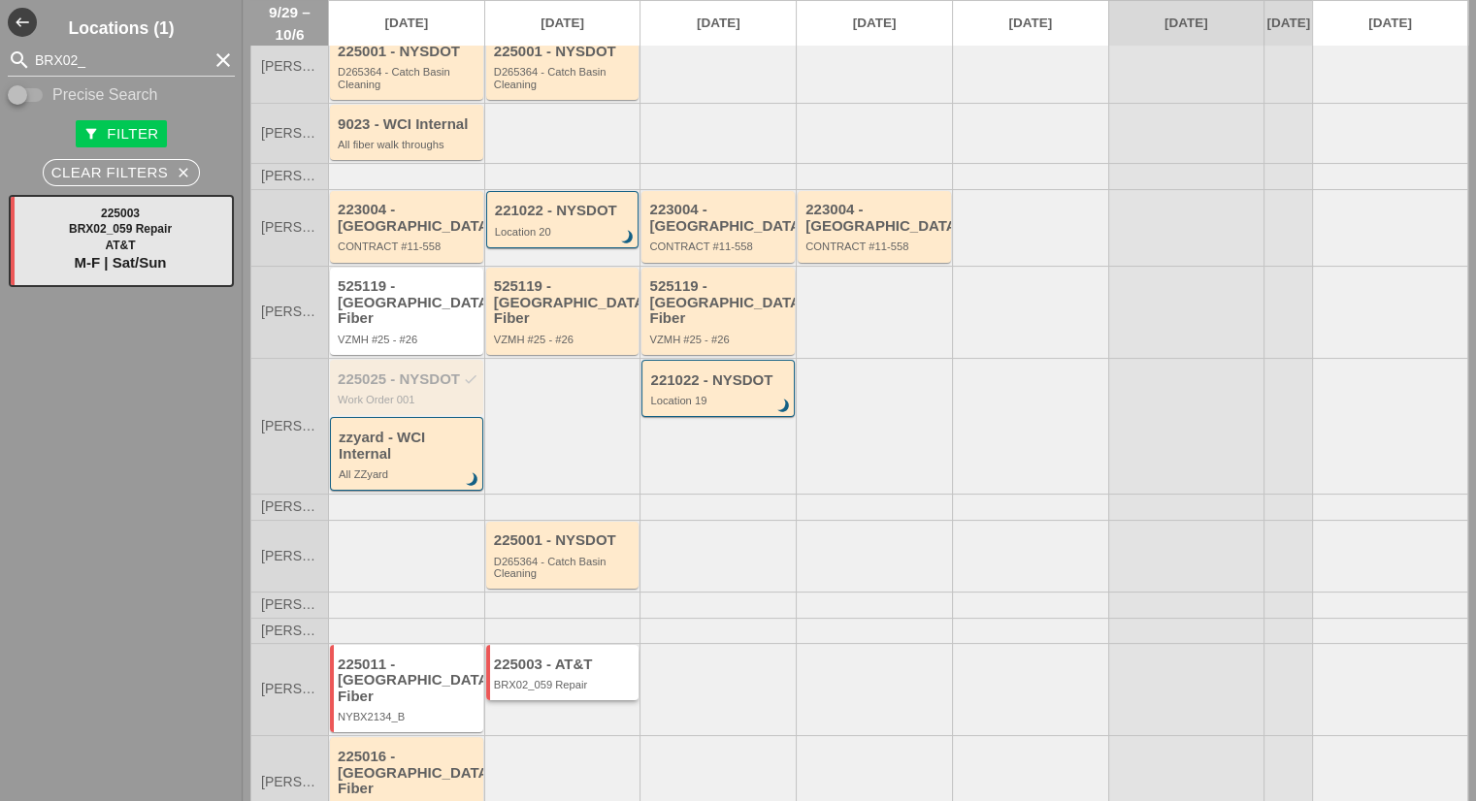
click at [568, 679] on div "BRX02_059 Repair" at bounding box center [564, 685] width 141 height 12
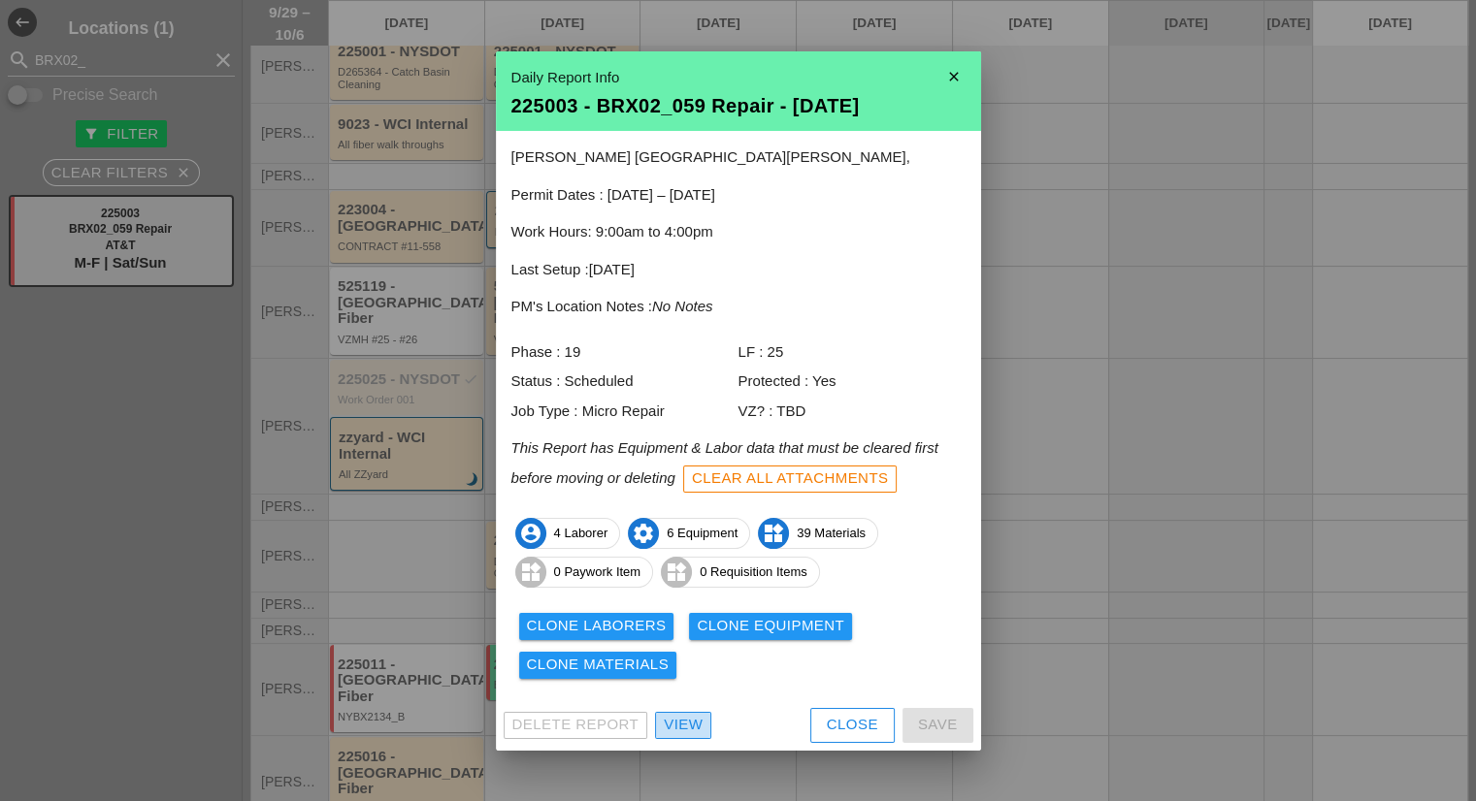
click at [677, 726] on div "View" at bounding box center [683, 725] width 39 height 22
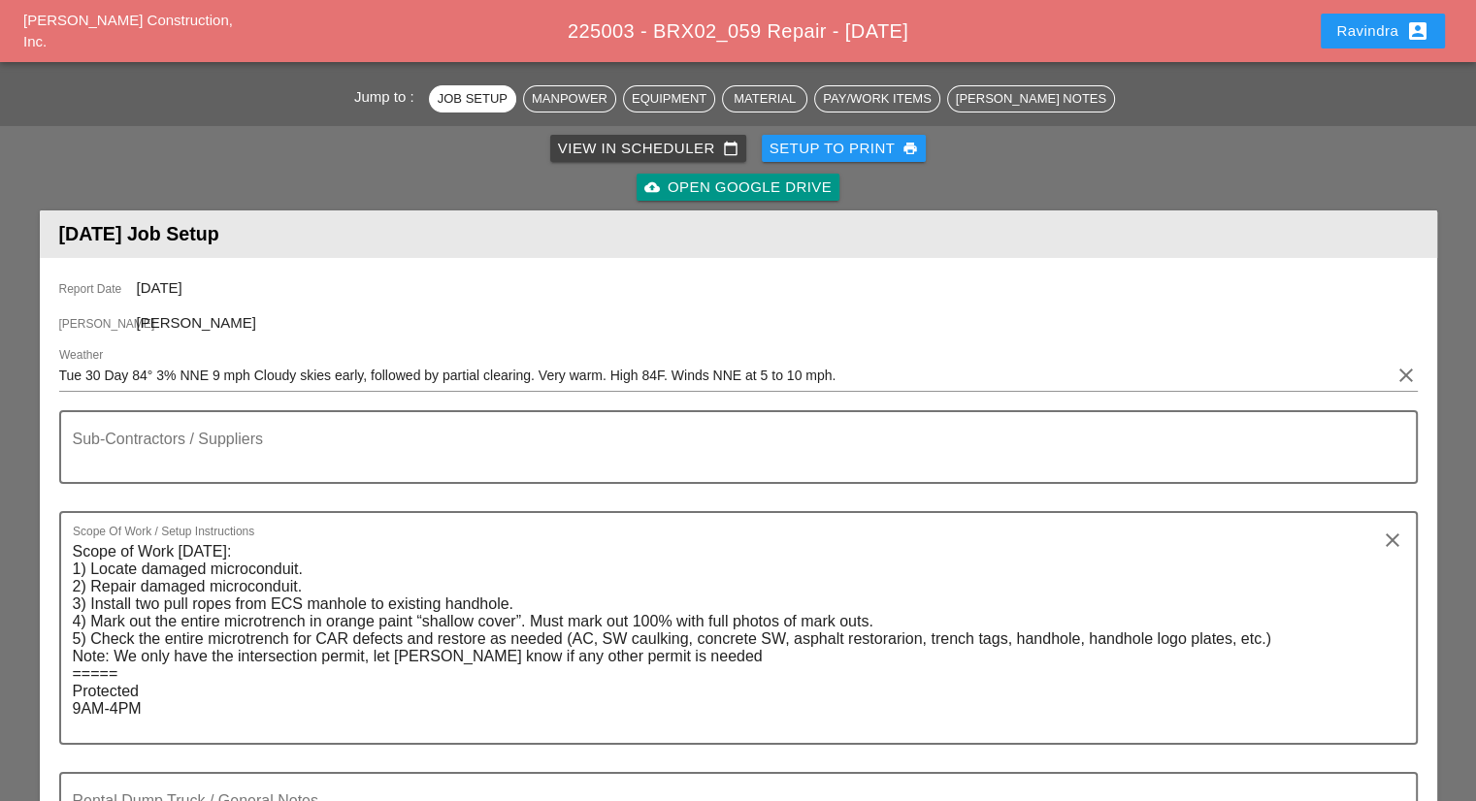
scroll to position [679, 0]
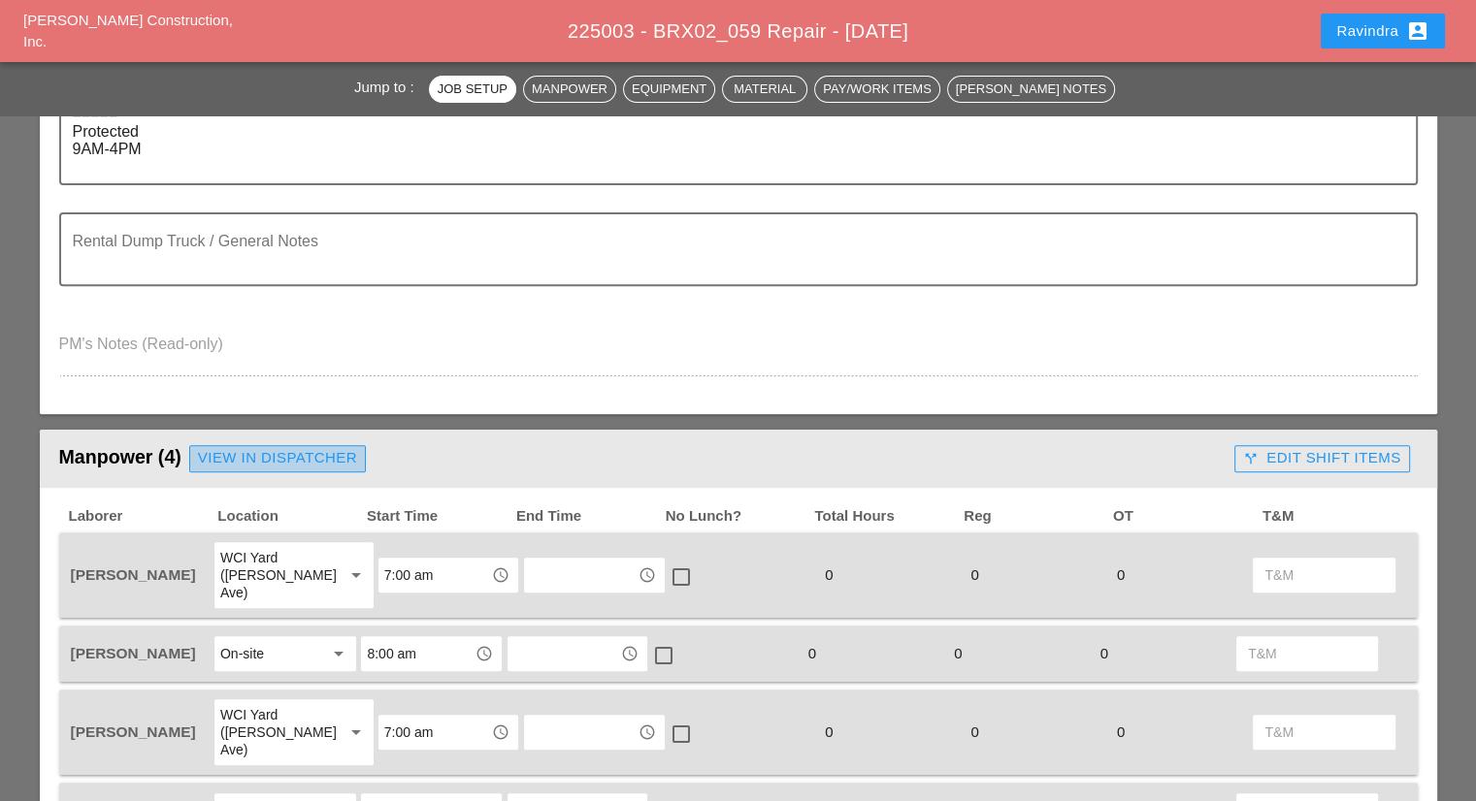
click at [281, 460] on div "View in Dispatcher" at bounding box center [277, 458] width 159 height 22
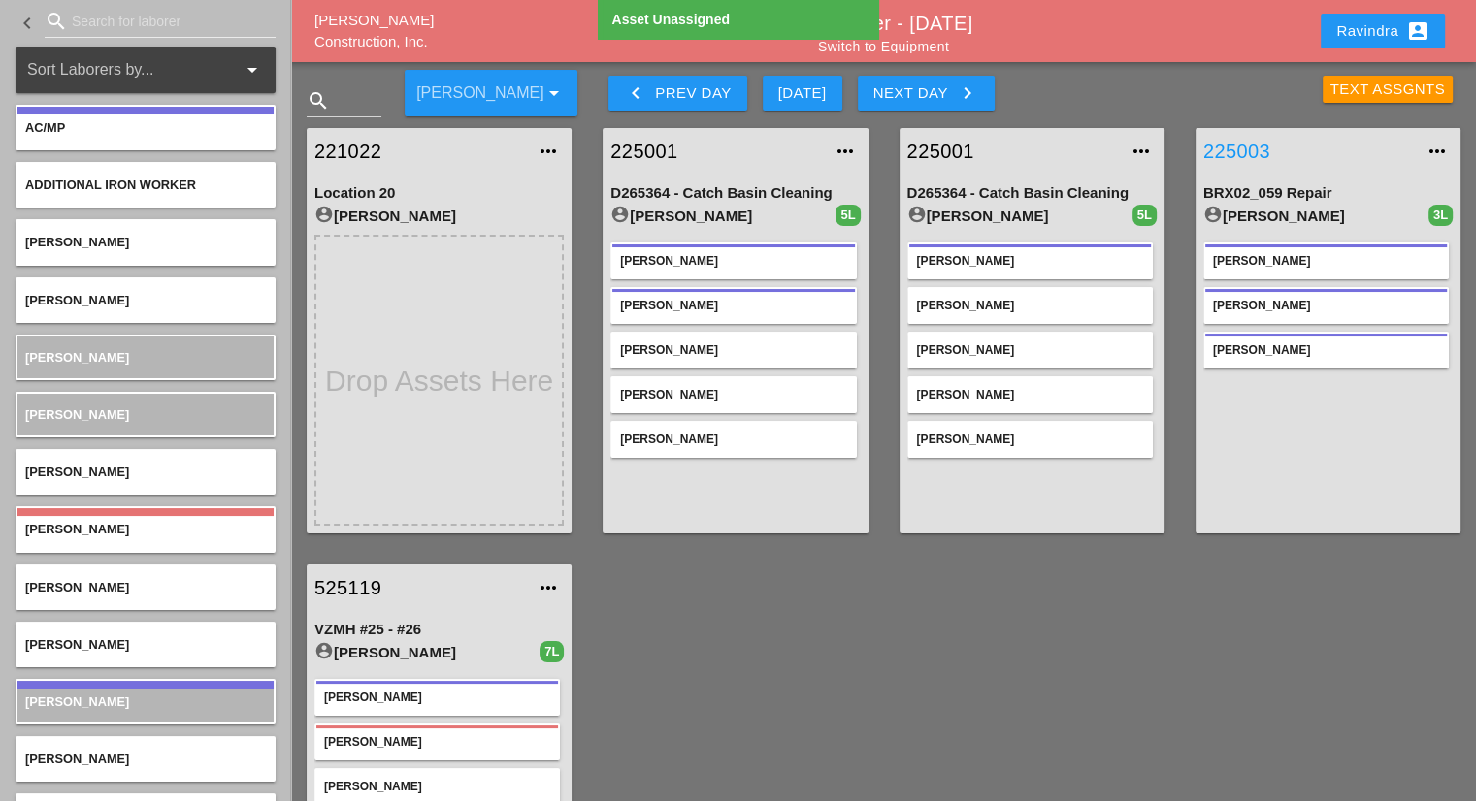
click at [1243, 155] on link "225003" at bounding box center [1308, 151] width 211 height 29
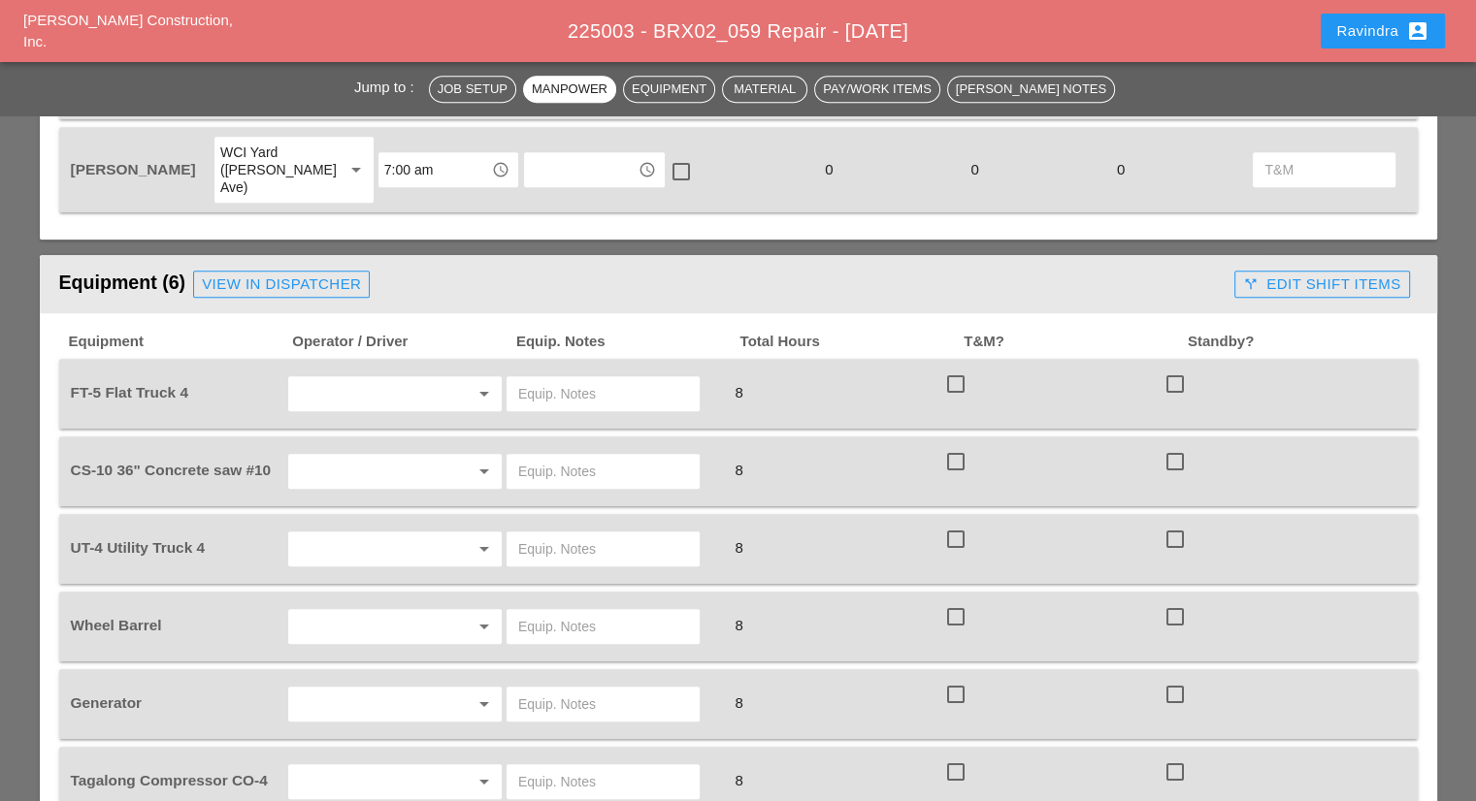
scroll to position [1261, 0]
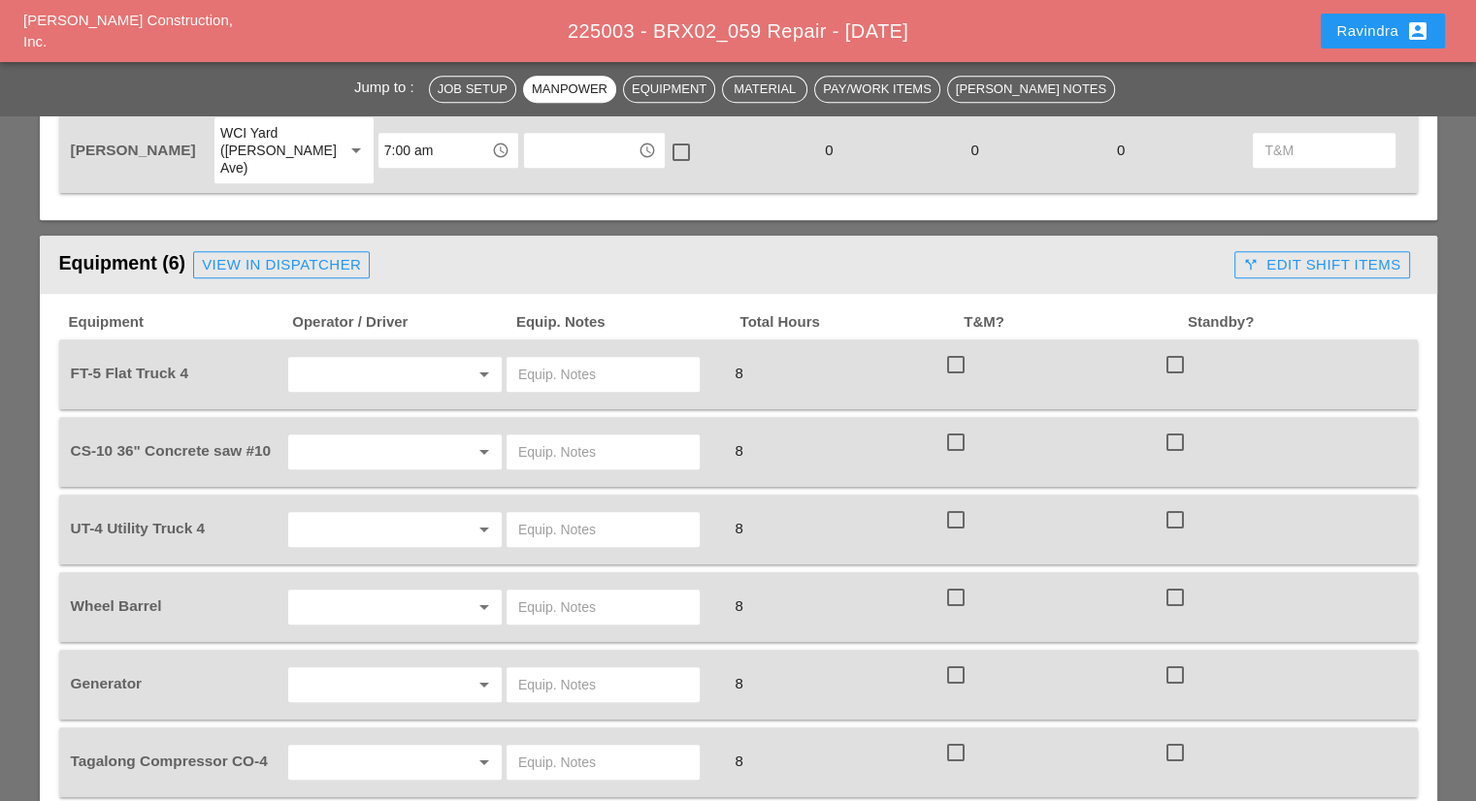
click at [445, 363] on div at bounding box center [456, 374] width 23 height 23
click at [369, 440] on div "[PERSON_NAME]" at bounding box center [395, 454] width 182 height 39
type input "[PERSON_NAME]"
click at [563, 359] on input "text" at bounding box center [603, 374] width 170 height 31
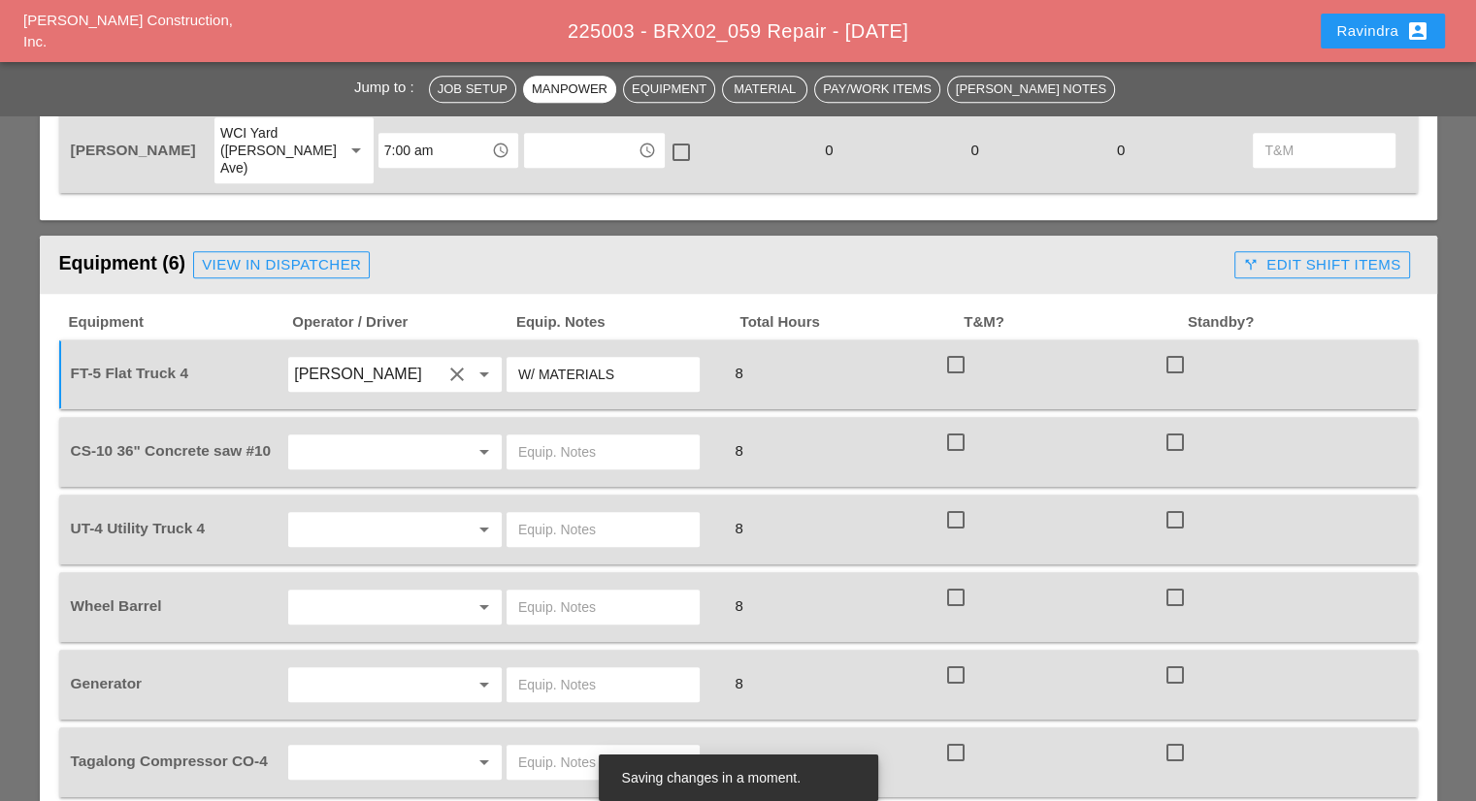
type input "W/ MATERIALS"
click at [414, 425] on div "arrow_drop_down" at bounding box center [394, 452] width 219 height 54
click at [404, 437] on input "text" at bounding box center [367, 452] width 147 height 31
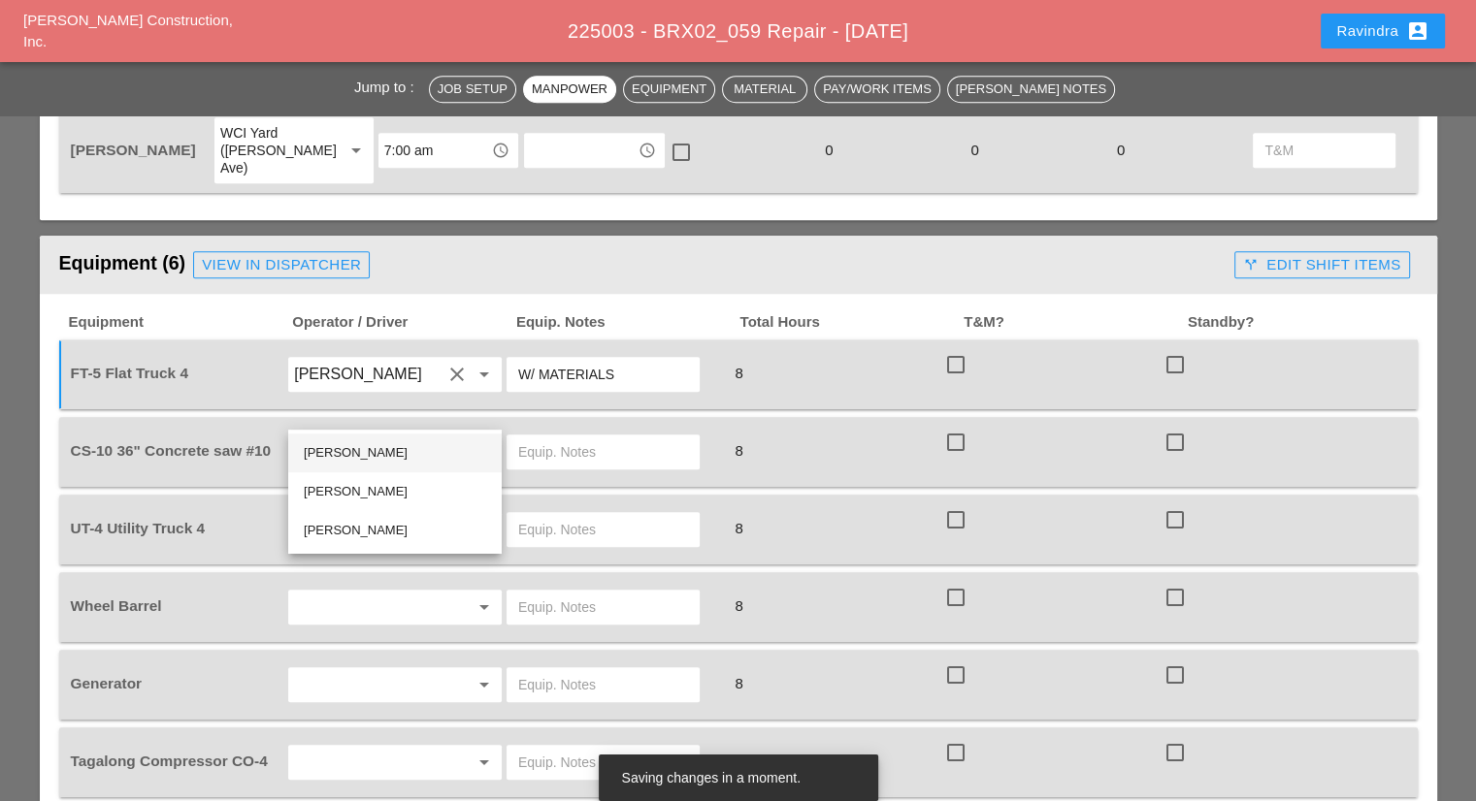
drag, startPoint x: 342, startPoint y: 457, endPoint x: 573, endPoint y: 414, distance: 234.8
click at [342, 456] on div "[PERSON_NAME]" at bounding box center [395, 452] width 182 height 23
type input "[PERSON_NAME]"
click at [584, 437] on input "text" at bounding box center [603, 452] width 170 height 31
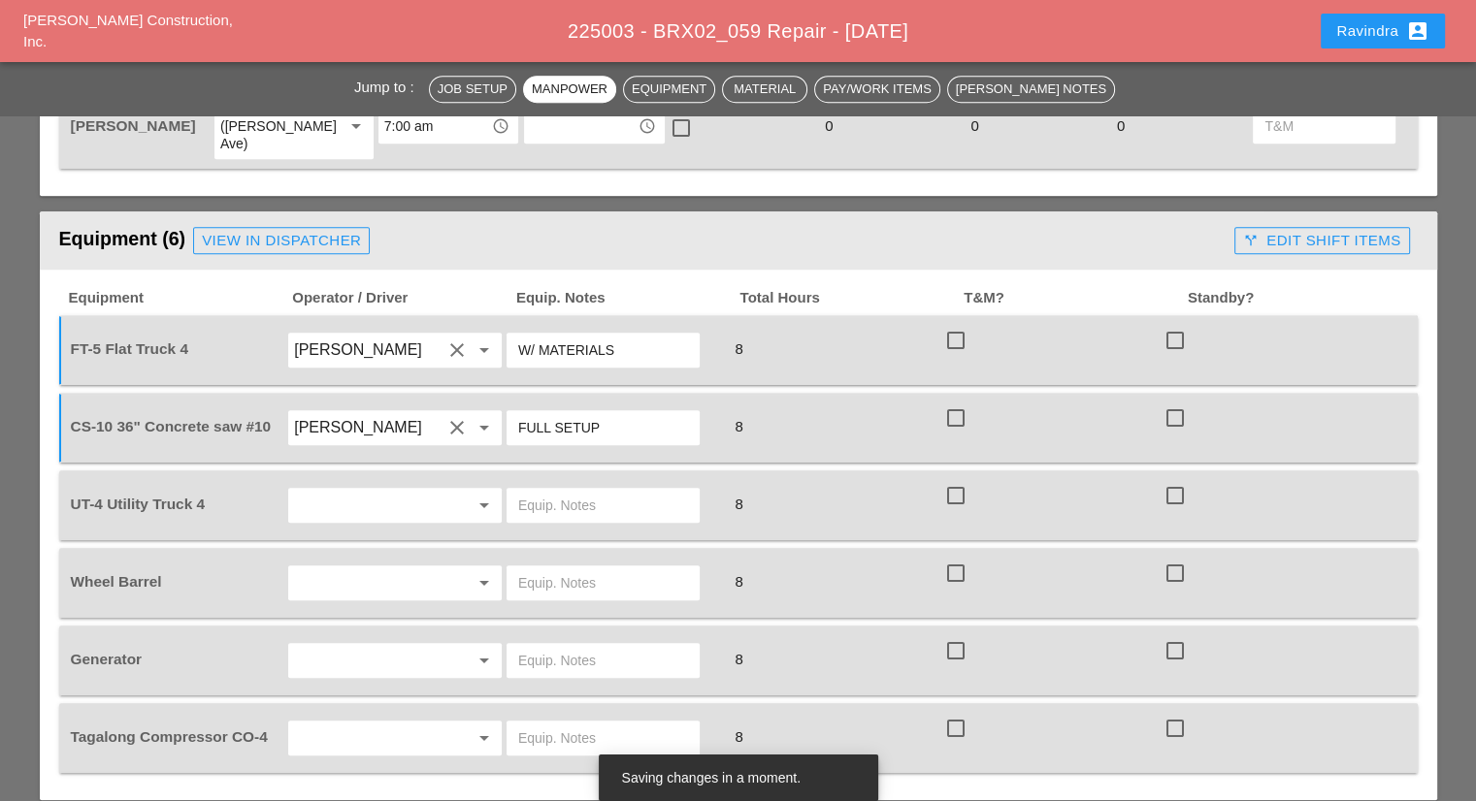
scroll to position [1358, 0]
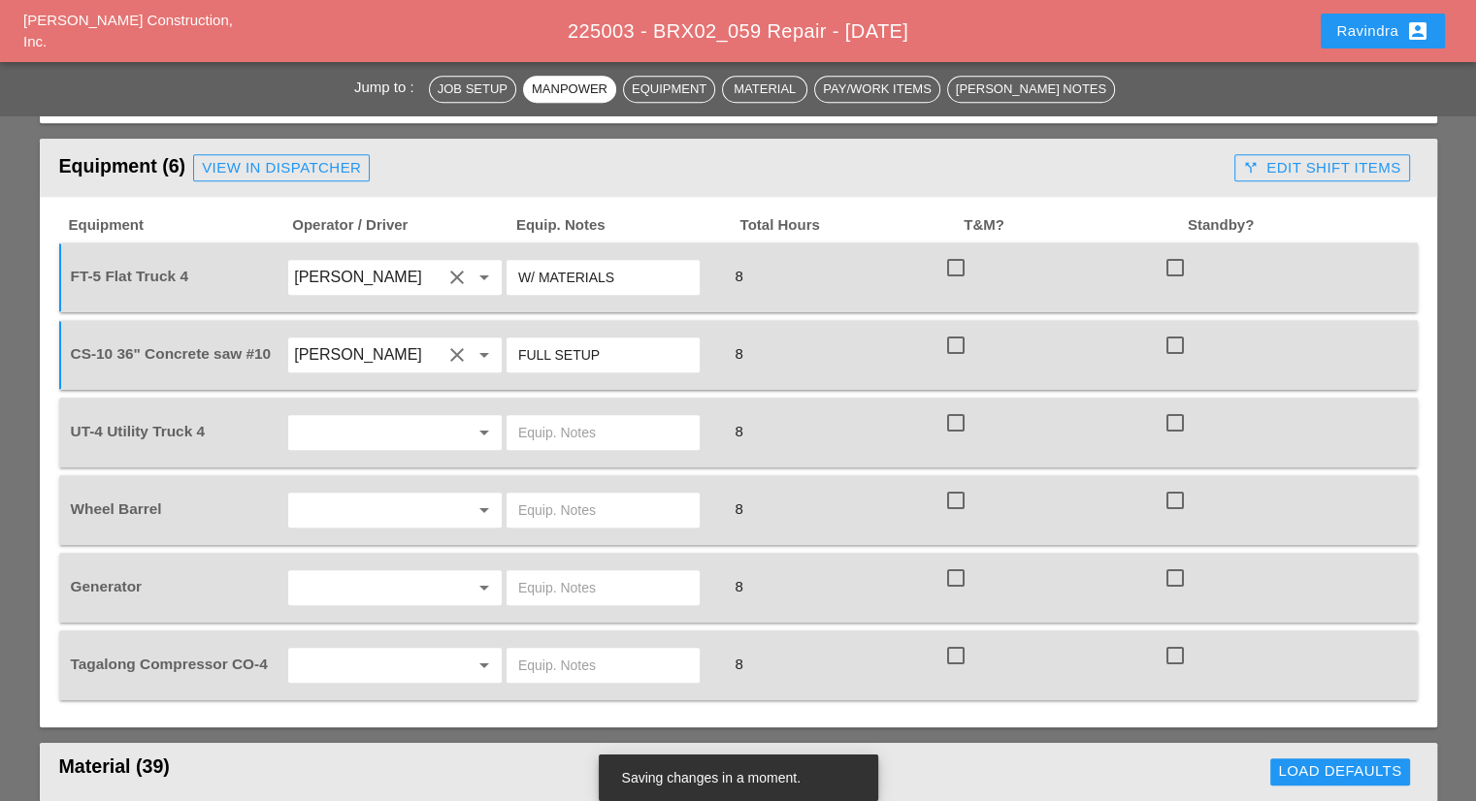
type input "FULL SETUP"
click at [402, 417] on input "text" at bounding box center [367, 432] width 147 height 31
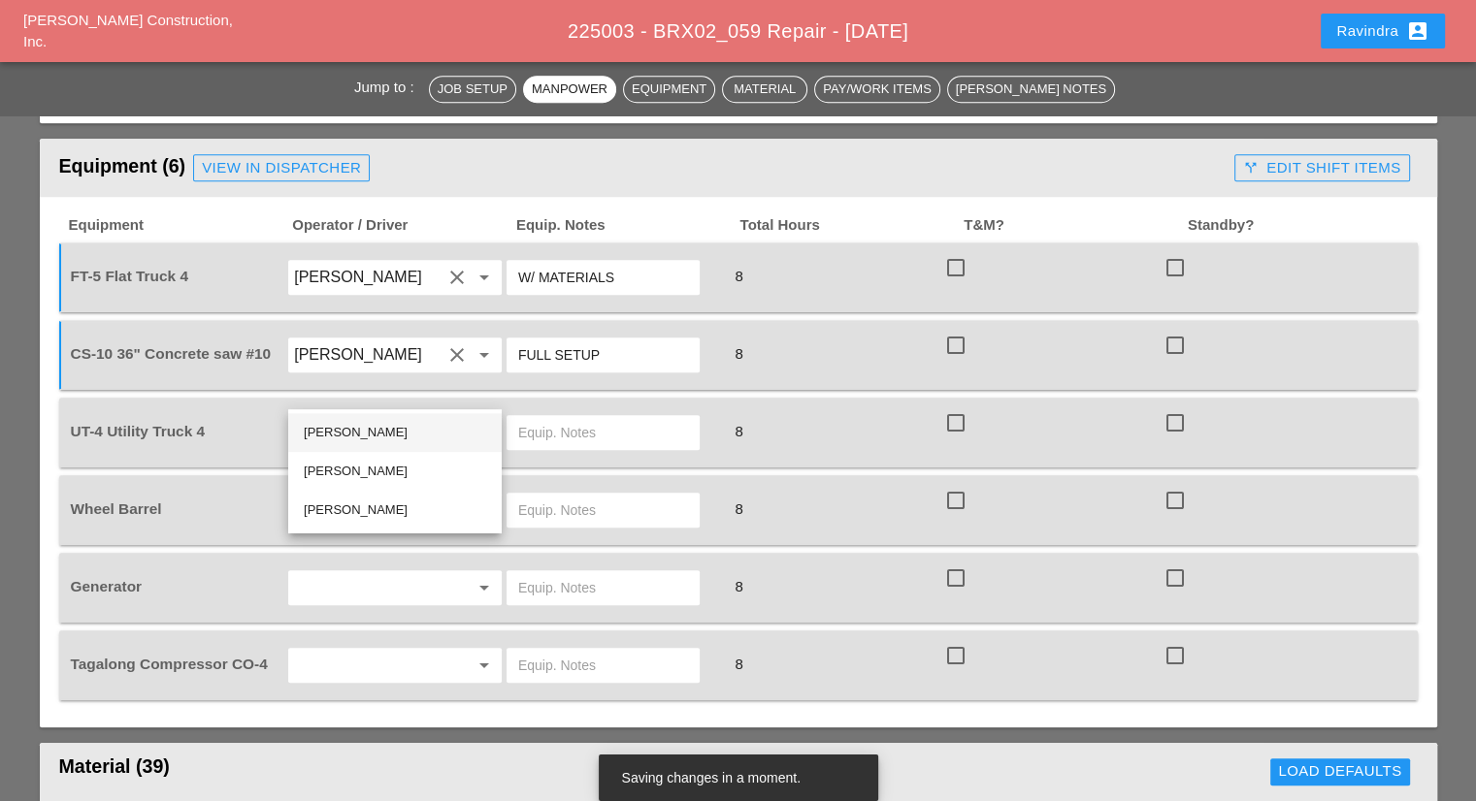
click at [360, 424] on div "[PERSON_NAME]" at bounding box center [395, 432] width 182 height 23
type input "[PERSON_NAME]"
click at [564, 417] on input "text" at bounding box center [603, 432] width 170 height 31
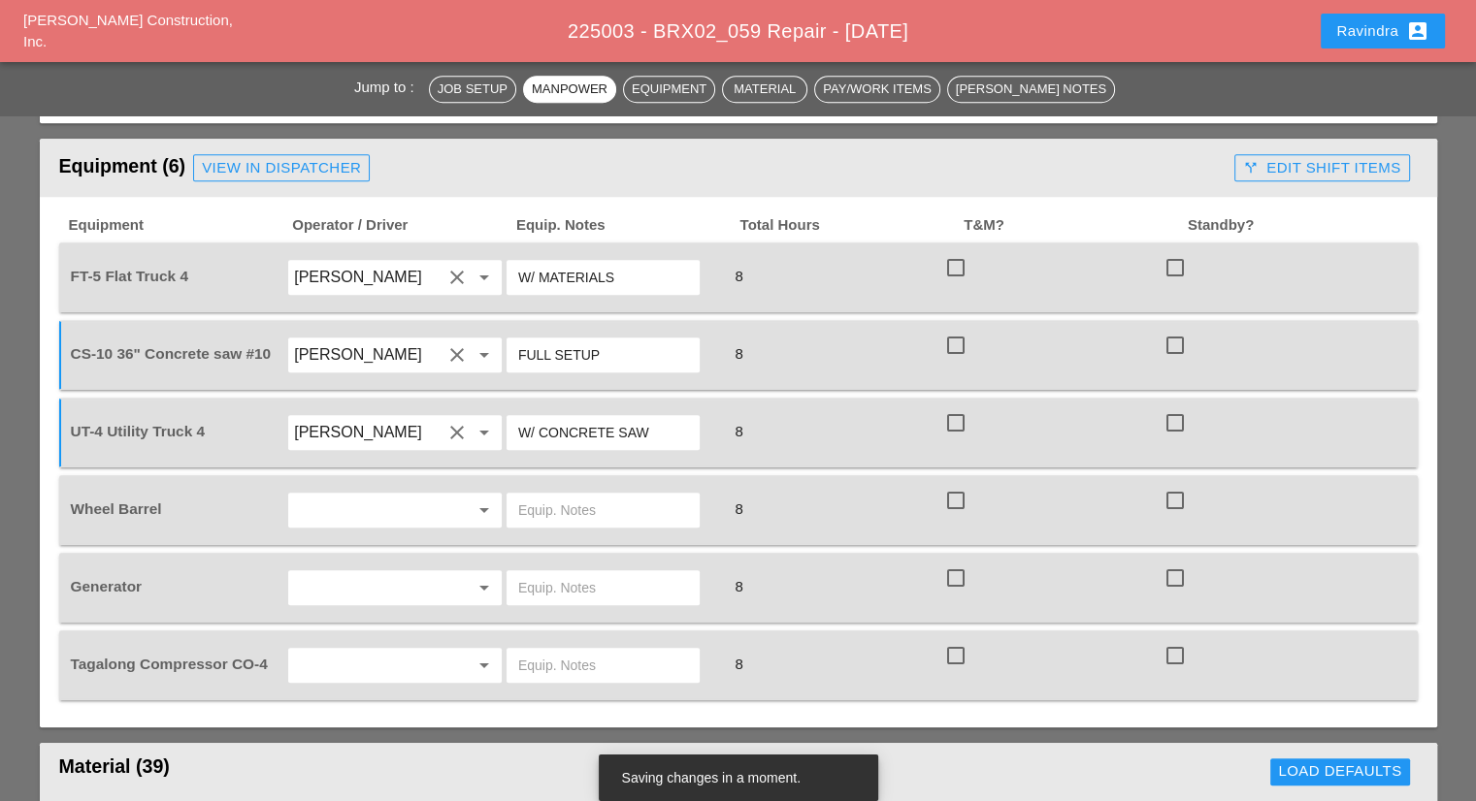
type input "W/ CONCRETE SAW"
click at [452, 499] on div at bounding box center [456, 510] width 23 height 23
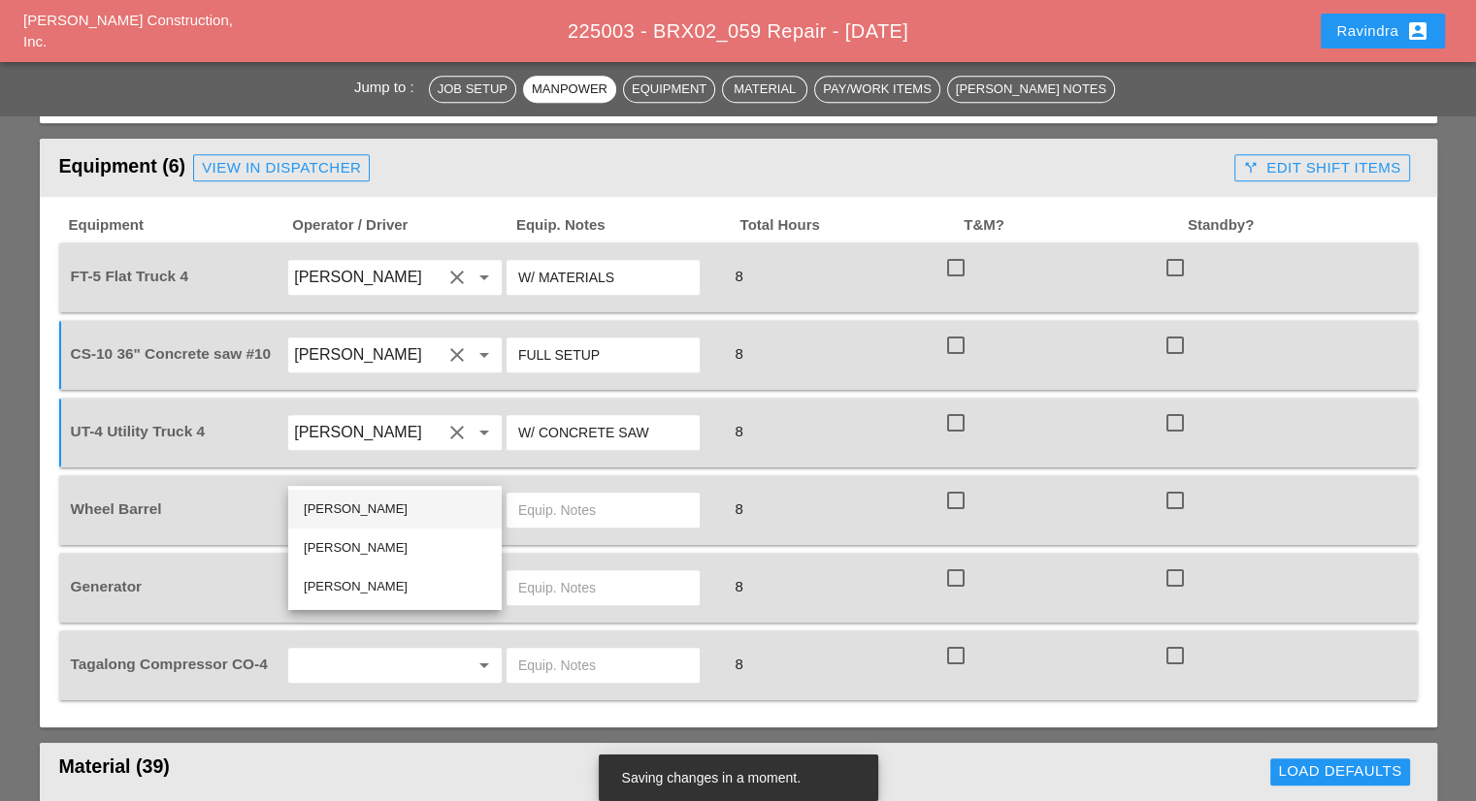
click at [397, 499] on div "[PERSON_NAME]" at bounding box center [395, 509] width 182 height 23
type input "[PERSON_NAME]"
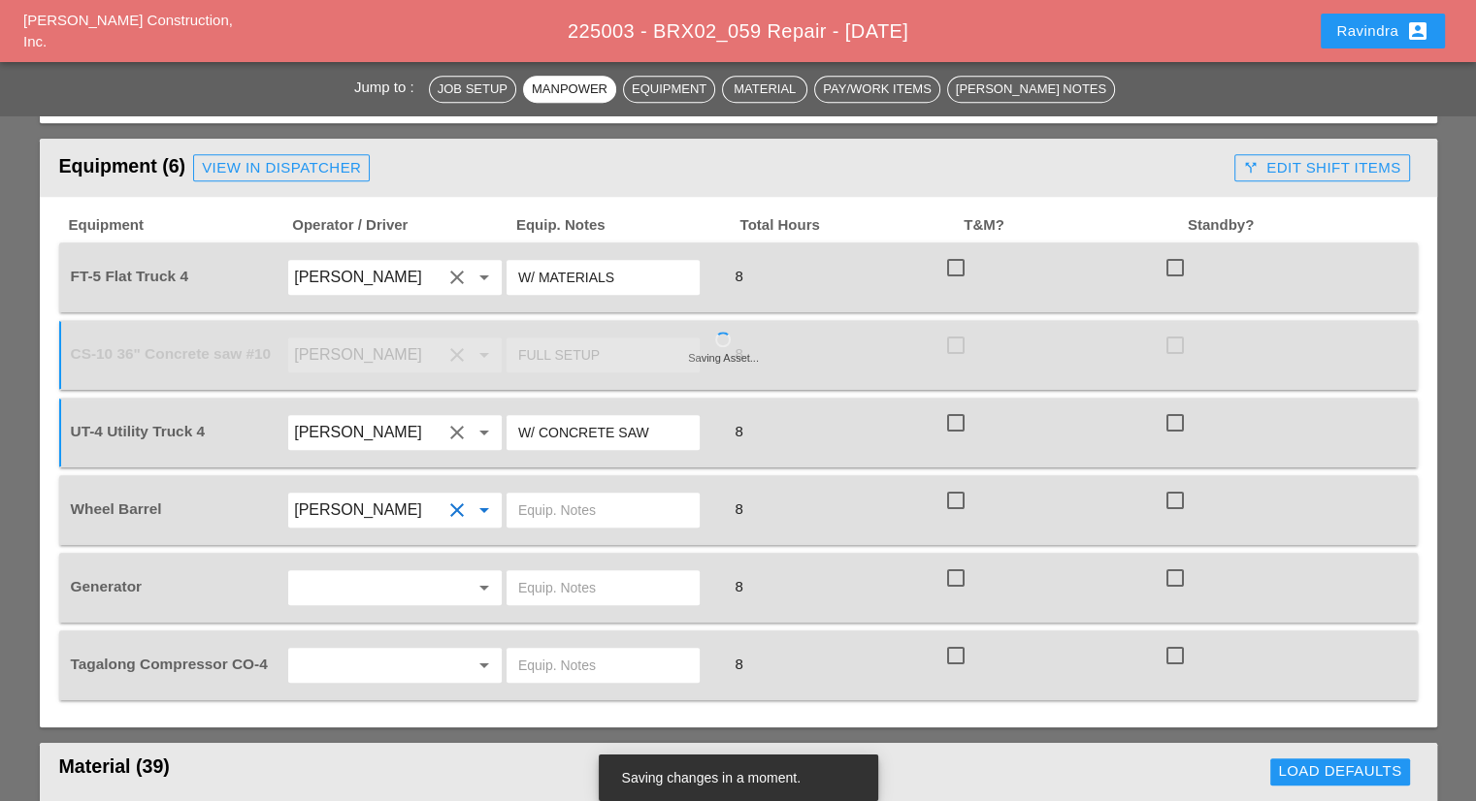
click at [549, 495] on input "text" at bounding box center [603, 510] width 170 height 31
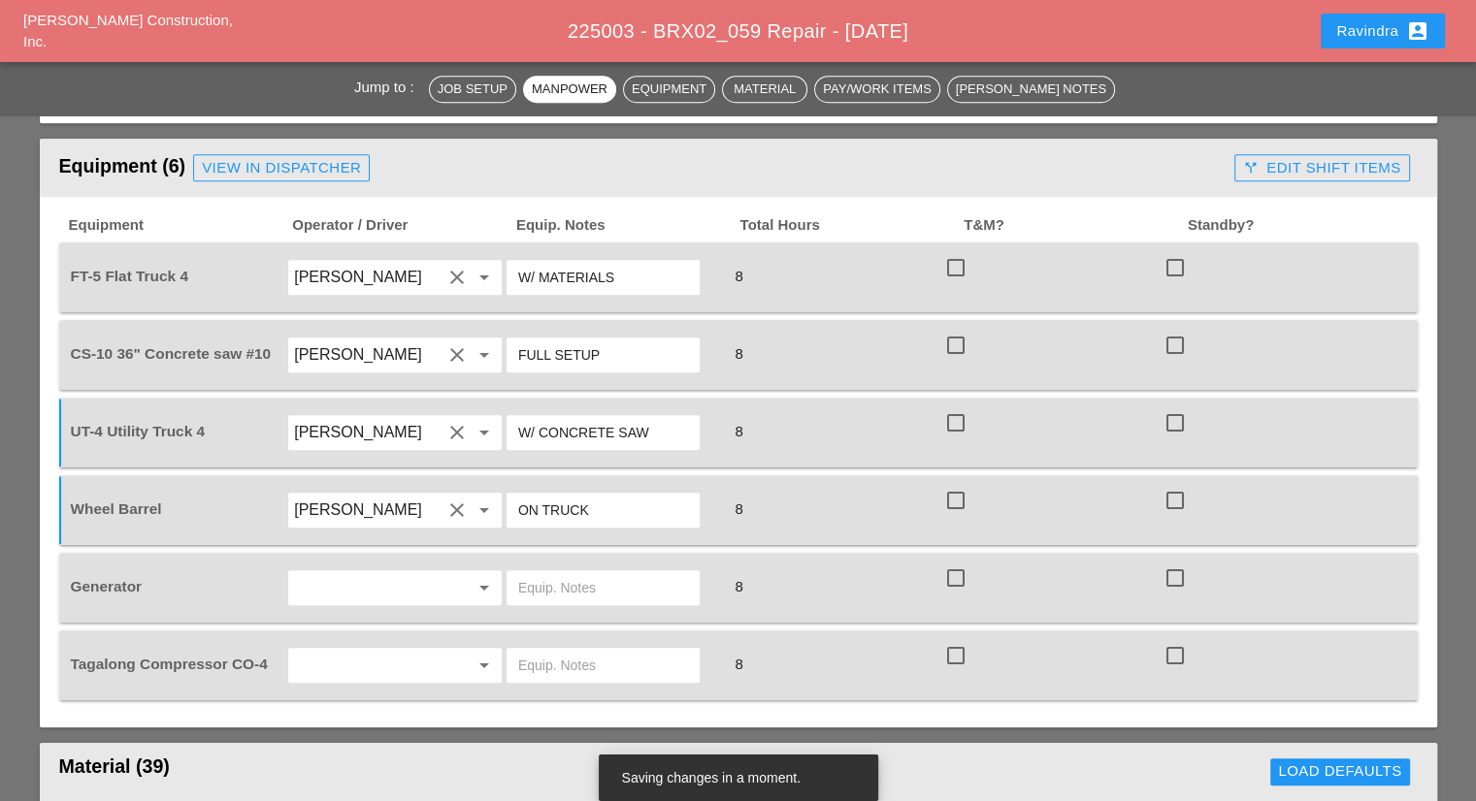
type input "ON TRUCK"
click at [419, 572] on input "text" at bounding box center [367, 587] width 147 height 31
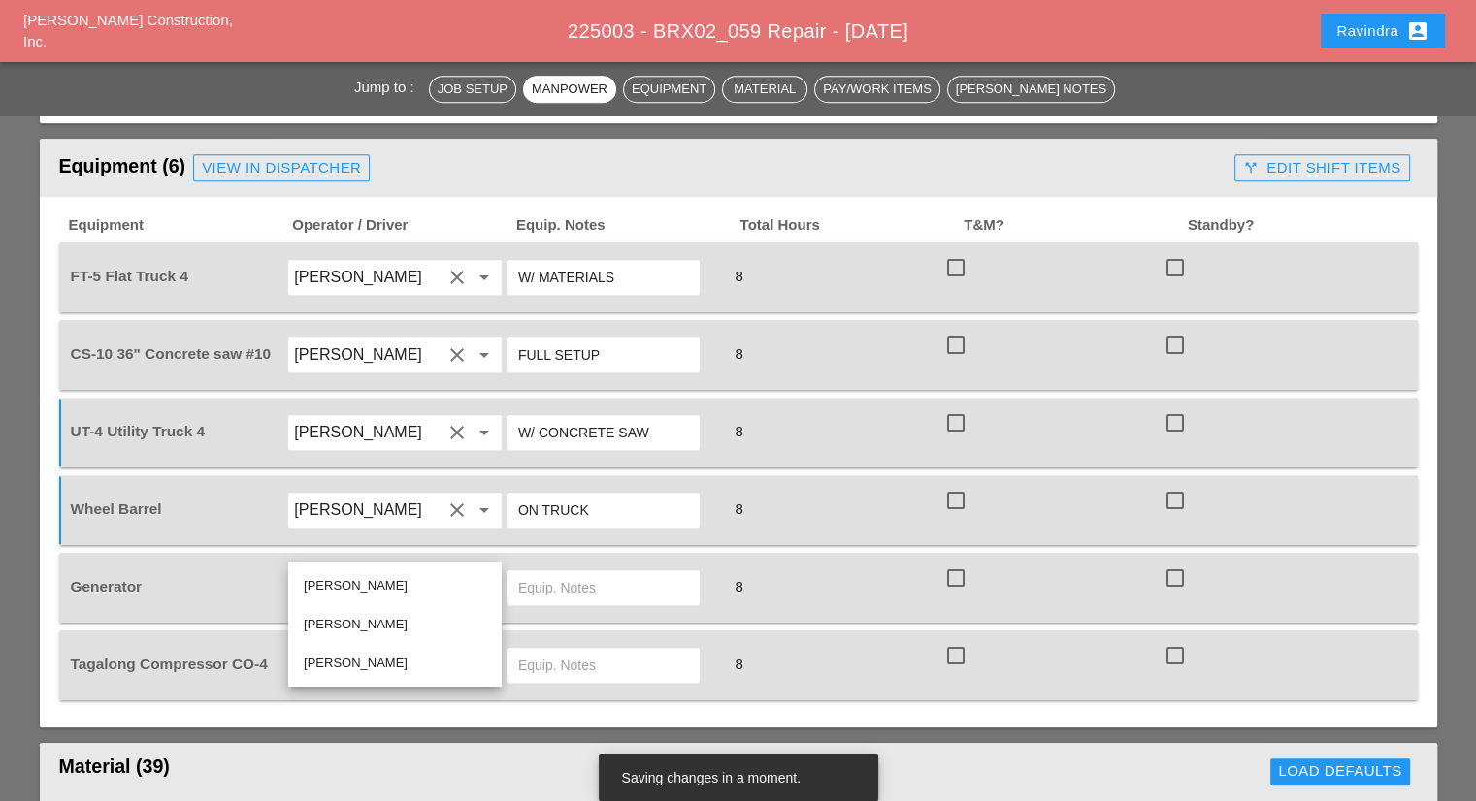
click at [394, 575] on div "[PERSON_NAME]" at bounding box center [395, 585] width 182 height 23
type input "[PERSON_NAME]"
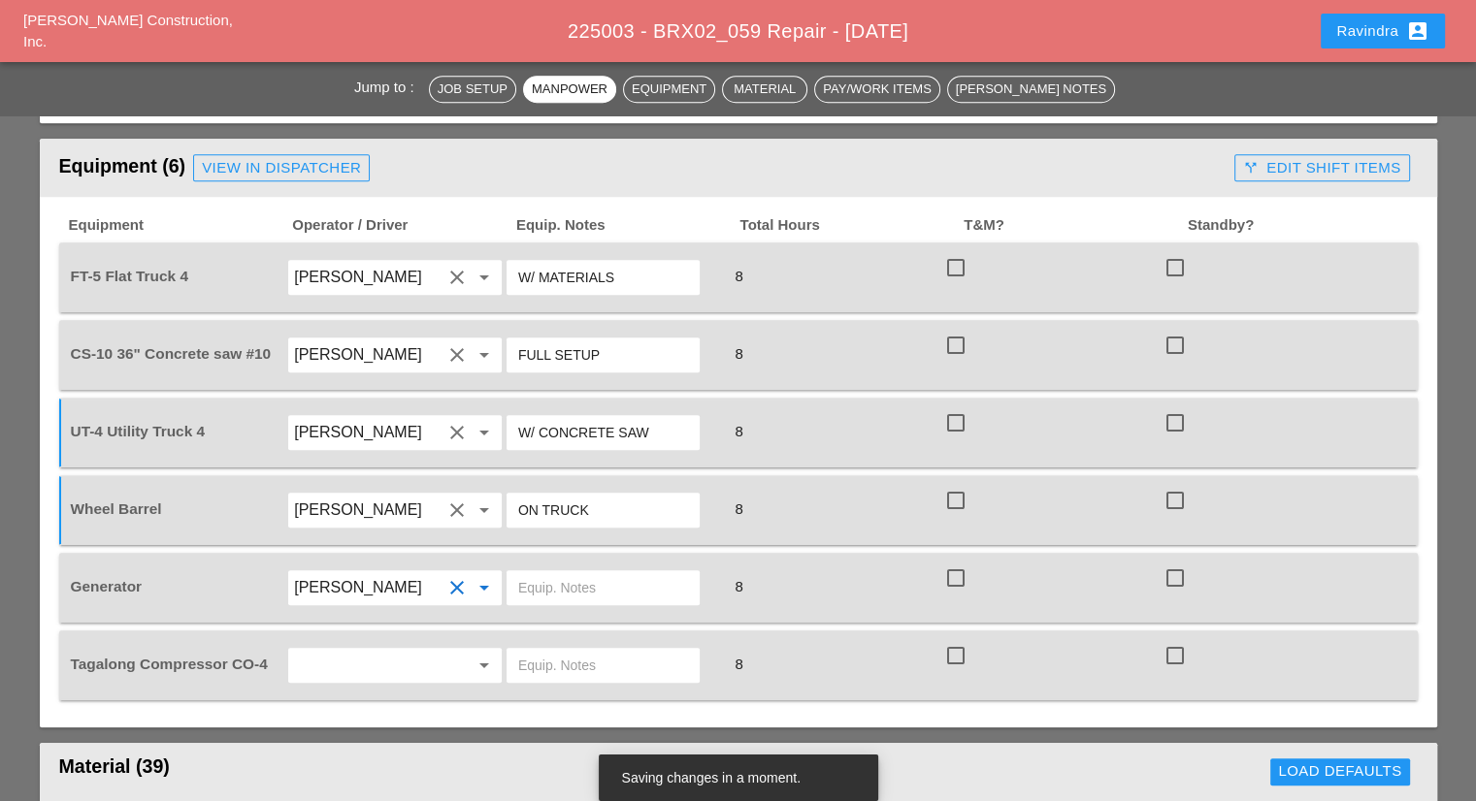
click at [604, 572] on input "text" at bounding box center [603, 587] width 170 height 31
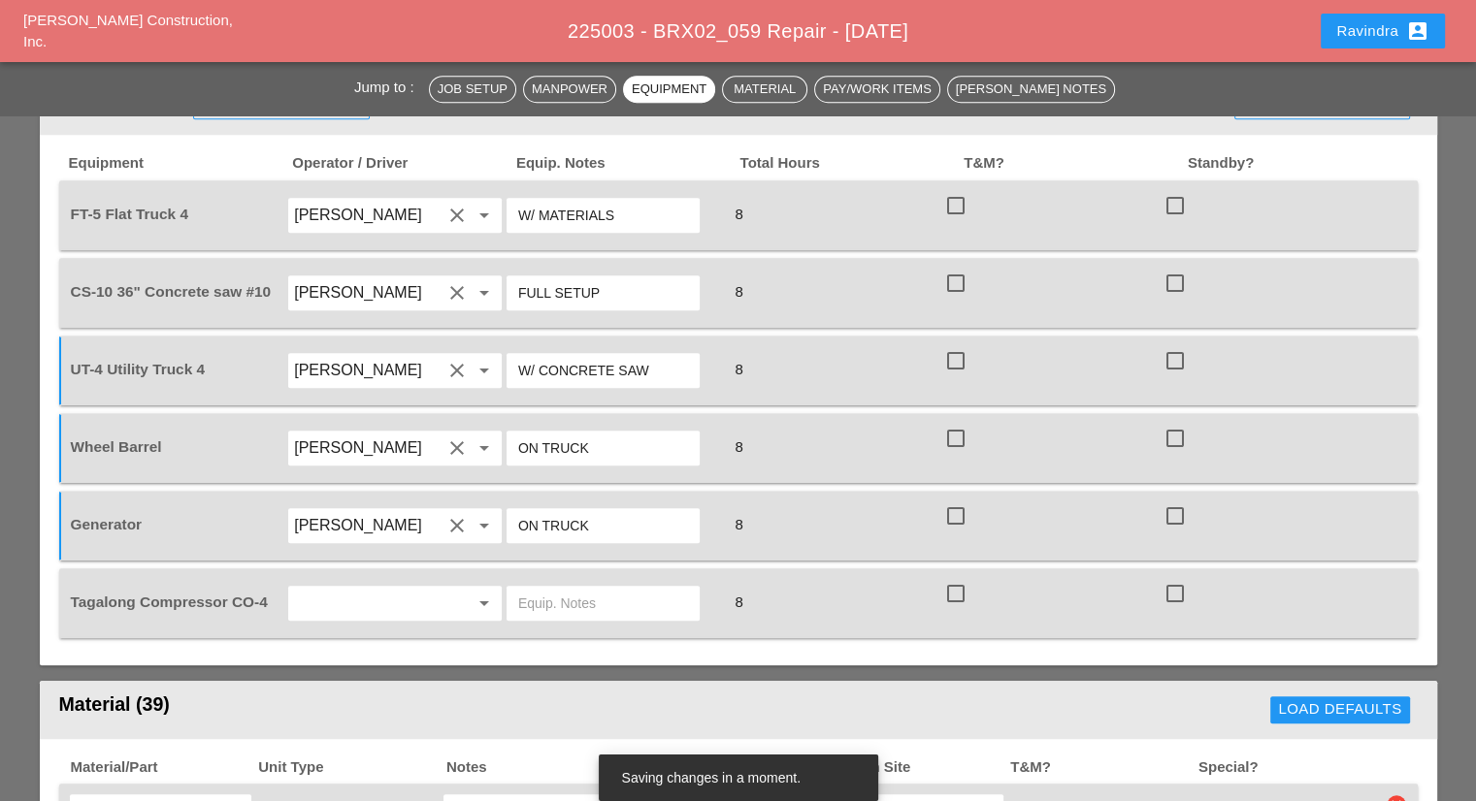
scroll to position [1455, 0]
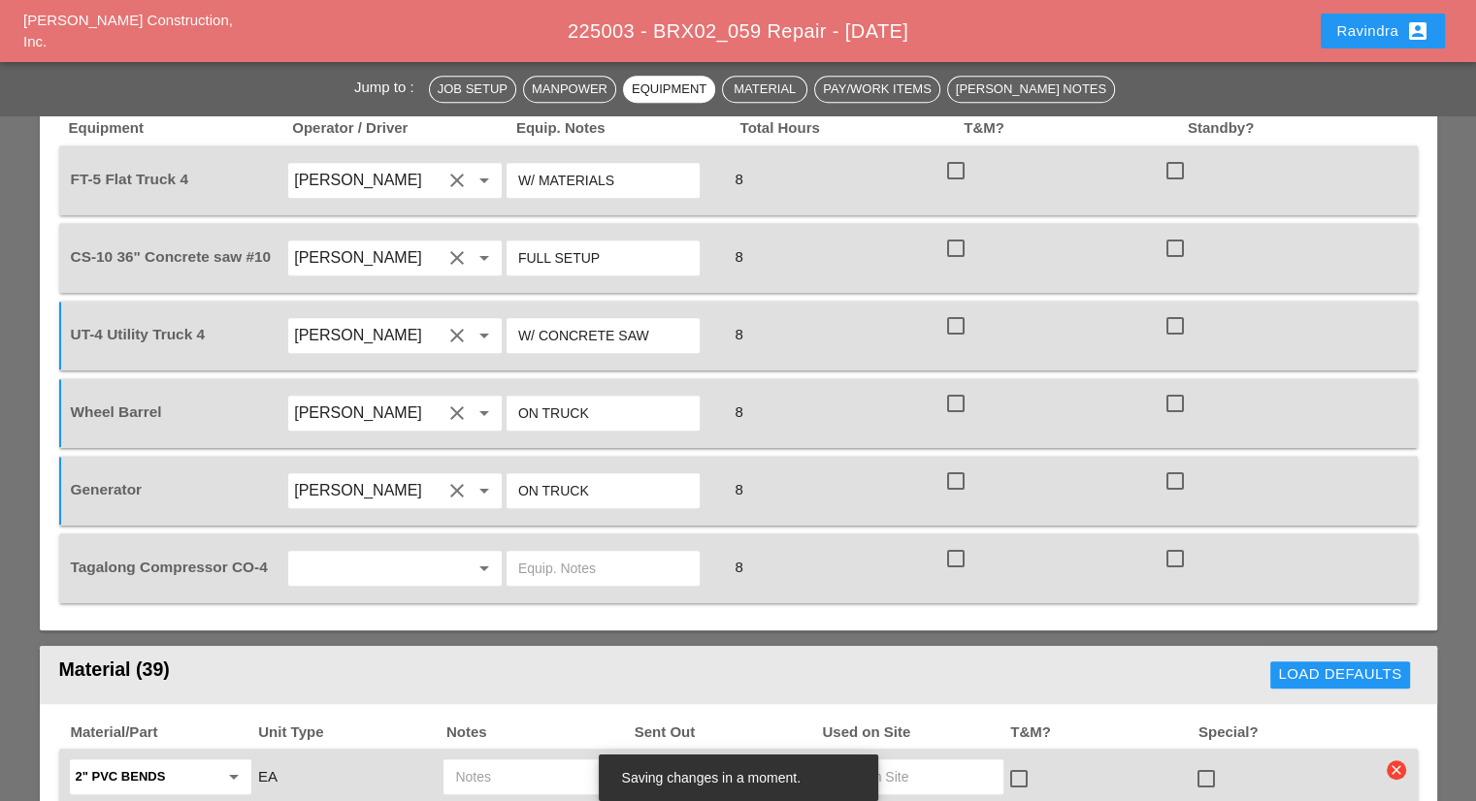
type input "ON TRUCK"
click at [330, 553] on input "text" at bounding box center [367, 568] width 147 height 31
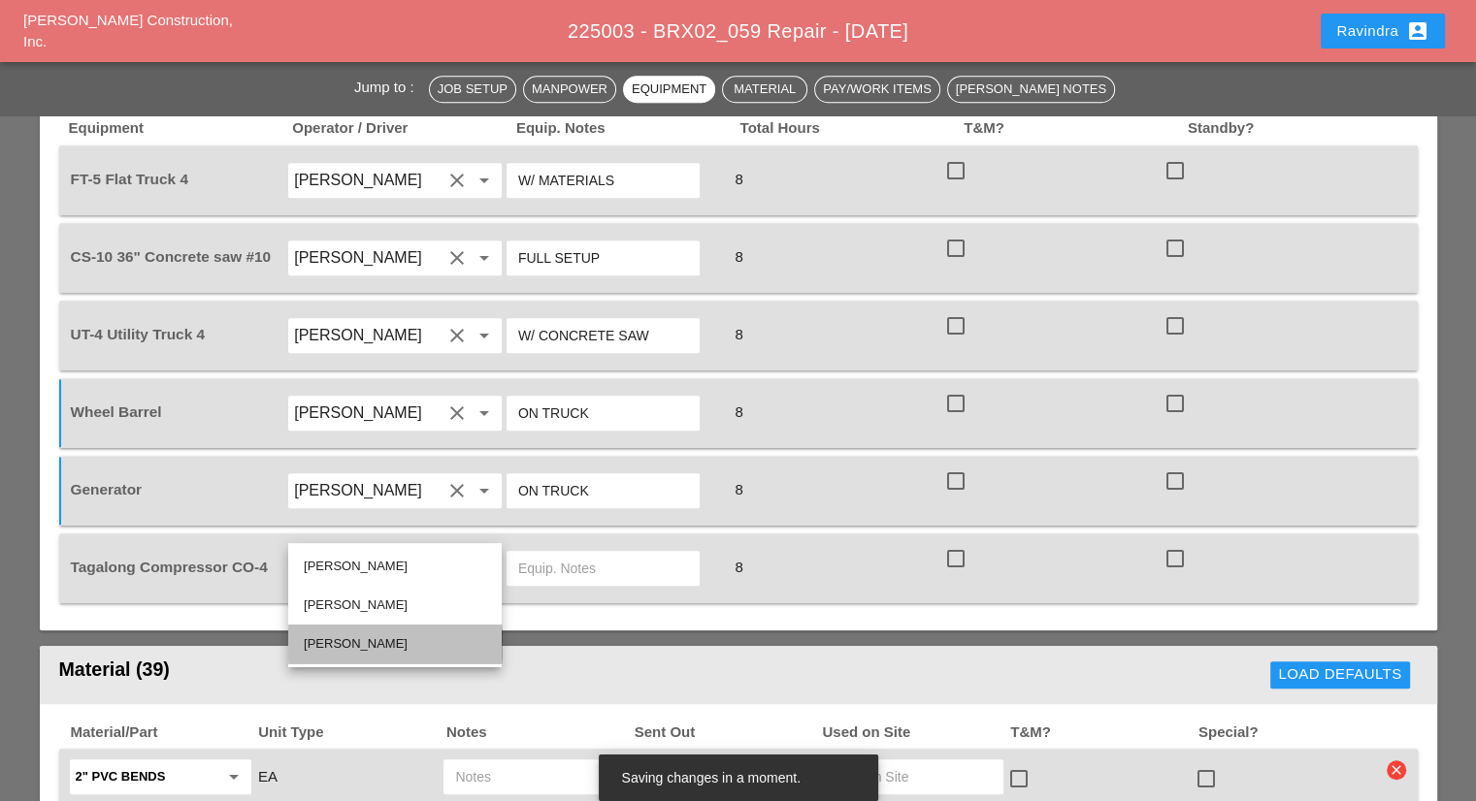
click at [333, 637] on div "[PERSON_NAME]" at bounding box center [395, 644] width 182 height 23
type input "[PERSON_NAME]"
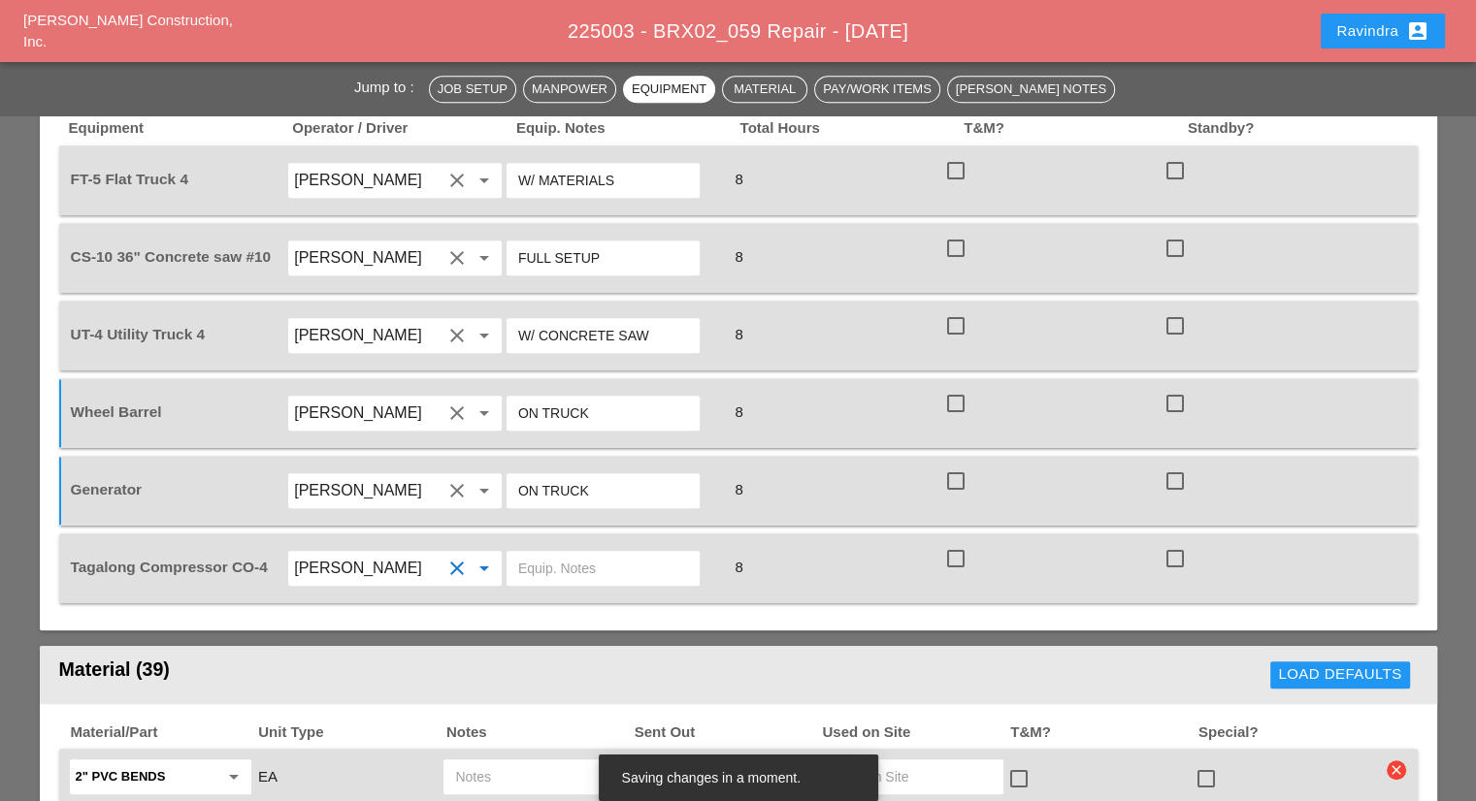
click at [585, 553] on input "text" at bounding box center [603, 568] width 170 height 31
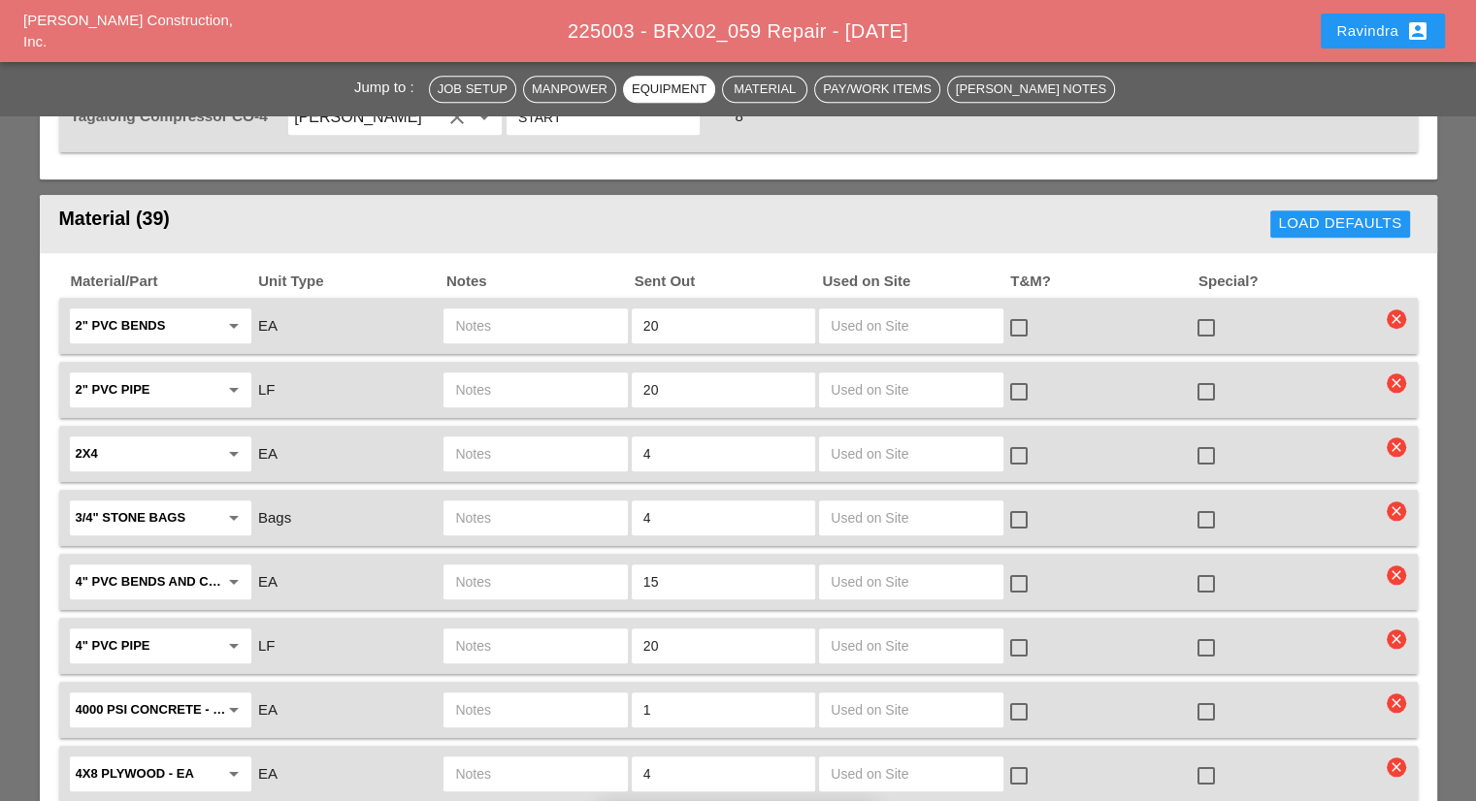
scroll to position [1940, 0]
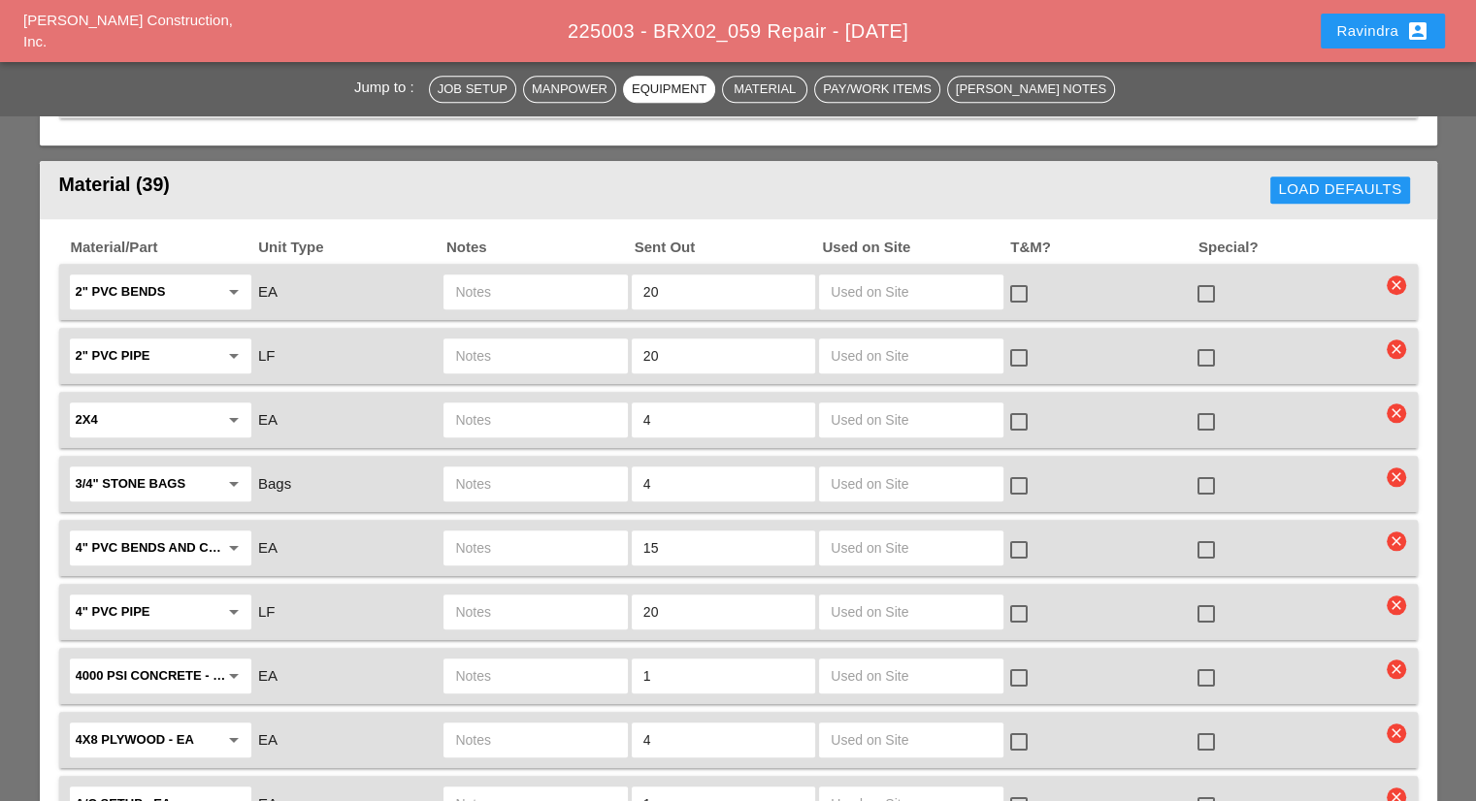
type input "START"
click at [1212, 662] on div at bounding box center [1205, 678] width 33 height 33
checkbox input "true"
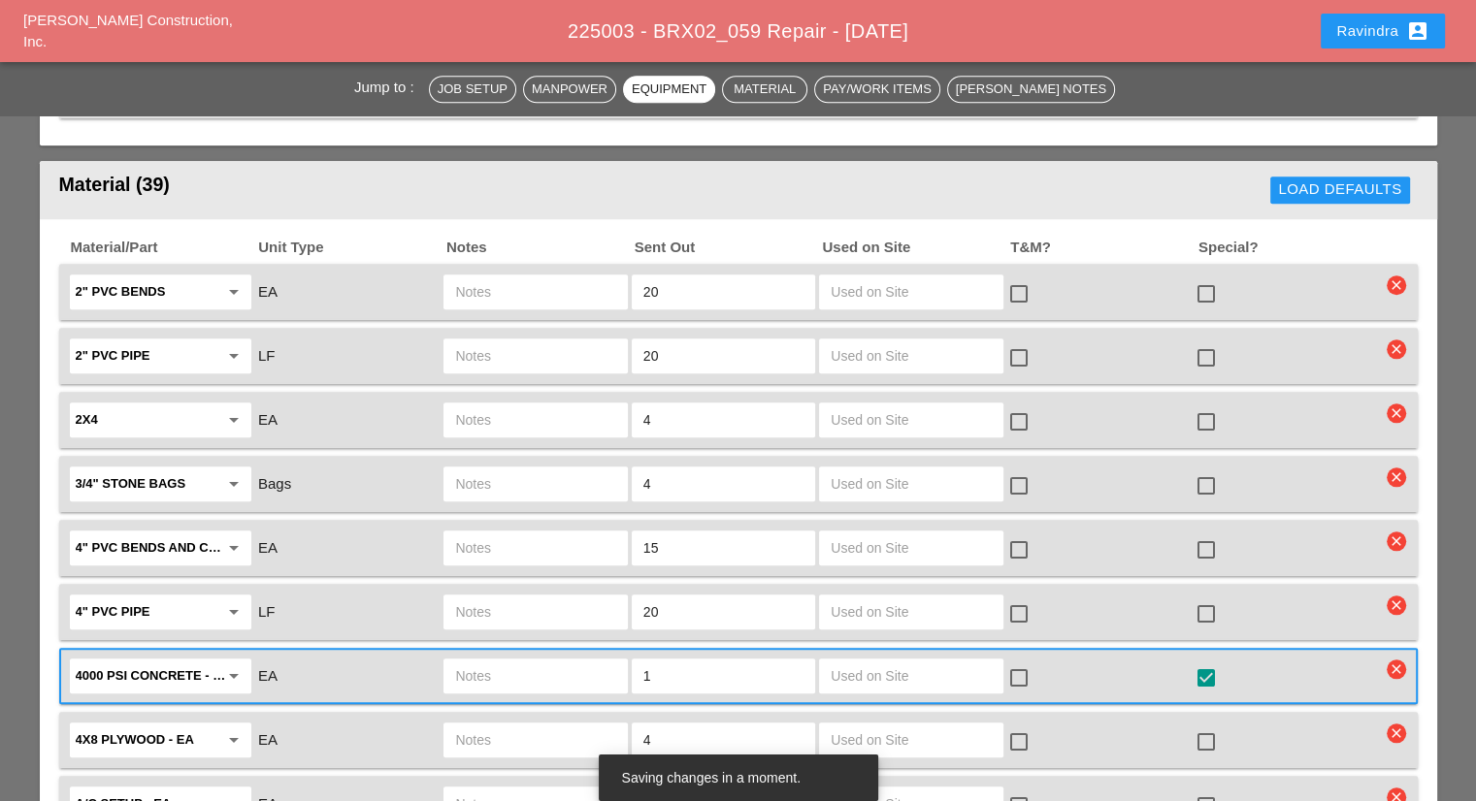
click at [474, 661] on input "text" at bounding box center [535, 676] width 160 height 31
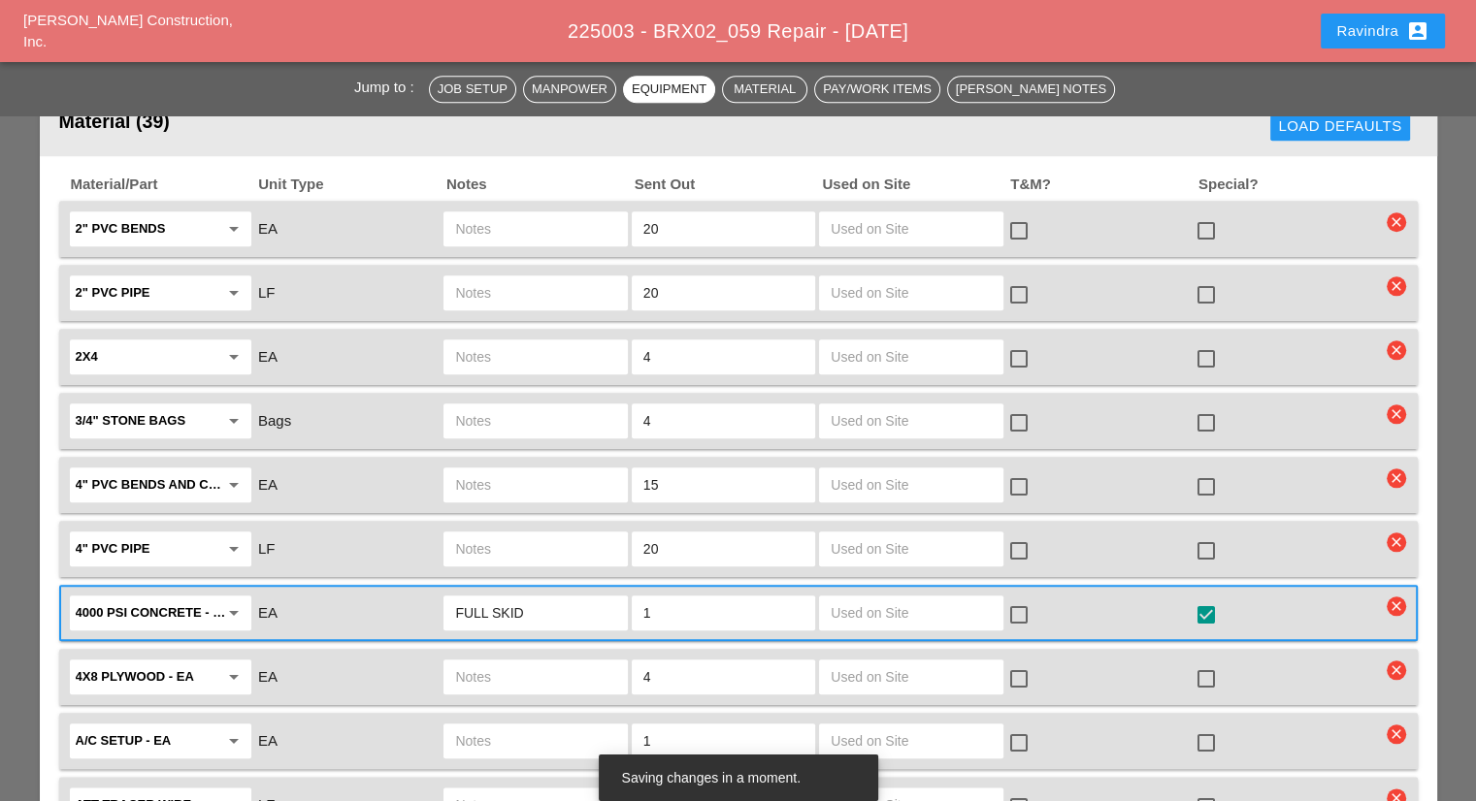
scroll to position [2037, 0]
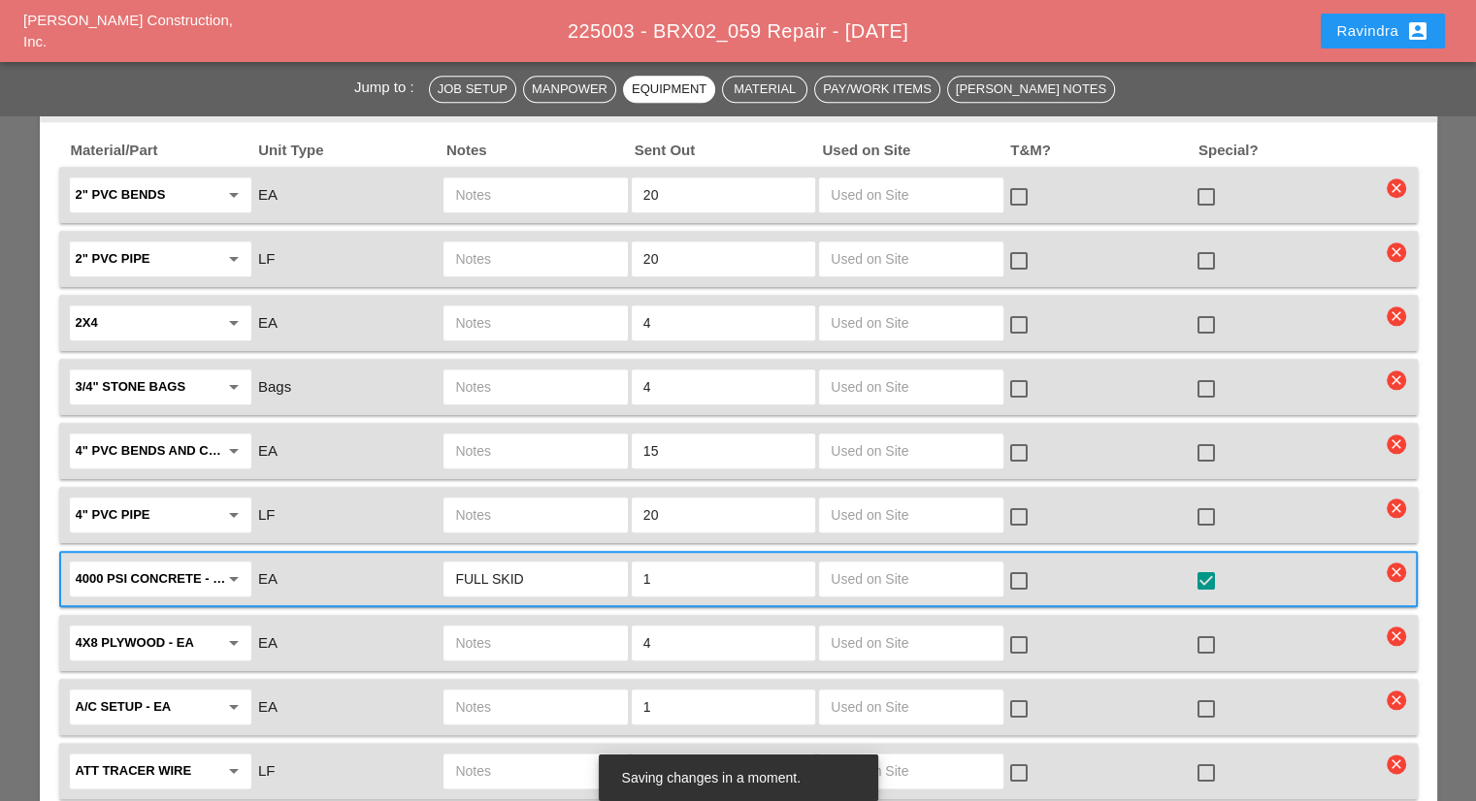
type input "FULL SKID"
click at [1207, 693] on div at bounding box center [1205, 709] width 33 height 33
checkbox input "true"
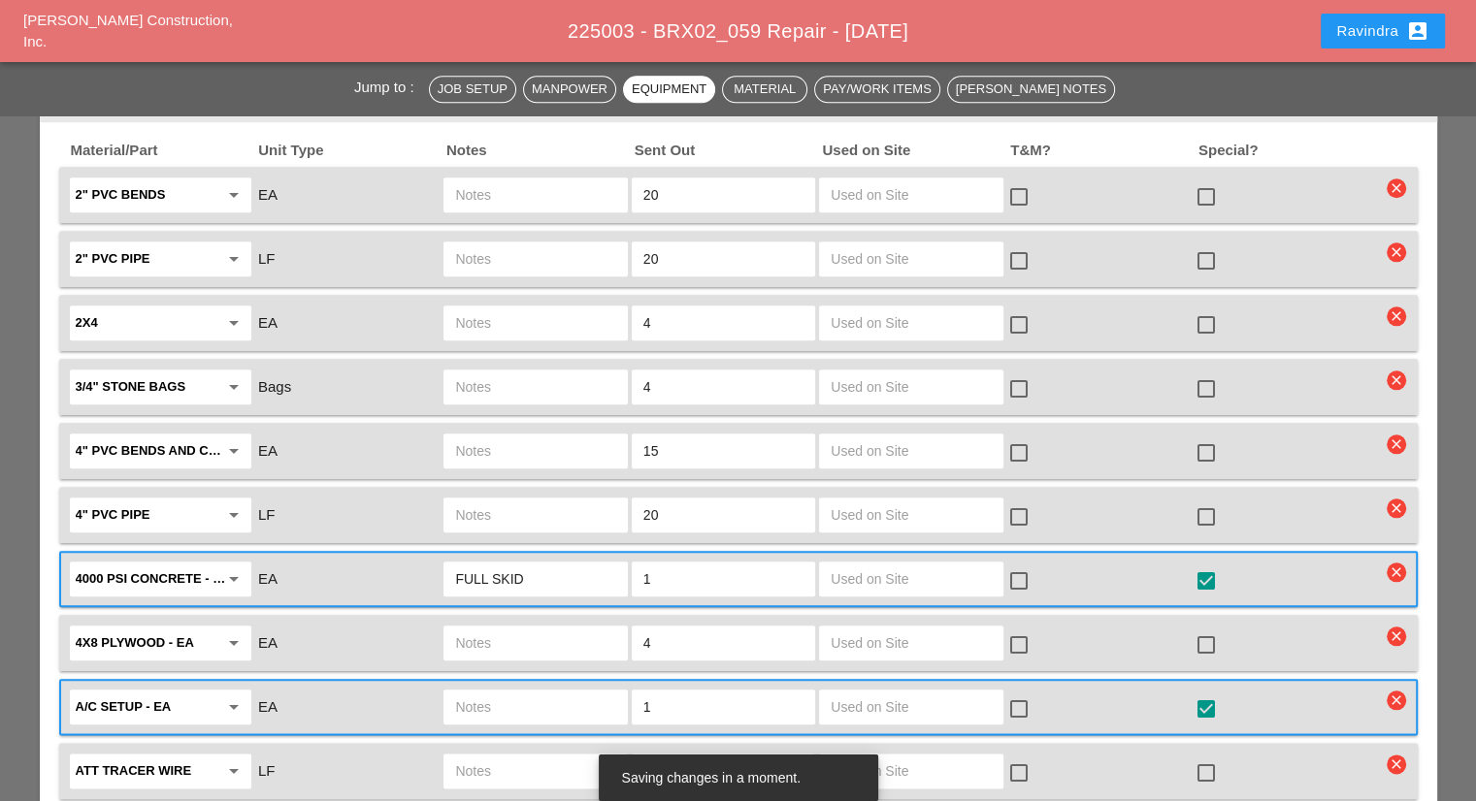
click at [494, 692] on input "text" at bounding box center [535, 707] width 160 height 31
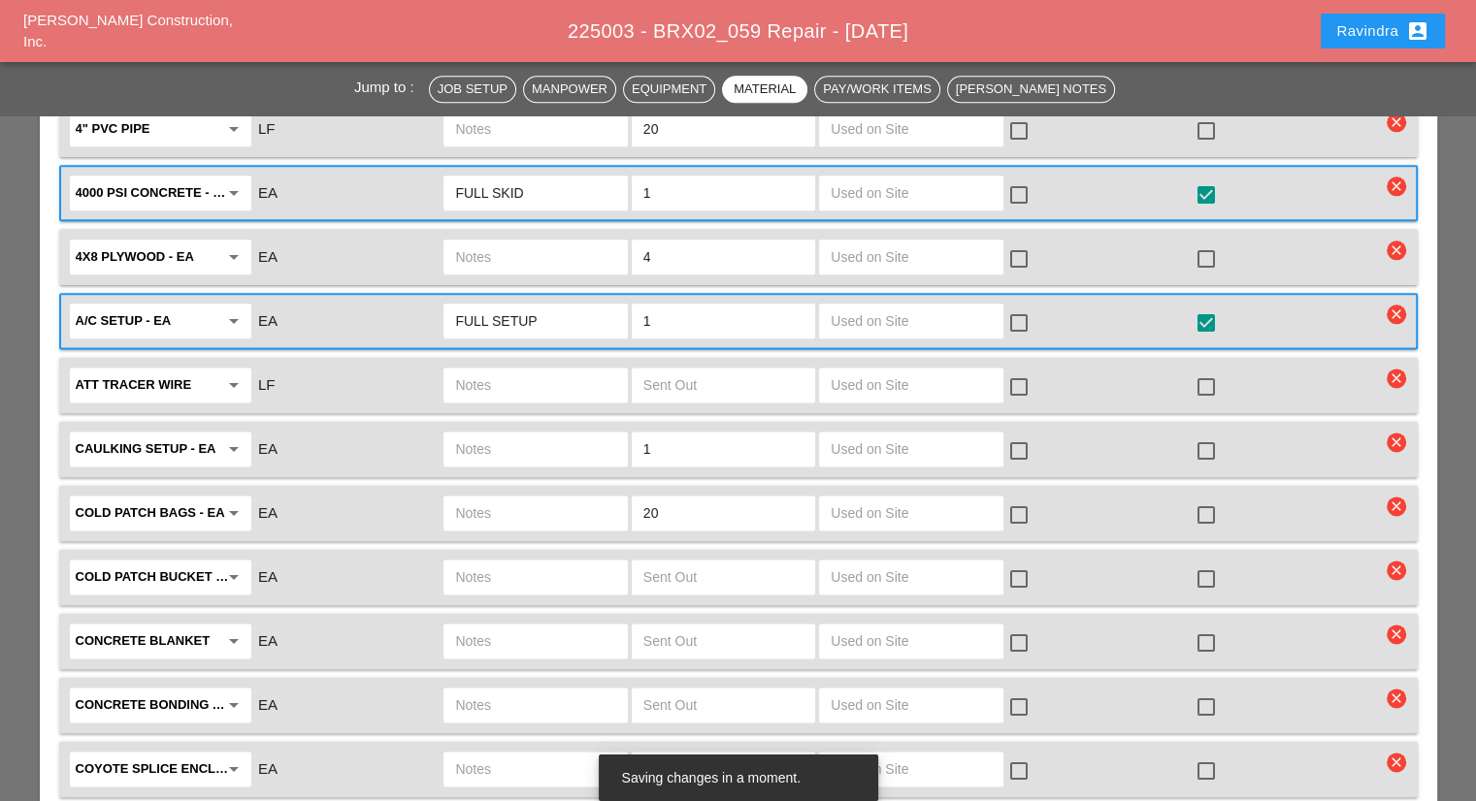
scroll to position [2425, 0]
type input "FULL SETUP"
click at [1207, 497] on div at bounding box center [1205, 513] width 33 height 33
checkbox input "true"
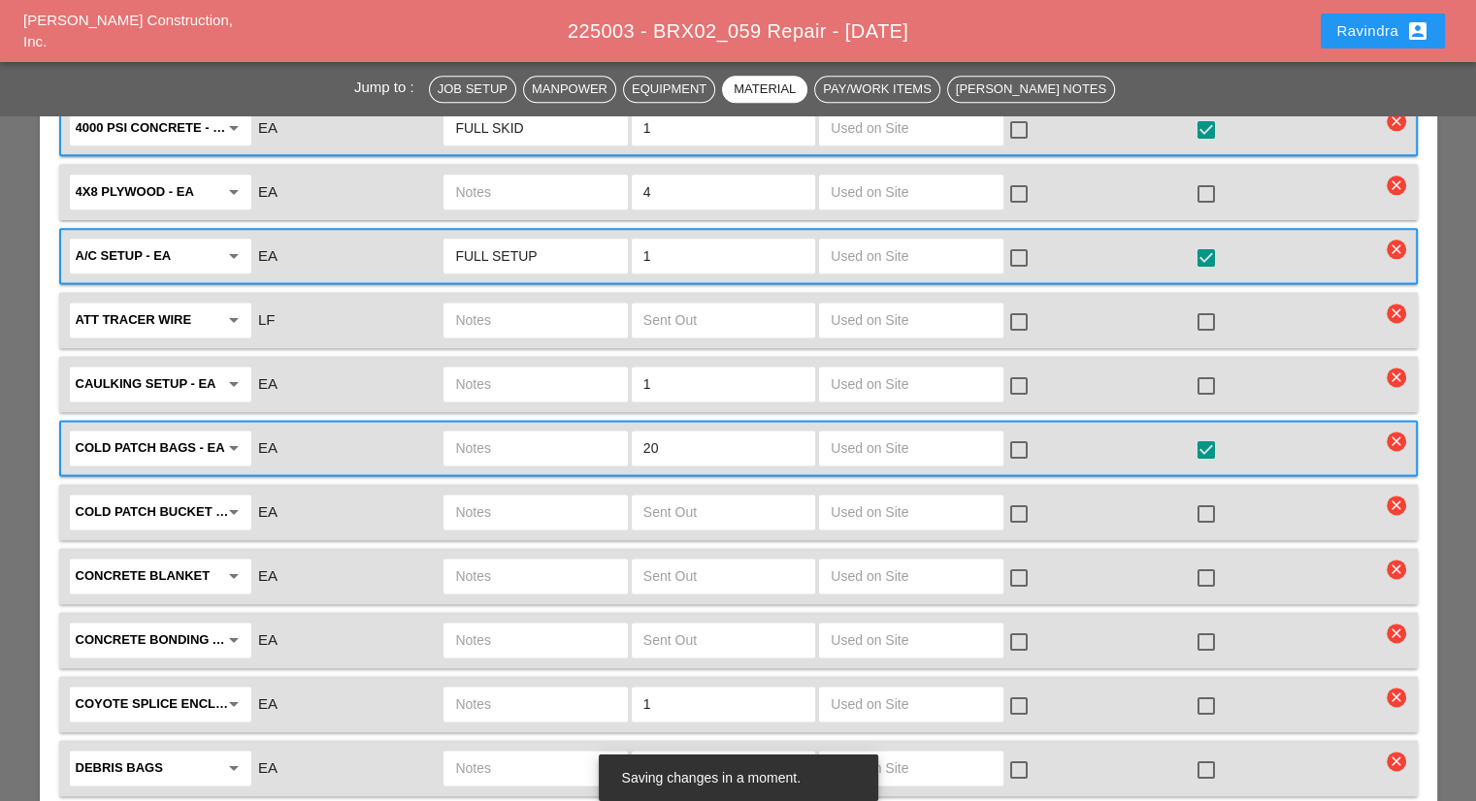
scroll to position [2522, 0]
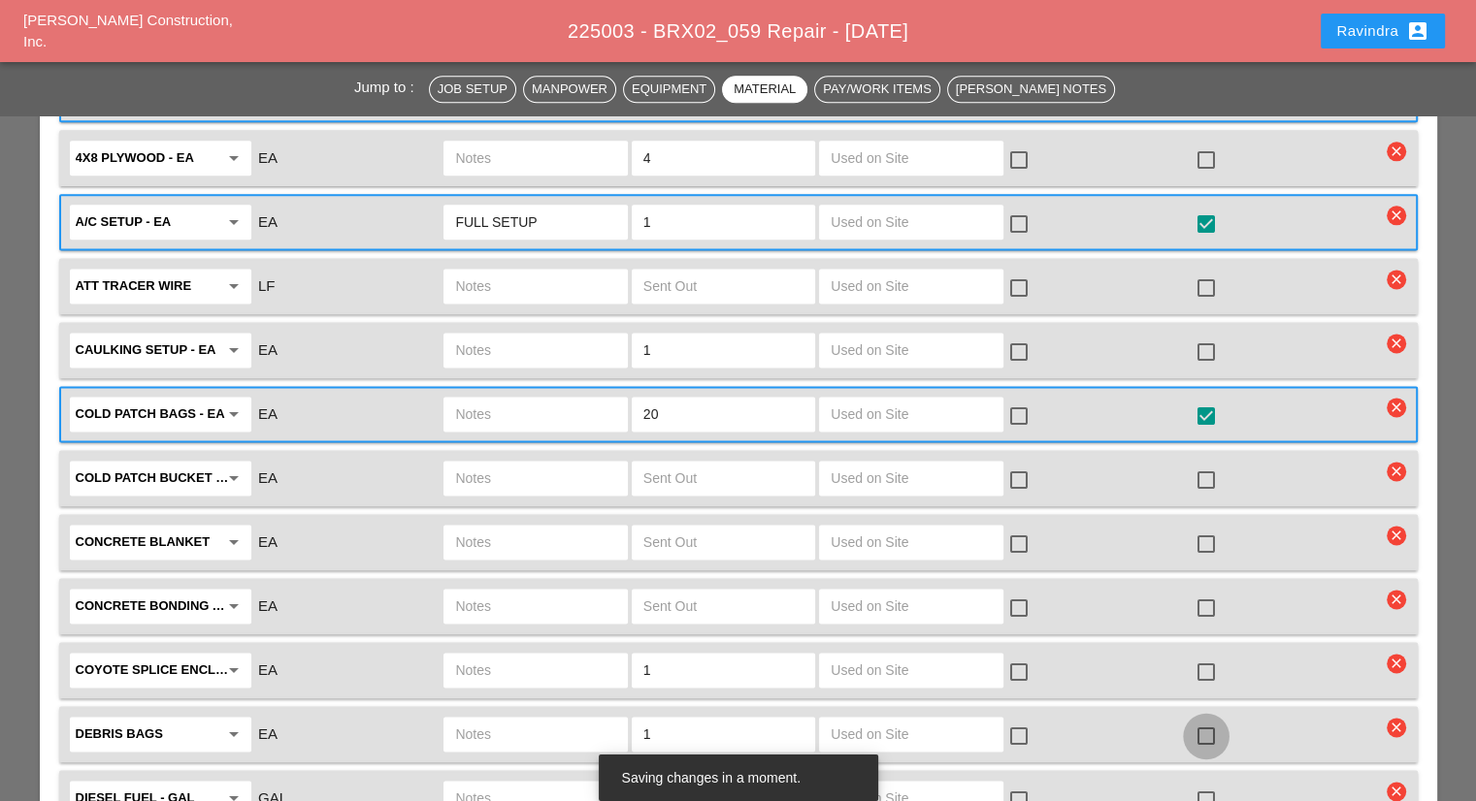
click at [1198, 720] on div at bounding box center [1205, 736] width 33 height 33
checkbox input "true"
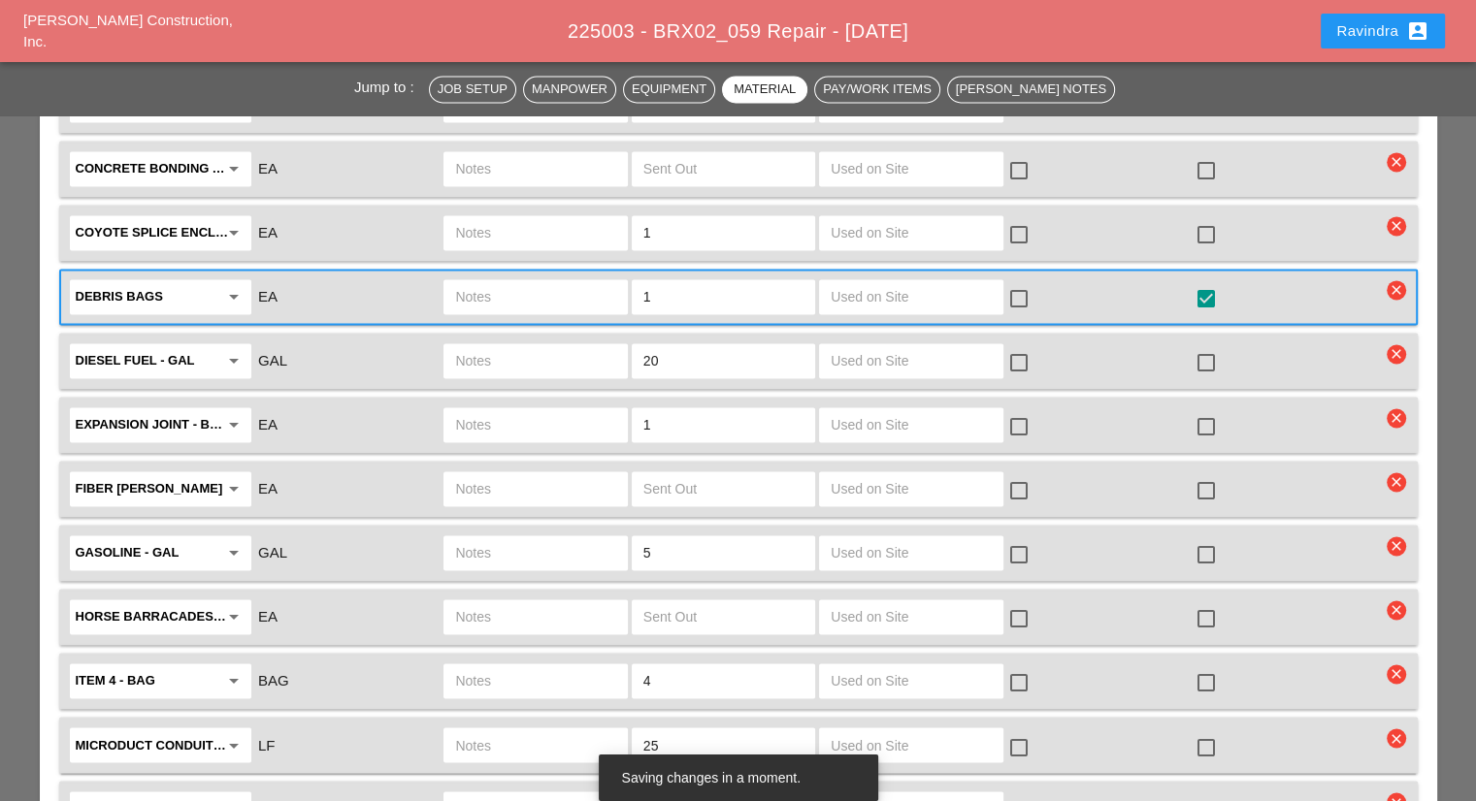
scroll to position [3007, 0]
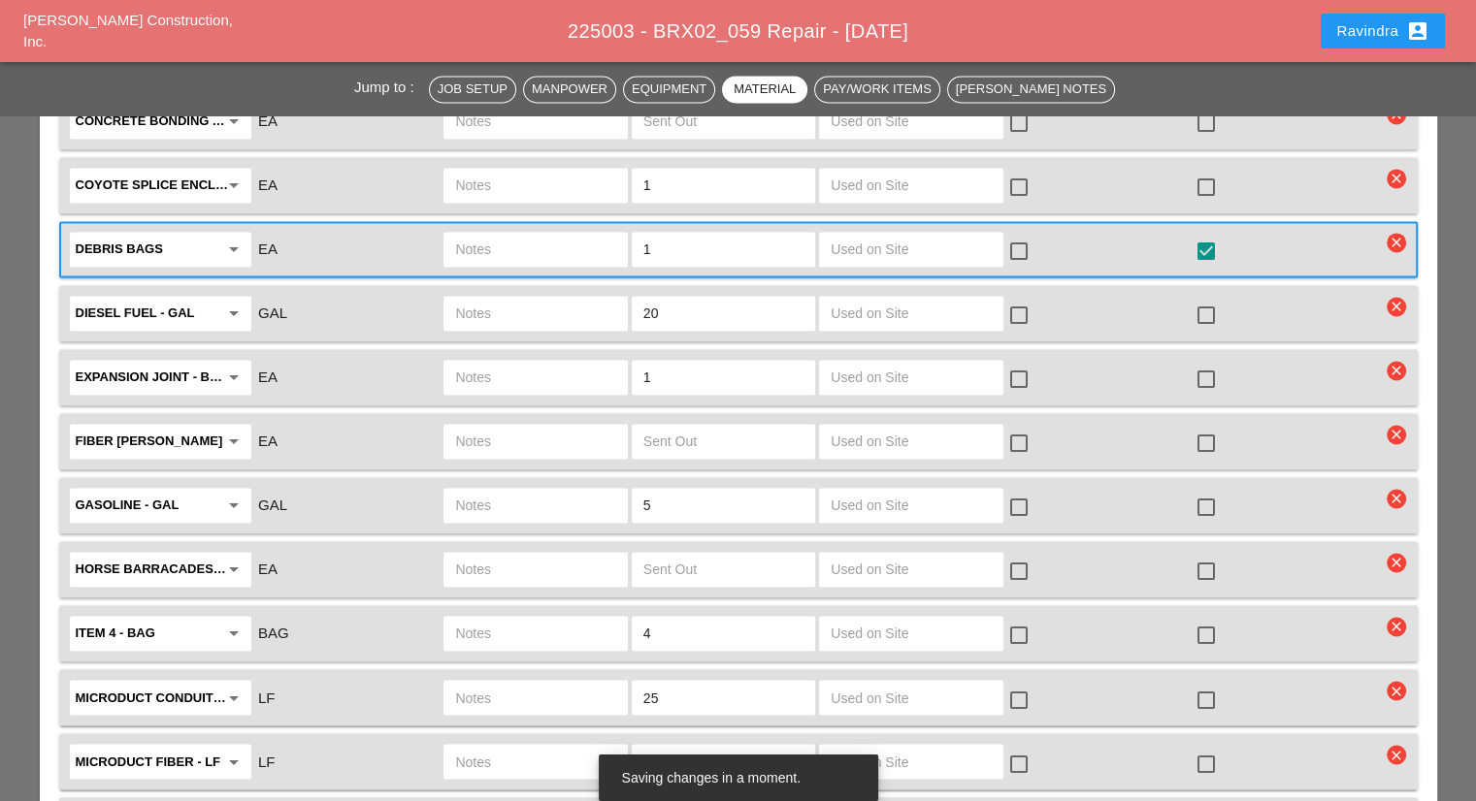
drag, startPoint x: 664, startPoint y: 622, endPoint x: 479, endPoint y: 602, distance: 185.3
click at [482, 677] on div "Microduct conduit - LF arrow_drop_down LF 25 check_box_outline_blank check_box_…" at bounding box center [724, 697] width 1314 height 41
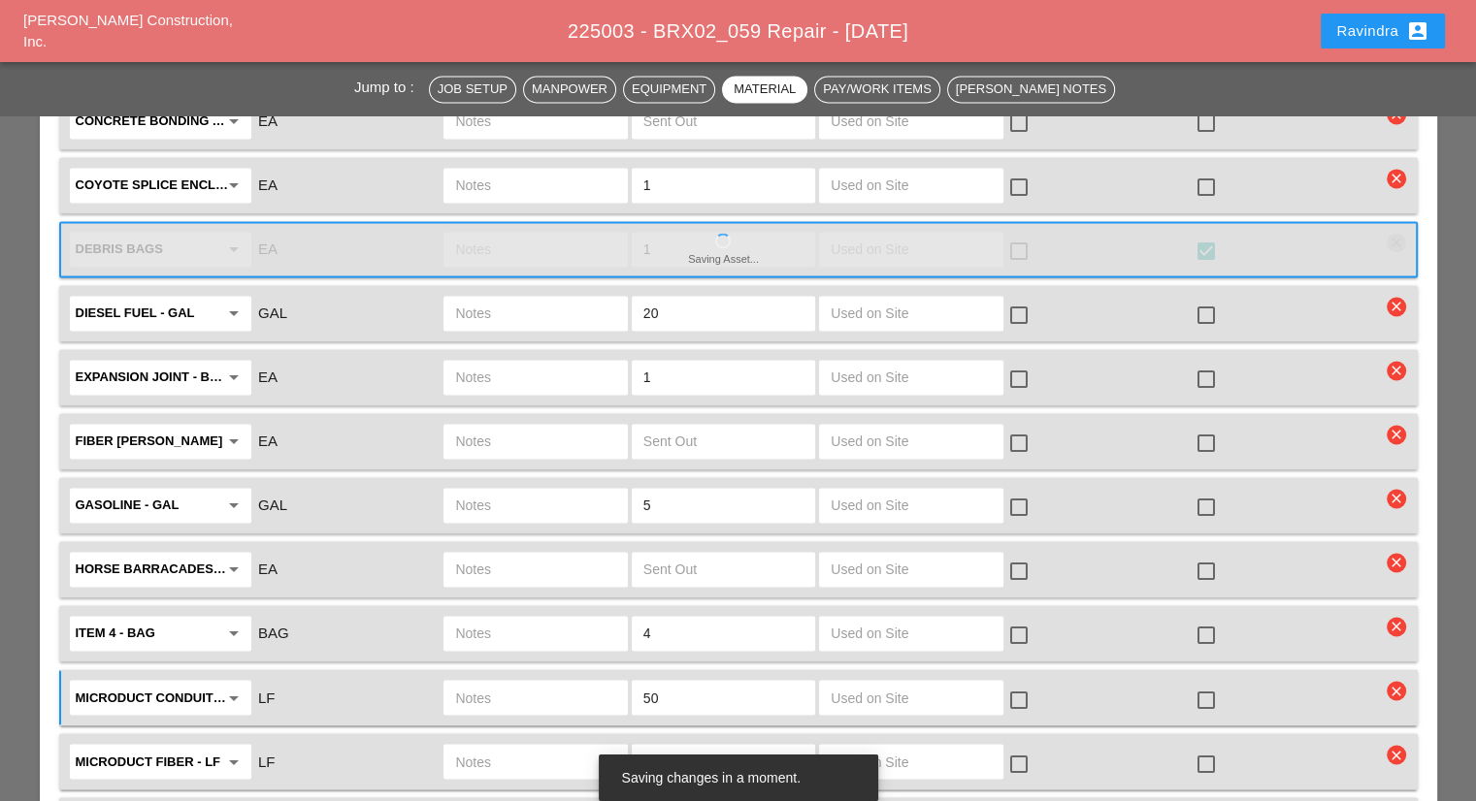
type input "50"
click at [503, 682] on input "text" at bounding box center [535, 697] width 160 height 31
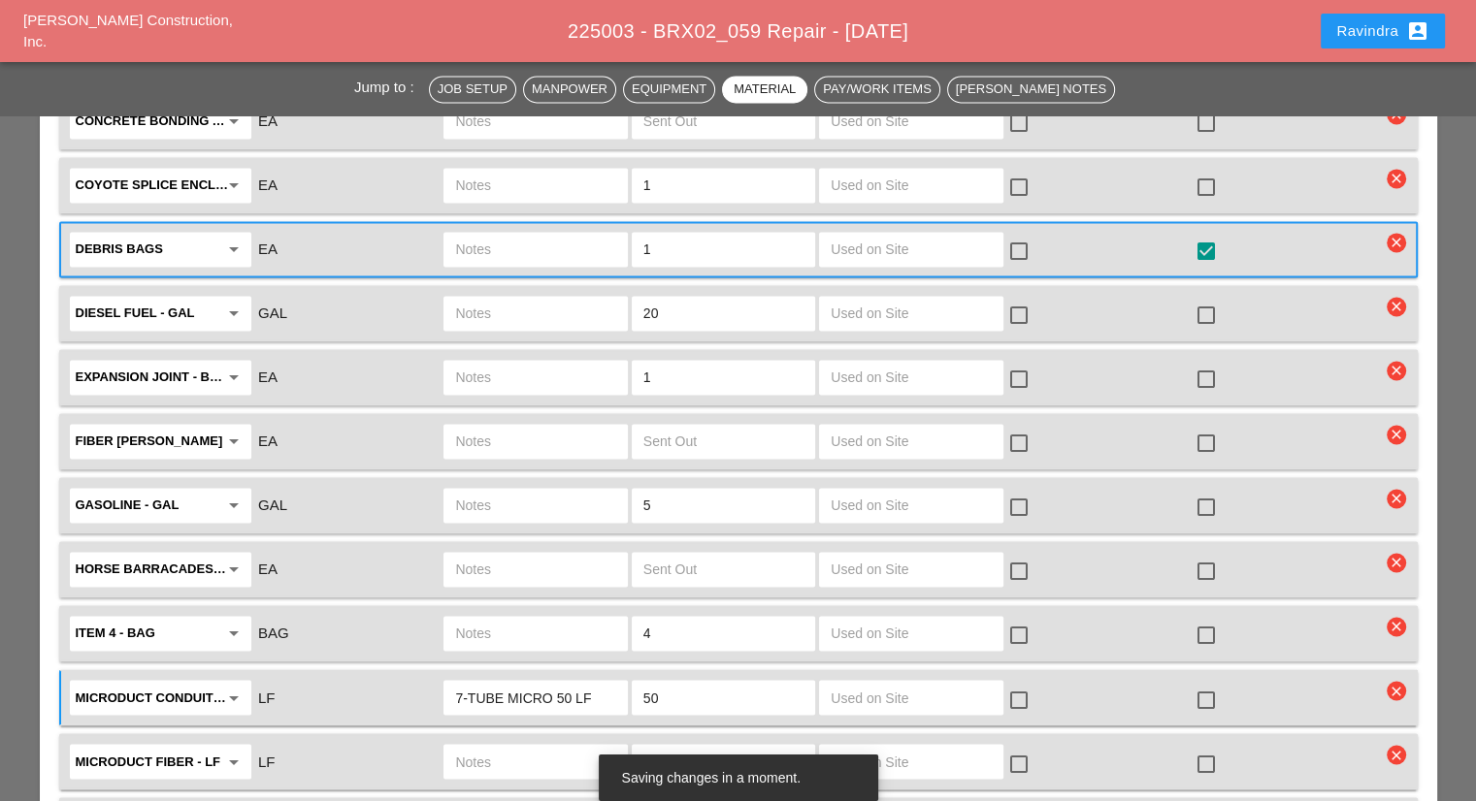
type input "7-TUBE MICRO 50 LF"
click at [1202, 683] on div at bounding box center [1205, 699] width 33 height 33
checkbox input "true"
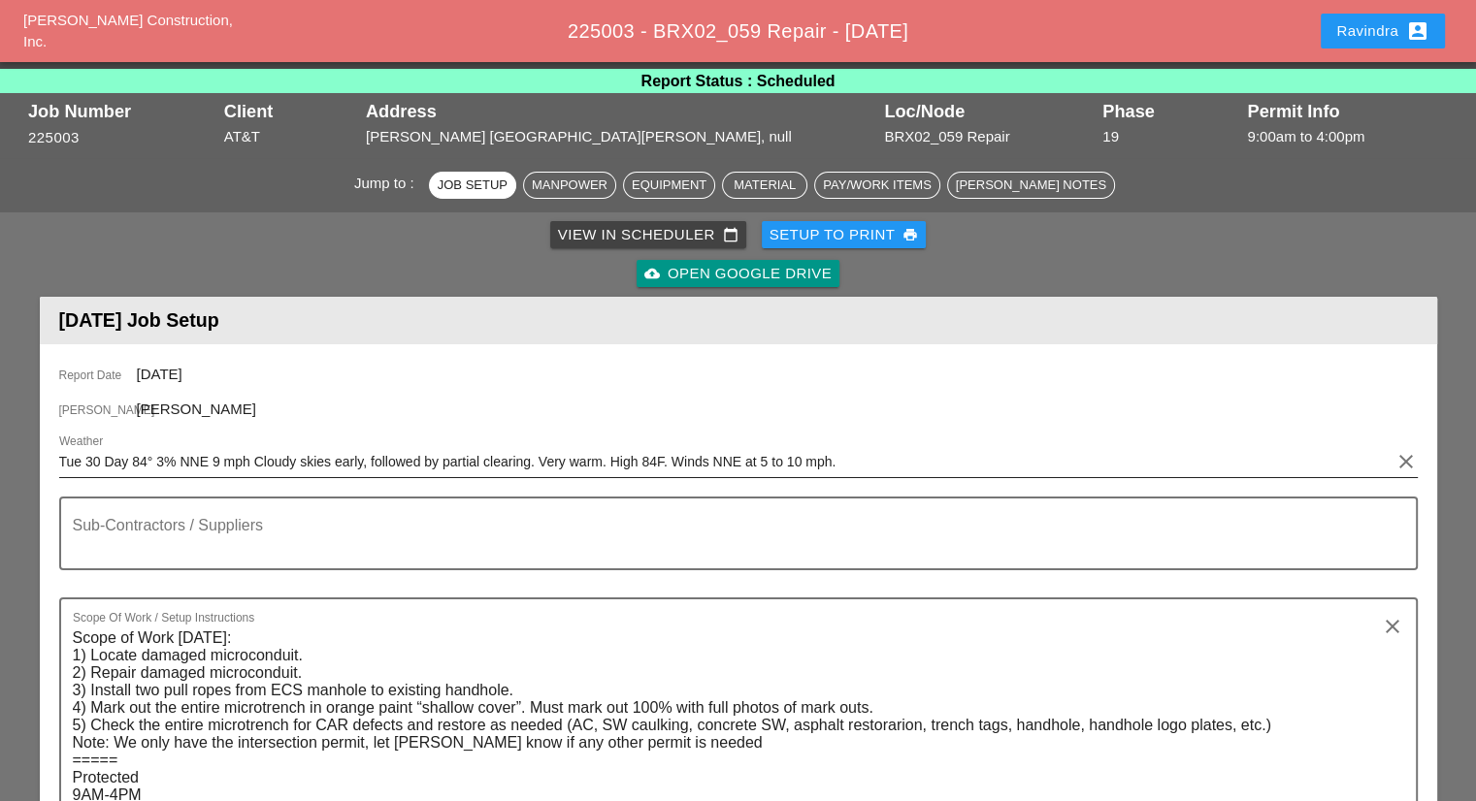
scroll to position [0, 0]
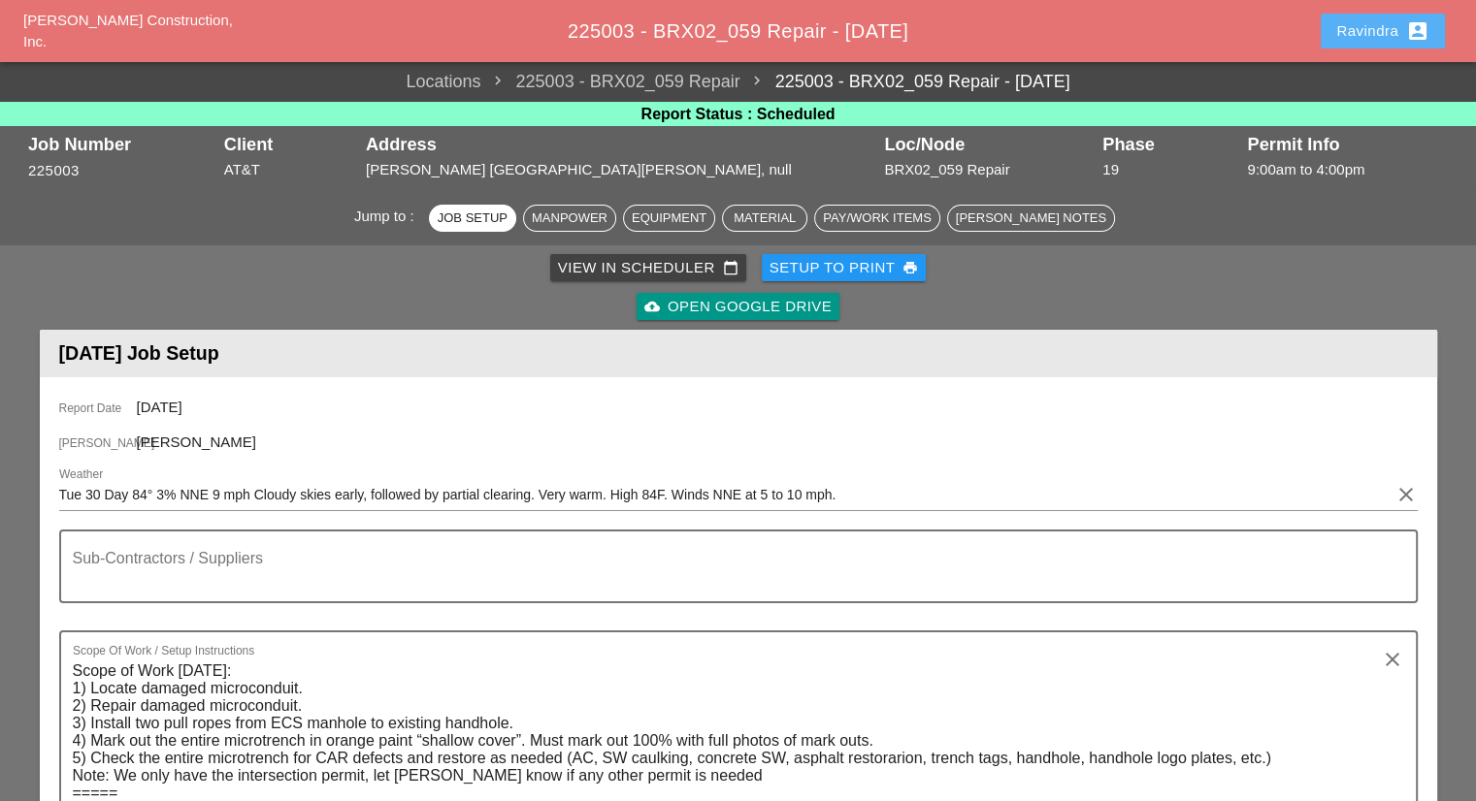
click at [1336, 36] on div "Ravindra account_box" at bounding box center [1382, 30] width 93 height 23
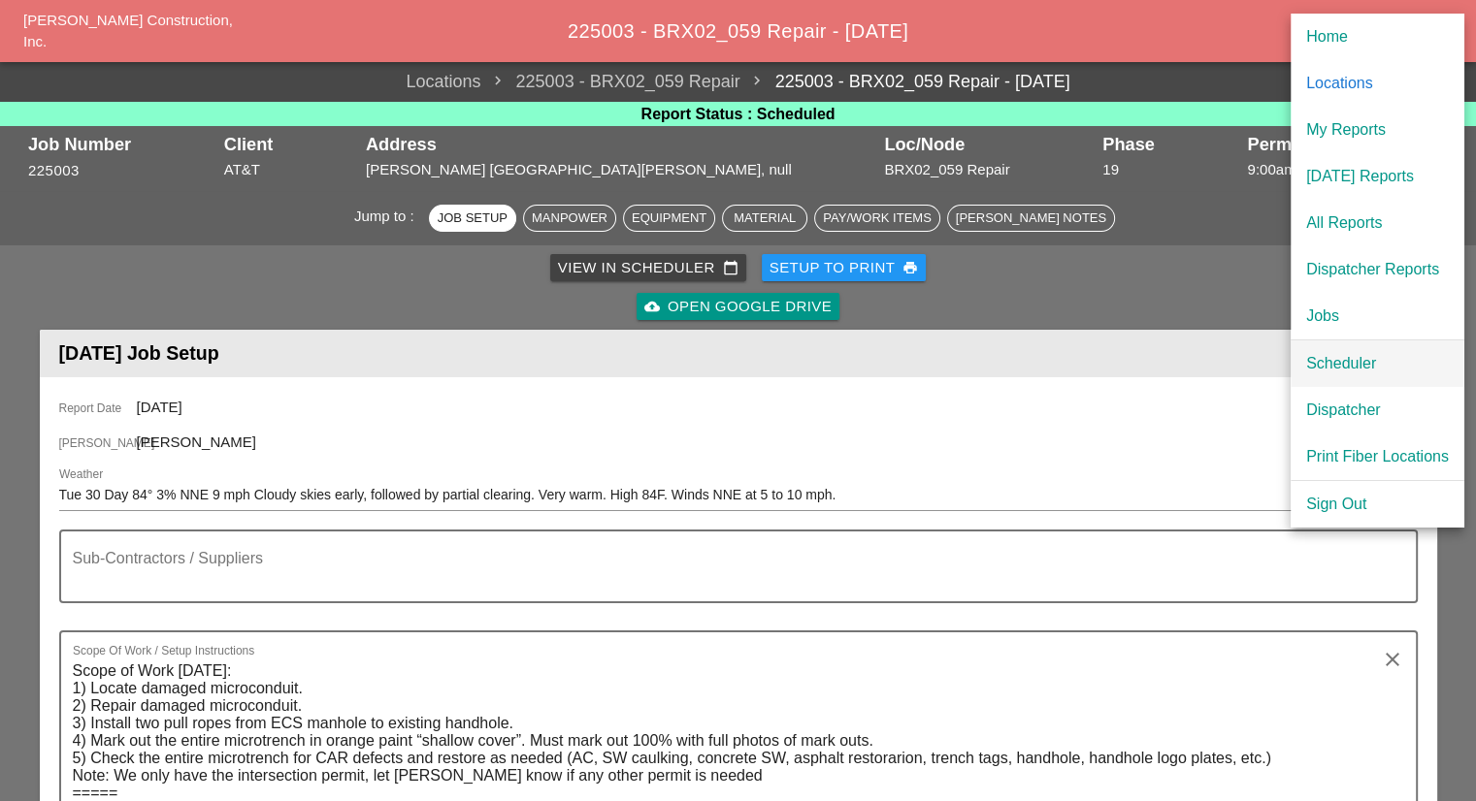
click at [1326, 356] on div "Scheduler" at bounding box center [1377, 363] width 143 height 23
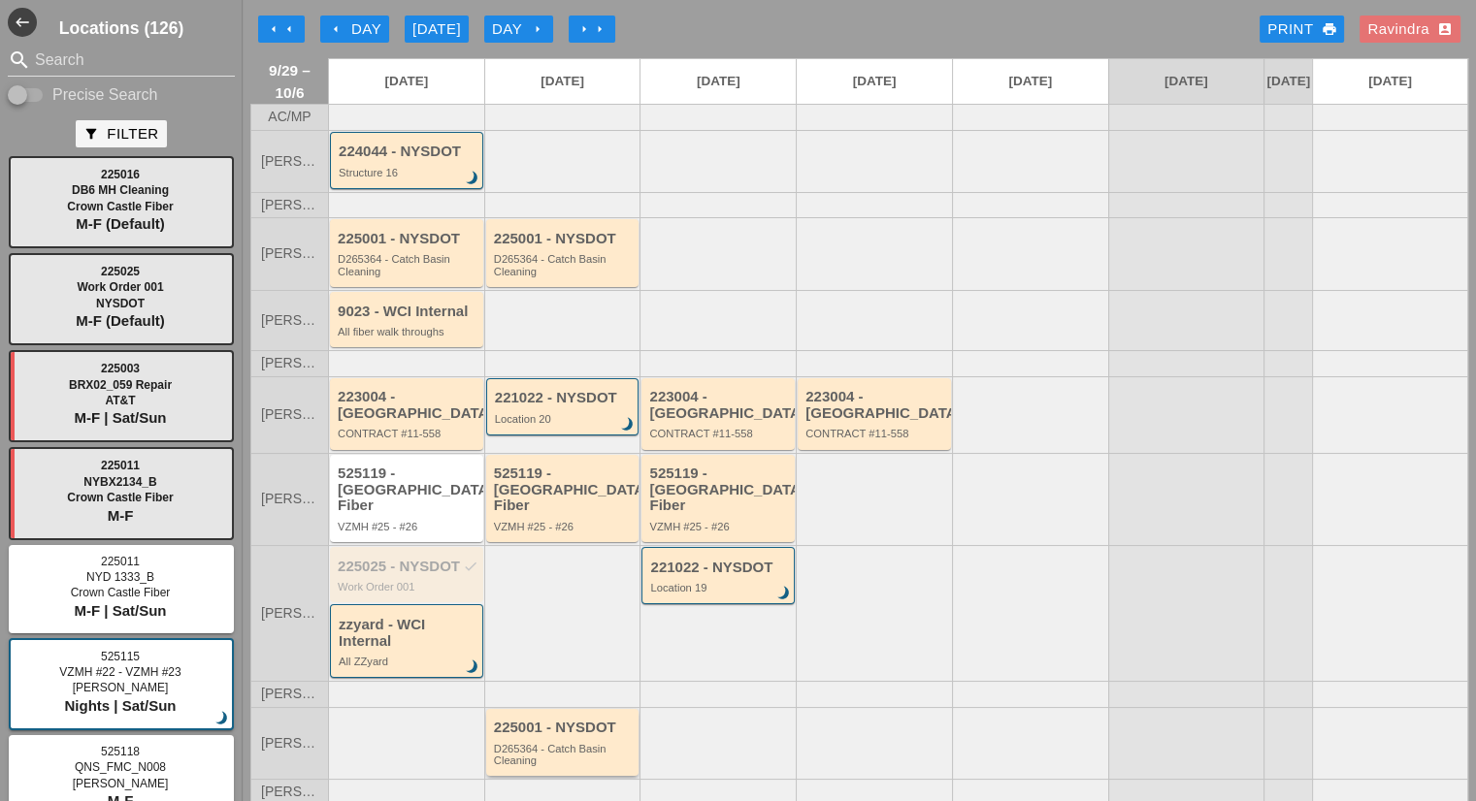
click at [609, 722] on div "225001 - NYSDOT D265364 - Catch Basin Cleaning" at bounding box center [564, 743] width 141 height 47
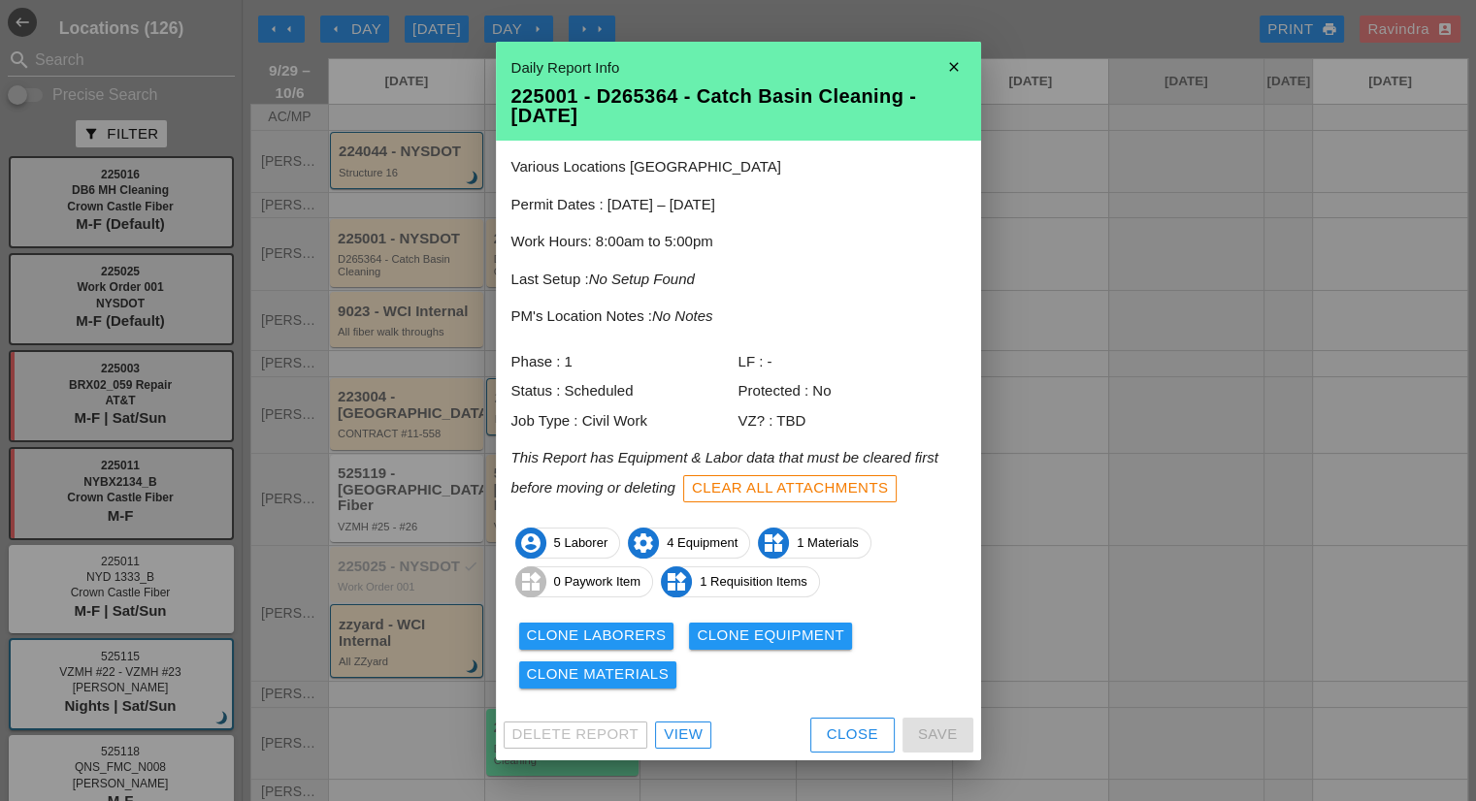
click at [828, 718] on button "Close" at bounding box center [852, 735] width 84 height 35
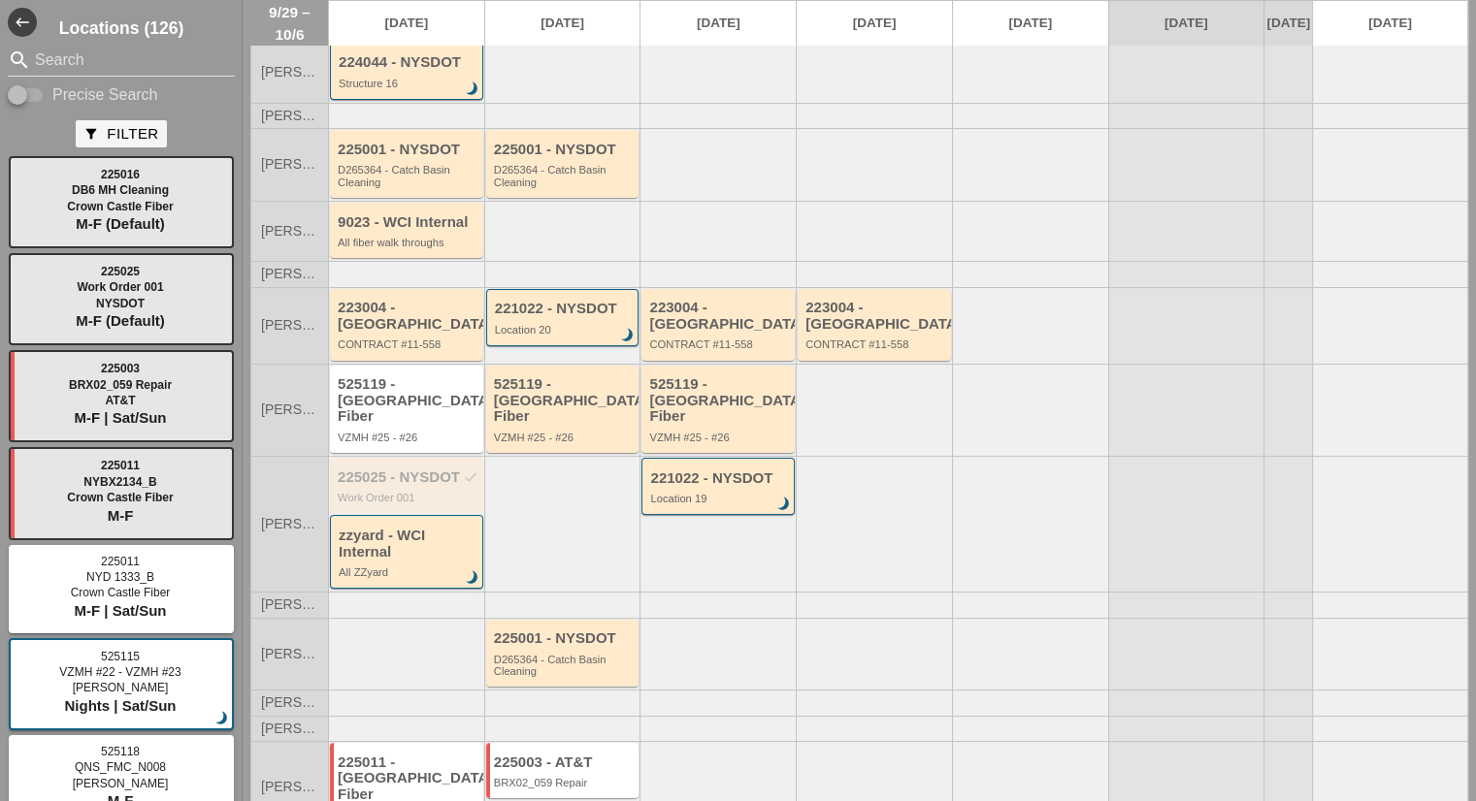
scroll to position [187, 0]
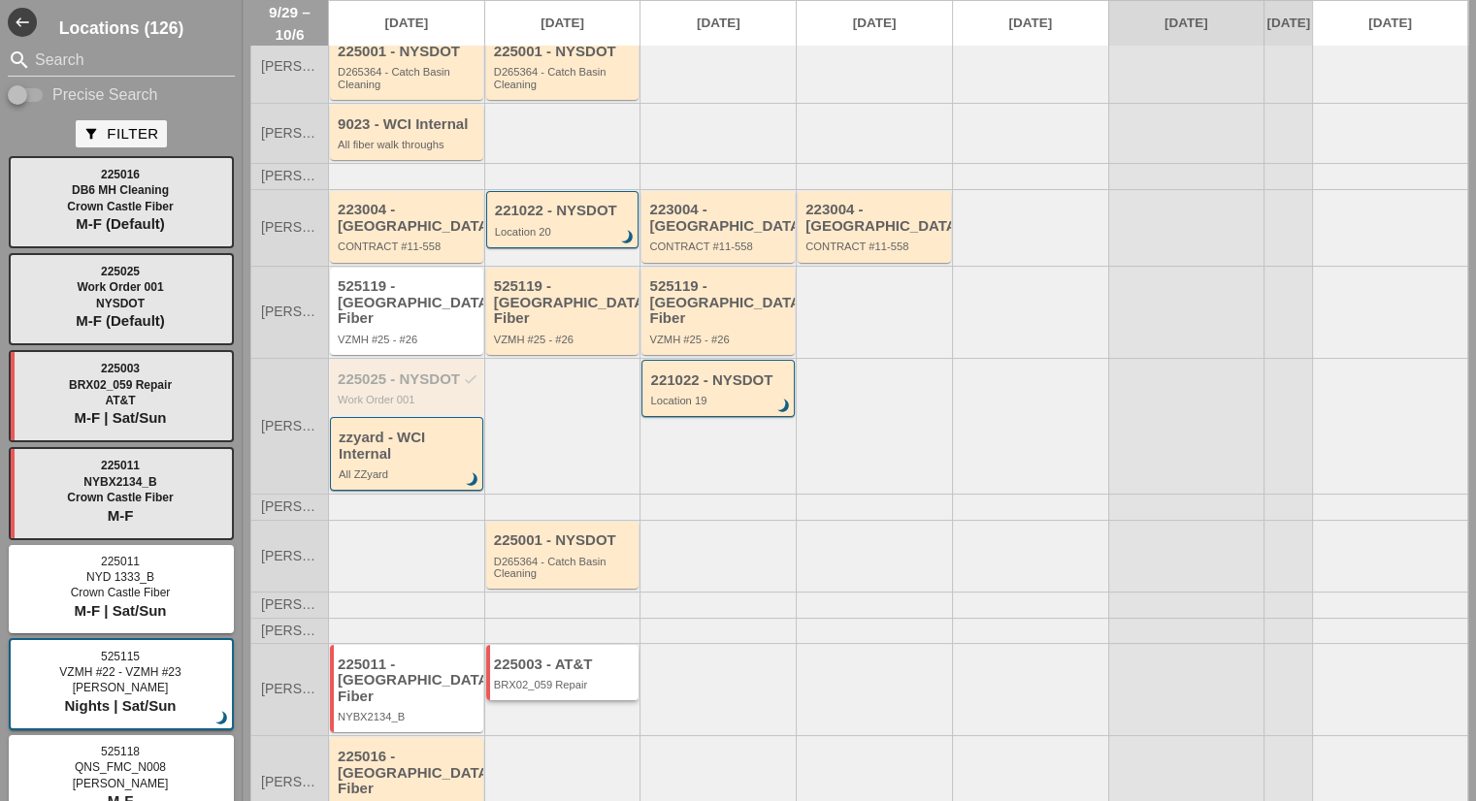
click at [515, 679] on div "BRX02_059 Repair" at bounding box center [564, 685] width 141 height 12
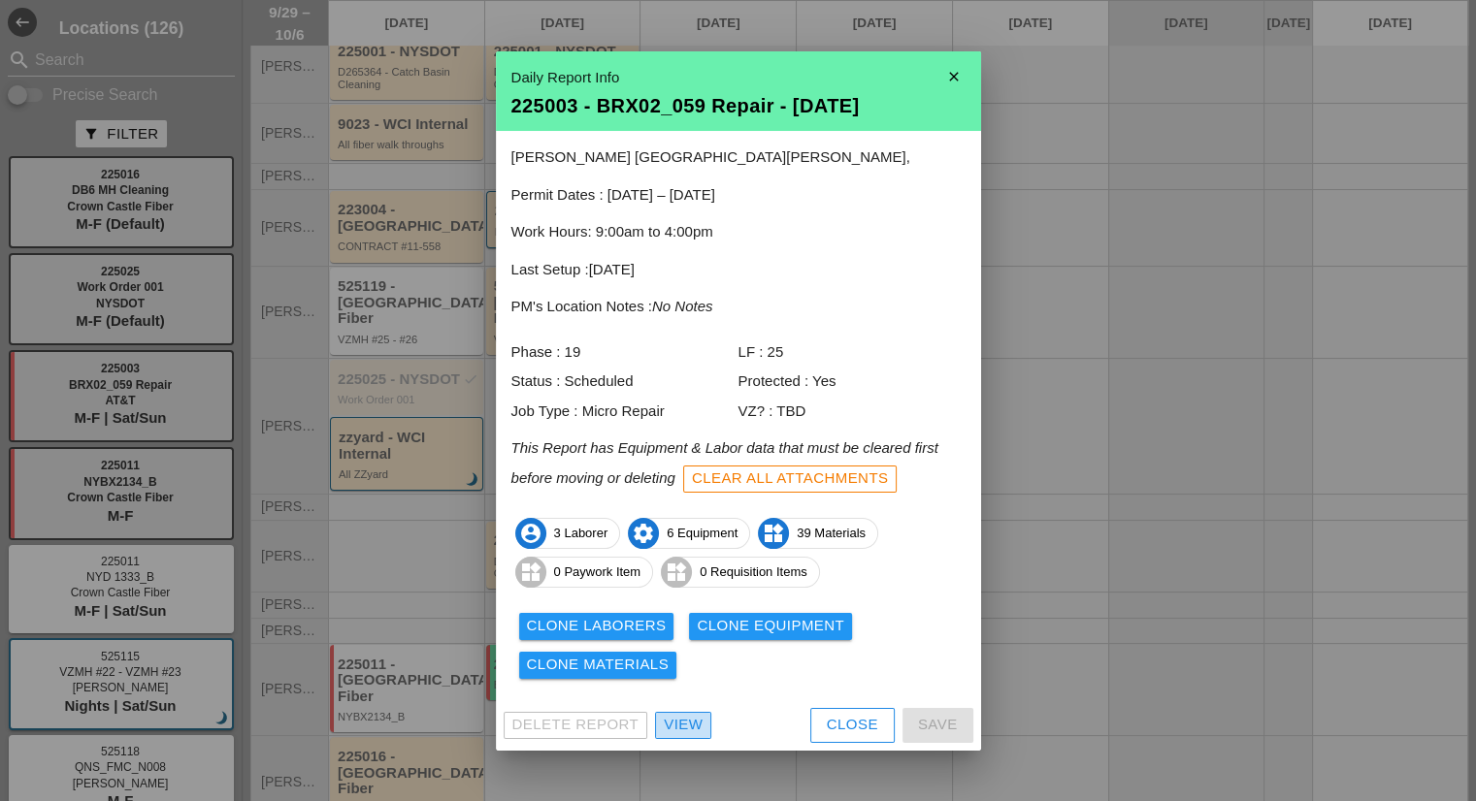
click at [688, 725] on div "View" at bounding box center [683, 725] width 39 height 22
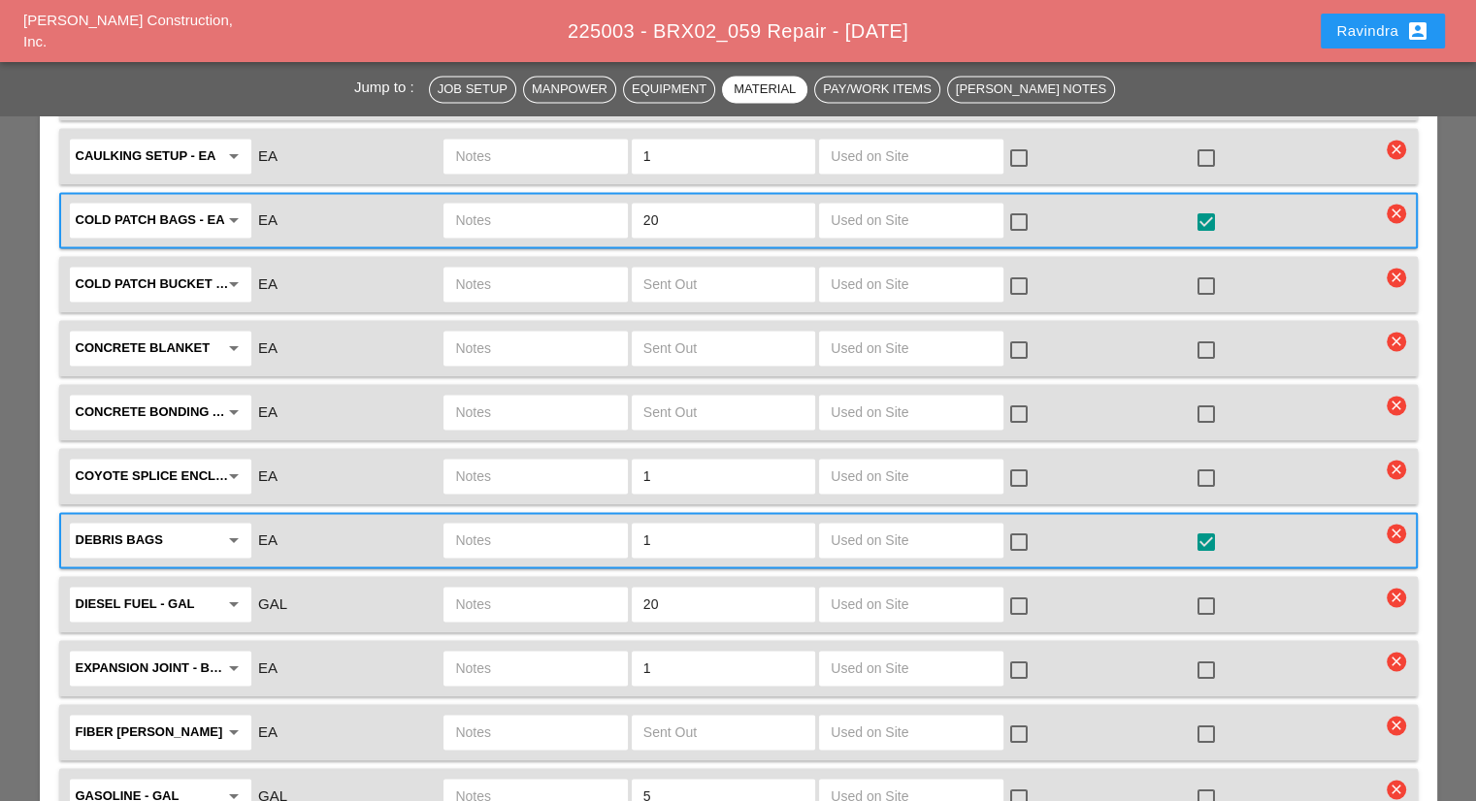
scroll to position [3395, 0]
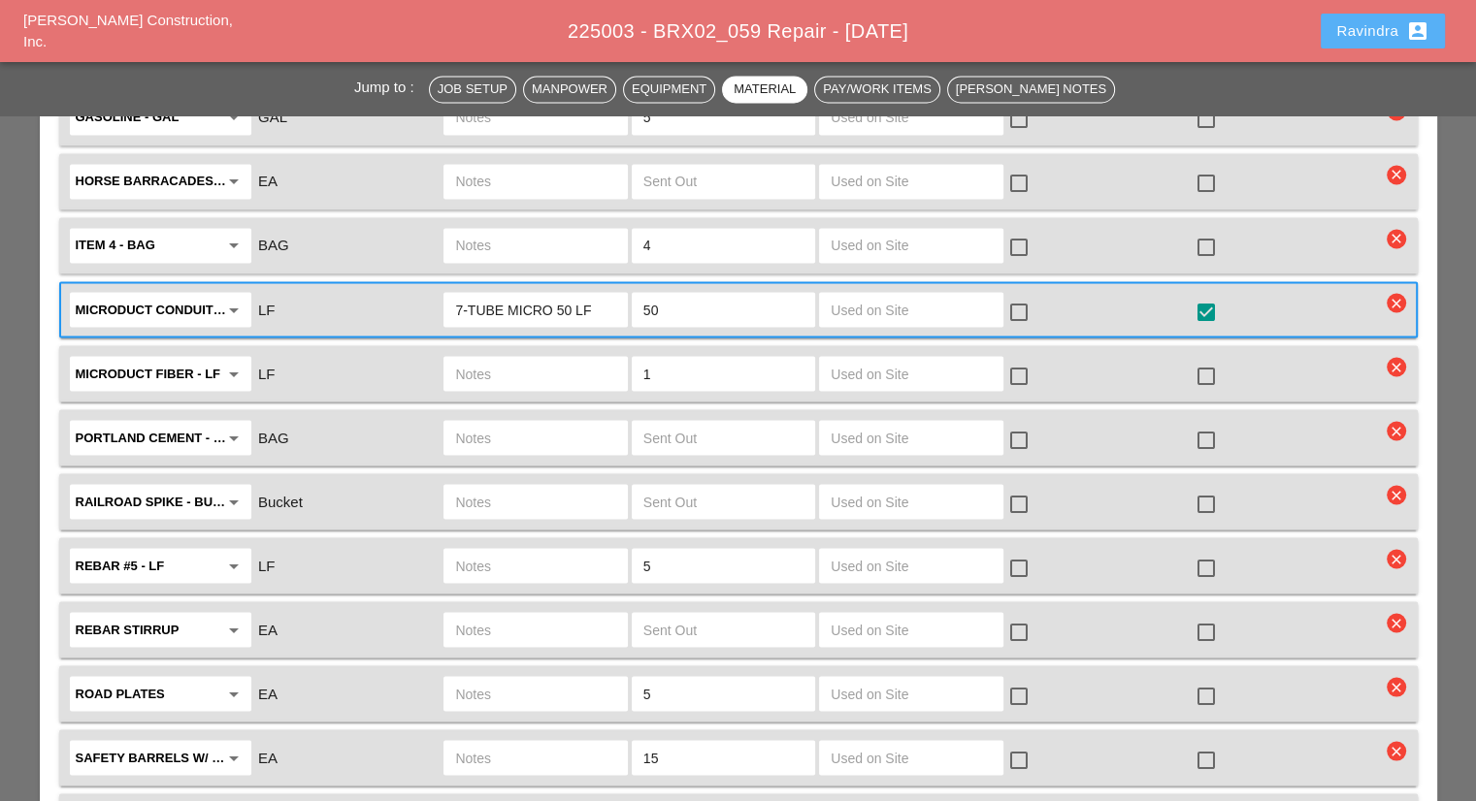
click at [1343, 31] on div "Ravindra account_box" at bounding box center [1382, 30] width 93 height 23
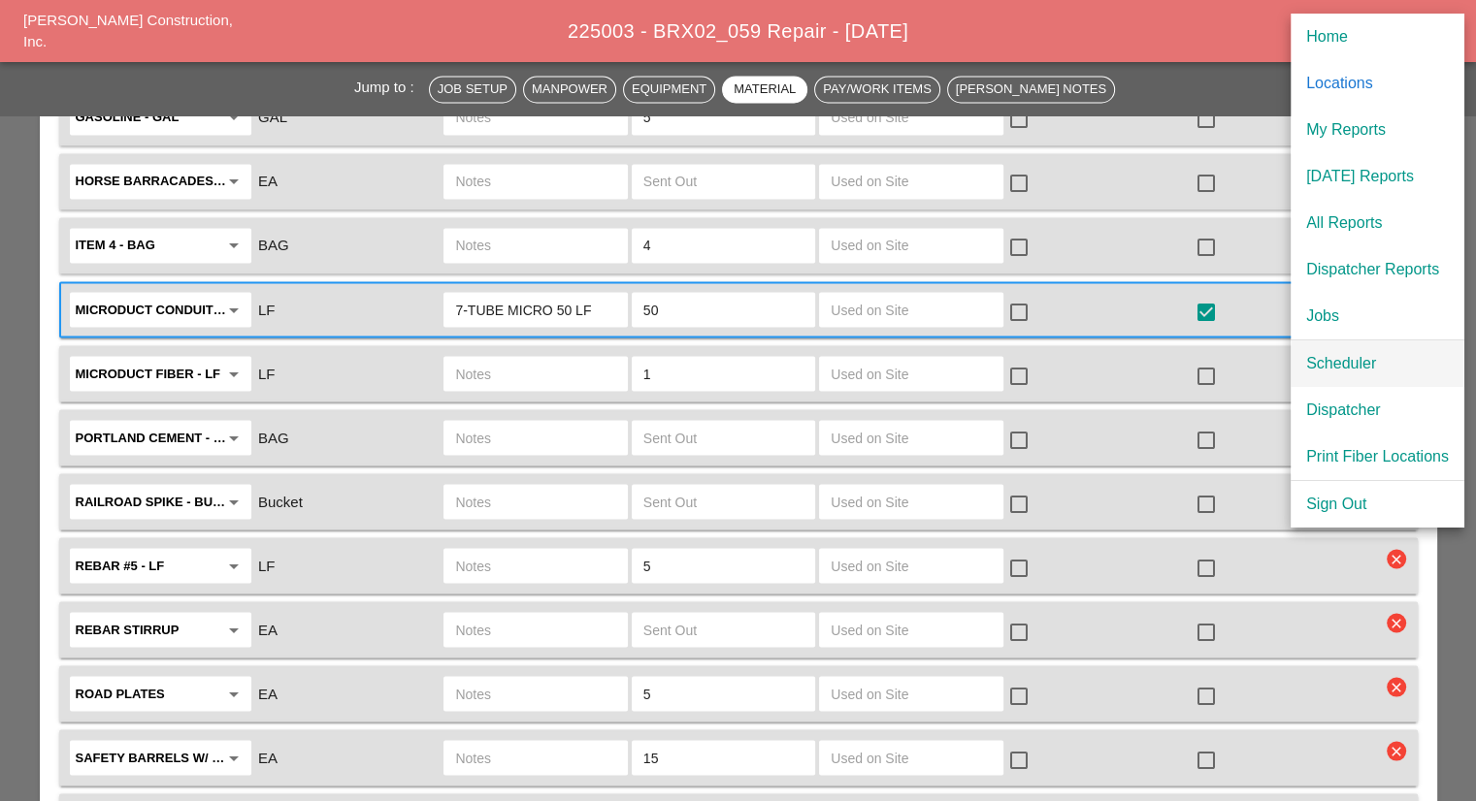
click at [1324, 358] on div "Scheduler" at bounding box center [1377, 363] width 143 height 23
